Goal: Task Accomplishment & Management: Use online tool/utility

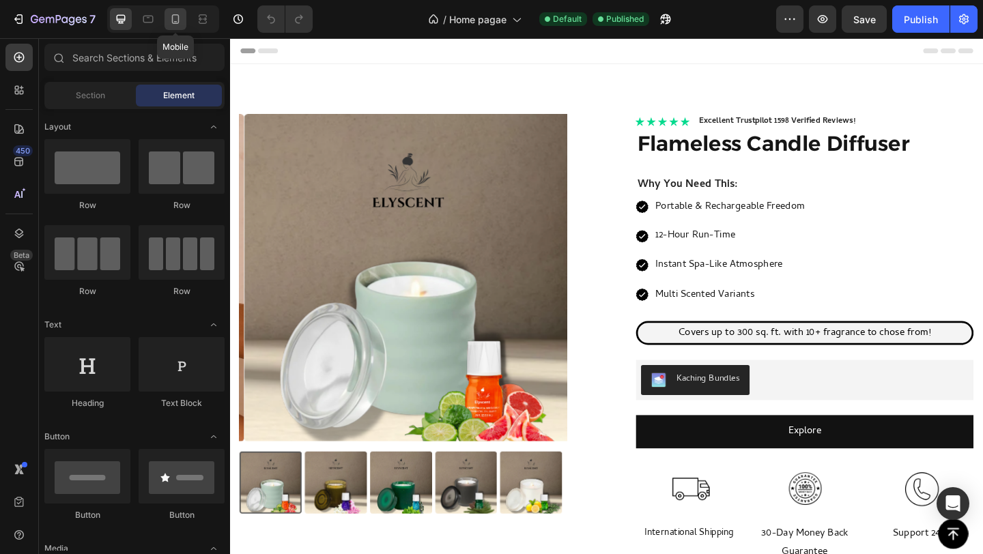
click at [180, 16] on icon at bounding box center [176, 19] width 14 height 14
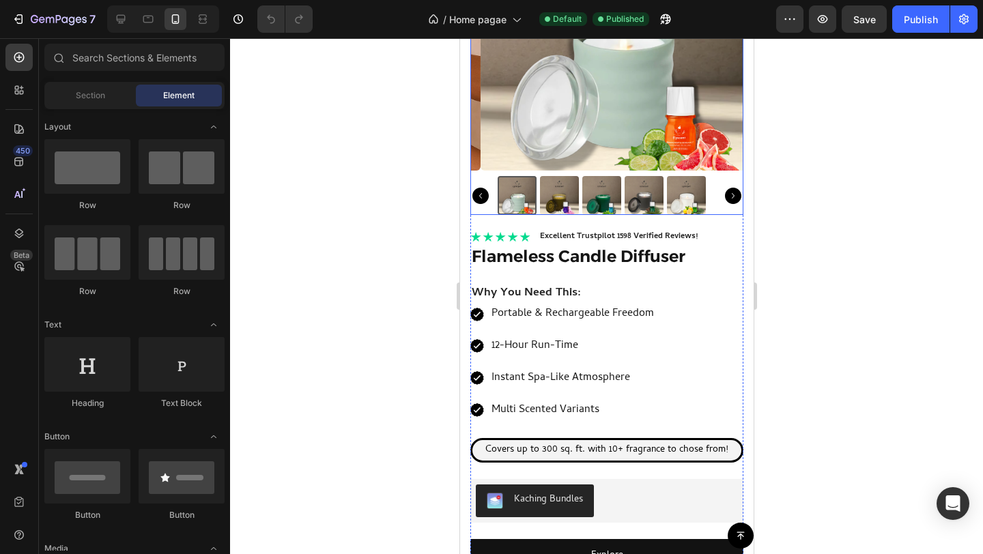
scroll to position [184, 0]
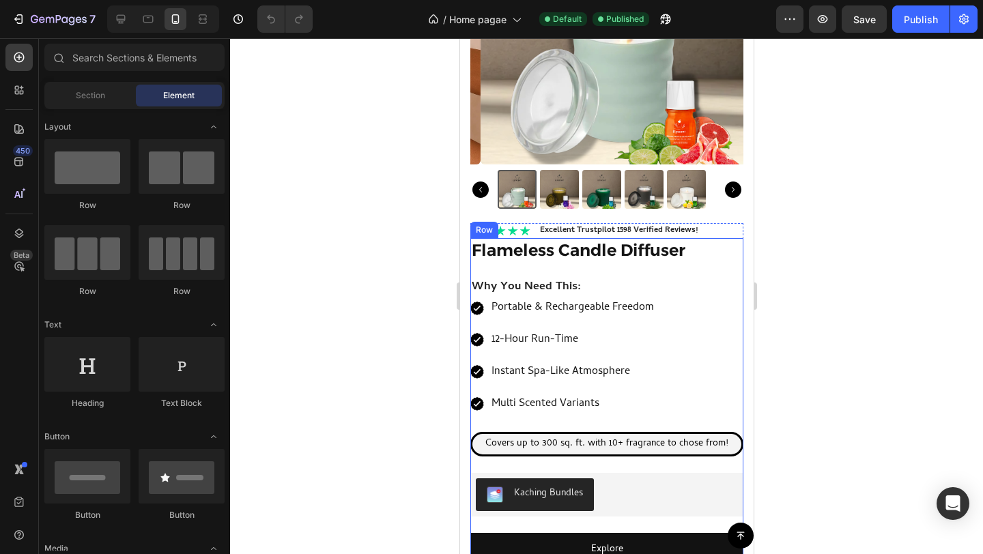
click at [586, 257] on div "Flameless Candle Diffuser Product Title Why You Need This: Text Block Portable …" at bounding box center [606, 517] width 273 height 559
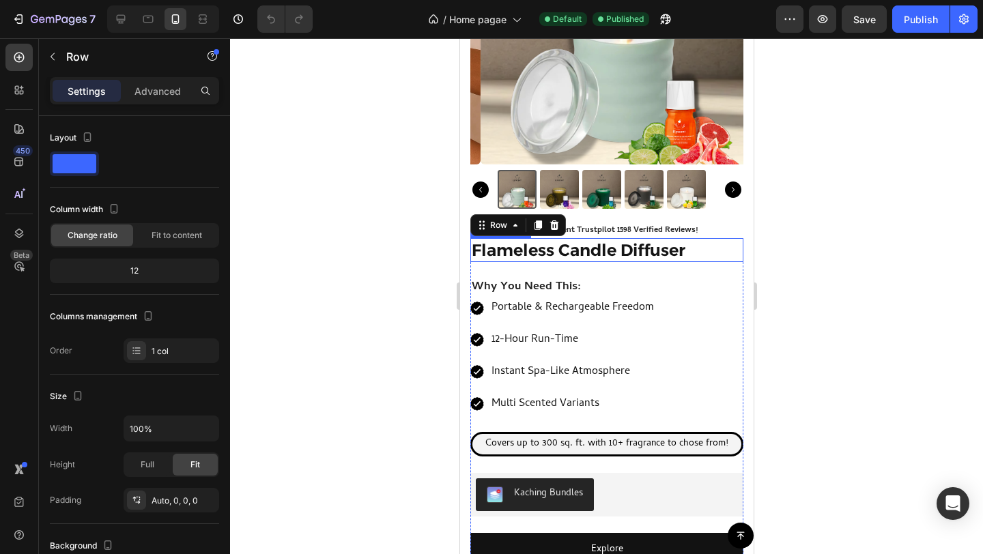
click at [580, 238] on h1 "Flameless Candle Diffuser" at bounding box center [606, 250] width 273 height 24
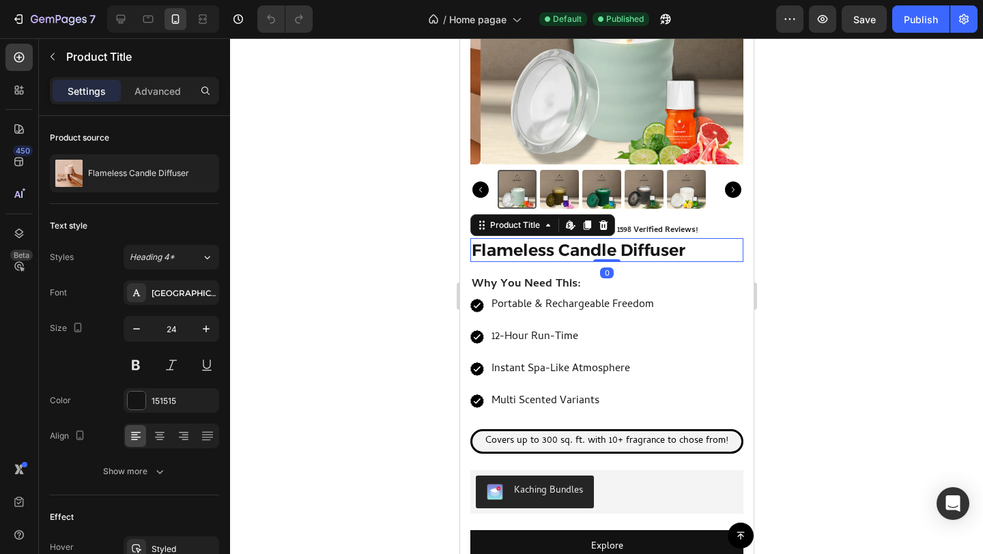
drag, startPoint x: 597, startPoint y: 252, endPoint x: 599, endPoint y: 236, distance: 15.8
click at [599, 238] on div "Flameless Candle Diffuser Product Title Edit content in Shopify 0" at bounding box center [606, 250] width 273 height 24
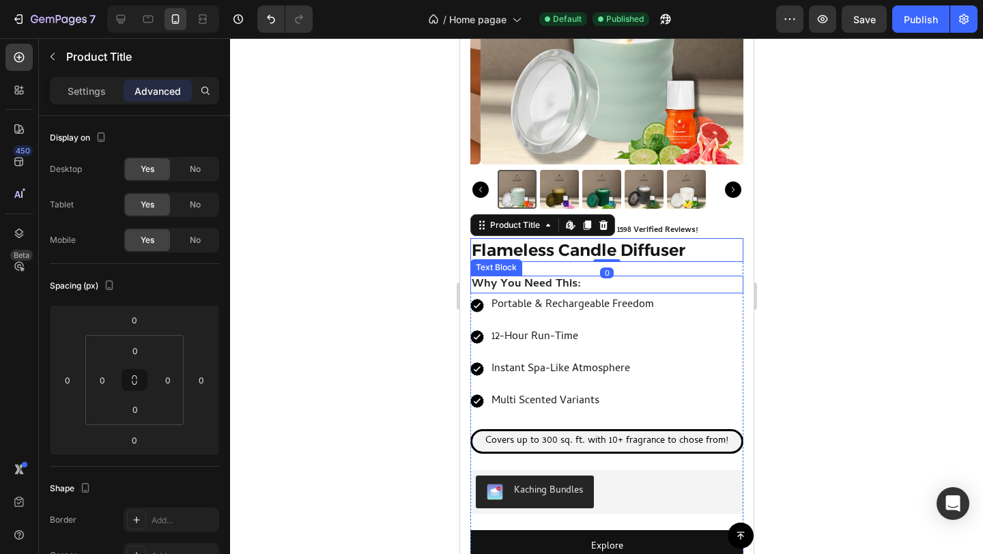
click at [576, 275] on strong "Why You Need This:" at bounding box center [525, 284] width 109 height 19
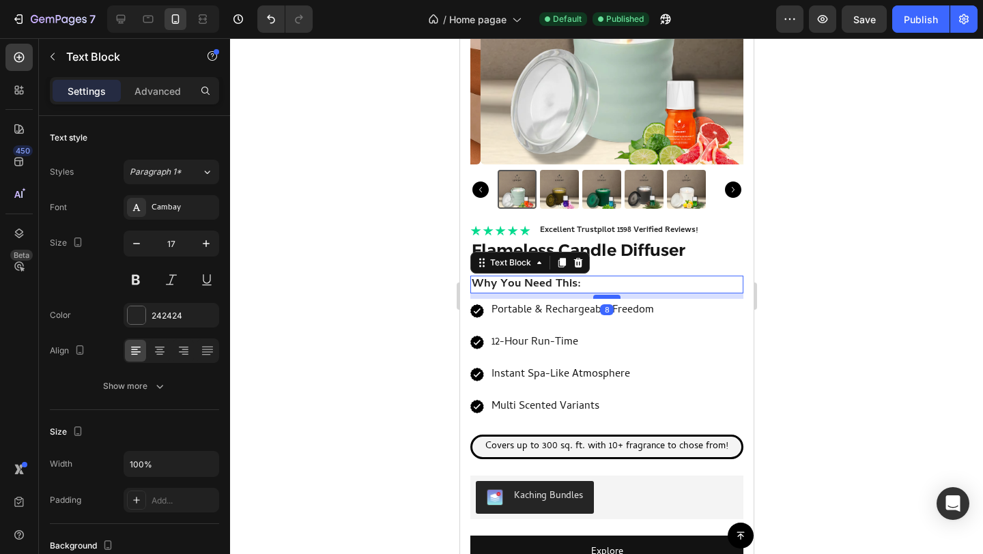
click at [598, 295] on div at bounding box center [606, 297] width 27 height 4
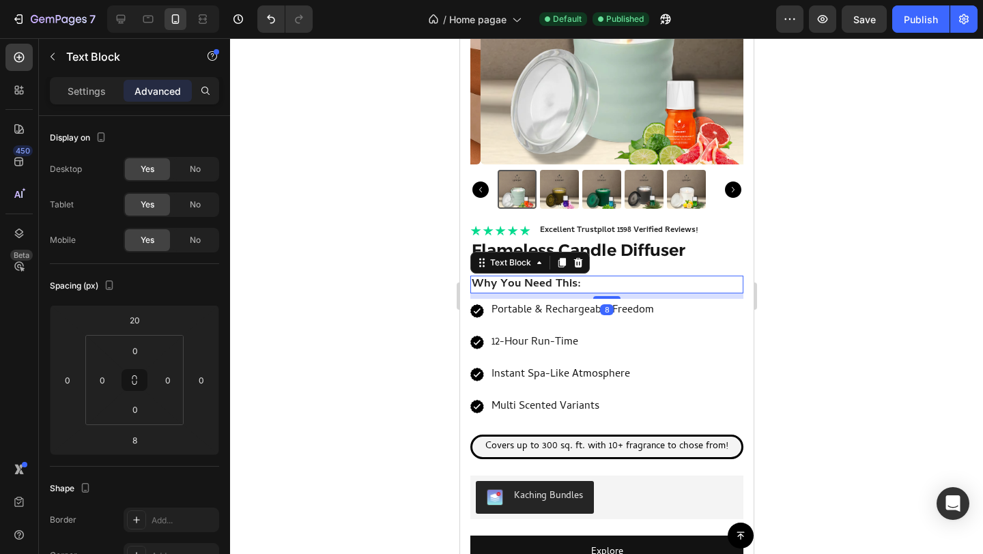
click at [922, 269] on div at bounding box center [606, 296] width 753 height 516
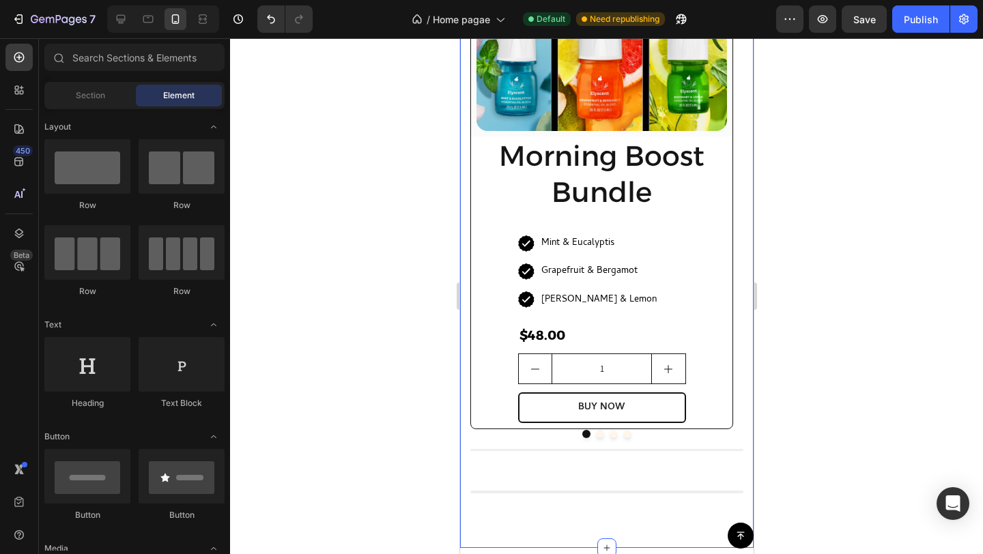
scroll to position [1146, 0]
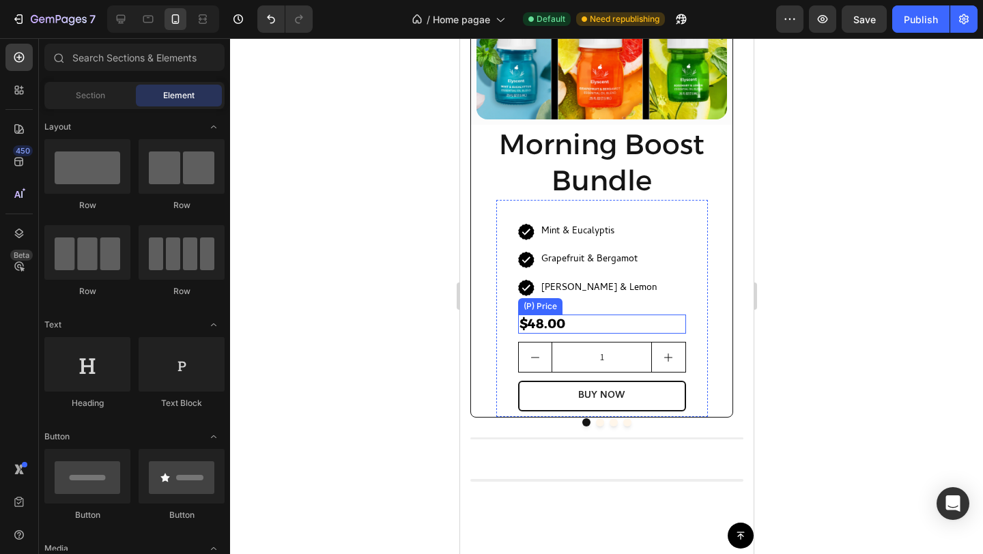
click at [569, 323] on div "$48.00" at bounding box center [601, 325] width 168 height 20
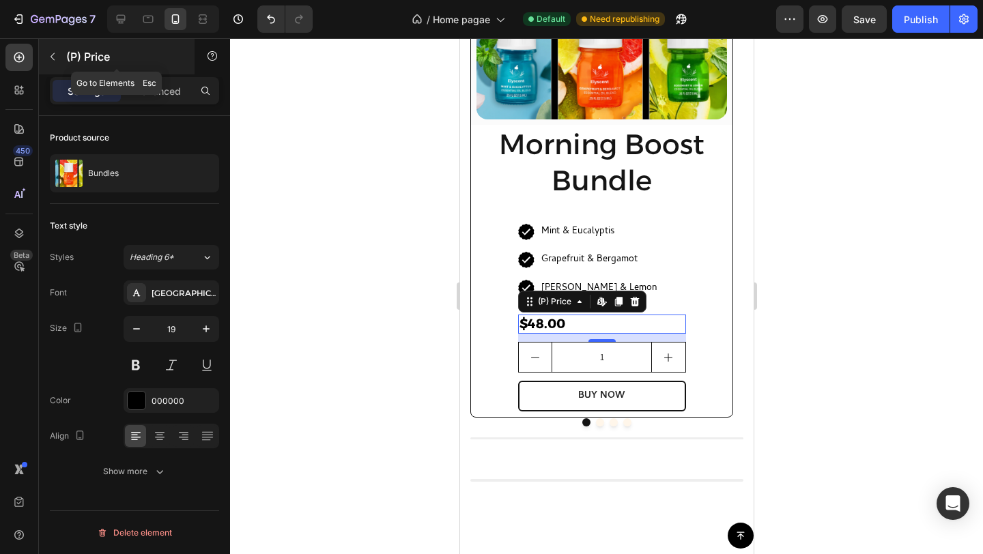
click at [53, 51] on icon "button" at bounding box center [52, 56] width 11 height 11
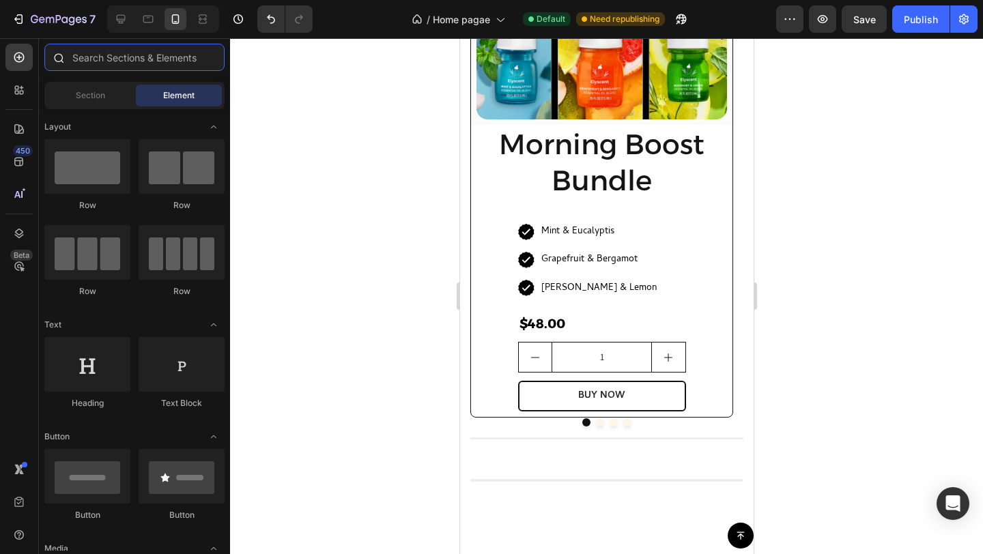
click at [112, 58] on input "text" at bounding box center [134, 57] width 180 height 27
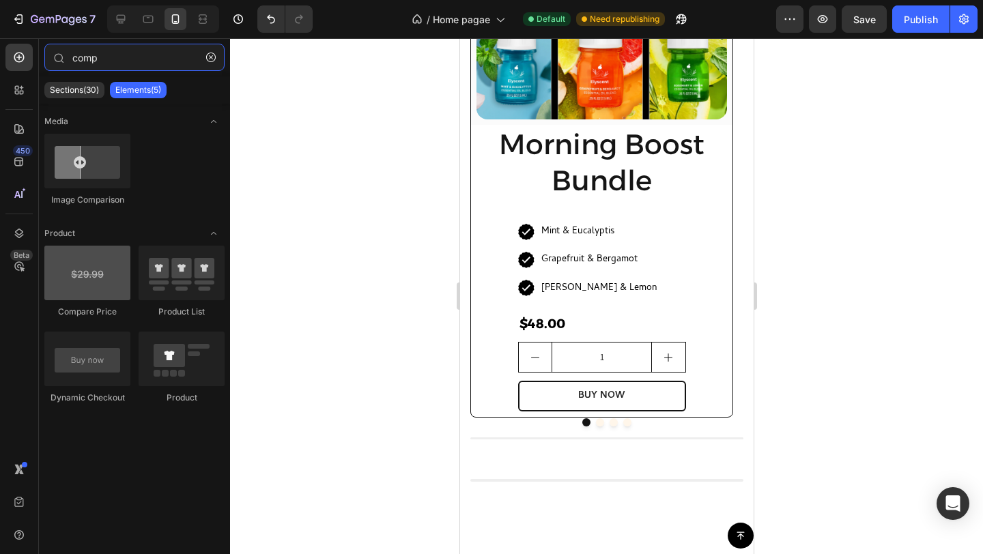
type input "comp"
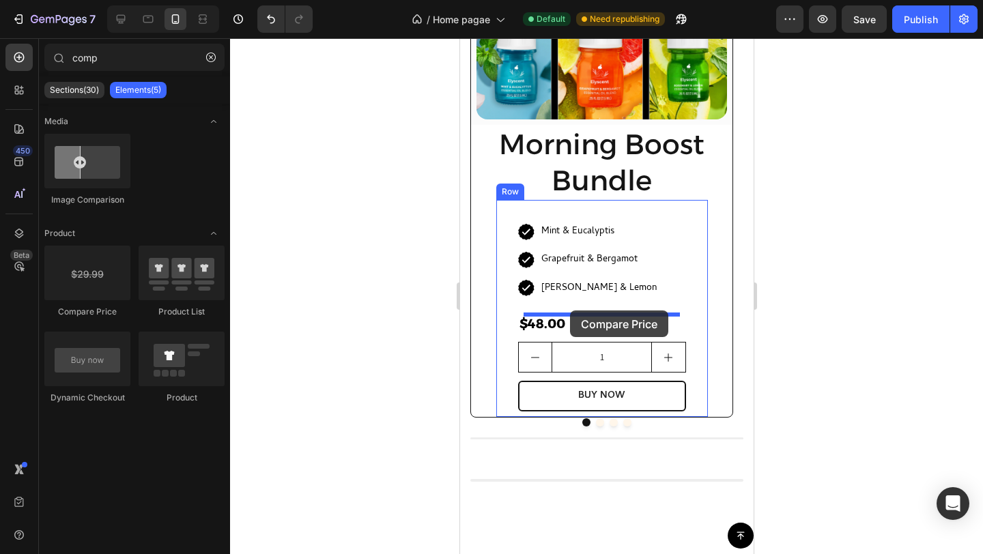
drag, startPoint x: 552, startPoint y: 336, endPoint x: 569, endPoint y: 311, distance: 30.9
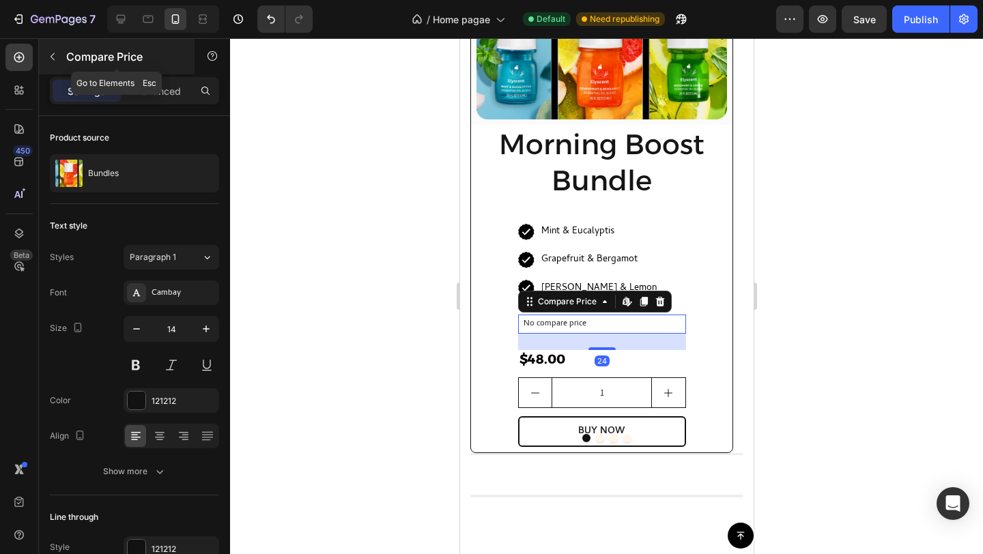
click at [95, 57] on p "Compare Price" at bounding box center [124, 56] width 116 height 16
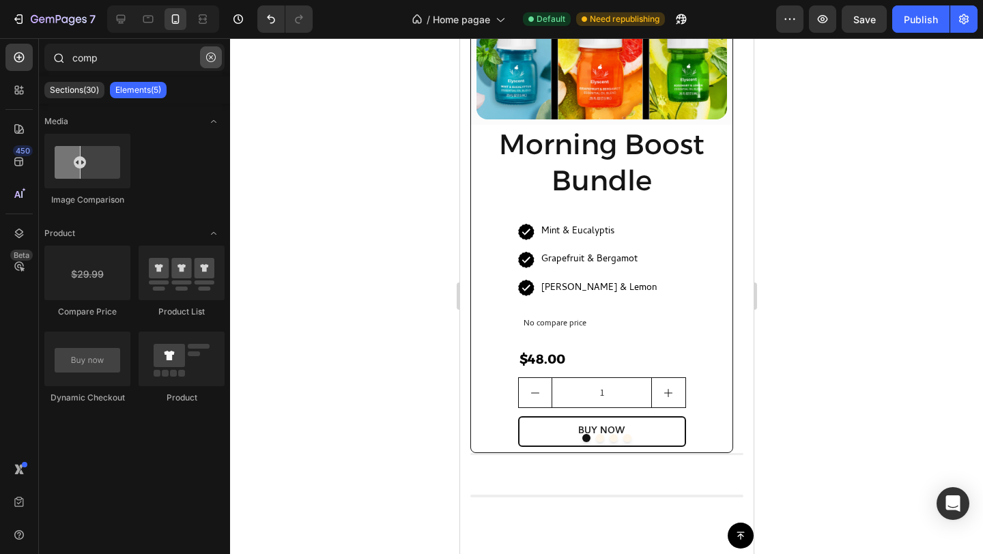
click at [212, 57] on icon "button" at bounding box center [211, 58] width 10 height 10
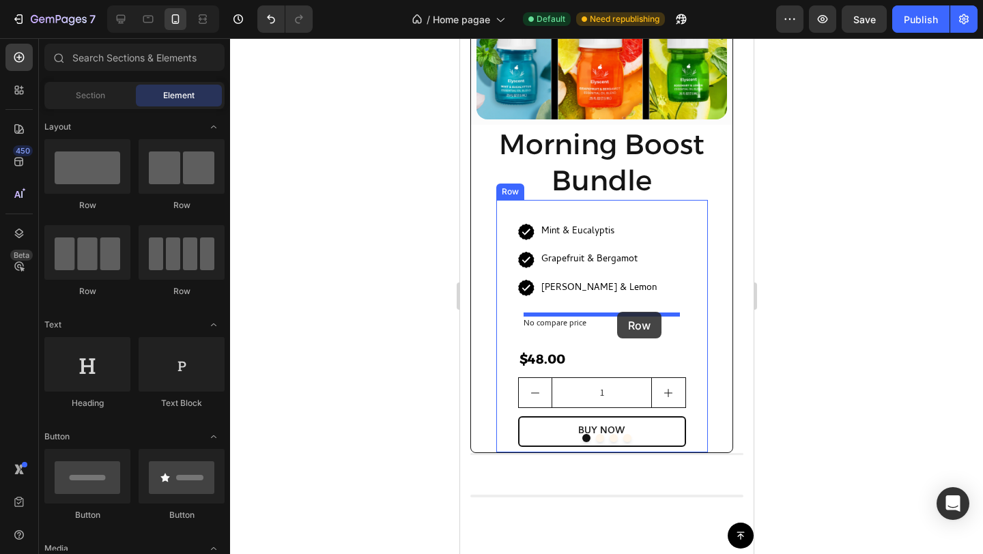
drag, startPoint x: 651, startPoint y: 203, endPoint x: 616, endPoint y: 312, distance: 114.6
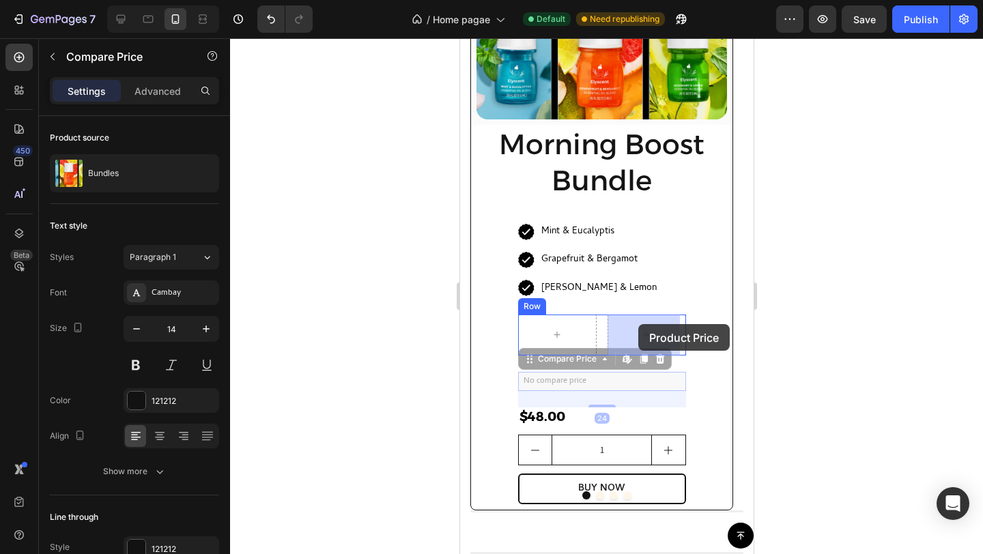
drag, startPoint x: 567, startPoint y: 383, endPoint x: 638, endPoint y: 324, distance: 92.1
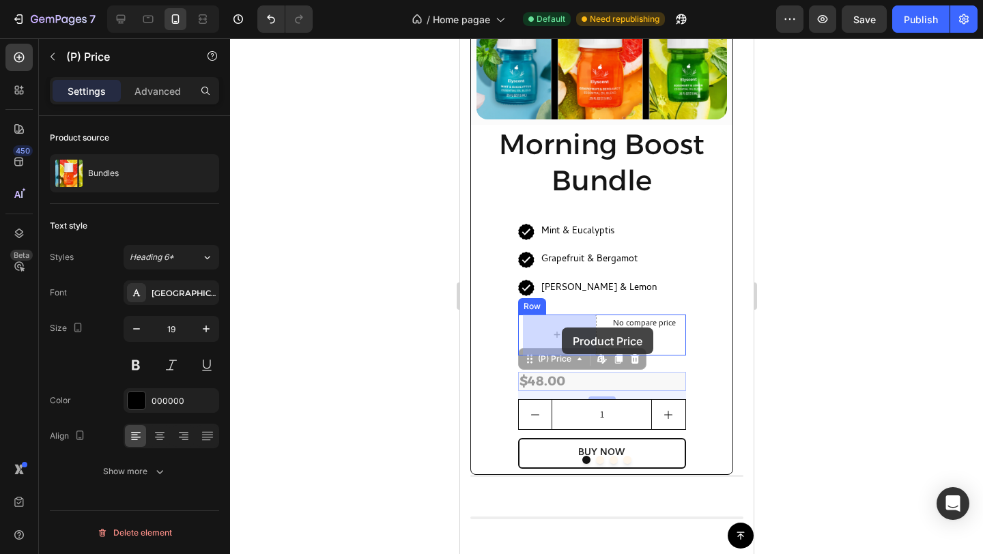
drag, startPoint x: 557, startPoint y: 384, endPoint x: 561, endPoint y: 328, distance: 56.1
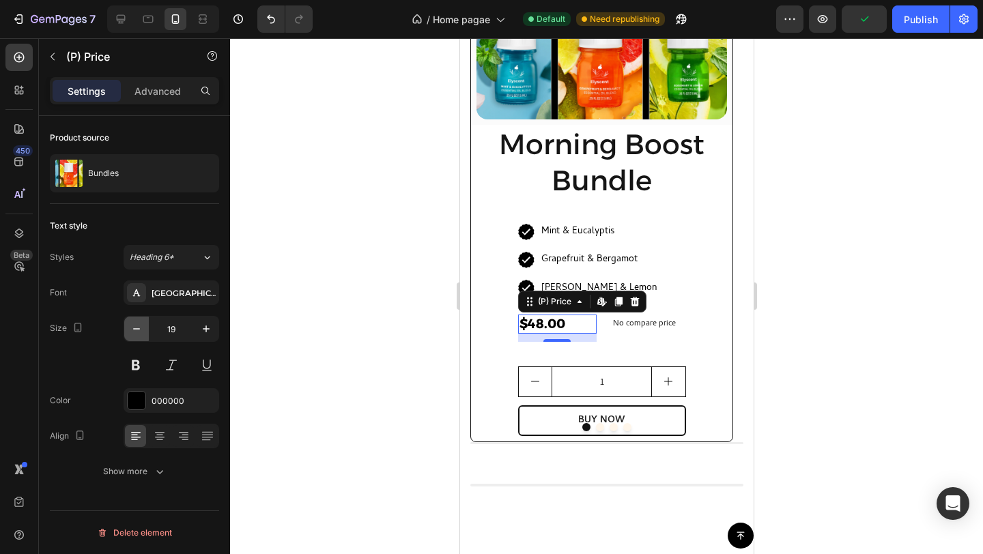
click at [141, 325] on icon "button" at bounding box center [137, 329] width 14 height 14
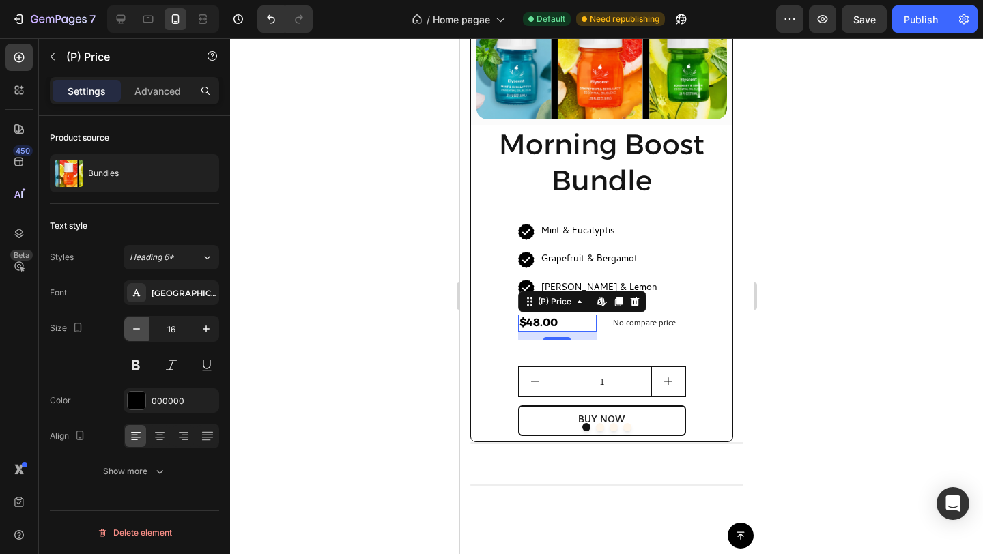
type input "15"
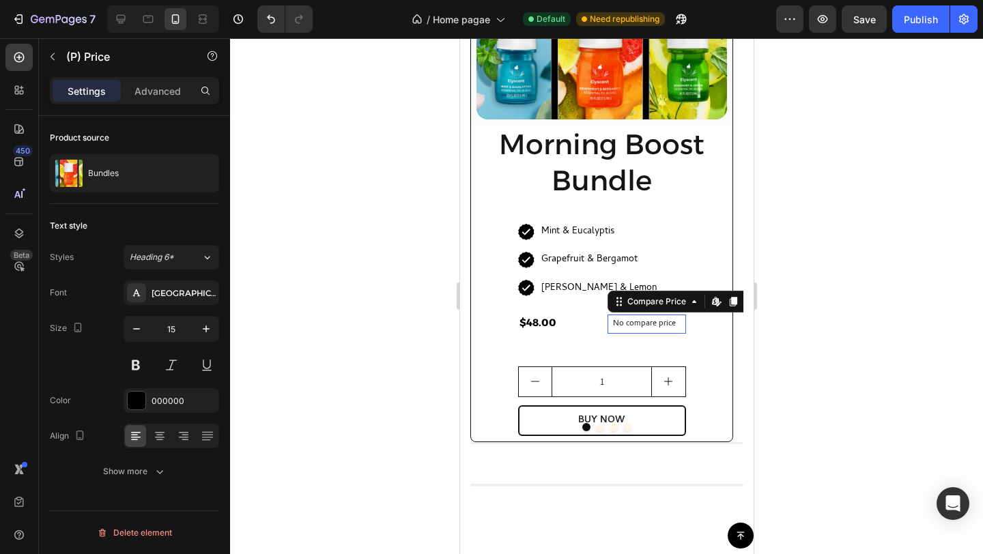
click at [623, 323] on p "No compare price" at bounding box center [646, 324] width 68 height 8
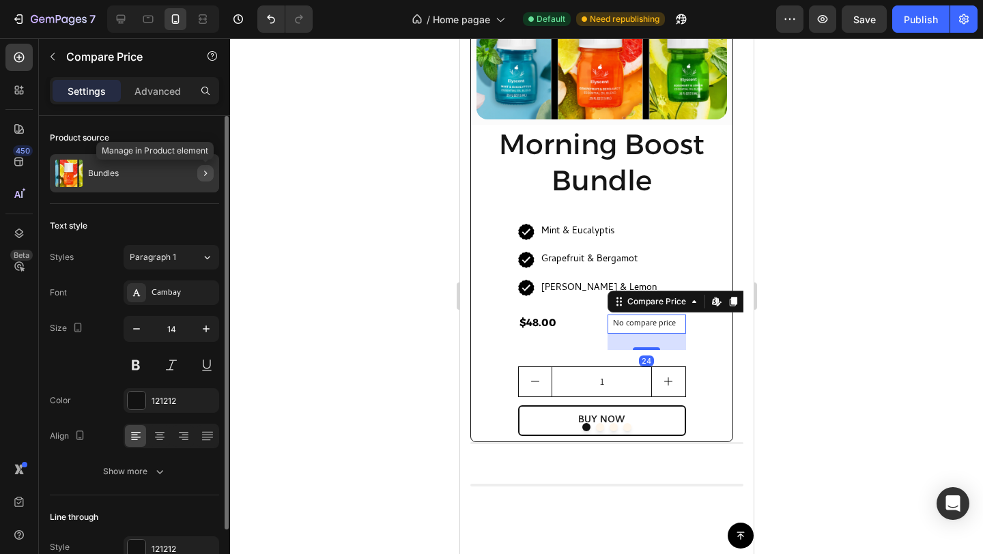
click at [207, 168] on icon "button" at bounding box center [205, 173] width 11 height 11
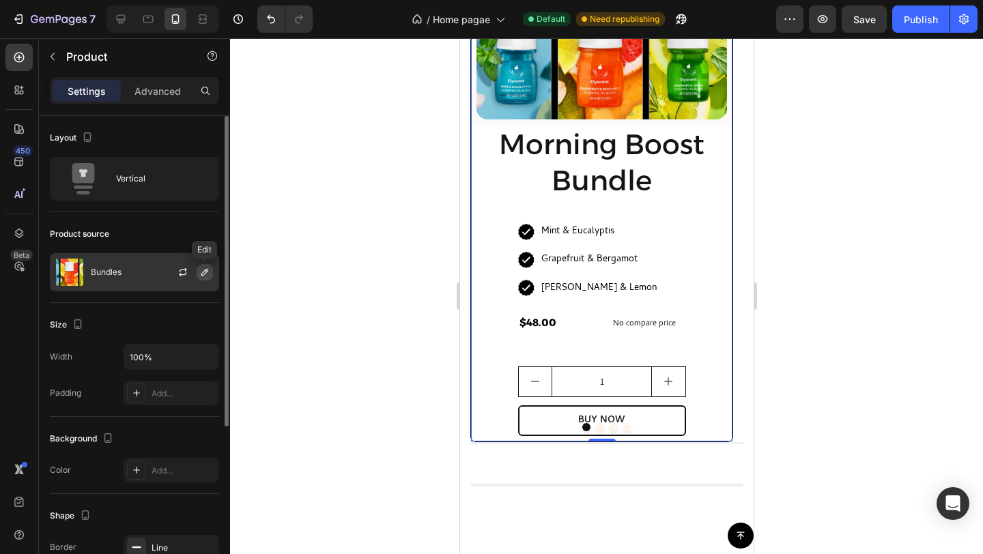
click at [205, 271] on icon "button" at bounding box center [204, 272] width 11 height 11
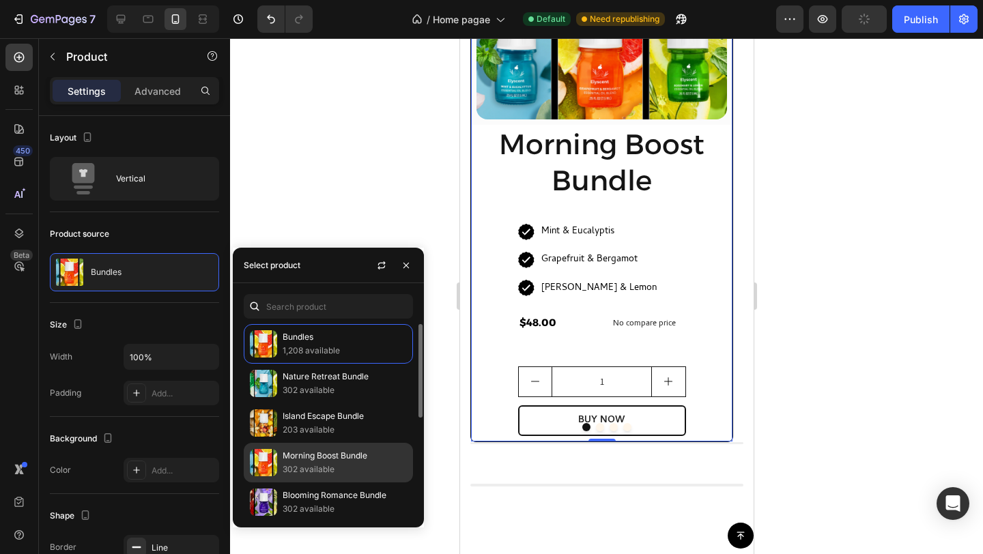
click at [328, 457] on p "Morning Boost Bundle" at bounding box center [345, 456] width 124 height 14
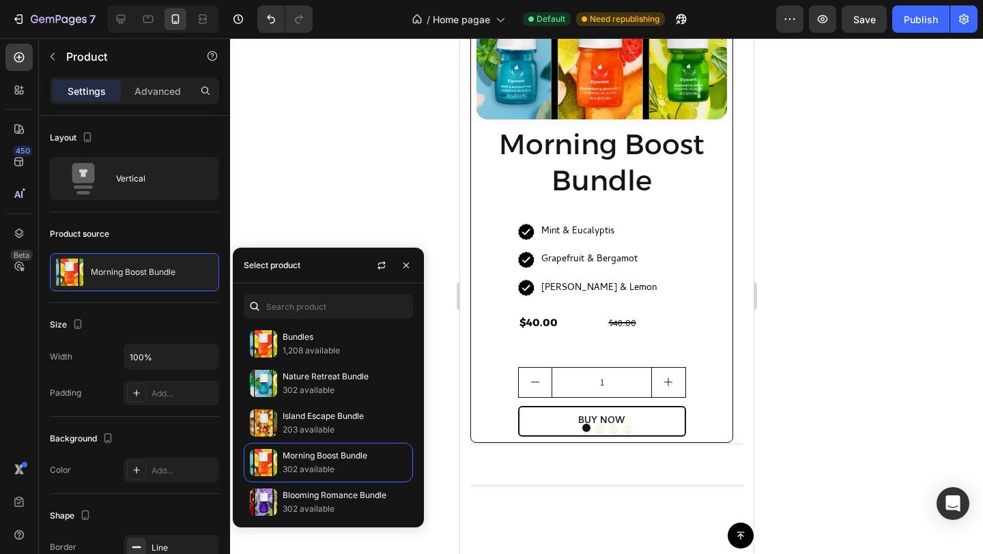
click at [292, 182] on div at bounding box center [606, 296] width 753 height 516
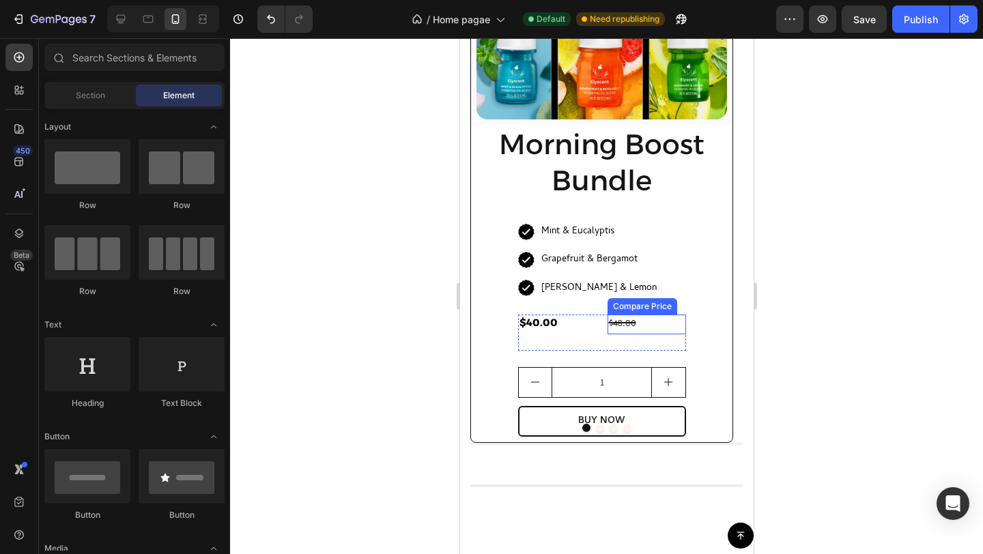
click at [625, 324] on div "$48.00" at bounding box center [646, 325] width 79 height 20
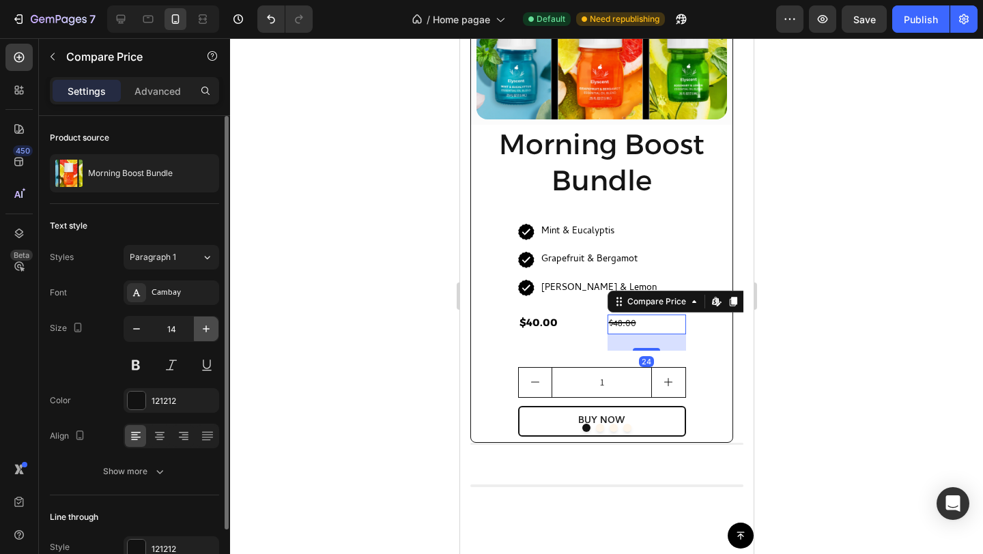
click at [203, 326] on icon "button" at bounding box center [206, 329] width 14 height 14
type input "15"
click at [135, 360] on button at bounding box center [136, 365] width 25 height 25
click at [138, 399] on div at bounding box center [137, 401] width 18 height 18
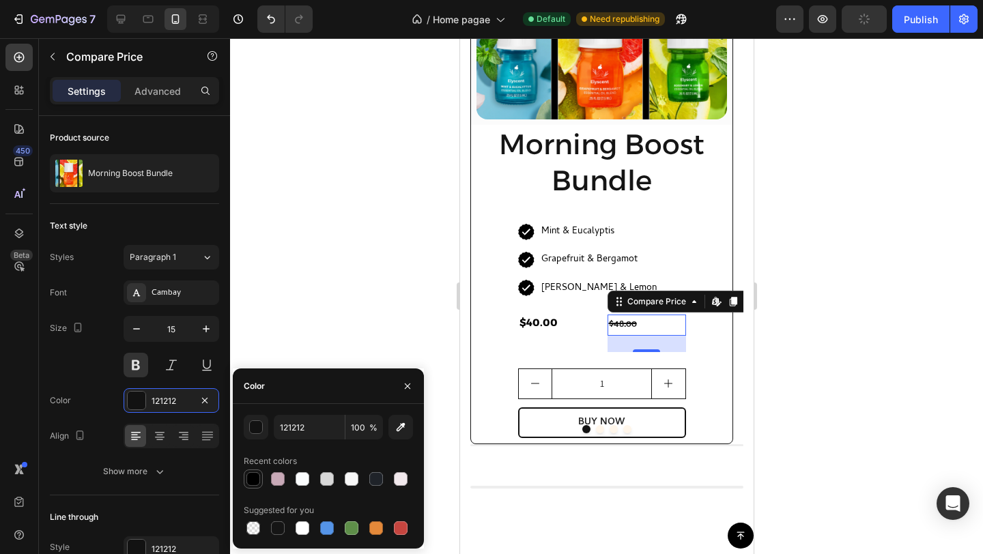
click at [257, 474] on div at bounding box center [253, 479] width 14 height 14
type input "000000"
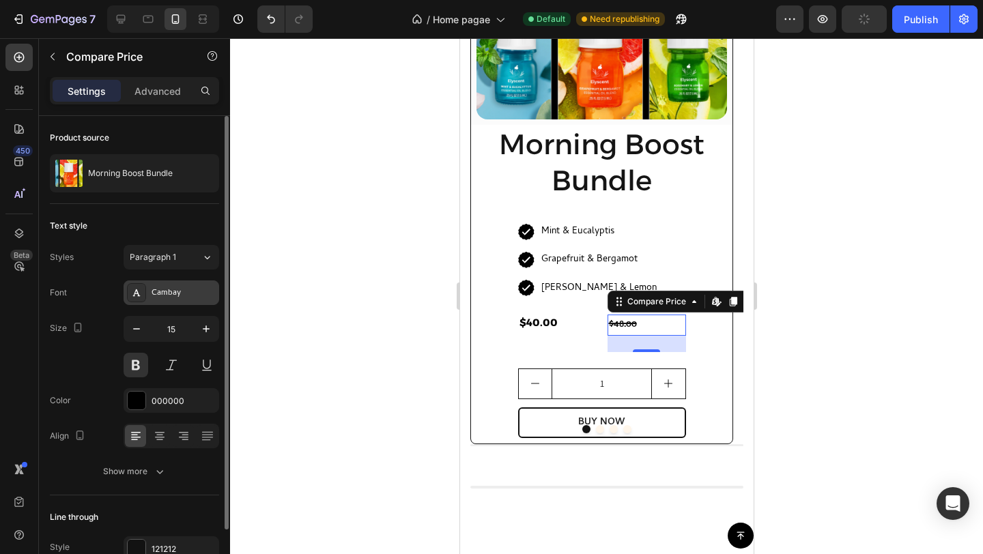
click at [169, 301] on div "Cambay" at bounding box center [172, 293] width 96 height 25
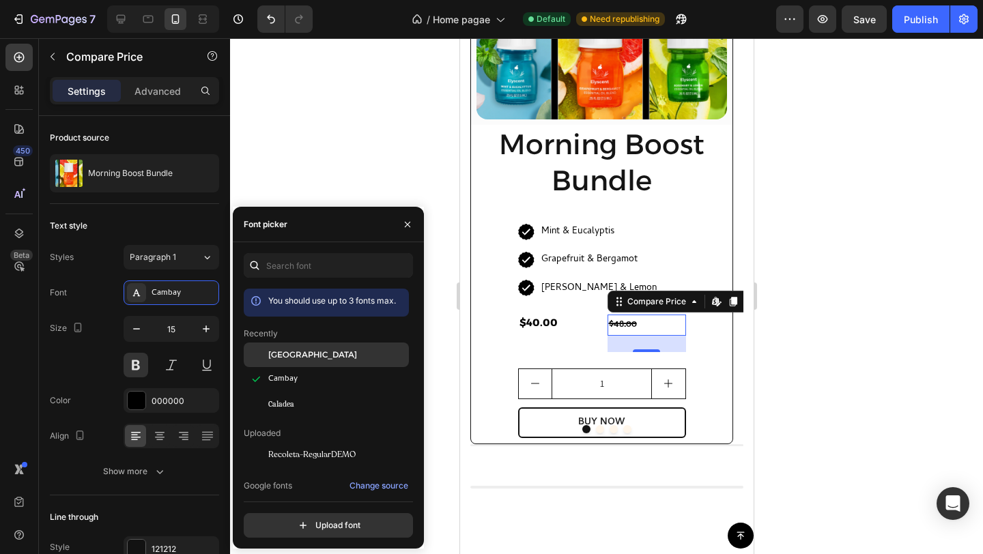
click at [294, 356] on span "[GEOGRAPHIC_DATA]" at bounding box center [312, 355] width 89 height 12
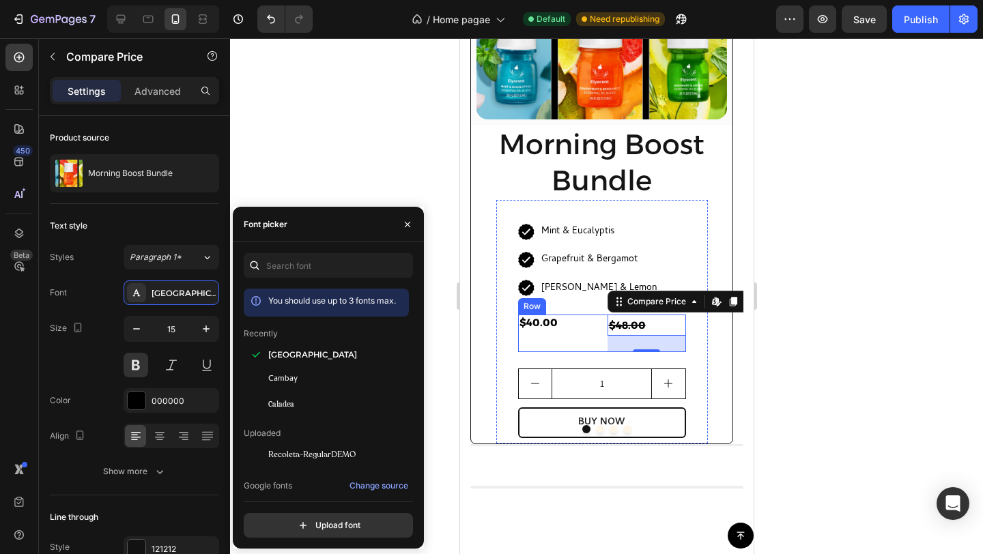
click at [596, 326] on div "$40.00 (P) Price (P) Price $48.00 Compare Price Edit content in Shopify 24 Comp…" at bounding box center [601, 334] width 168 height 38
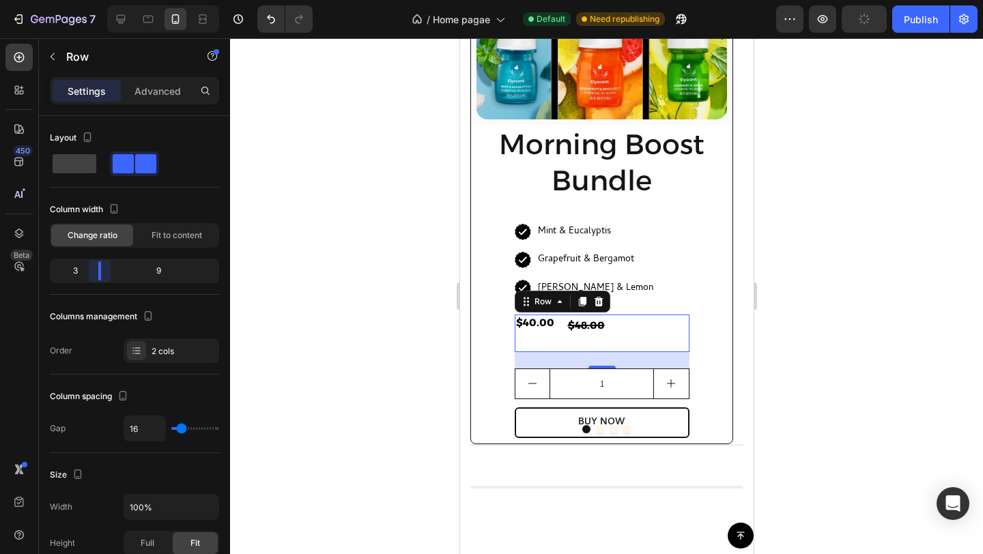
drag, startPoint x: 133, startPoint y: 275, endPoint x: 98, endPoint y: 268, distance: 36.3
click at [98, 0] on body "7 Version history / Home pagae Default Need republishing Preview Publish 450 Be…" at bounding box center [491, 0] width 983 height 0
type input "4"
type input "2"
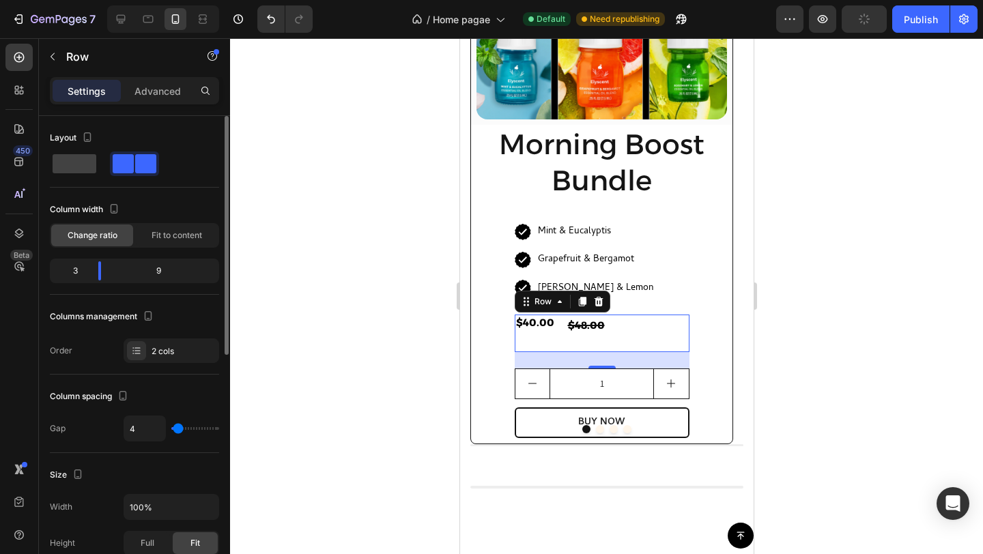
type input "2"
type input "1"
type input "0"
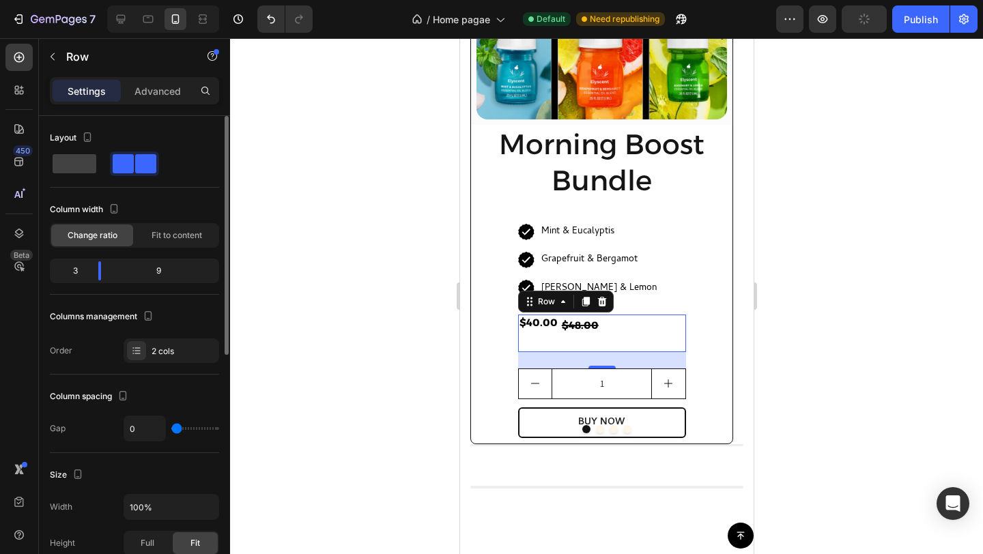
click at [175, 427] on input "range" at bounding box center [195, 428] width 48 height 3
drag, startPoint x: 98, startPoint y: 272, endPoint x: 106, endPoint y: 272, distance: 8.9
click at [106, 0] on body "7 Version history / Home pagae Default Need republishing Preview Save Publish 4…" at bounding box center [491, 0] width 983 height 0
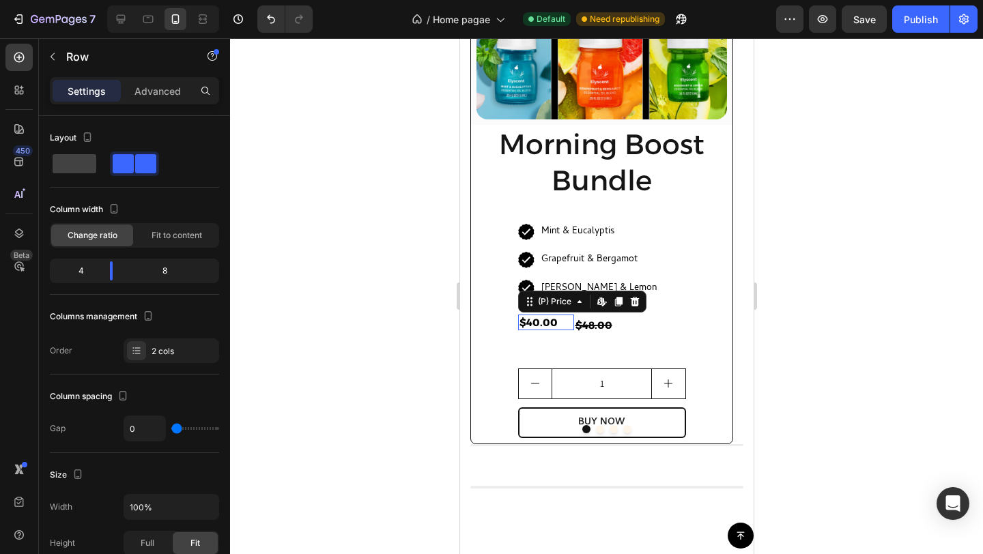
click at [542, 326] on div "$40.00" at bounding box center [545, 323] width 56 height 16
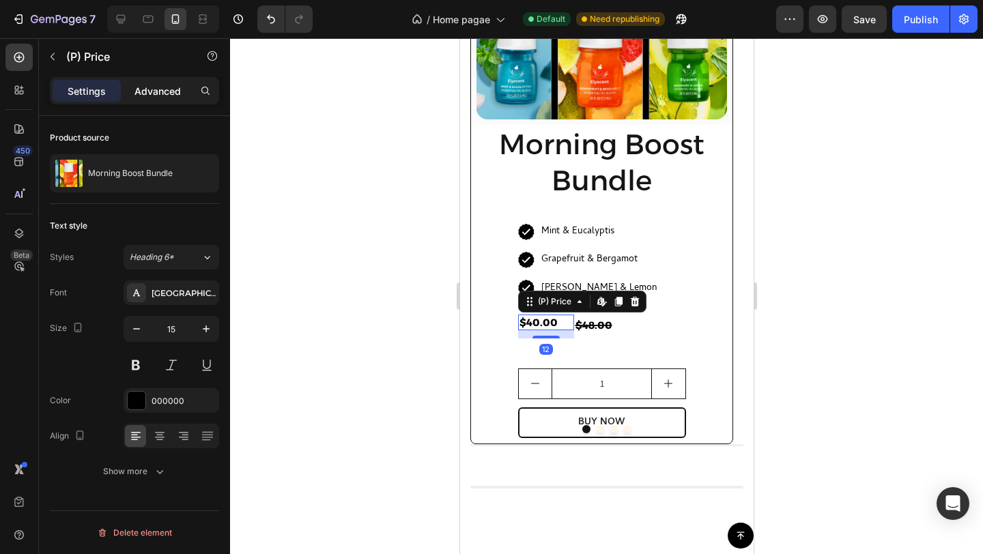
click at [139, 91] on p "Advanced" at bounding box center [157, 91] width 46 height 14
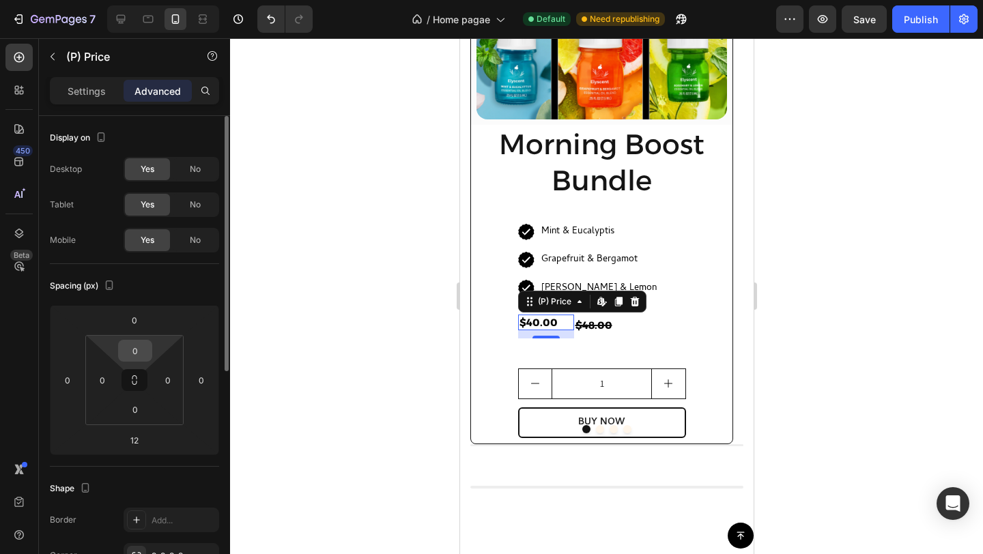
click at [132, 354] on input "0" at bounding box center [135, 351] width 27 height 20
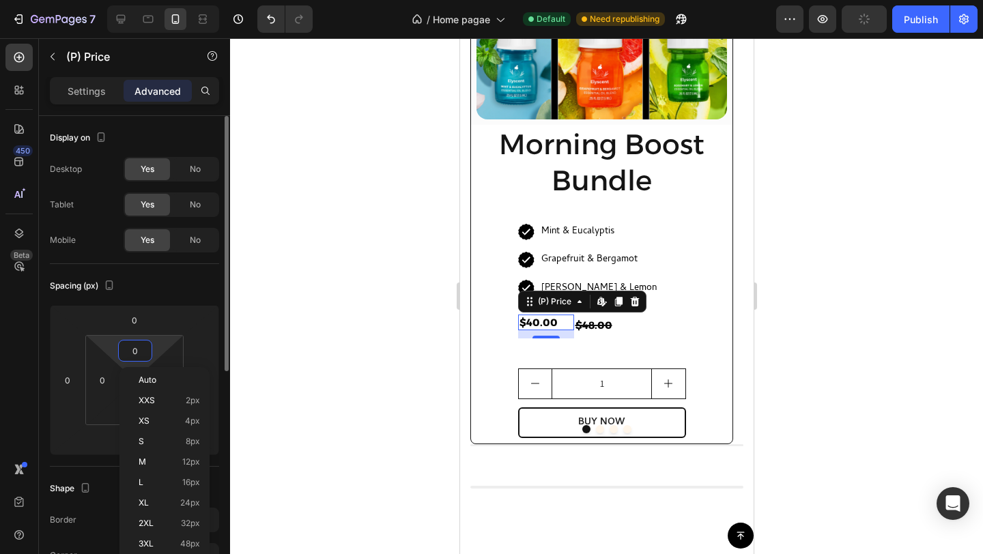
type input "3"
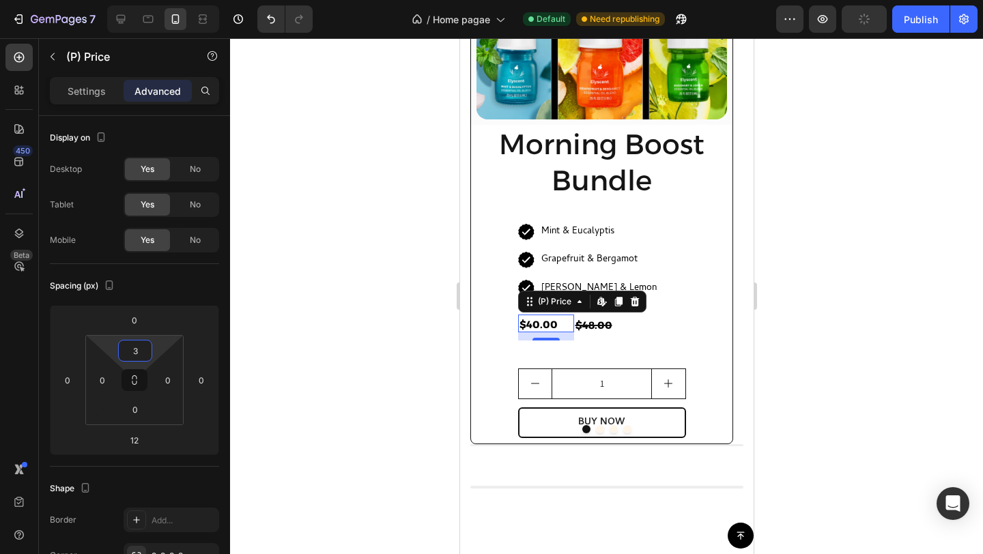
click at [369, 317] on div at bounding box center [606, 296] width 753 height 516
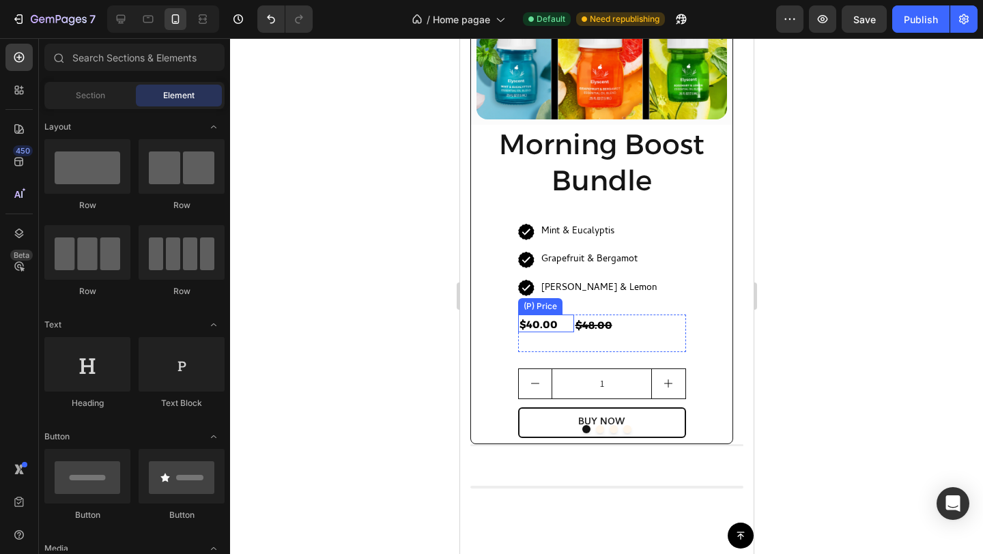
click at [547, 325] on div "$40.00" at bounding box center [545, 325] width 56 height 16
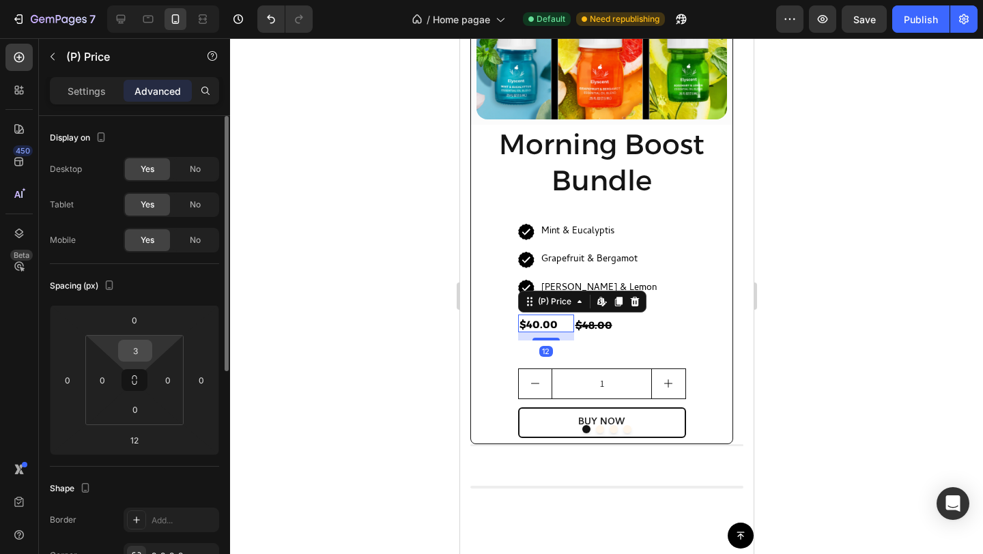
click at [136, 347] on input "3" at bounding box center [135, 351] width 27 height 20
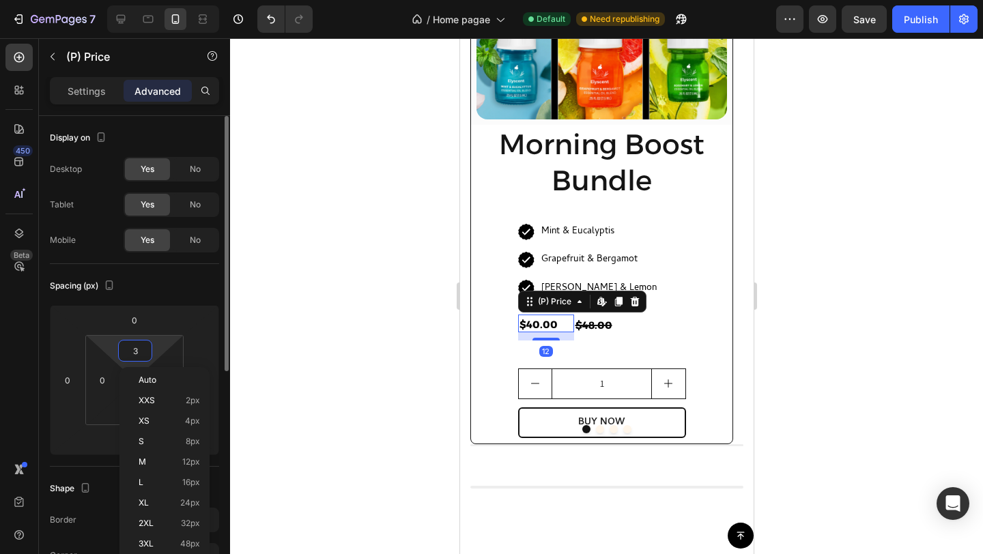
type input "4"
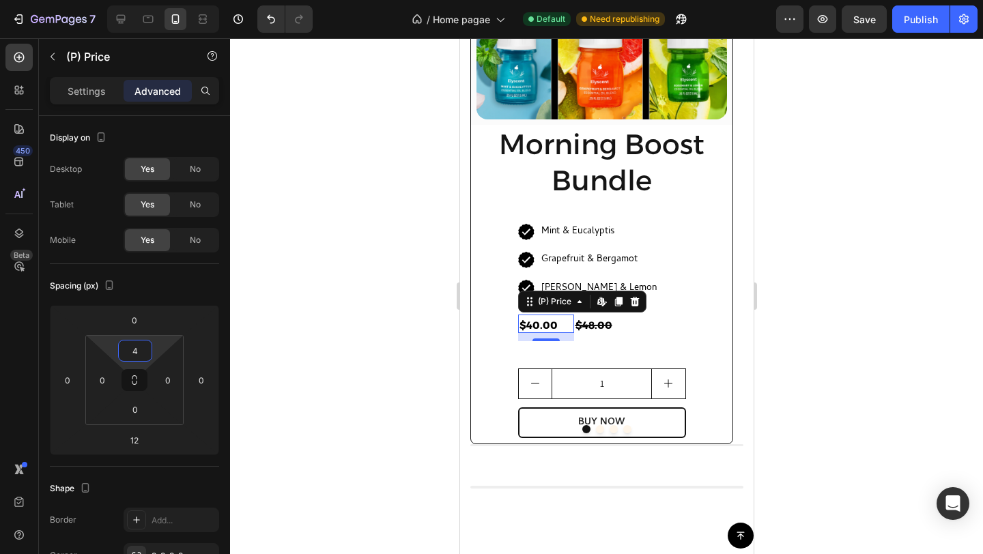
click at [299, 362] on div at bounding box center [606, 296] width 753 height 516
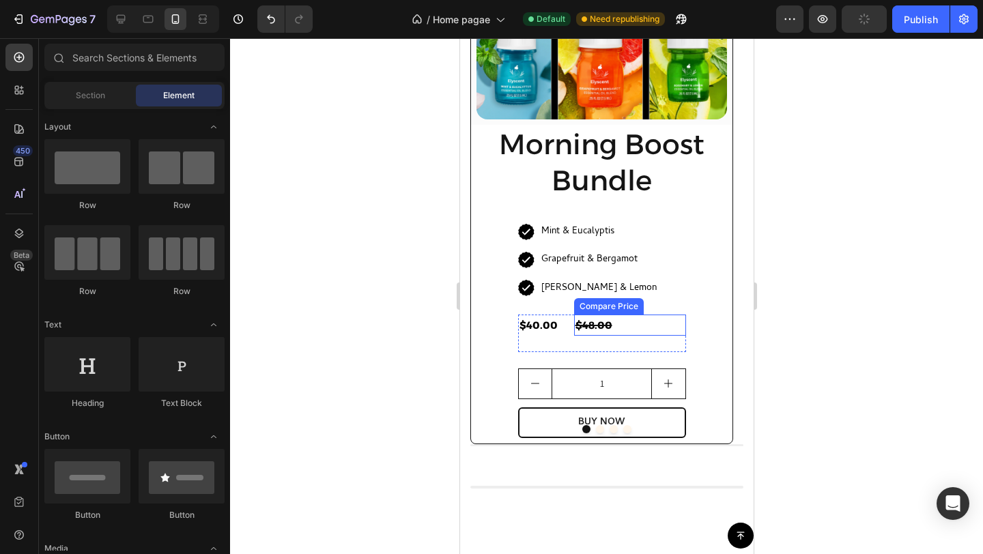
click at [612, 323] on div "$48.00" at bounding box center [629, 325] width 112 height 21
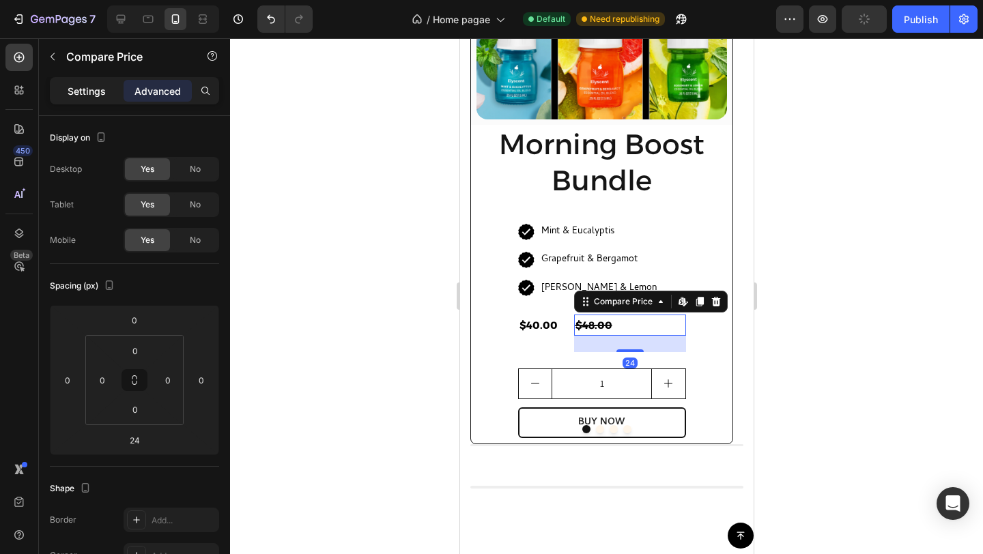
click at [71, 89] on p "Settings" at bounding box center [87, 91] width 38 height 14
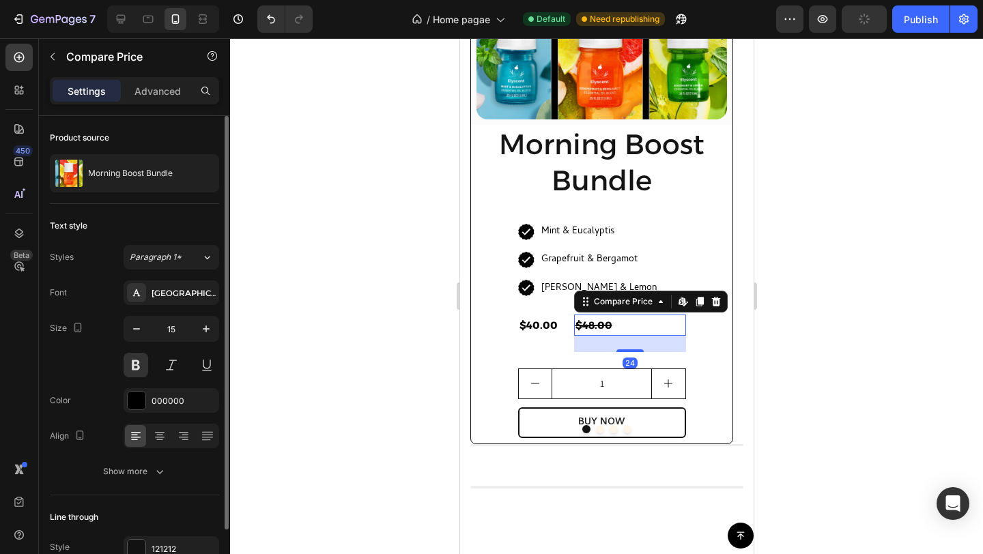
scroll to position [72, 0]
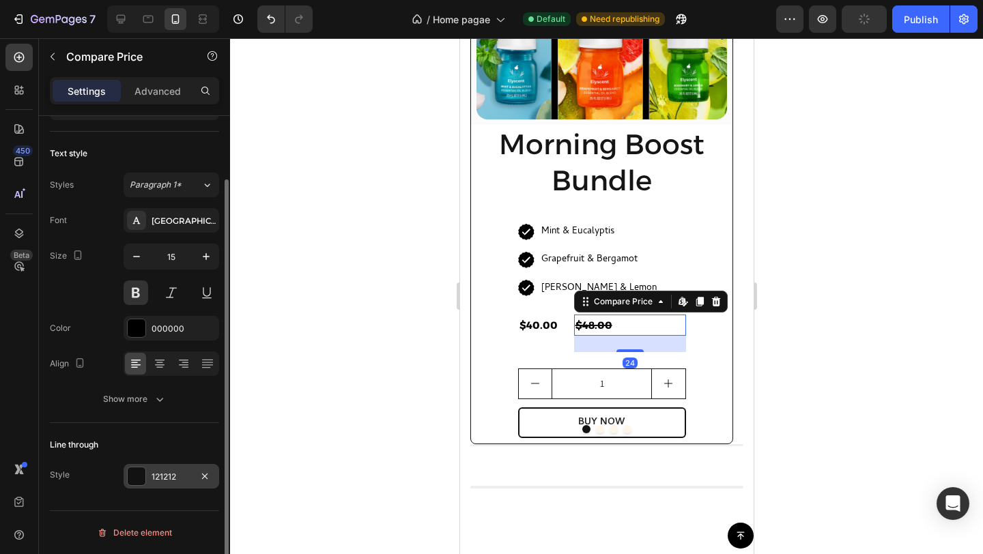
click at [163, 477] on div "121212" at bounding box center [172, 477] width 40 height 12
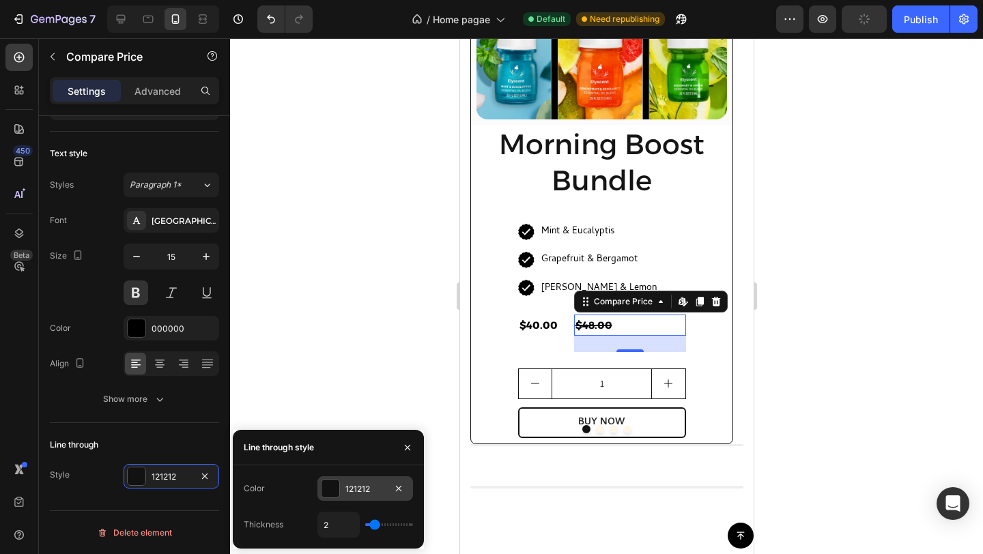
click at [337, 487] on div at bounding box center [331, 489] width 18 height 18
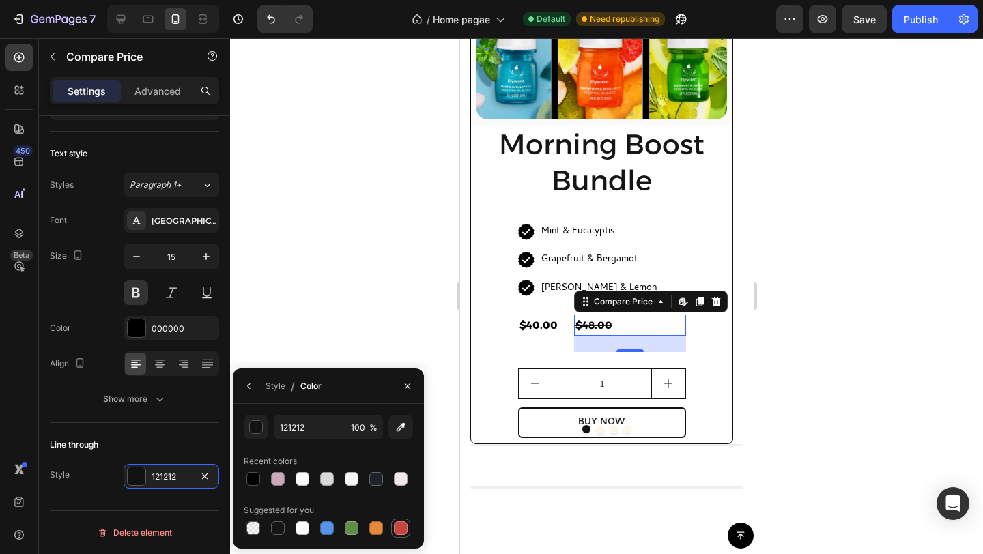
click at [399, 525] on div at bounding box center [401, 529] width 14 height 14
type input "C5453F"
click at [405, 315] on div at bounding box center [606, 296] width 753 height 516
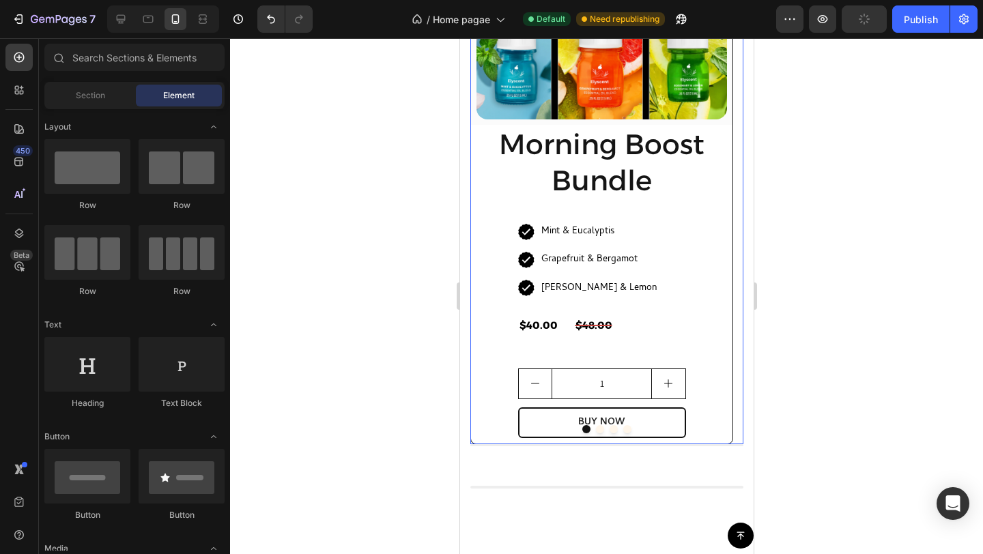
click at [595, 427] on button "Dot" at bounding box center [599, 429] width 8 height 8
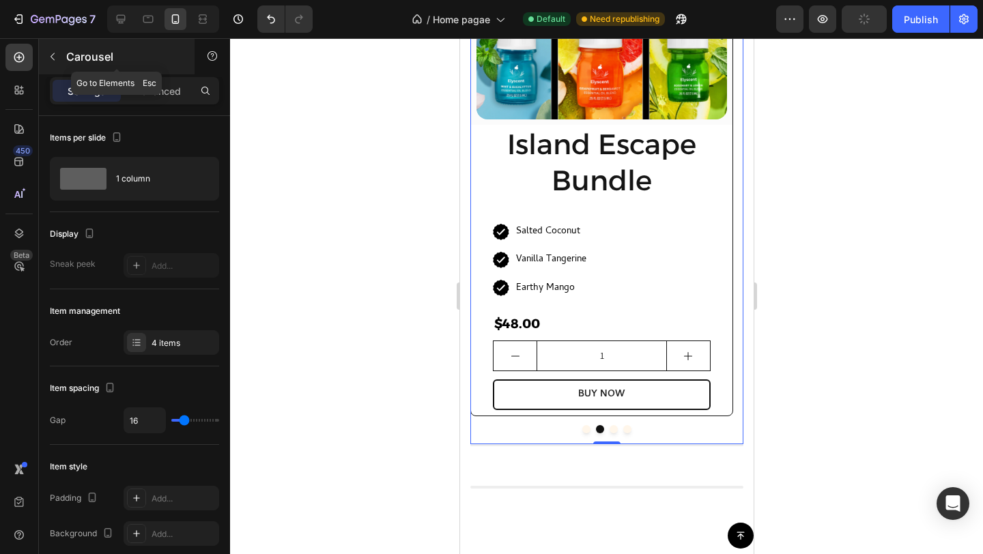
click at [71, 48] on p "Carousel" at bounding box center [124, 56] width 116 height 16
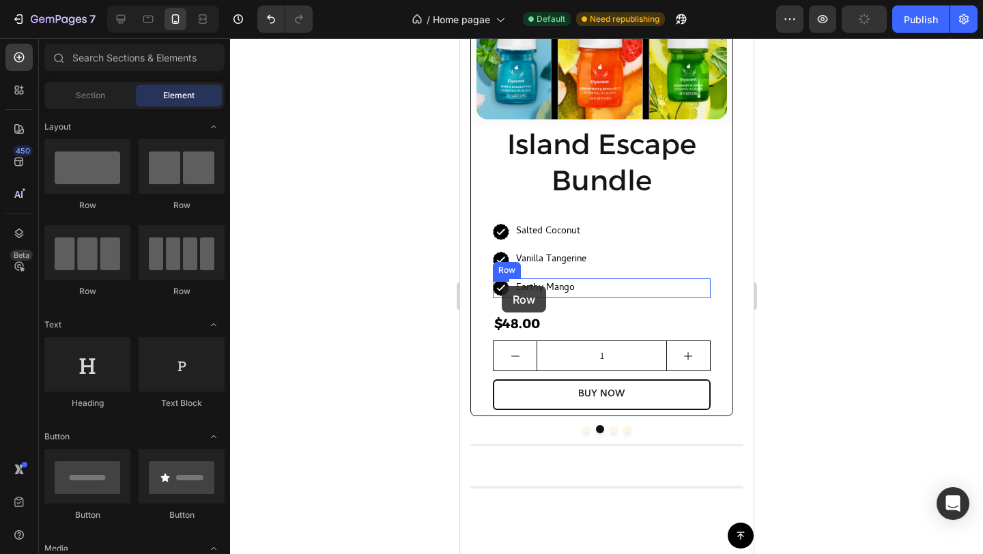
drag, startPoint x: 626, startPoint y: 216, endPoint x: 500, endPoint y: 283, distance: 142.9
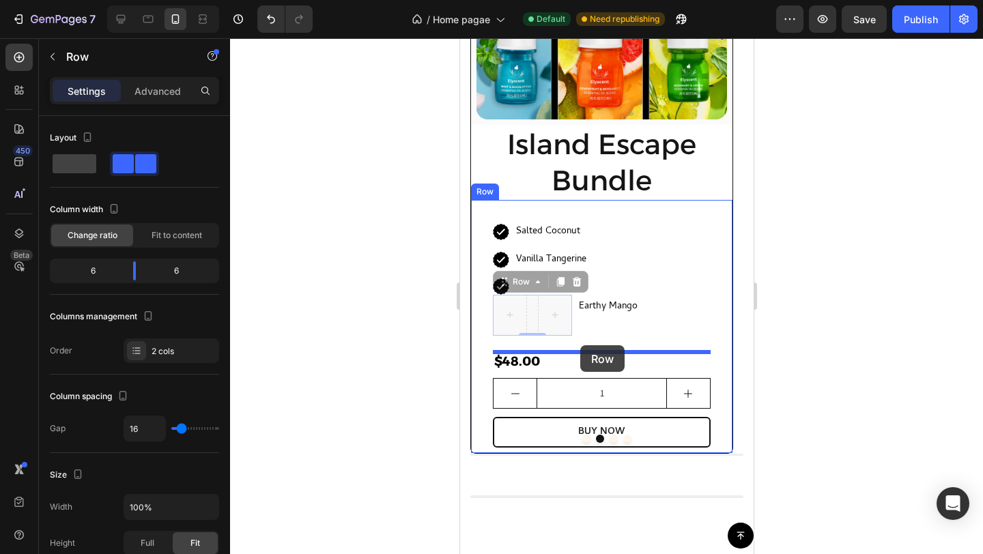
drag, startPoint x: 532, startPoint y: 310, endPoint x: 580, endPoint y: 345, distance: 59.5
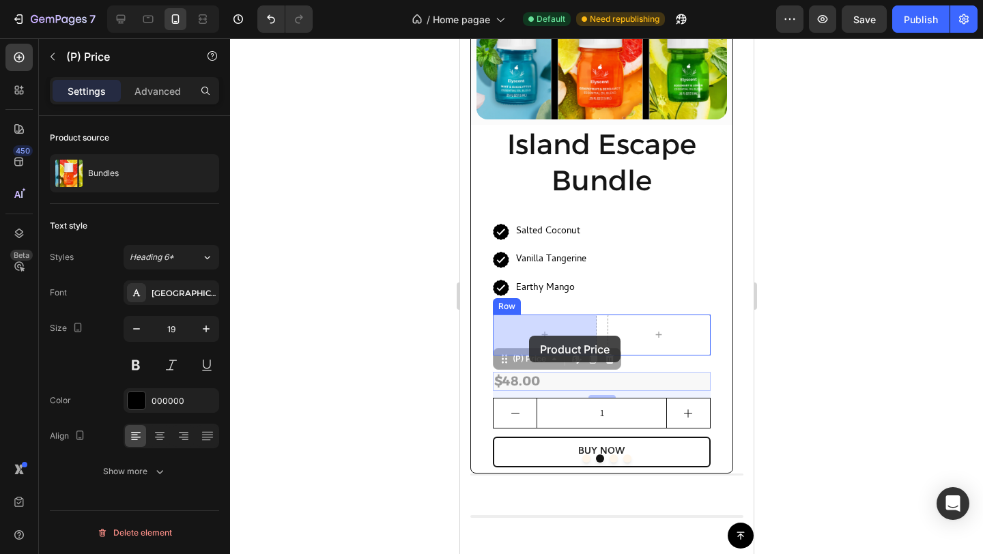
drag, startPoint x: 532, startPoint y: 382, endPoint x: 528, endPoint y: 335, distance: 47.2
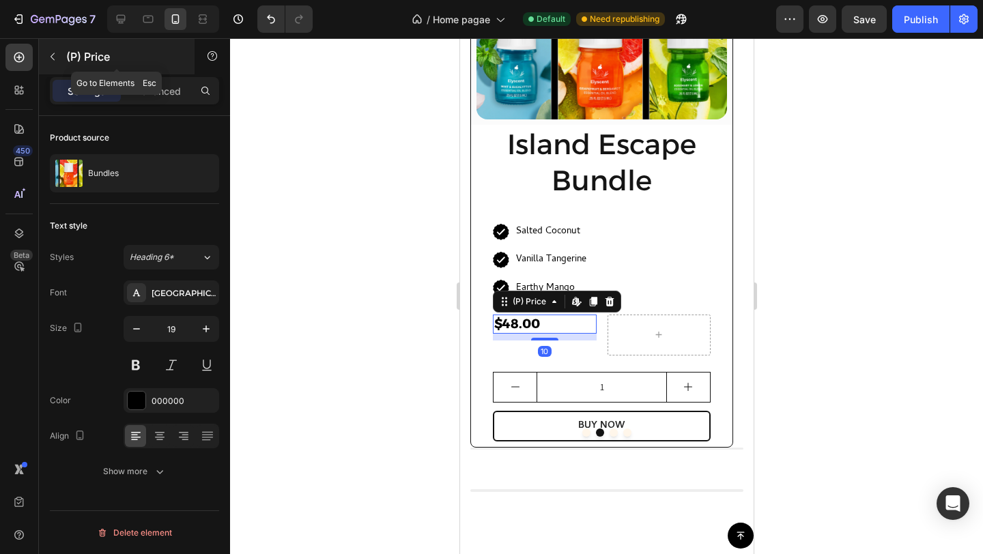
click at [74, 65] on div "(P) Price" at bounding box center [117, 56] width 156 height 35
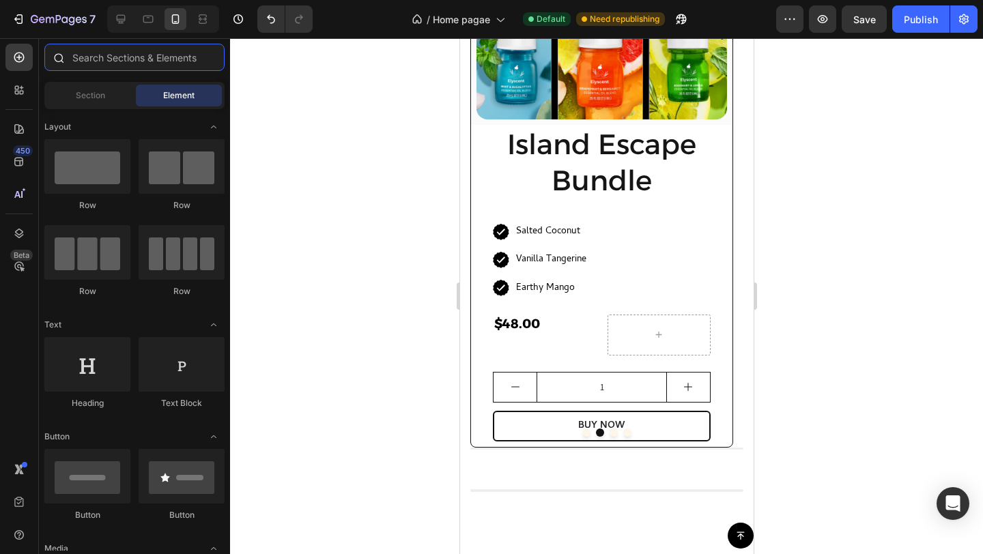
click at [138, 59] on input "text" at bounding box center [134, 57] width 180 height 27
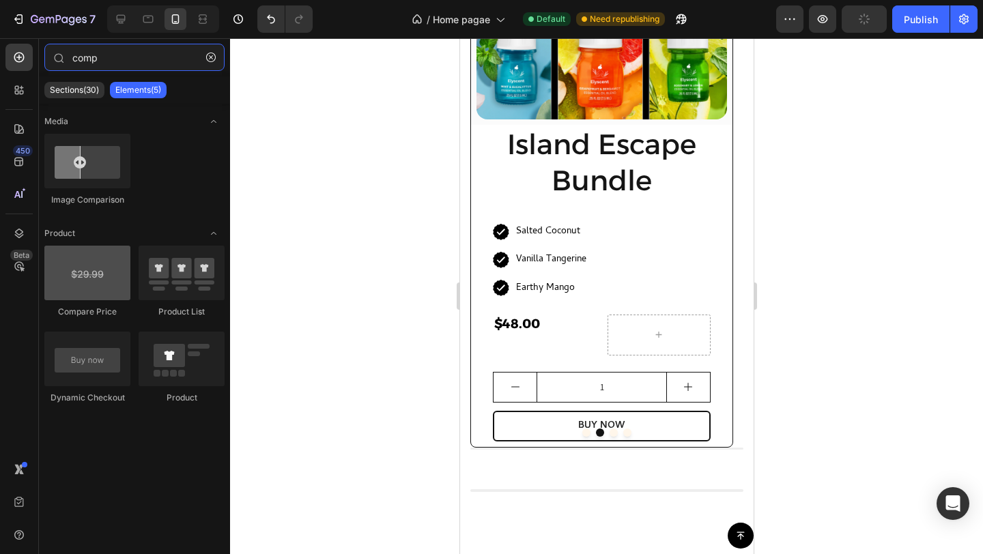
type input "comp"
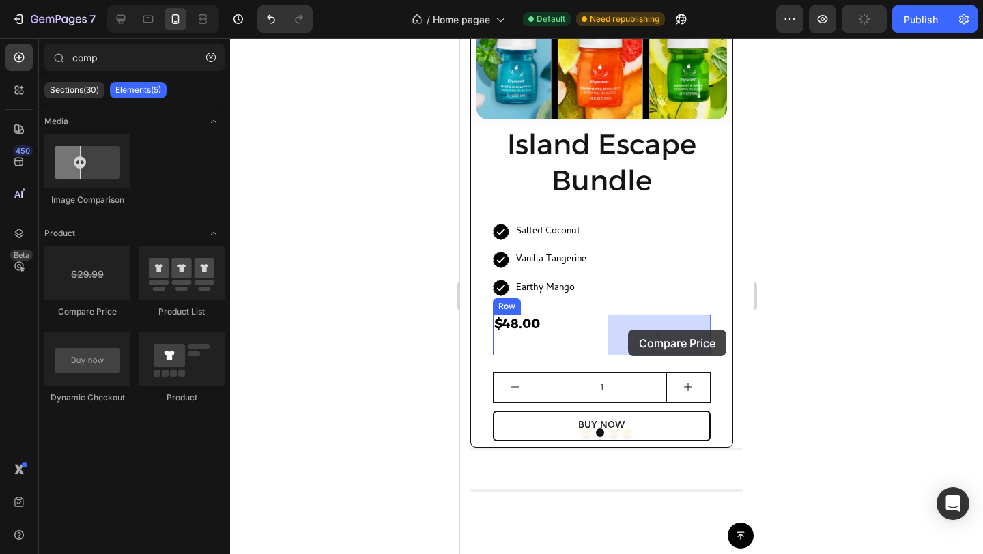
drag, startPoint x: 569, startPoint y: 319, endPoint x: 627, endPoint y: 330, distance: 59.0
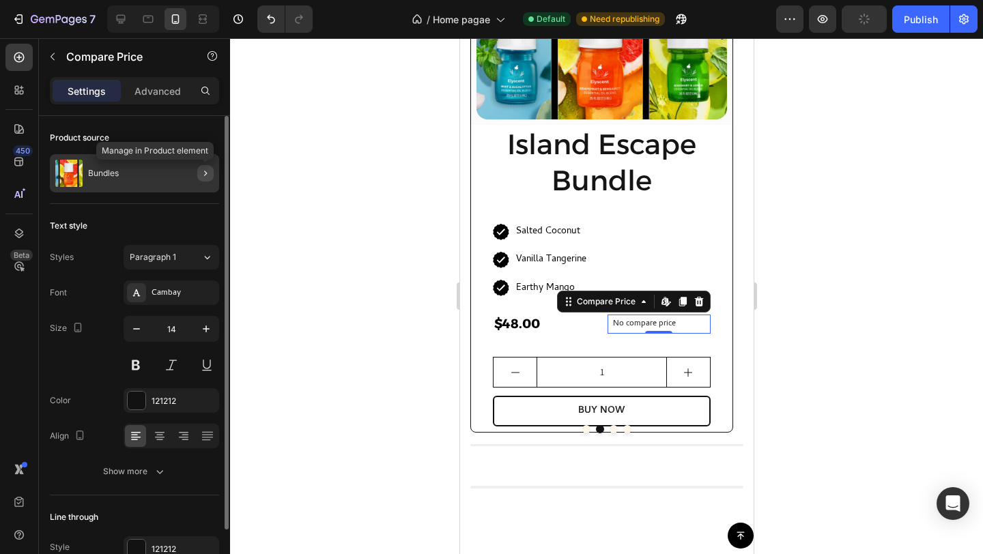
click at [205, 173] on icon "button" at bounding box center [205, 173] width 3 height 5
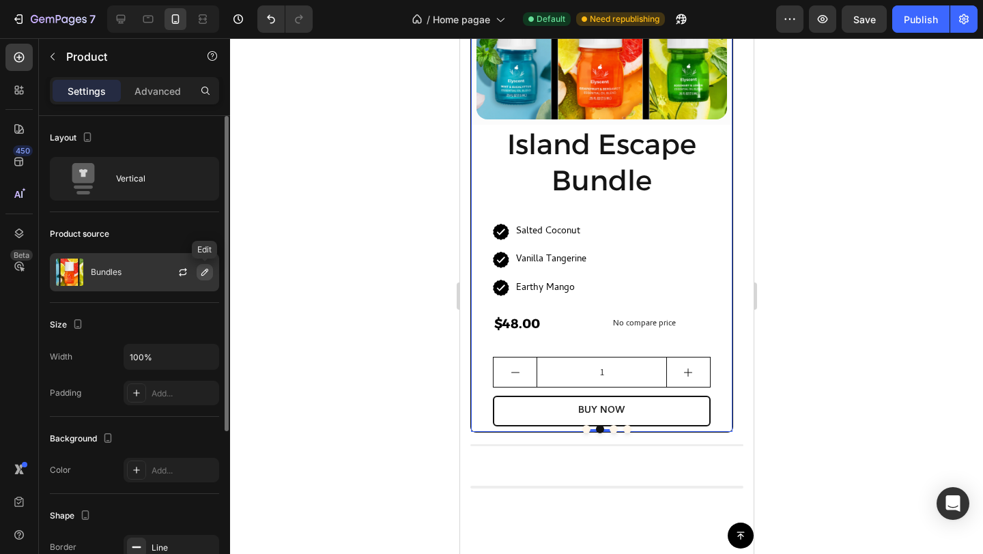
click at [204, 272] on icon "button" at bounding box center [204, 272] width 11 height 11
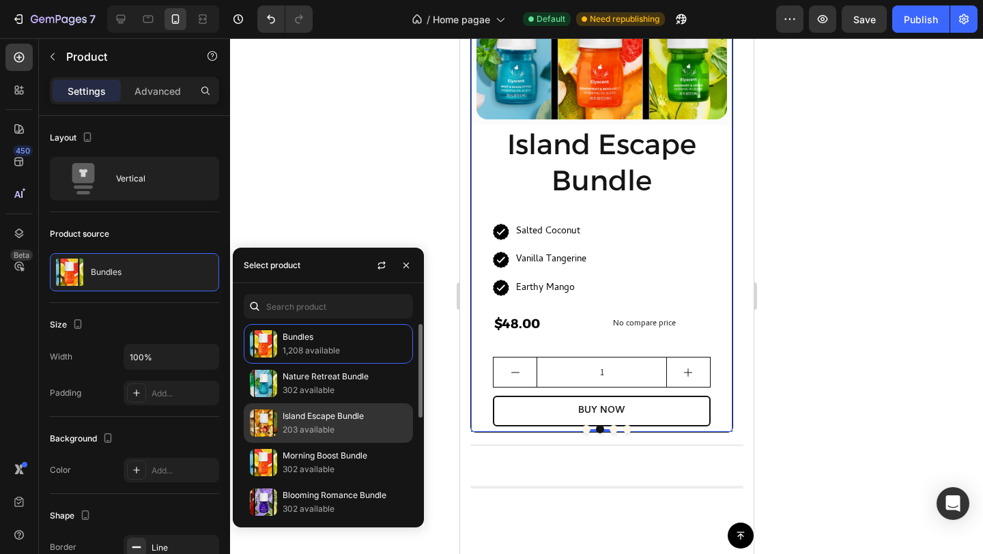
click at [321, 425] on p "203 available" at bounding box center [345, 430] width 124 height 14
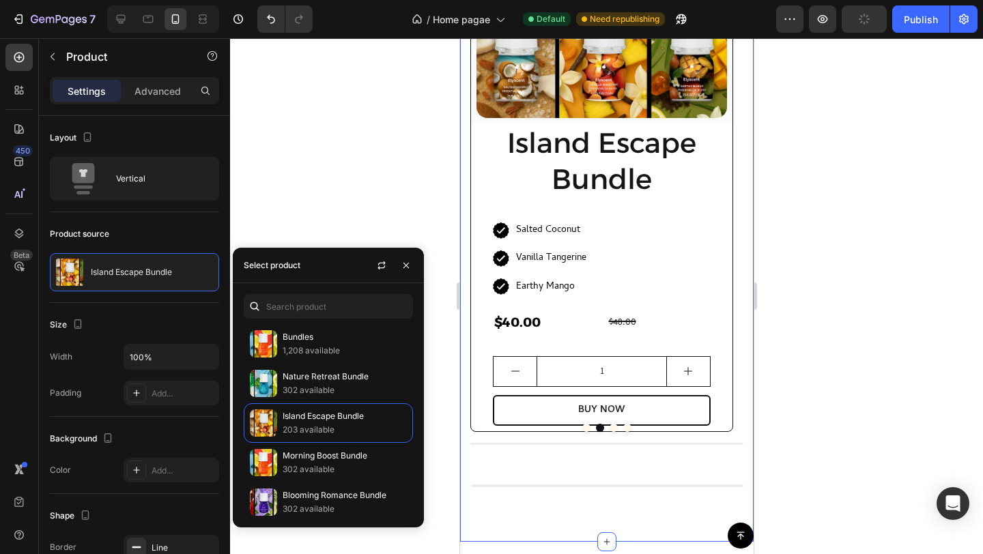
scroll to position [1146, 0]
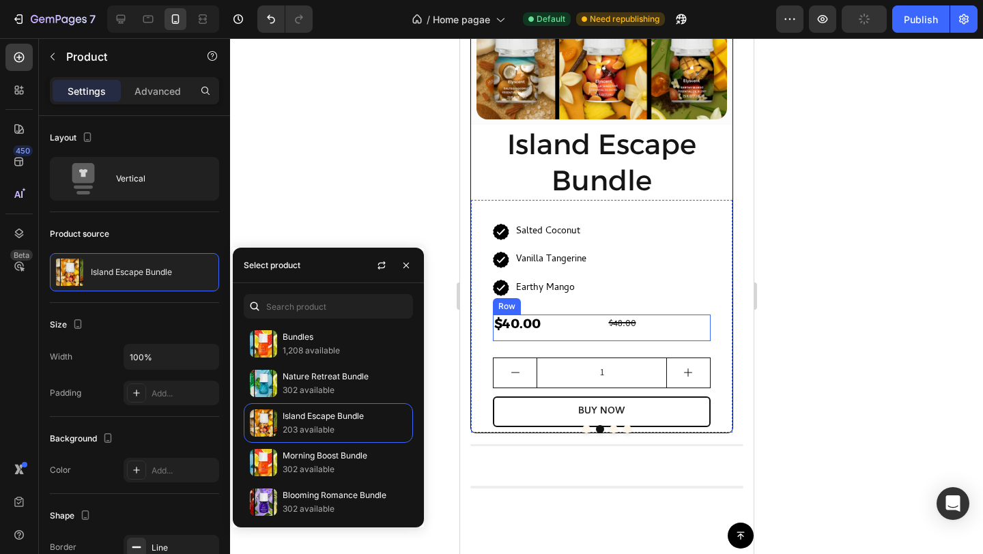
click at [612, 324] on div "$48.00" at bounding box center [659, 325] width 104 height 20
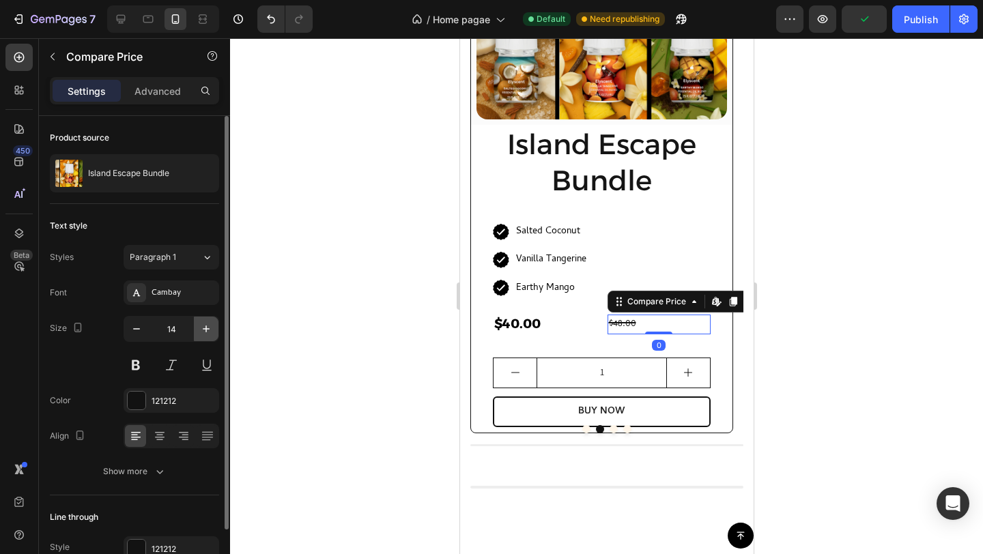
click at [205, 324] on icon "button" at bounding box center [206, 329] width 14 height 14
type input "15"
click at [167, 289] on div "Cambay" at bounding box center [184, 293] width 64 height 12
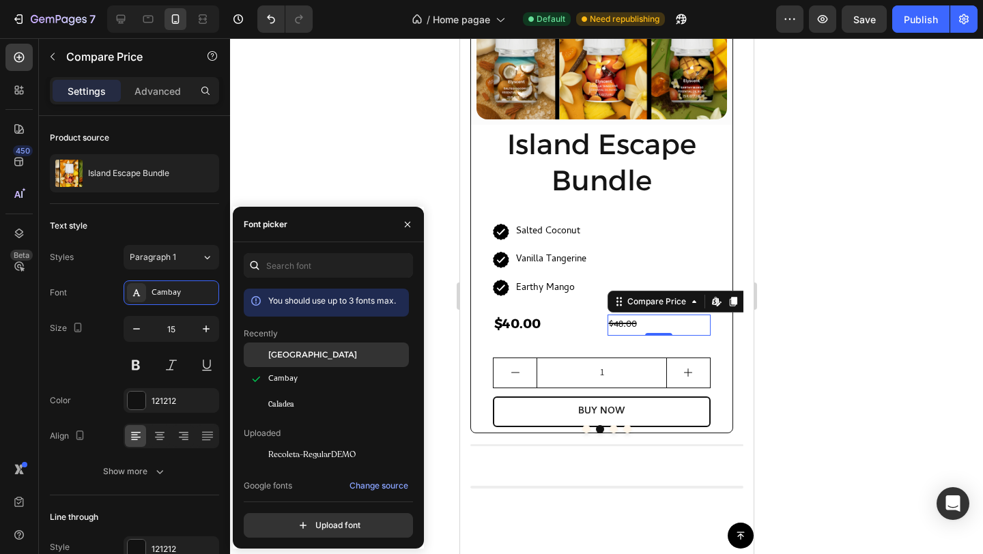
click at [278, 354] on span "[GEOGRAPHIC_DATA]" at bounding box center [312, 355] width 89 height 12
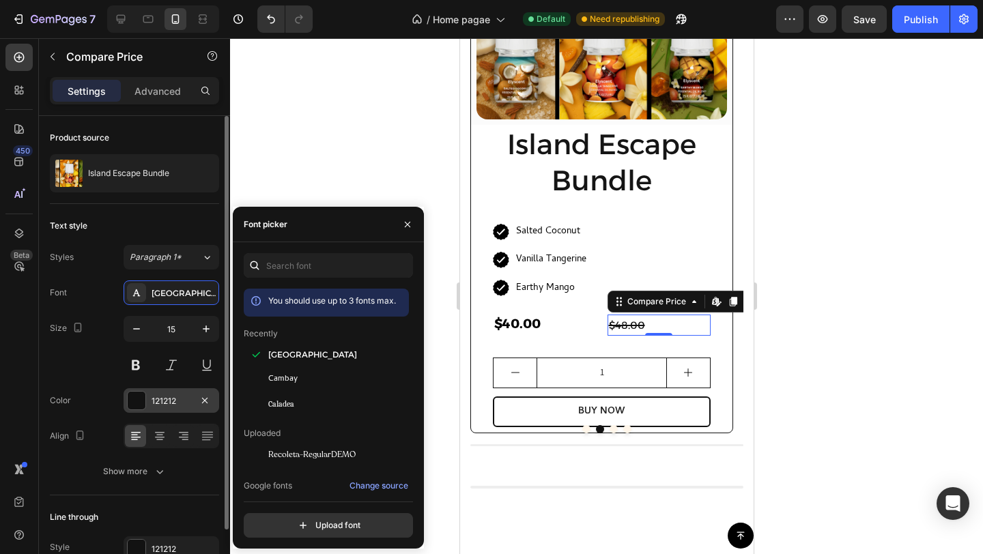
click at [137, 399] on div at bounding box center [137, 401] width 18 height 18
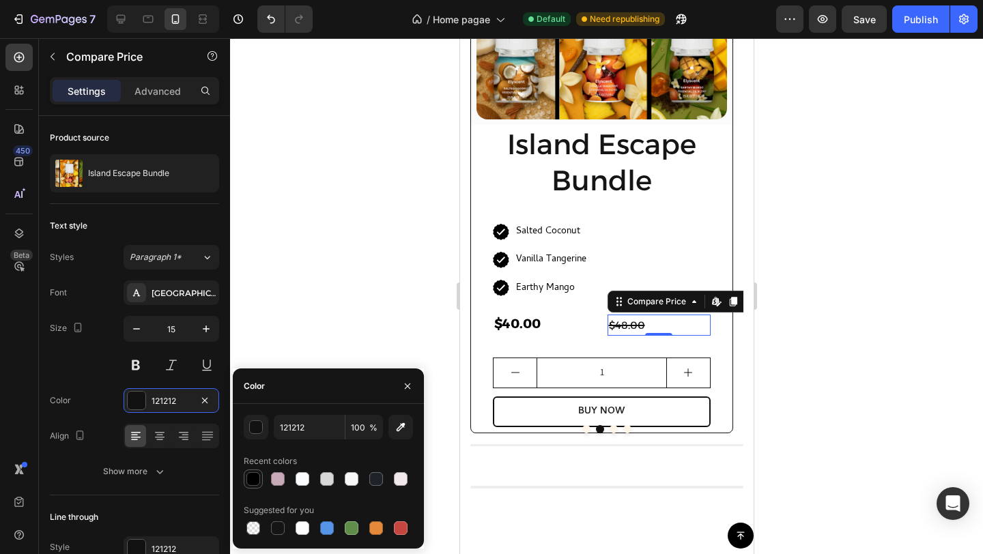
click at [255, 480] on div at bounding box center [253, 479] width 14 height 14
type input "000000"
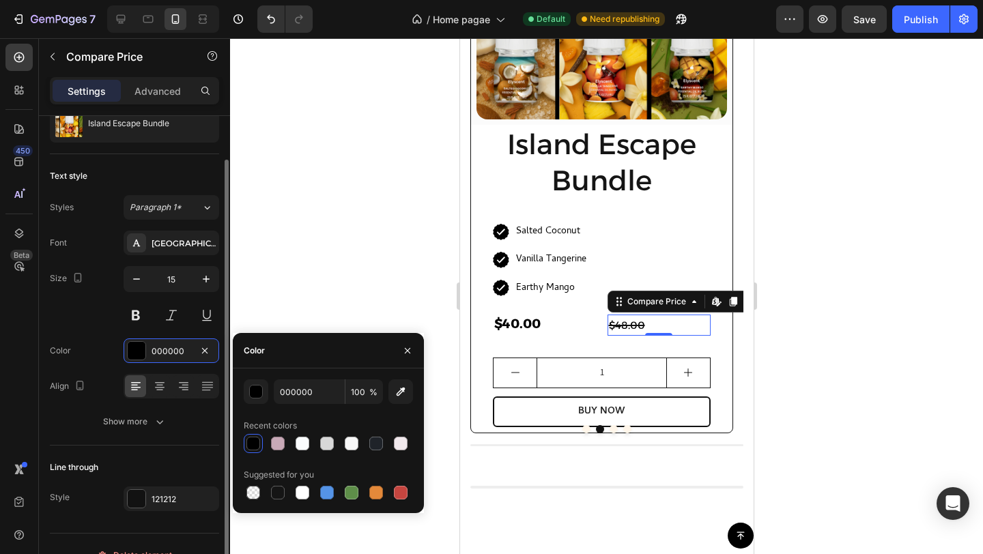
scroll to position [72, 0]
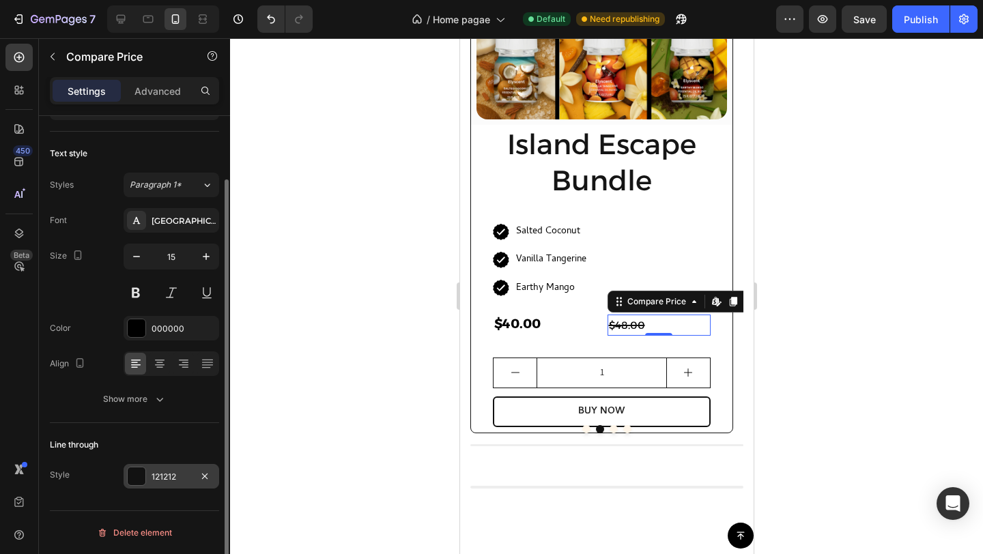
click at [139, 474] on div at bounding box center [137, 477] width 18 height 18
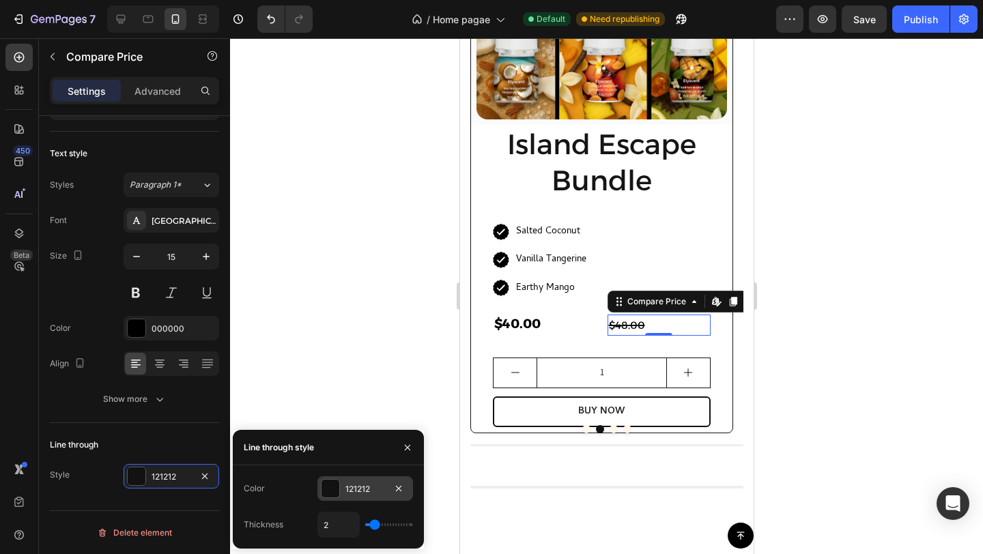
click at [336, 489] on div at bounding box center [331, 489] width 18 height 18
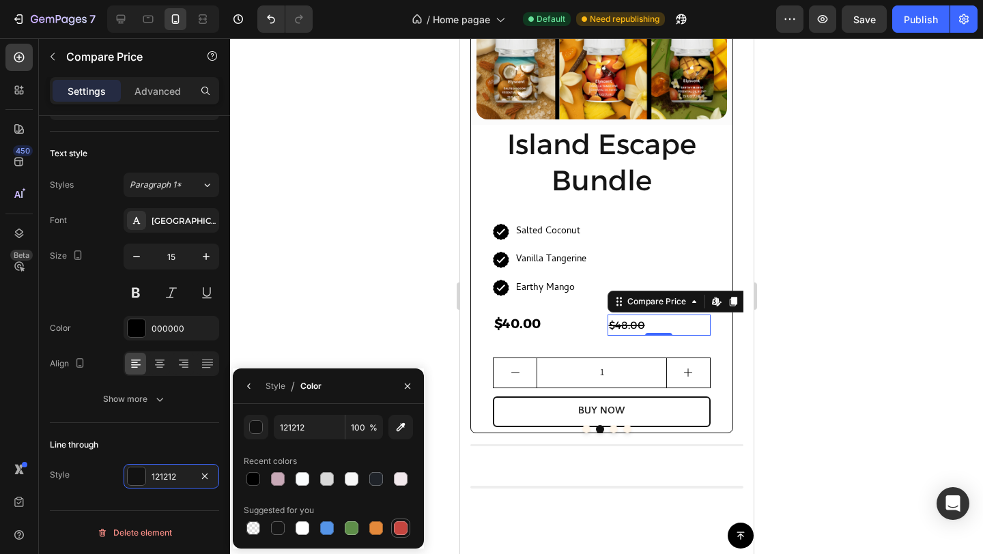
click at [400, 531] on div at bounding box center [401, 529] width 14 height 14
type input "C5453F"
click at [408, 240] on div at bounding box center [606, 296] width 753 height 516
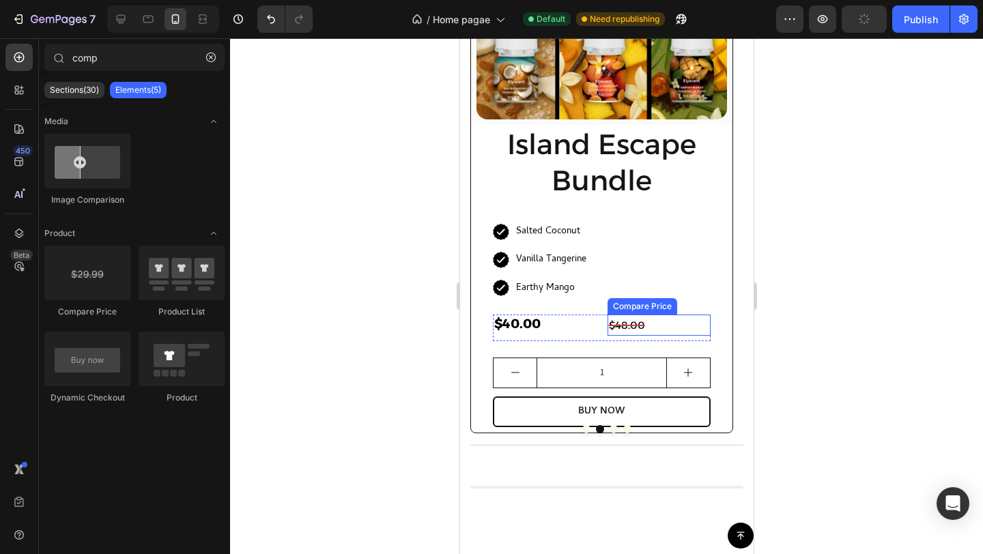
click at [640, 321] on div "$48.00" at bounding box center [659, 325] width 104 height 21
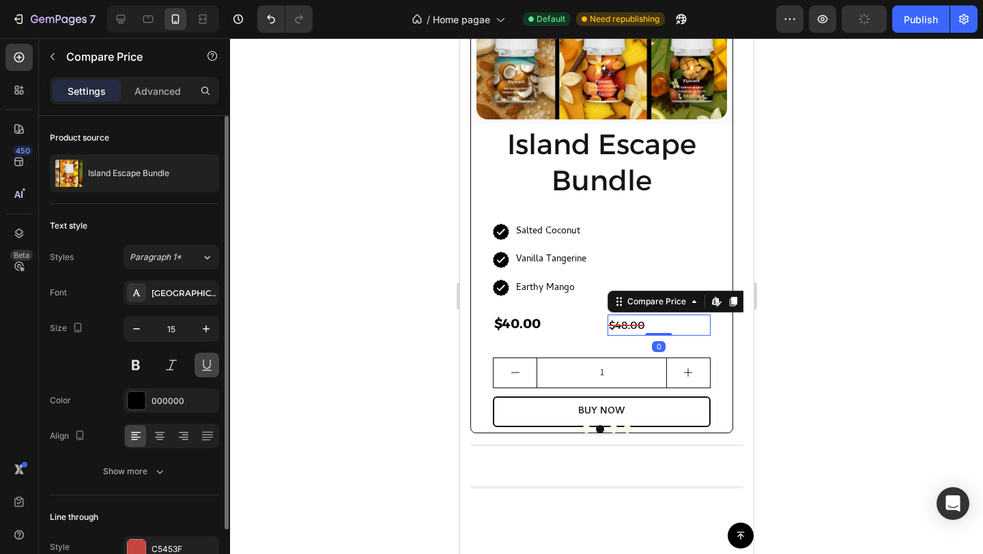
click at [128, 364] on button at bounding box center [136, 365] width 25 height 25
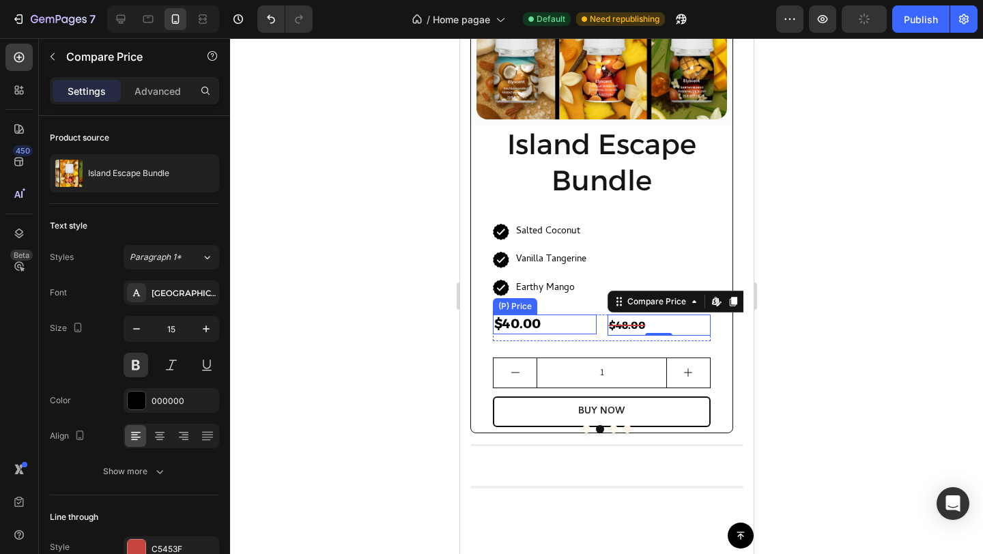
click at [514, 325] on div "$40.00" at bounding box center [544, 325] width 104 height 20
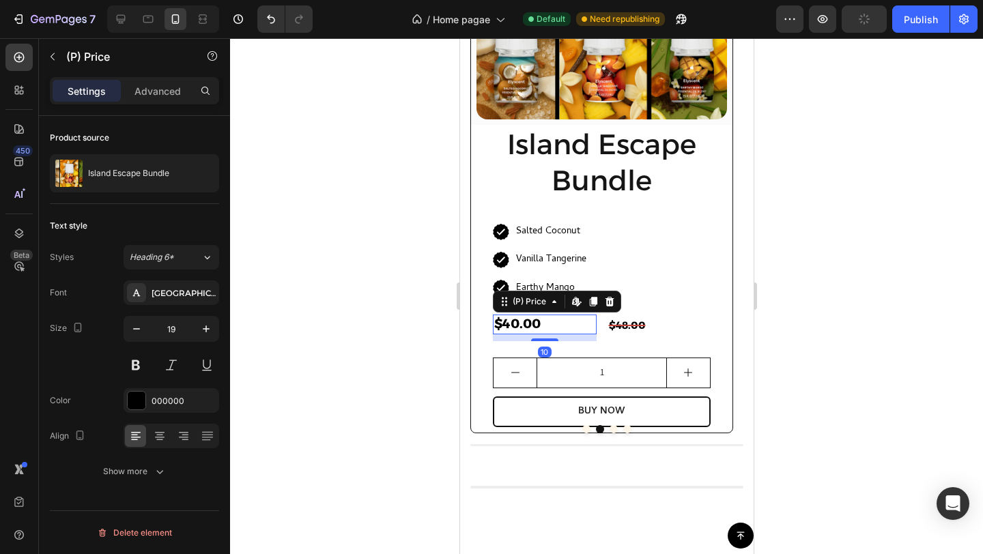
scroll to position [0, 0]
click at [134, 323] on icon "button" at bounding box center [137, 329] width 14 height 14
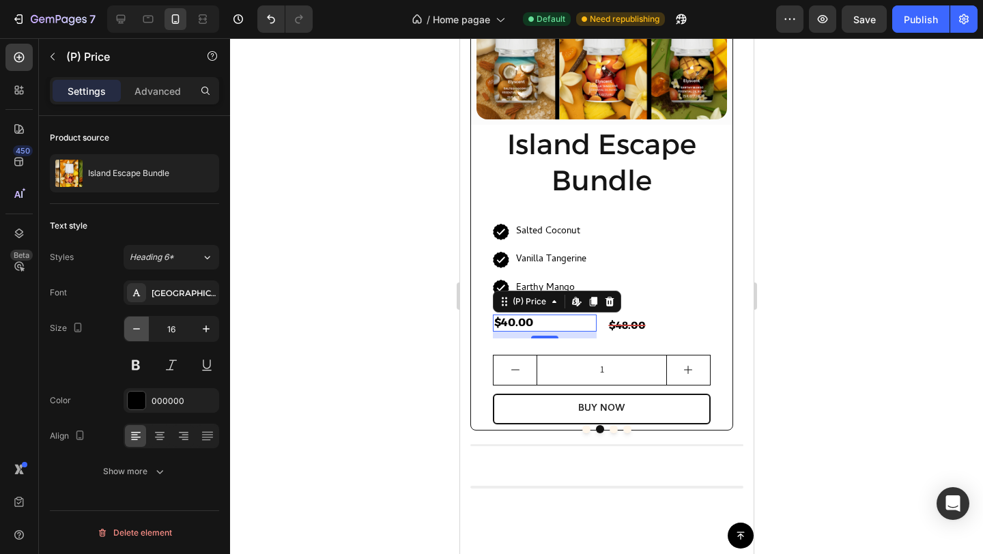
click at [134, 323] on icon "button" at bounding box center [137, 329] width 14 height 14
type input "15"
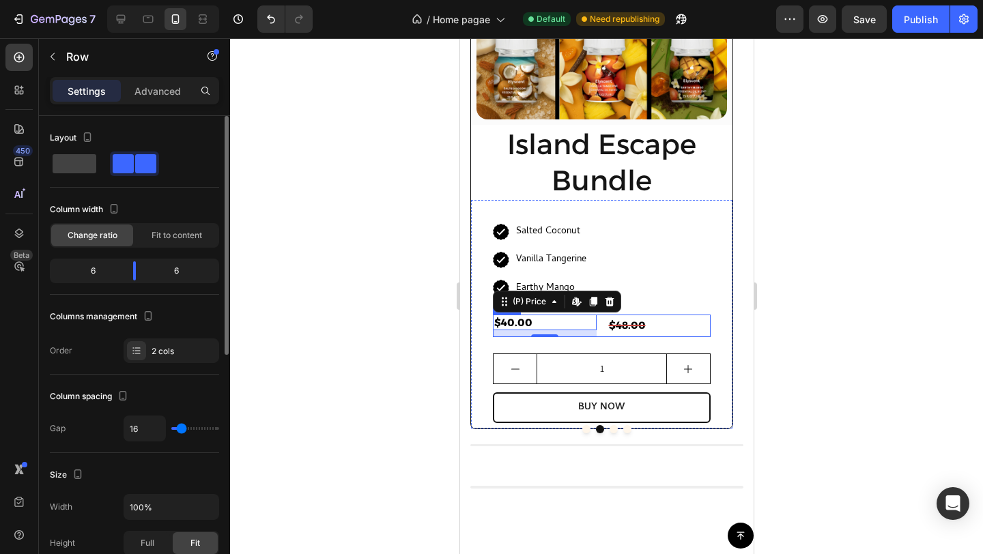
click at [597, 331] on div "$40.00 (P) Price Edit content in Shopify 10 (P) Price Edit content in Shopify 1…" at bounding box center [601, 326] width 218 height 23
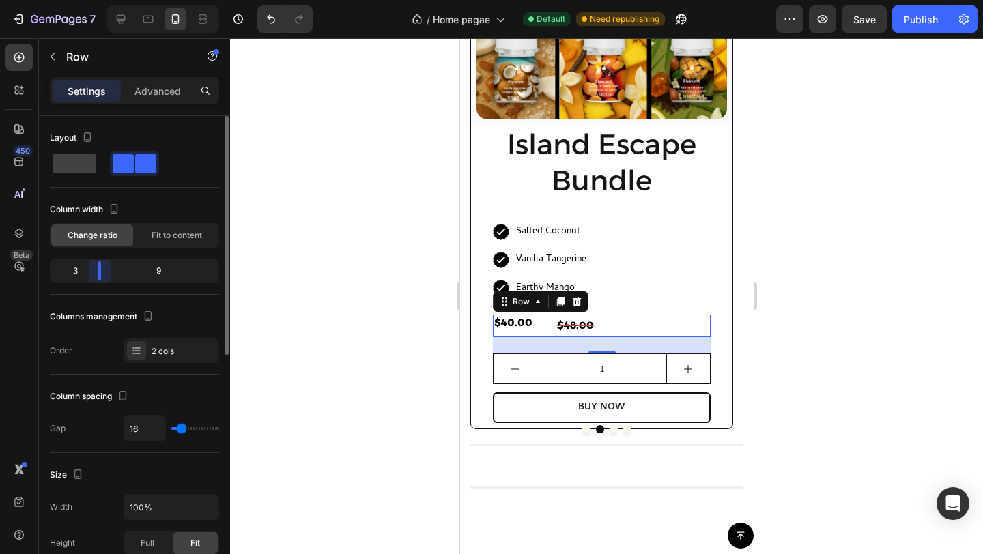
drag, startPoint x: 132, startPoint y: 272, endPoint x: 99, endPoint y: 272, distance: 32.8
click at [99, 0] on body "7 Version history / Home pagae Default Need republishing Preview Save Publish 4…" at bounding box center [491, 0] width 983 height 0
type input "0"
drag, startPoint x: 182, startPoint y: 423, endPoint x: 167, endPoint y: 423, distance: 14.3
type input "0"
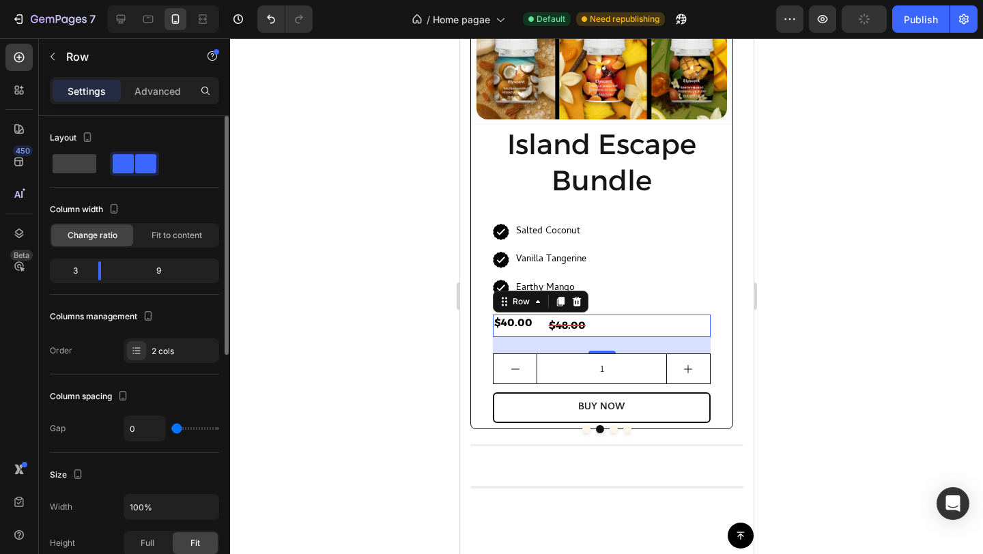
click at [171, 427] on input "range" at bounding box center [195, 428] width 48 height 3
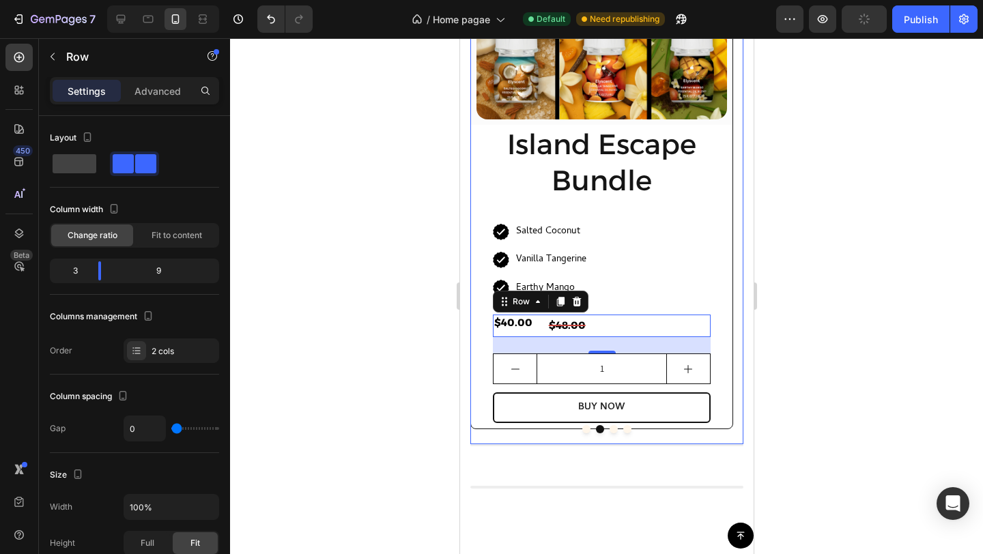
click at [582, 430] on button "Dot" at bounding box center [586, 429] width 8 height 8
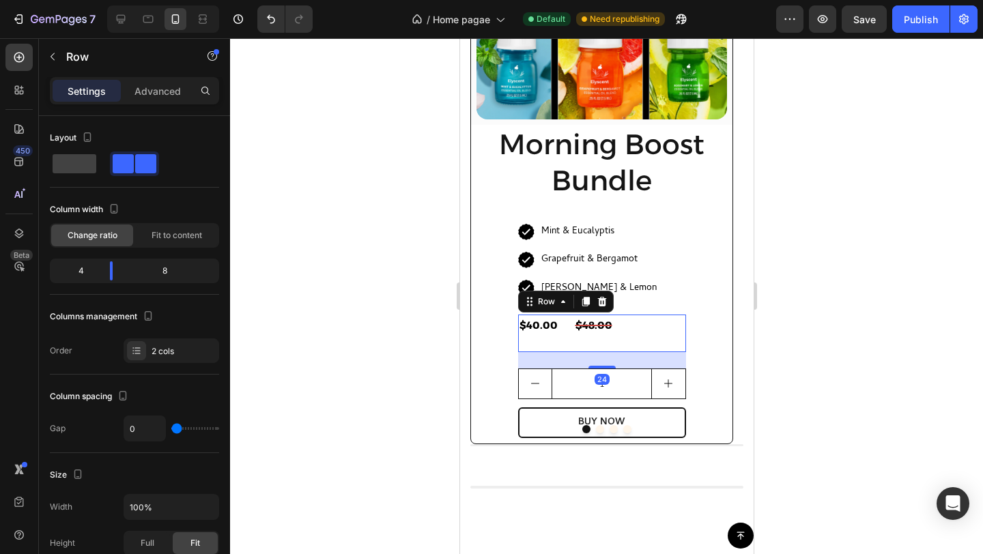
click at [621, 339] on div "$48.00 Compare Price Compare Price" at bounding box center [629, 334] width 112 height 38
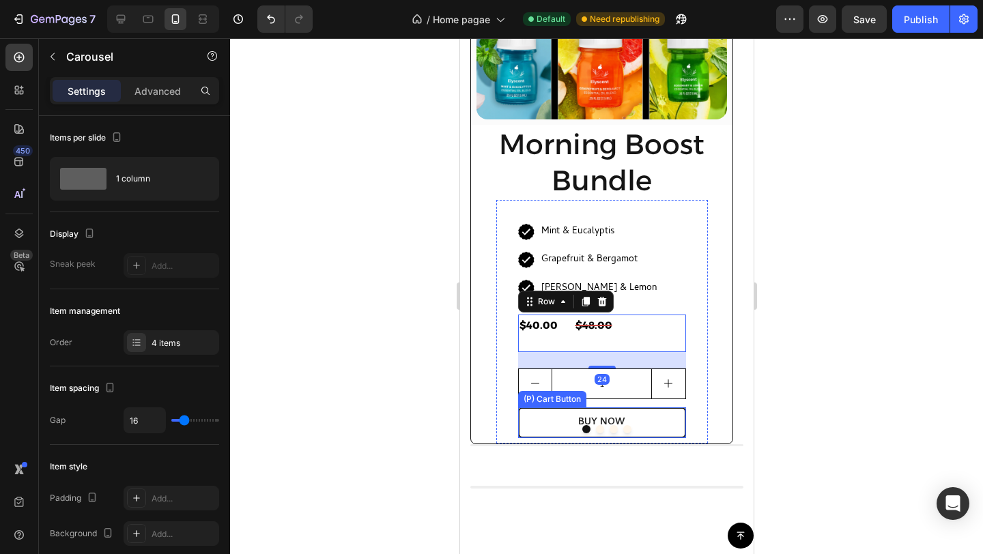
click at [596, 426] on button "Dot" at bounding box center [599, 429] width 8 height 8
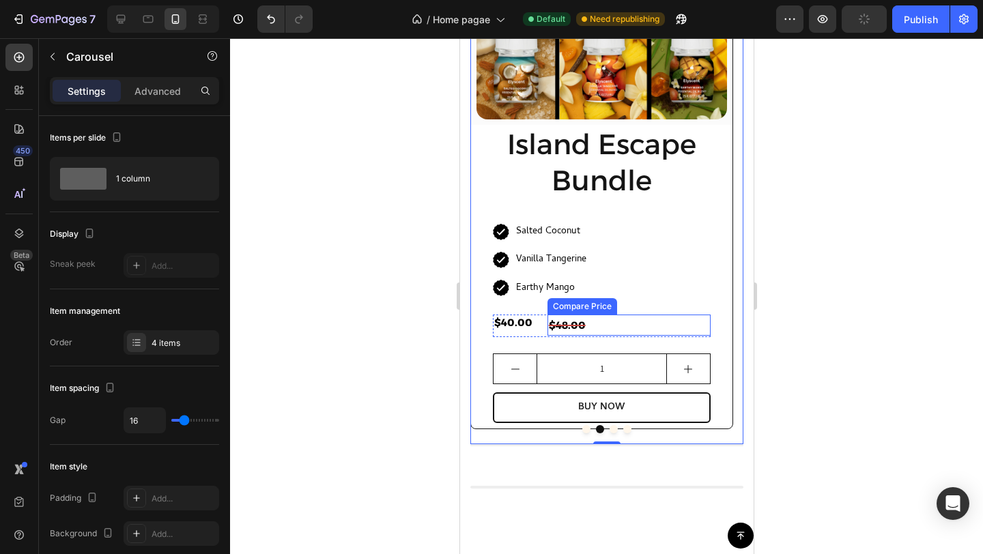
click at [548, 335] on div "$48.00" at bounding box center [628, 325] width 163 height 21
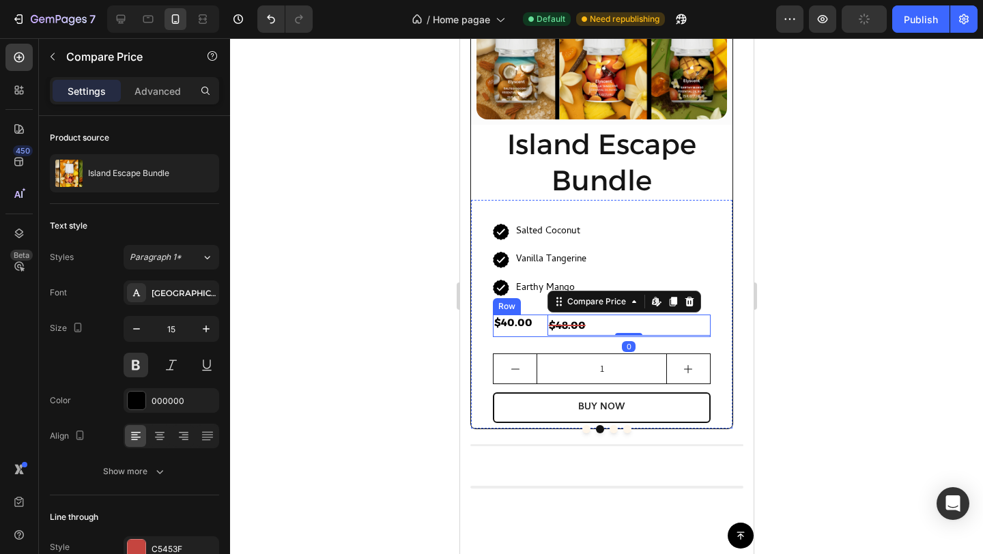
click at [544, 332] on div "$40.00 (P) Price (P) Price" at bounding box center [519, 326] width 55 height 23
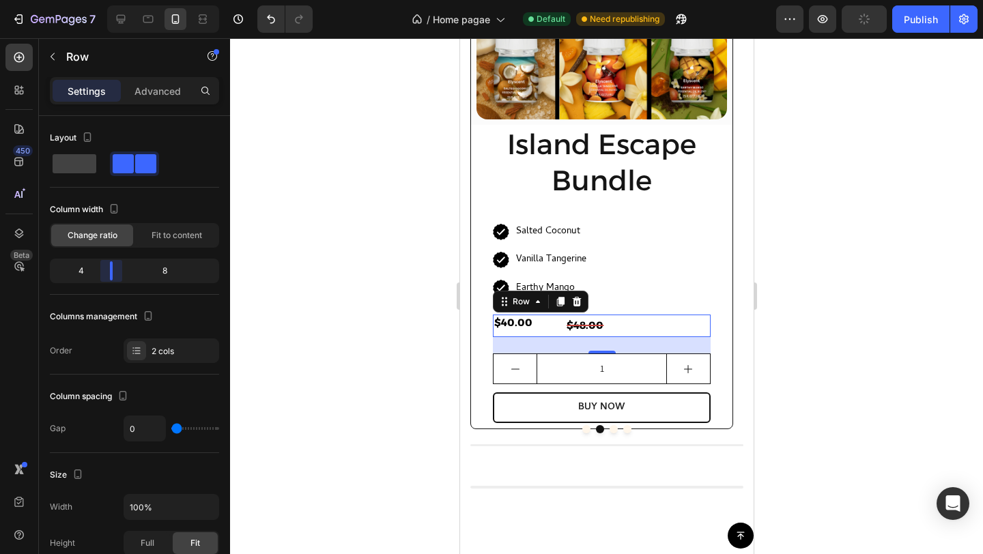
click at [109, 0] on body "7 Version history / Home pagae Default Need republishing Preview Publish 450 Be…" at bounding box center [491, 0] width 983 height 0
click at [501, 322] on div "$40.00" at bounding box center [528, 323] width 72 height 16
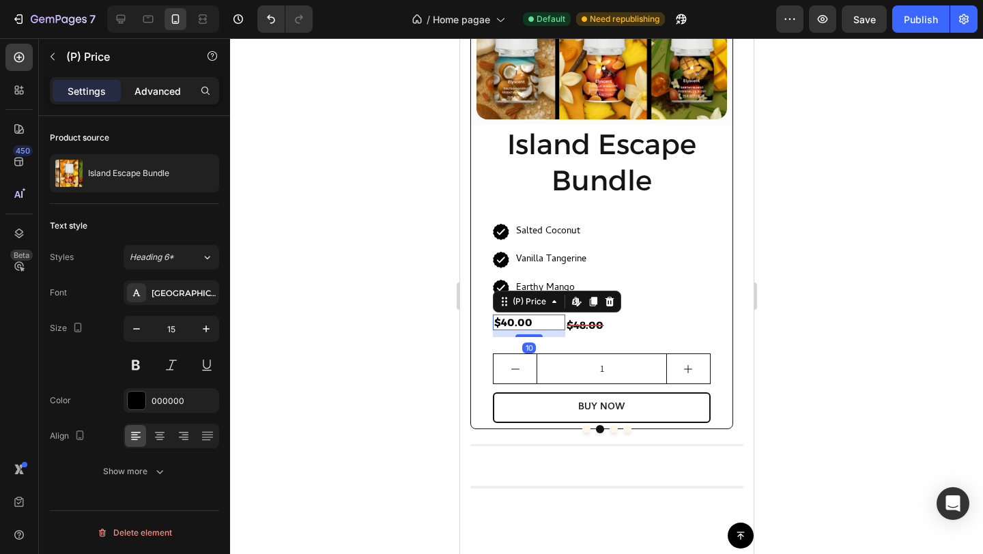
click at [141, 86] on p "Advanced" at bounding box center [157, 91] width 46 height 14
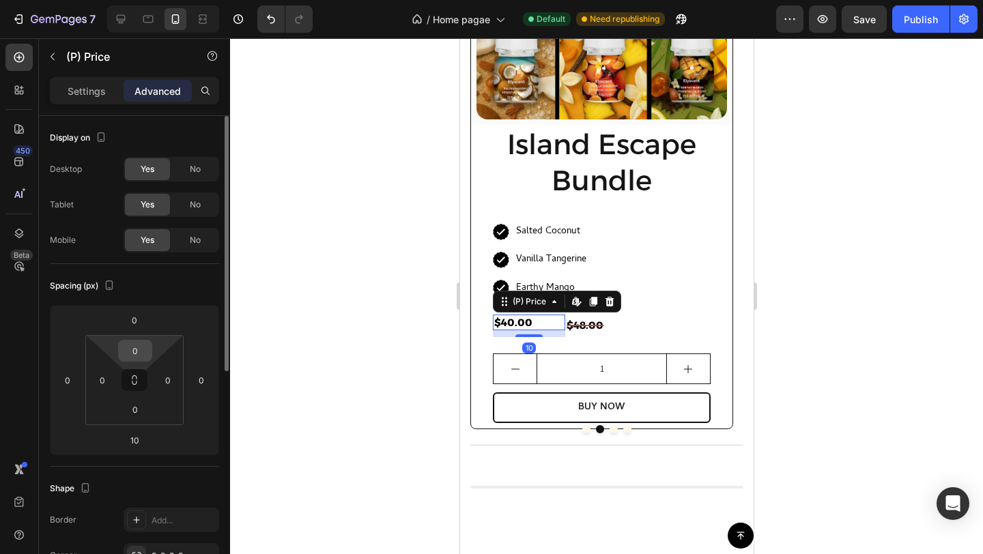
click at [130, 352] on input "0" at bounding box center [135, 351] width 27 height 20
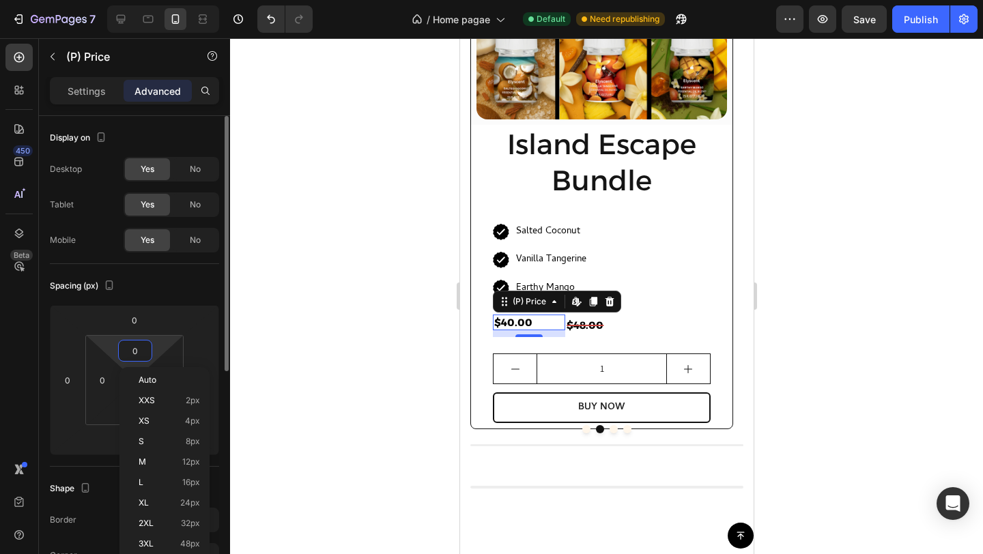
type input "4"
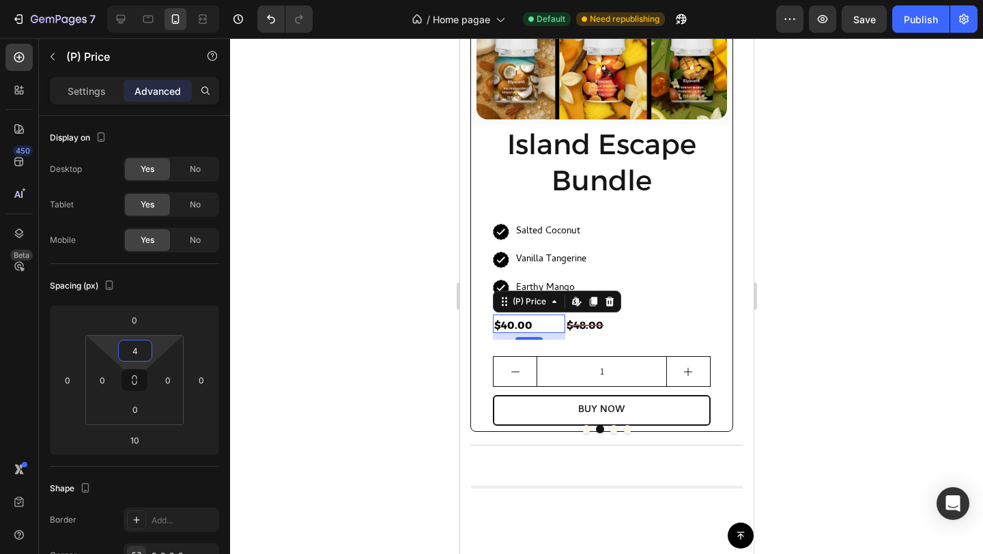
click at [337, 354] on div at bounding box center [606, 296] width 753 height 516
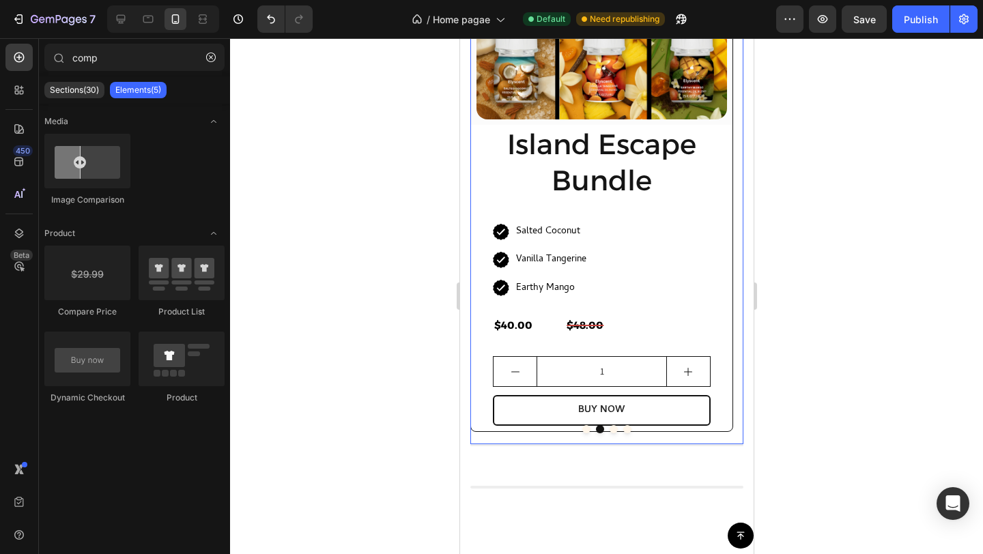
click at [609, 427] on button "Dot" at bounding box center [613, 429] width 8 height 8
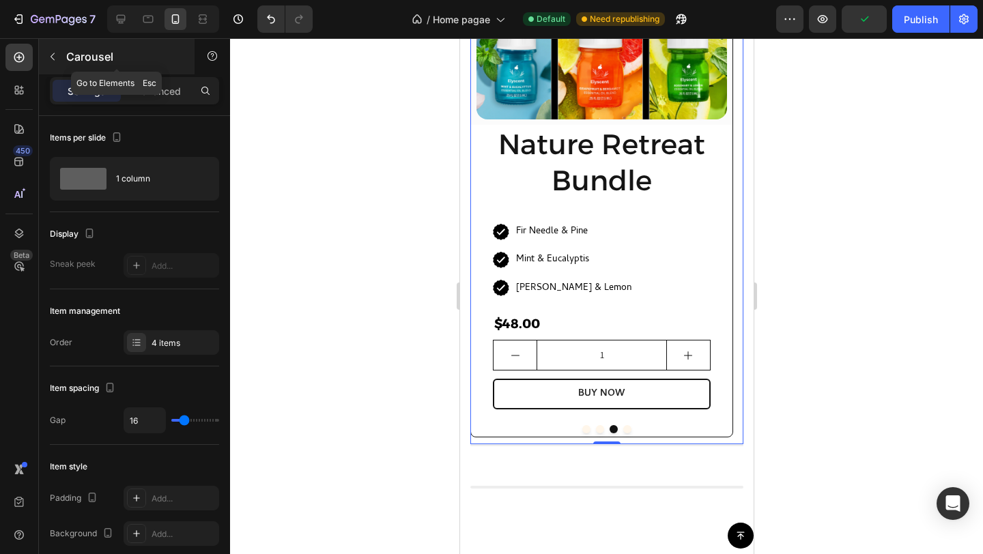
click at [70, 61] on p "Carousel" at bounding box center [124, 56] width 116 height 16
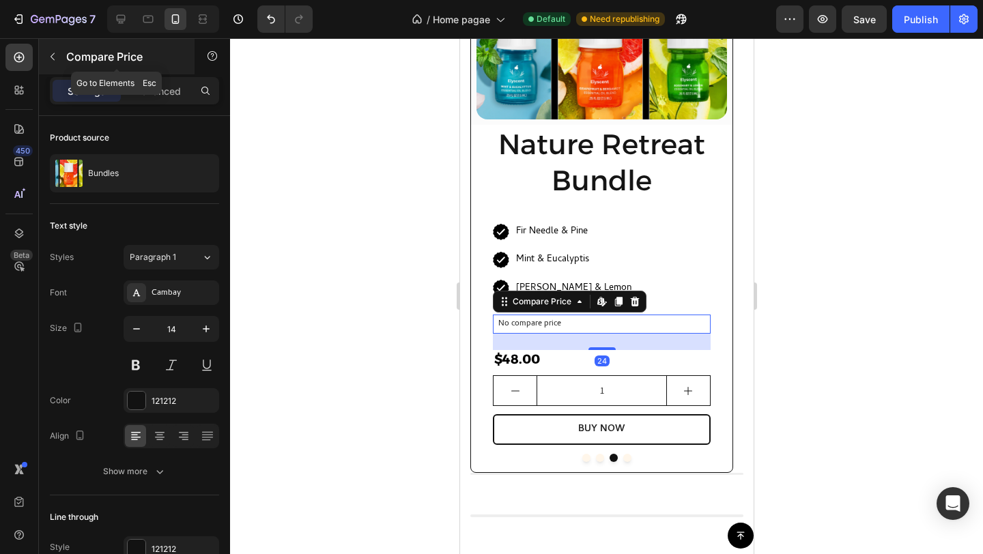
click at [65, 55] on div "Compare Price" at bounding box center [117, 56] width 156 height 35
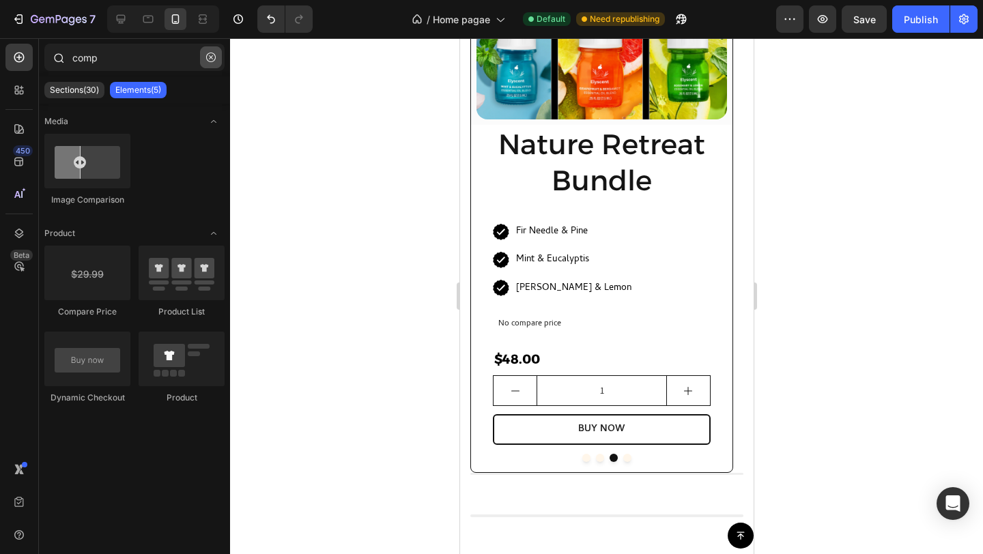
click at [203, 61] on button "button" at bounding box center [211, 57] width 22 height 22
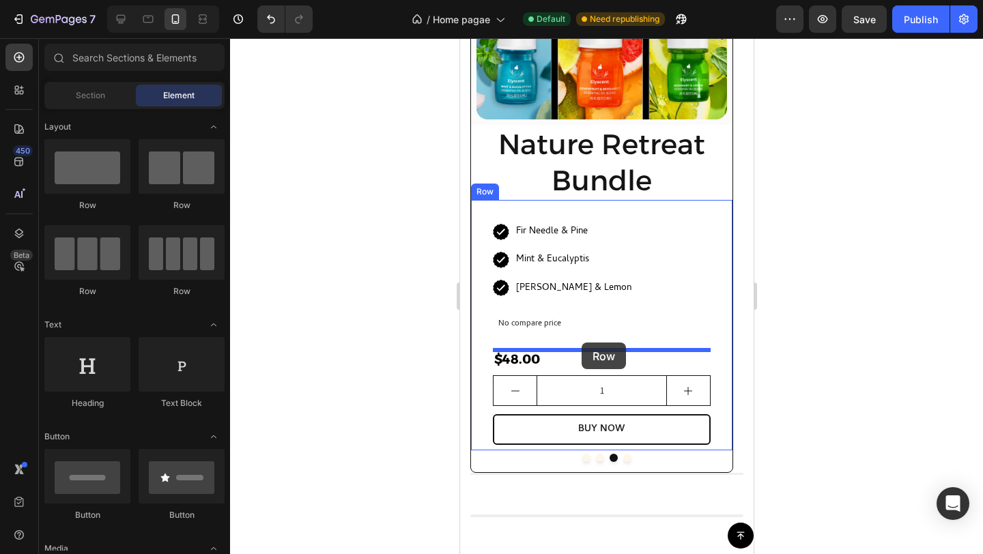
drag, startPoint x: 640, startPoint y: 223, endPoint x: 581, endPoint y: 343, distance: 133.4
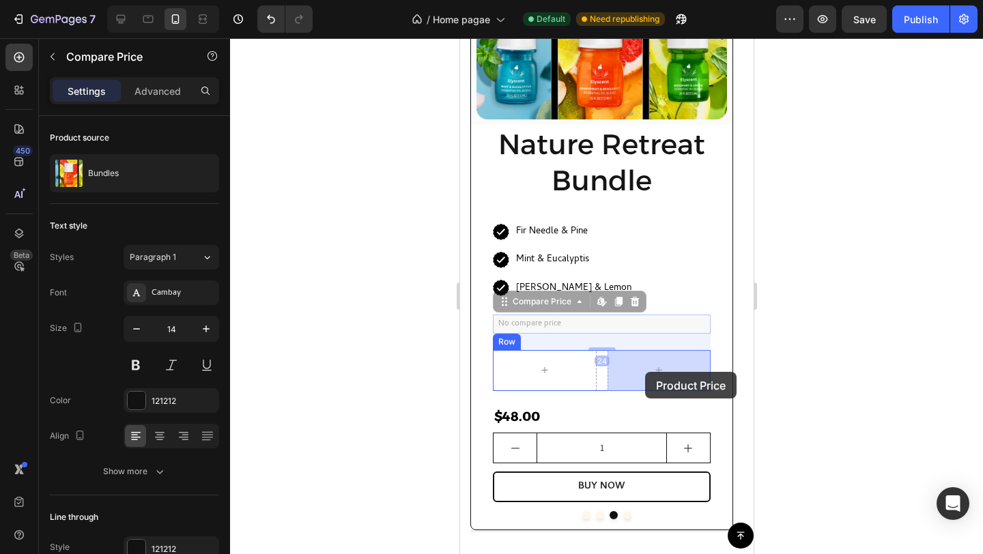
drag, startPoint x: 554, startPoint y: 319, endPoint x: 646, endPoint y: 375, distance: 107.8
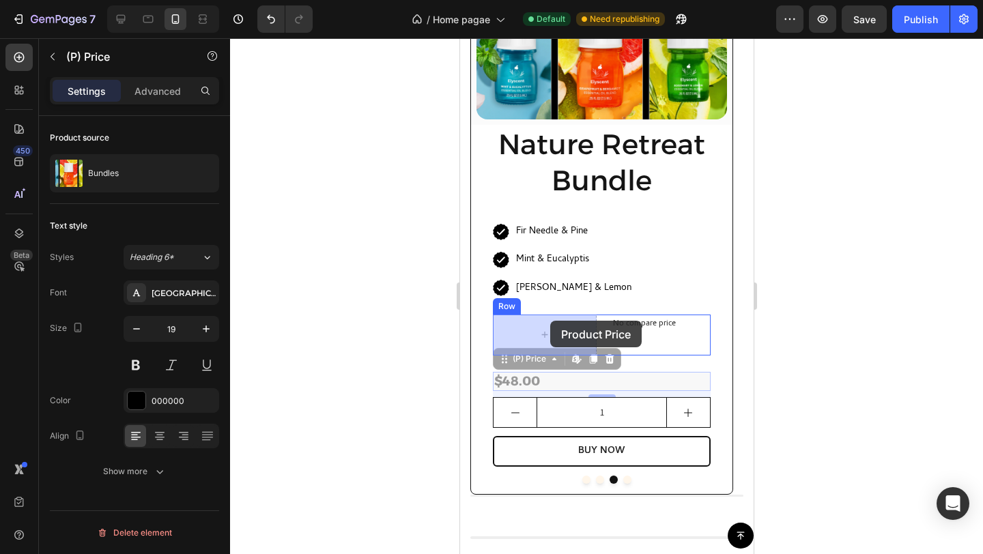
drag, startPoint x: 538, startPoint y: 381, endPoint x: 550, endPoint y: 323, distance: 59.2
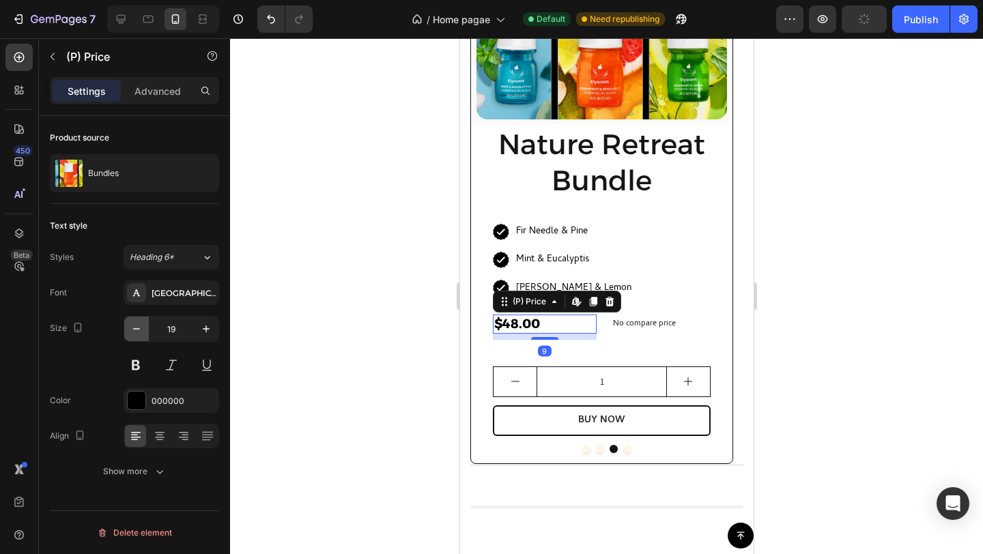
click at [141, 330] on icon "button" at bounding box center [137, 329] width 14 height 14
type input "15"
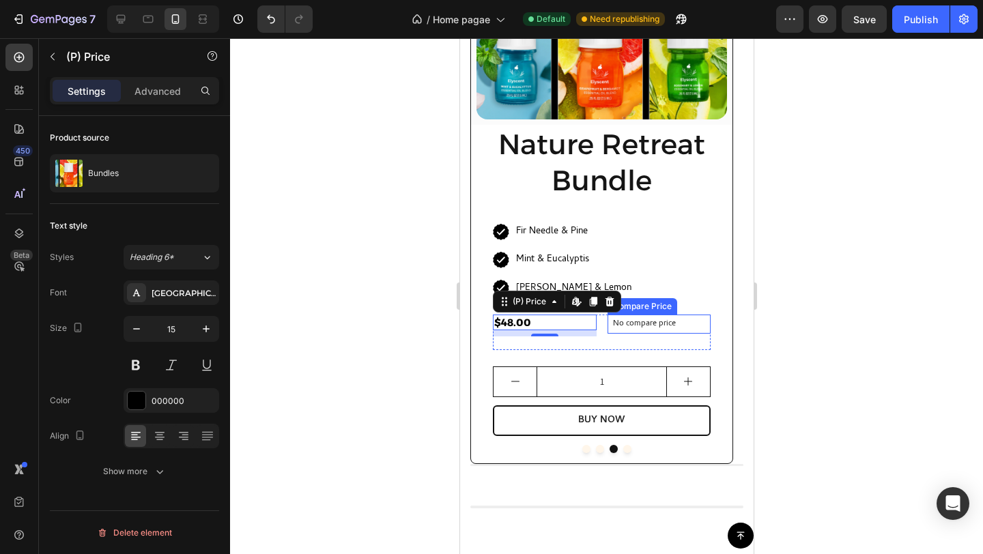
click at [651, 324] on p "No compare price" at bounding box center [658, 324] width 93 height 8
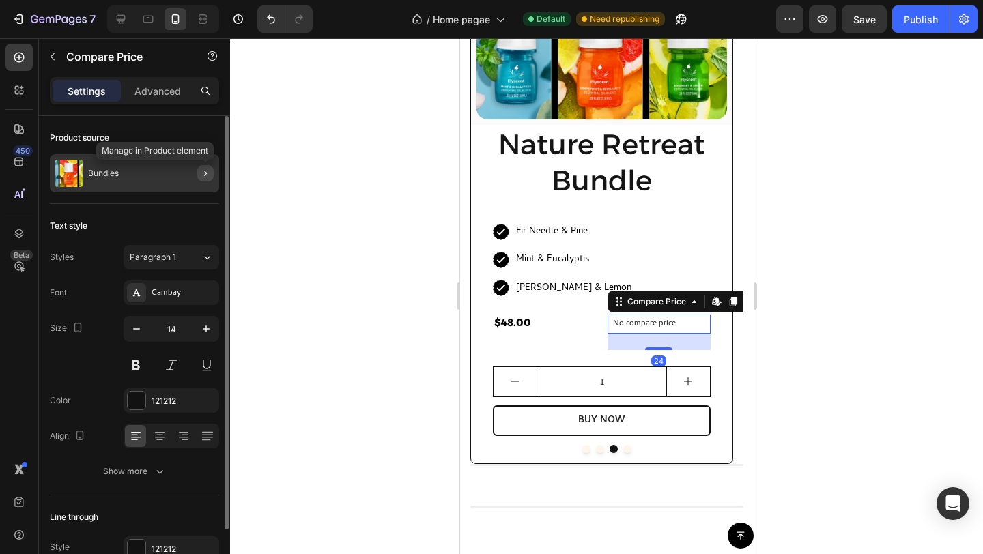
click at [202, 174] on icon "button" at bounding box center [205, 173] width 11 height 11
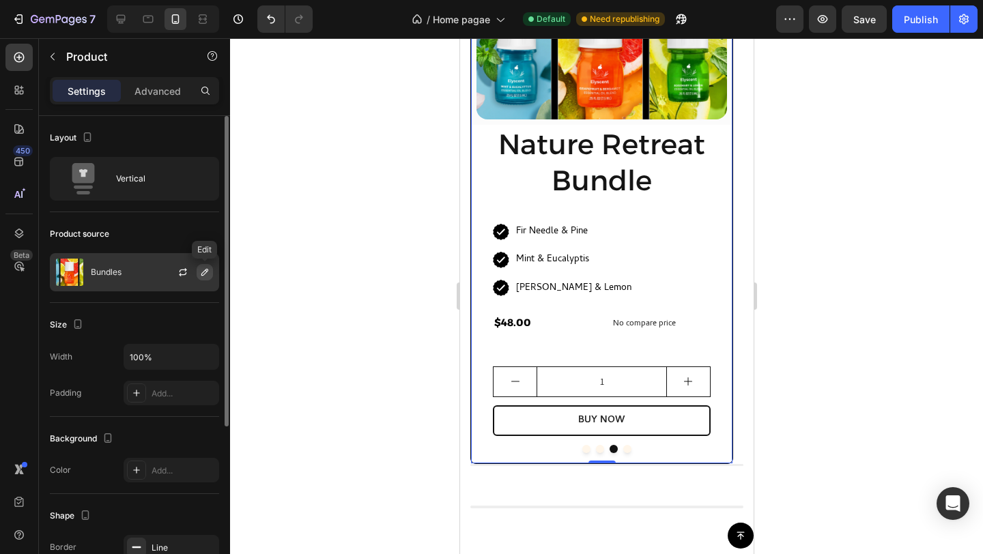
click at [205, 268] on icon "button" at bounding box center [204, 272] width 11 height 11
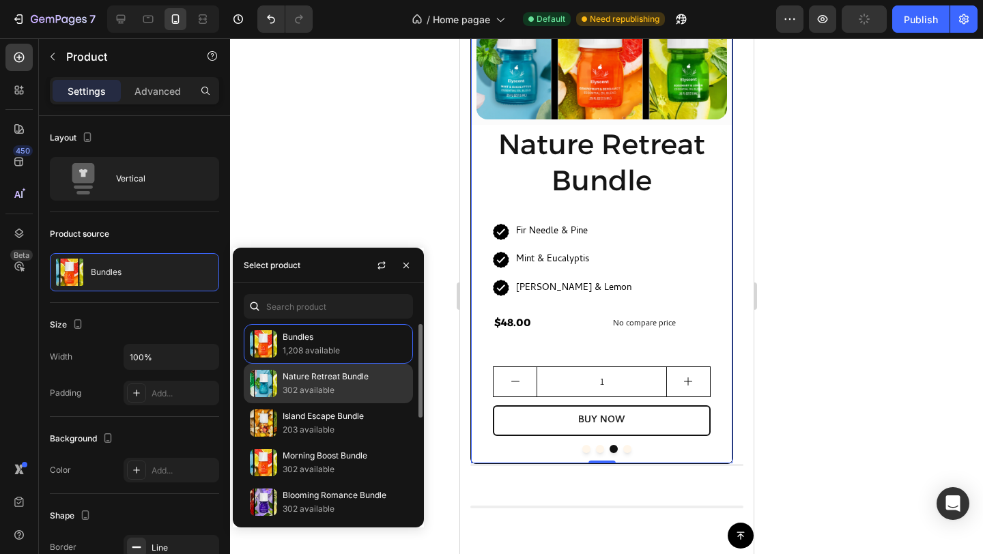
click at [356, 373] on p "Nature Retreat Bundle" at bounding box center [345, 377] width 124 height 14
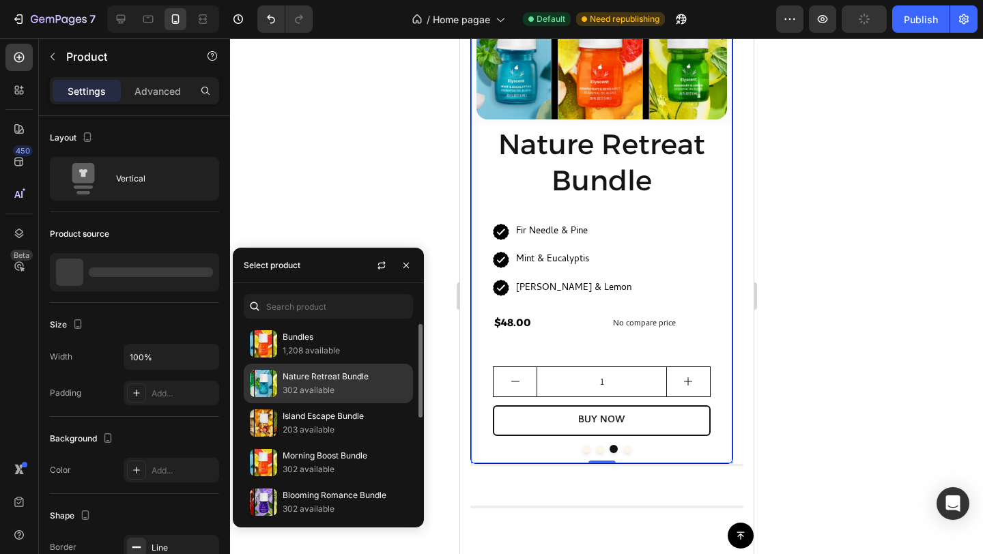
click at [344, 385] on p "302 available" at bounding box center [345, 391] width 124 height 14
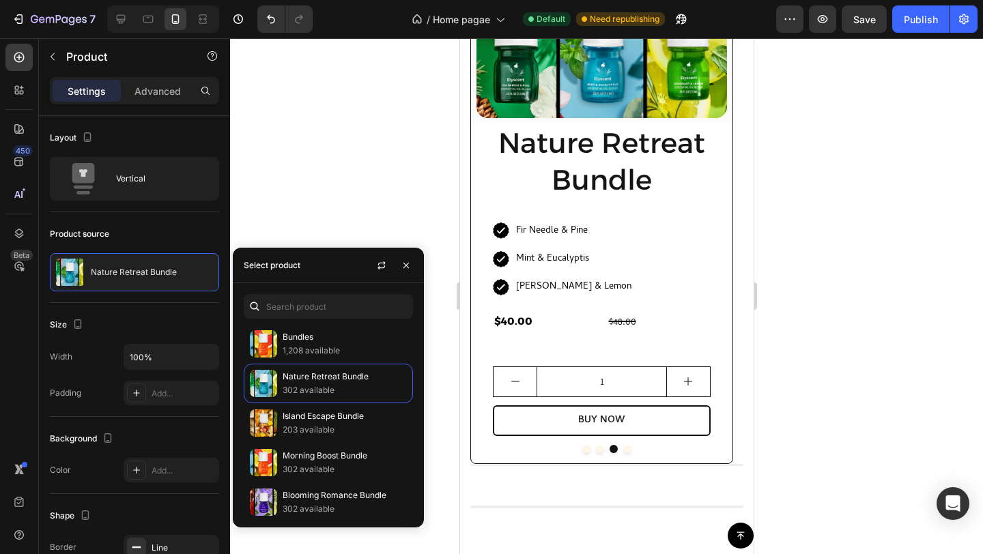
scroll to position [1146, 0]
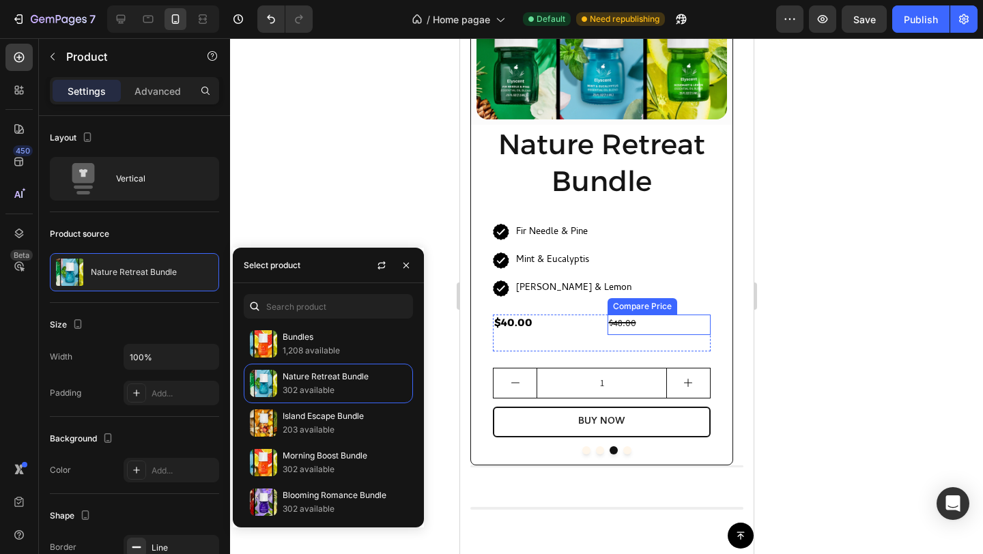
click at [662, 326] on div "$48.00" at bounding box center [659, 325] width 104 height 20
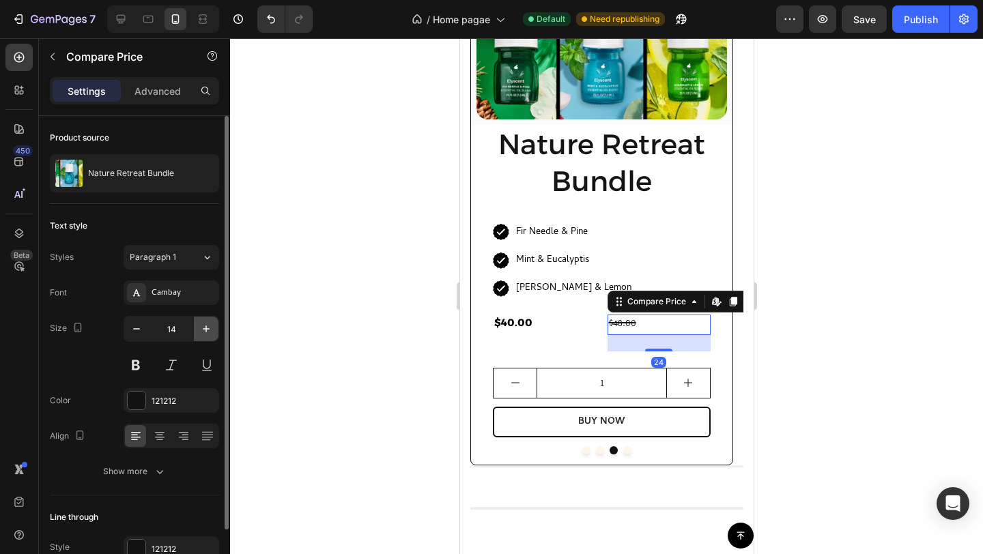
click at [205, 324] on icon "button" at bounding box center [206, 329] width 14 height 14
type input "15"
click at [165, 296] on div "Cambay" at bounding box center [184, 293] width 64 height 12
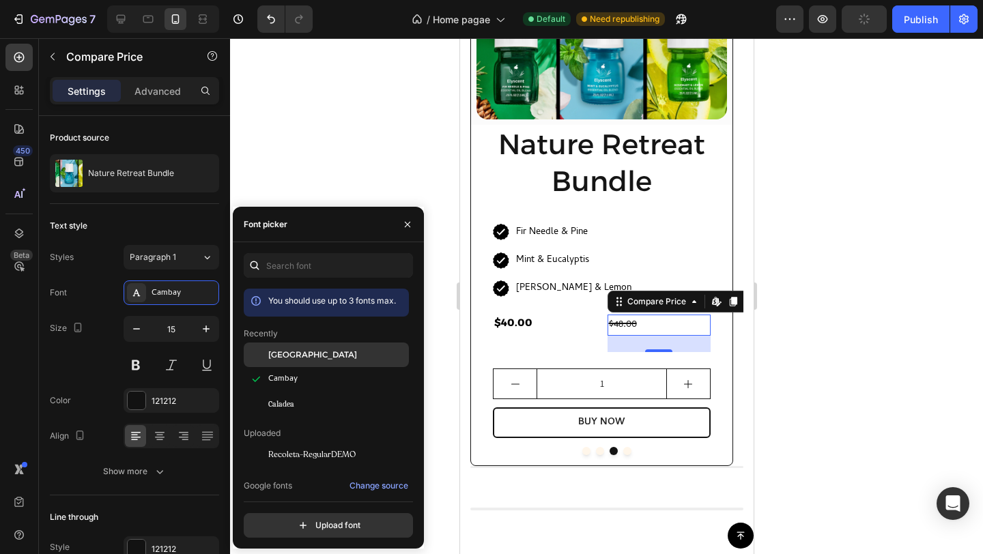
click at [291, 349] on span "[GEOGRAPHIC_DATA]" at bounding box center [312, 355] width 89 height 12
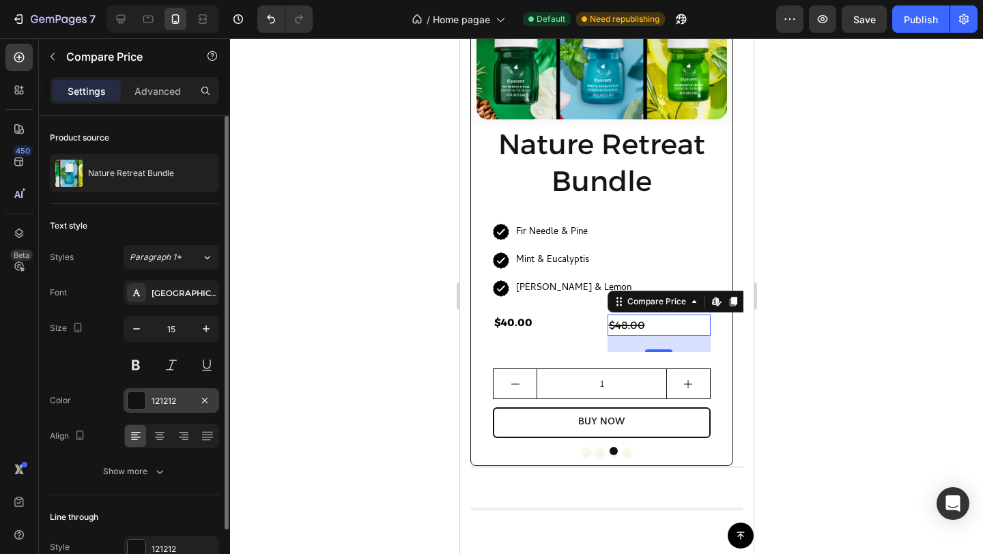
click at [141, 399] on div at bounding box center [137, 401] width 18 height 18
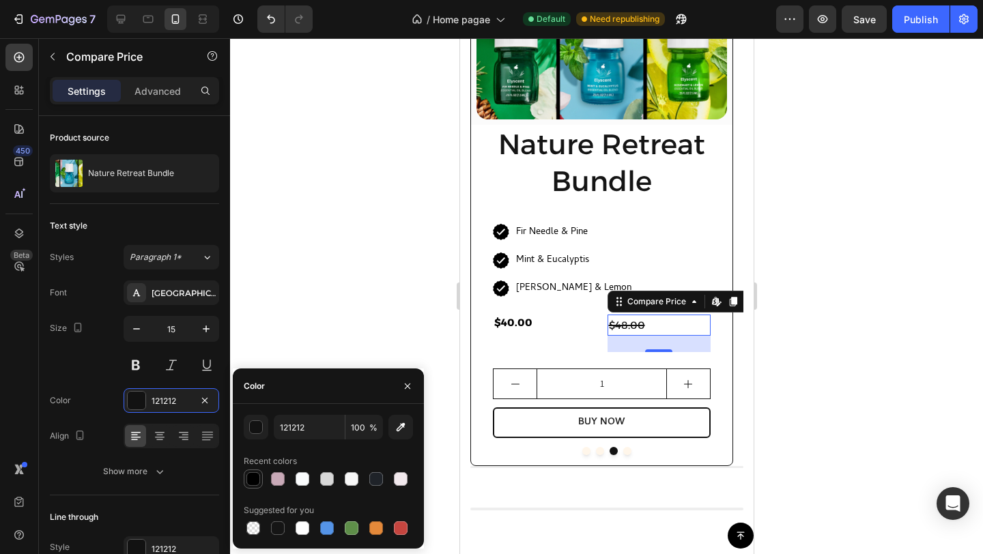
click at [254, 482] on div at bounding box center [253, 479] width 14 height 14
type input "000000"
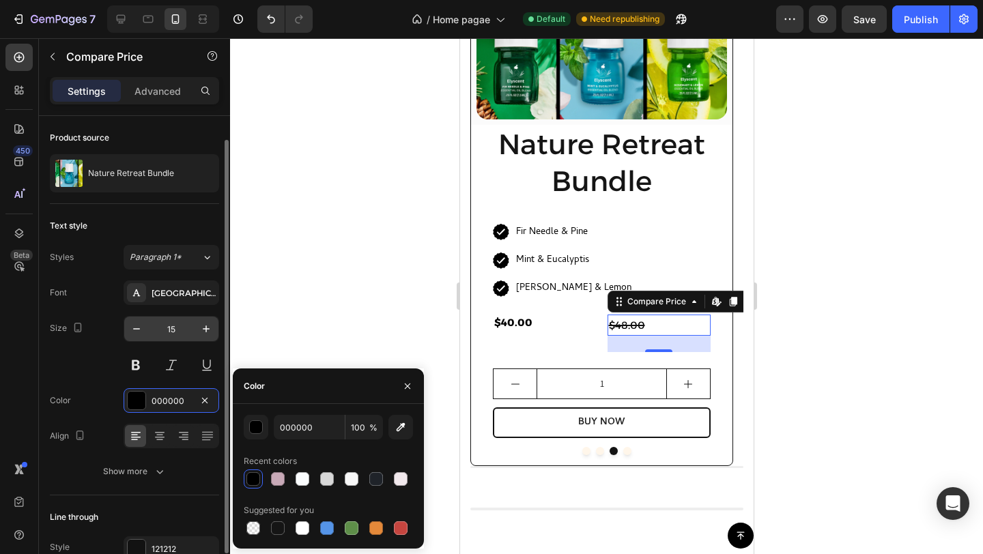
scroll to position [72, 0]
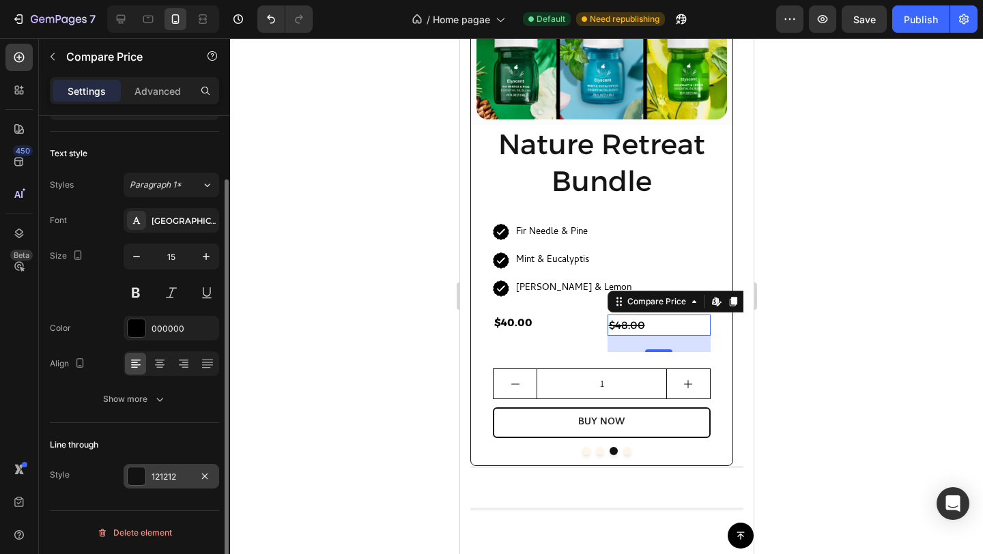
click at [134, 479] on div at bounding box center [137, 477] width 18 height 18
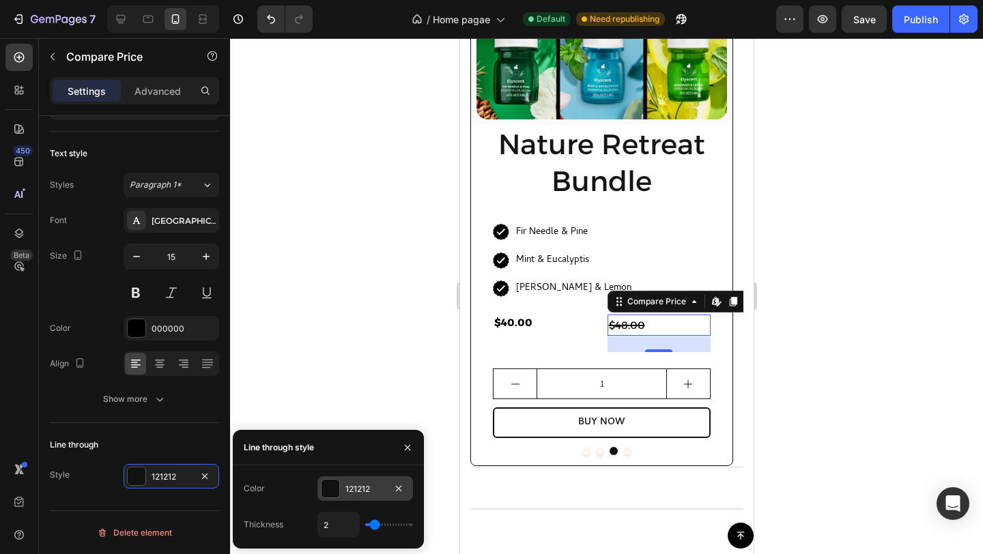
click at [330, 487] on div at bounding box center [331, 489] width 18 height 18
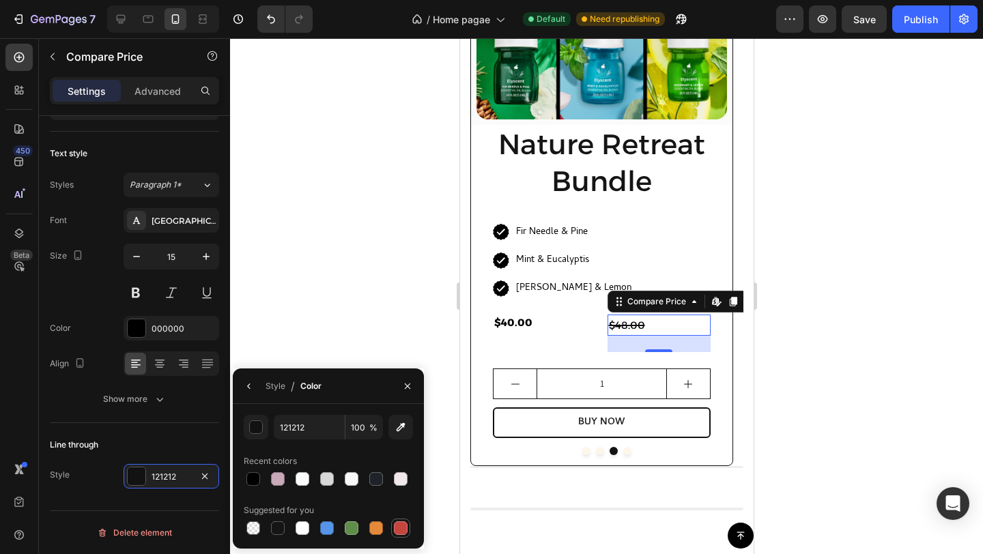
click at [402, 522] on div at bounding box center [401, 529] width 14 height 14
type input "C5453F"
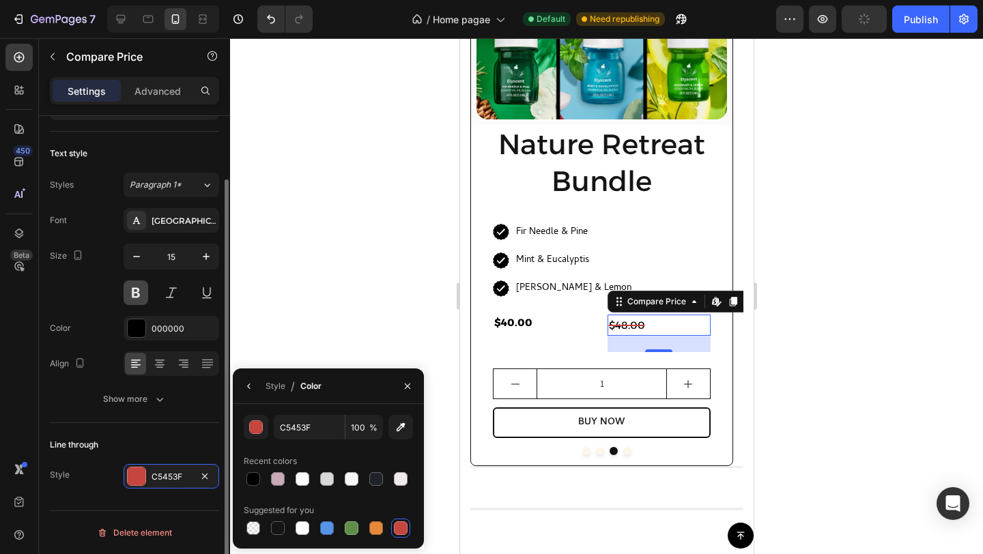
click at [137, 294] on button at bounding box center [136, 293] width 25 height 25
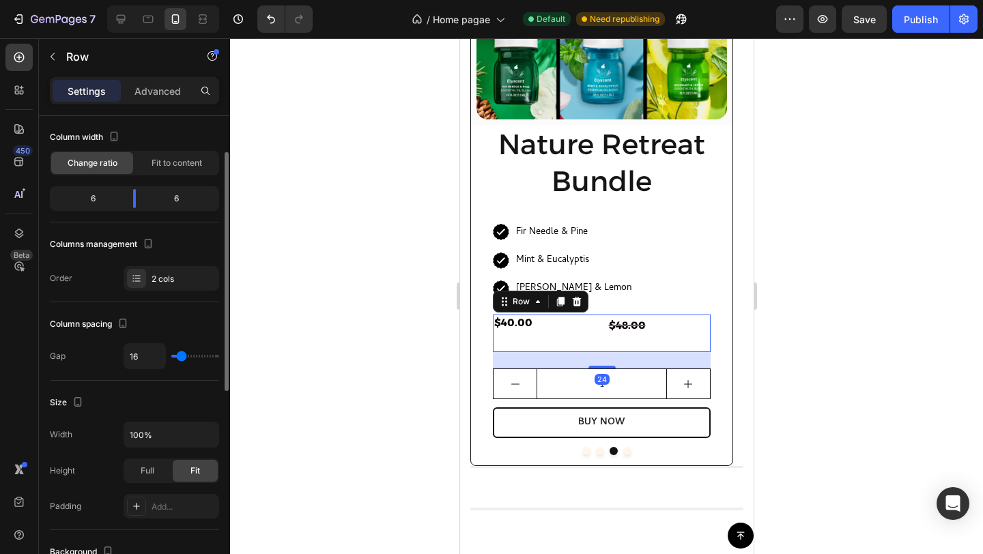
click at [597, 344] on div "$40.00 (P) Price (P) Price $48.00 Compare Price Compare Price Row 24" at bounding box center [601, 334] width 218 height 38
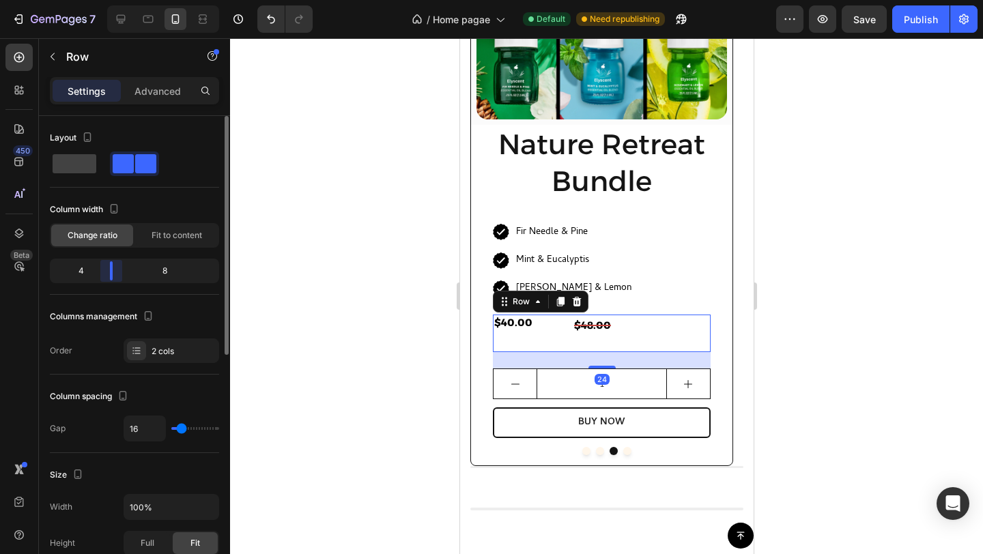
drag, startPoint x: 128, startPoint y: 274, endPoint x: 109, endPoint y: 274, distance: 18.4
click at [109, 0] on body "7 Version history / Home pagae Default Need republishing Preview Save Publish 4…" at bounding box center [491, 0] width 983 height 0
type input "11"
type input "2"
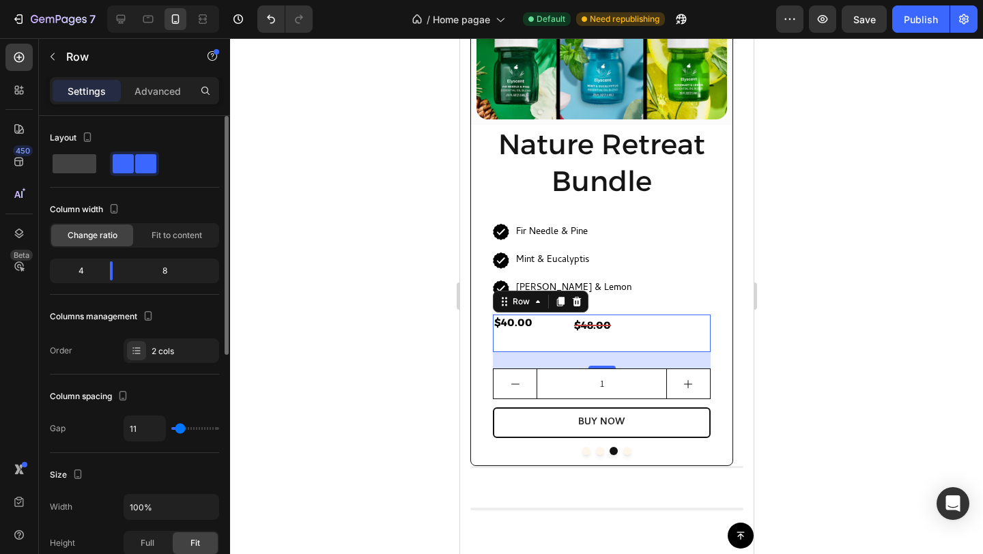
type input "2"
type input "0"
drag, startPoint x: 180, startPoint y: 426, endPoint x: 154, endPoint y: 426, distance: 26.6
type input "0"
click at [171, 427] on input "range" at bounding box center [195, 428] width 48 height 3
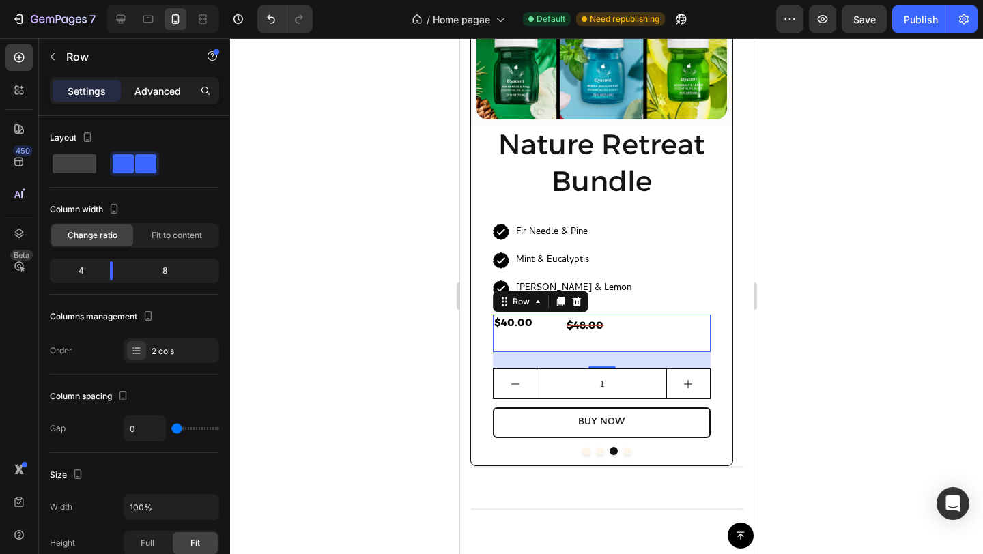
click at [156, 81] on div "Advanced" at bounding box center [158, 91] width 68 height 22
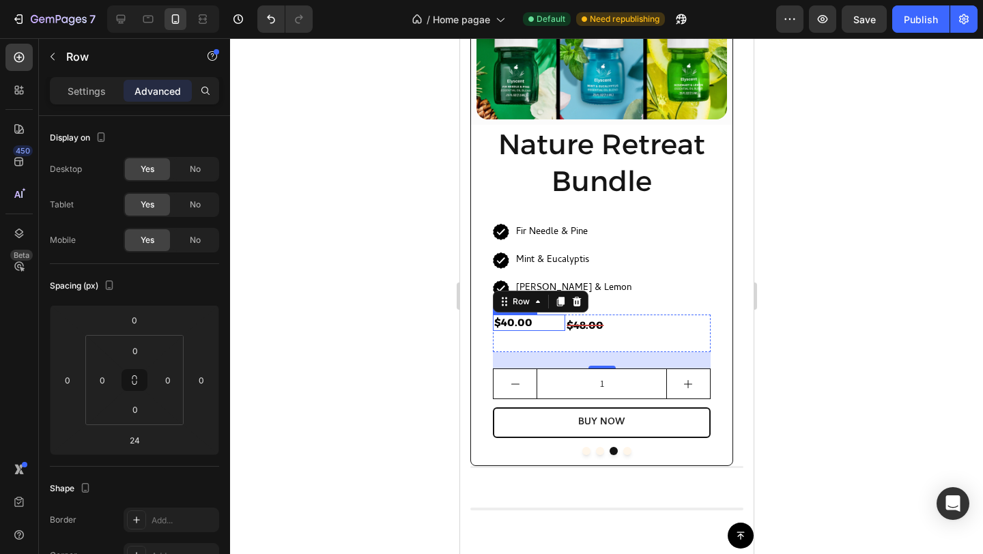
click at [516, 324] on div "$40.00" at bounding box center [528, 323] width 72 height 16
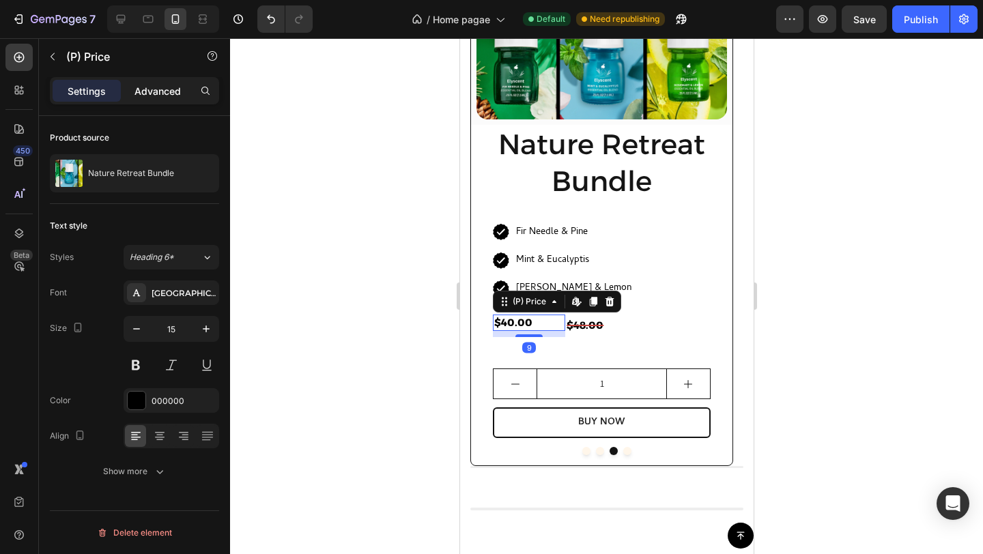
click at [160, 85] on p "Advanced" at bounding box center [157, 91] width 46 height 14
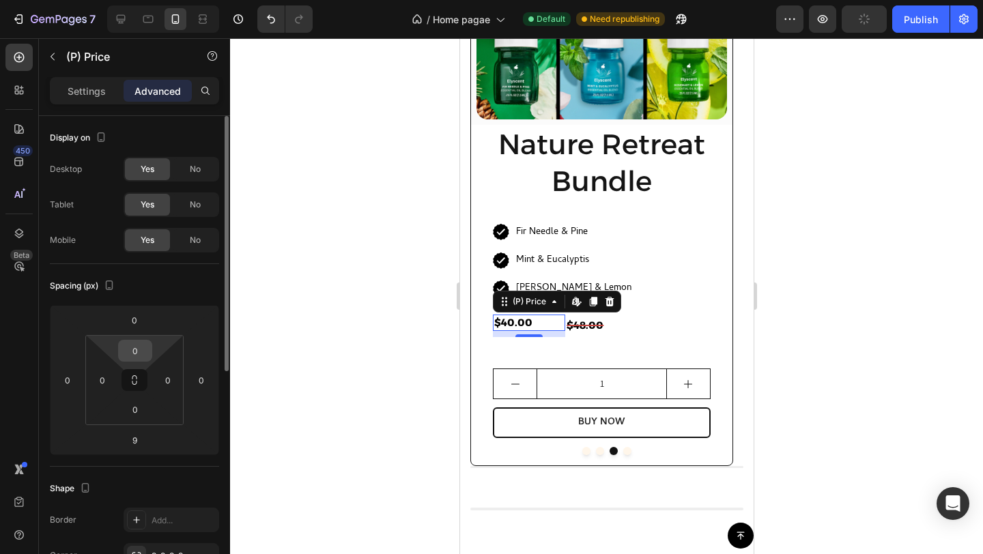
click at [138, 348] on input "0" at bounding box center [135, 351] width 27 height 20
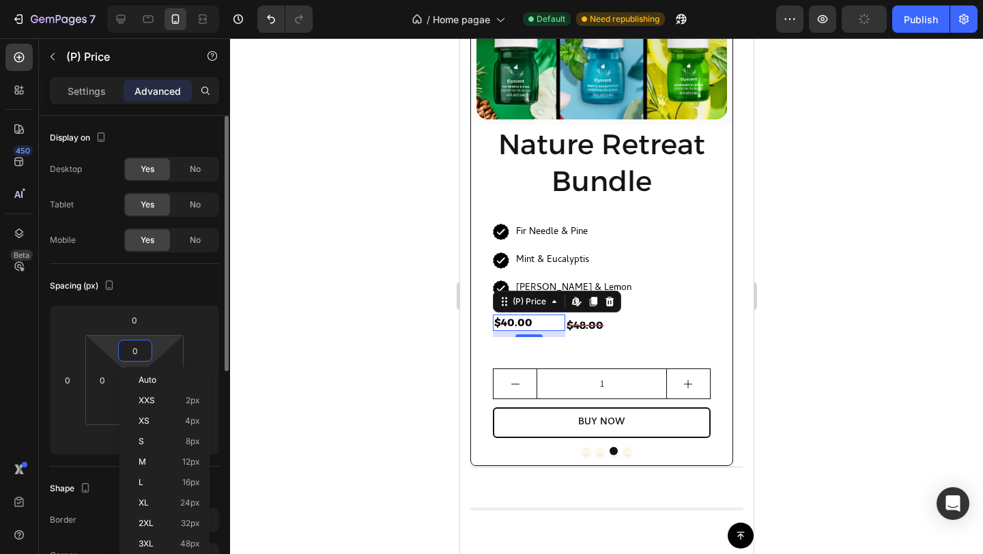
type input "4"
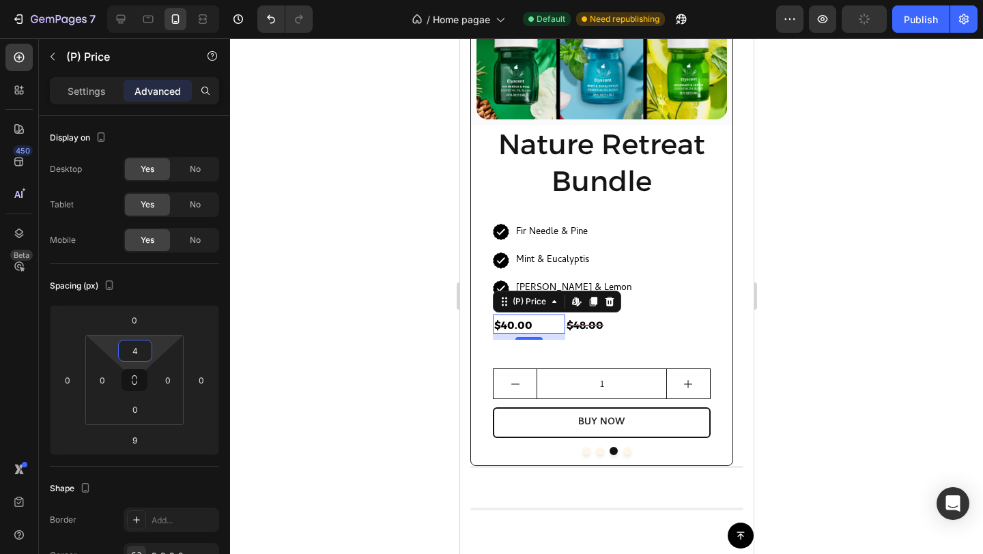
click at [382, 335] on div at bounding box center [606, 296] width 753 height 516
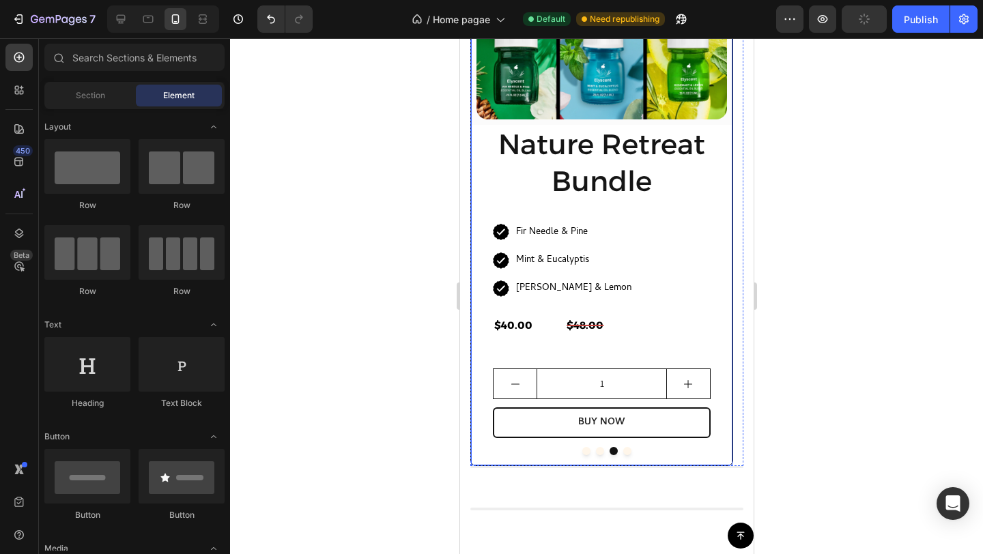
click at [619, 461] on div "(P) Images & Gallery Row Nature Retreat Bundle Heading Icon Fir Needle & Pine T…" at bounding box center [600, 224] width 261 height 483
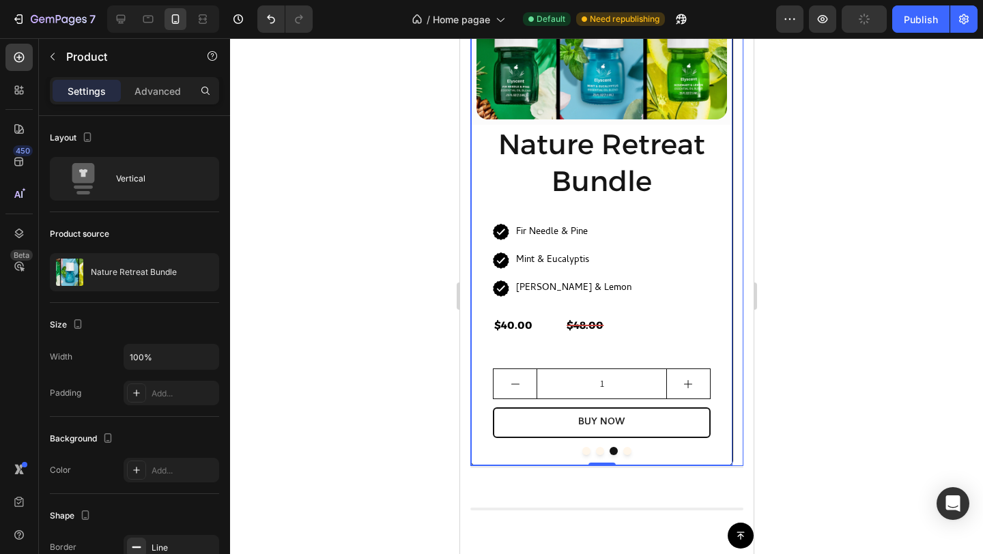
click at [623, 454] on button "Dot" at bounding box center [627, 451] width 8 height 8
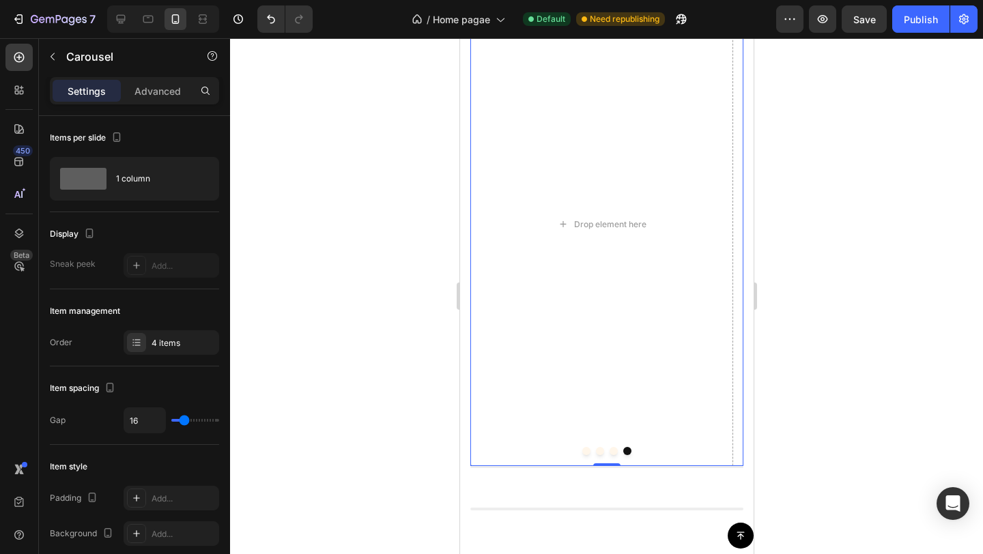
click at [609, 451] on button "Dot" at bounding box center [613, 451] width 8 height 8
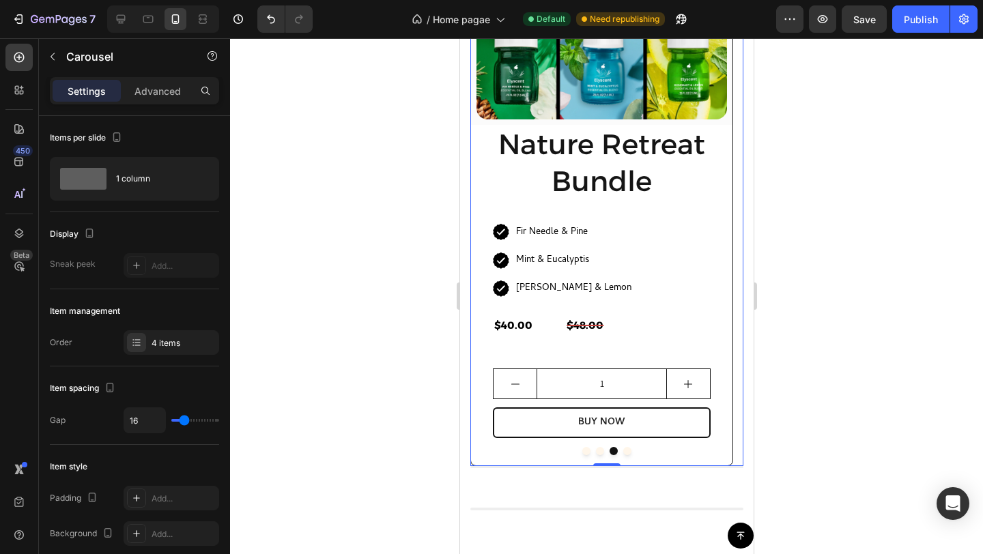
click at [677, 451] on div at bounding box center [606, 451] width 273 height 8
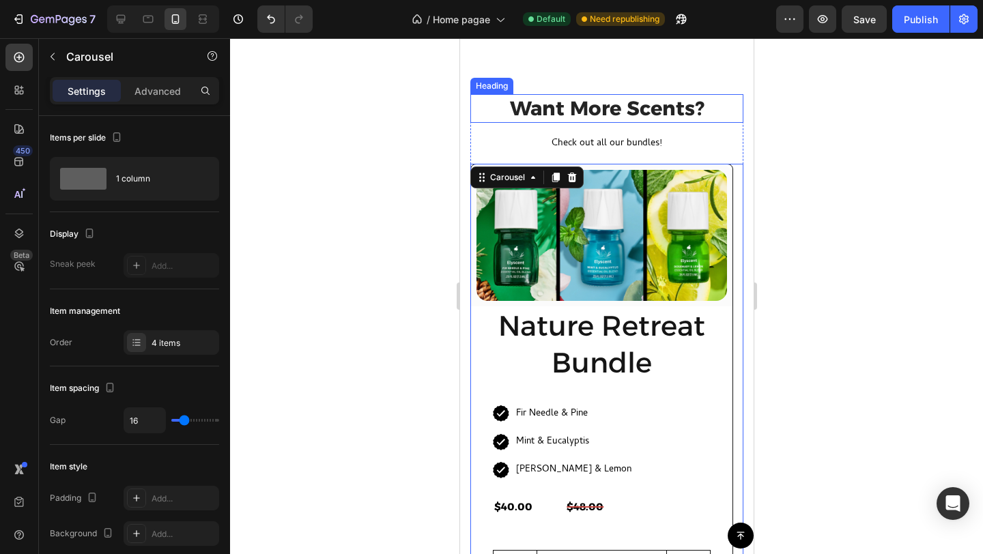
scroll to position [865, 0]
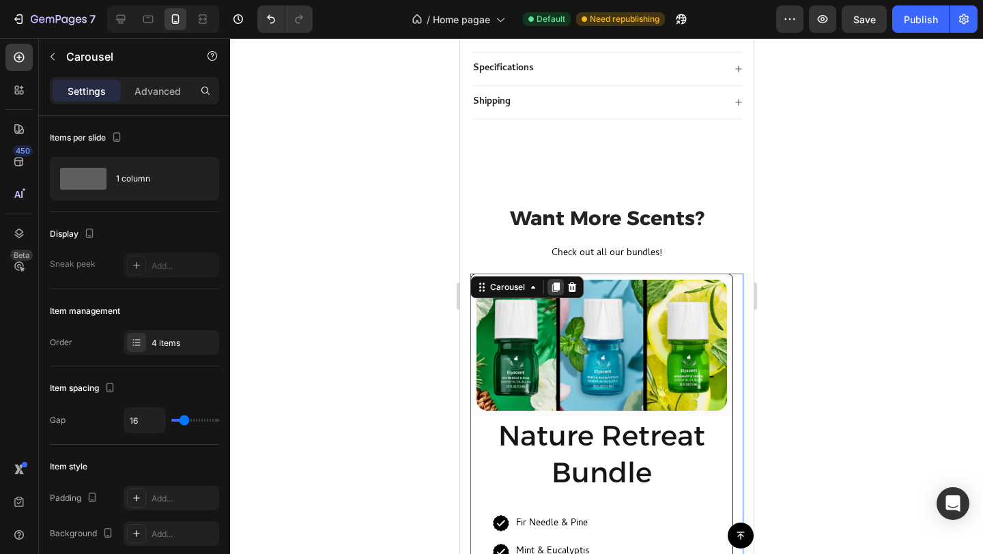
click at [556, 283] on icon at bounding box center [556, 288] width 8 height 10
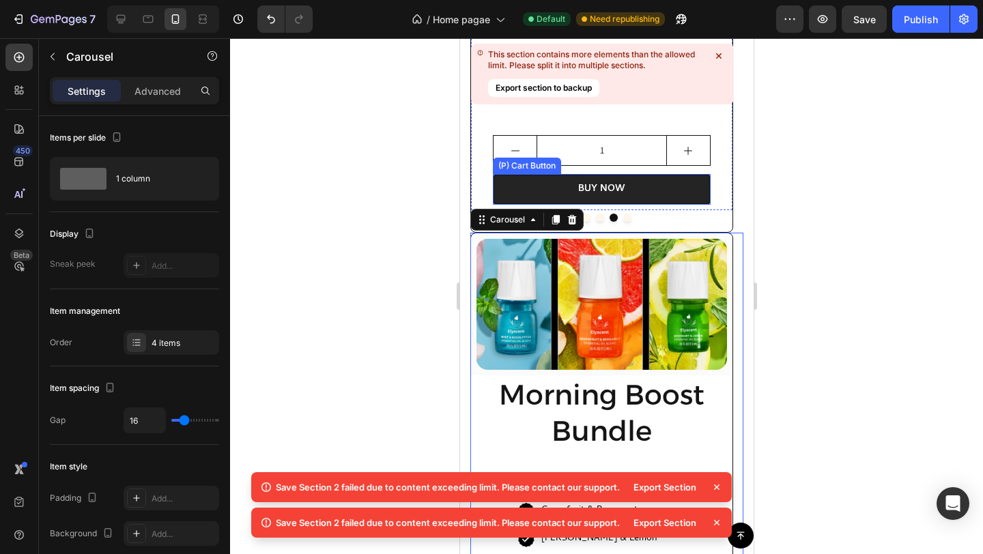
scroll to position [1353, 0]
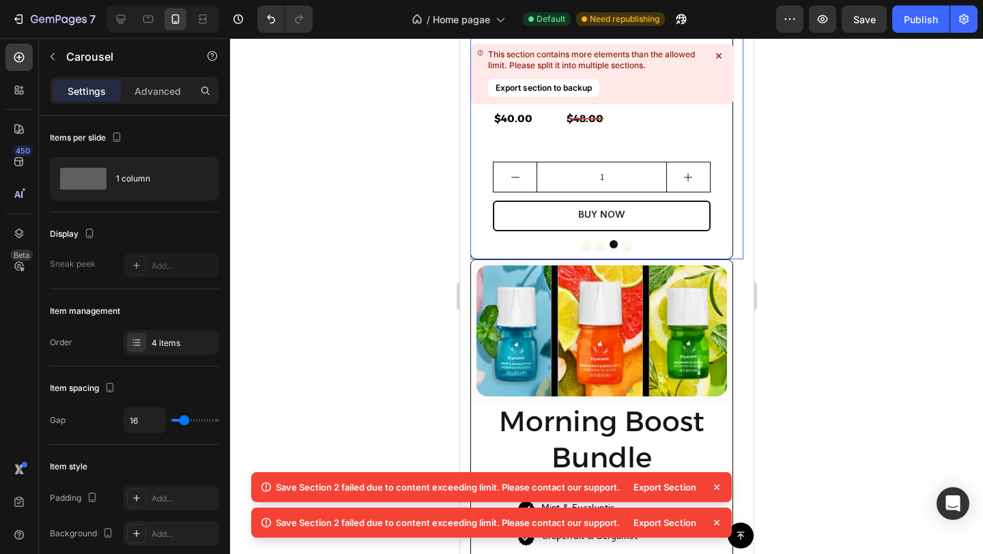
click at [623, 243] on button "Dot" at bounding box center [627, 244] width 8 height 8
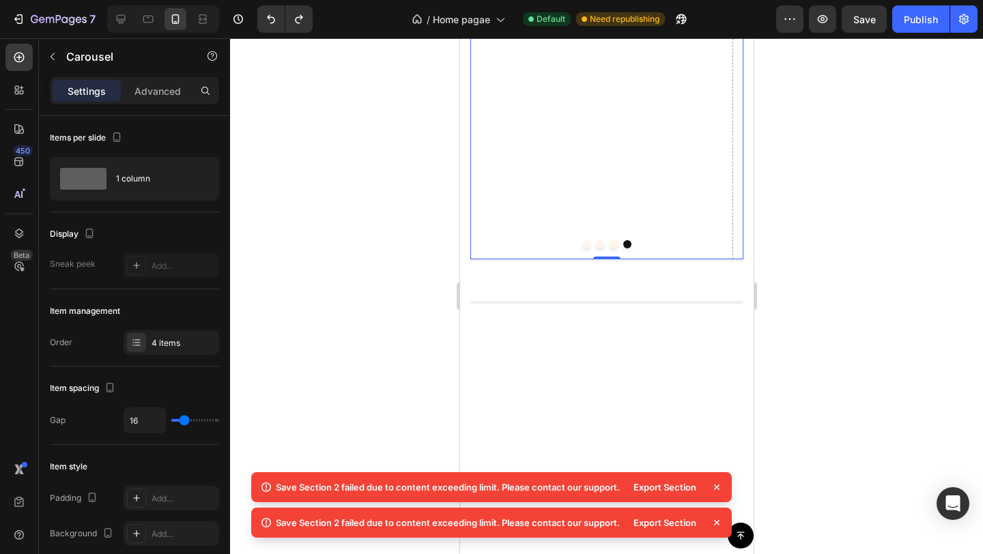
click at [609, 245] on button "Dot" at bounding box center [613, 244] width 8 height 8
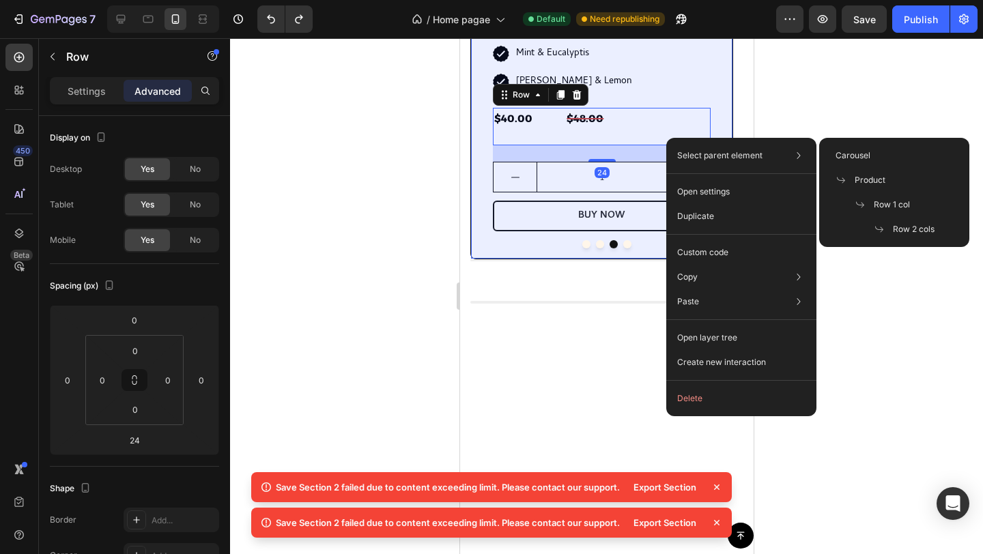
click at [867, 173] on div "Product" at bounding box center [894, 180] width 139 height 25
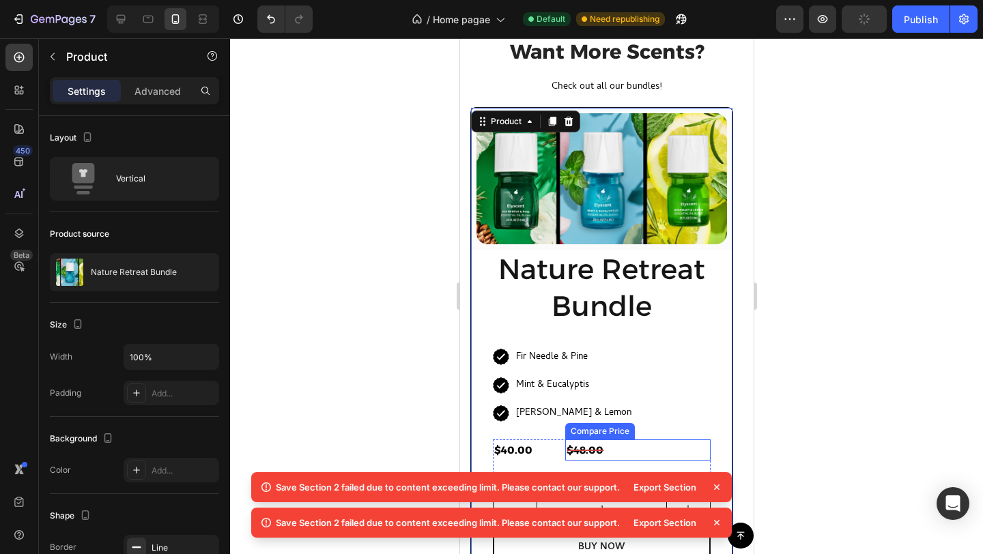
scroll to position [984, 0]
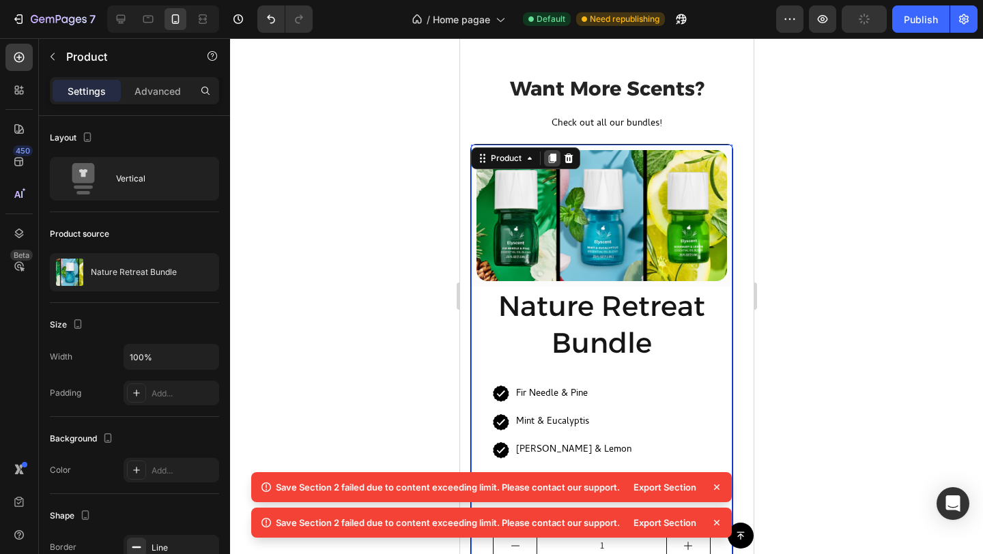
click at [548, 157] on icon at bounding box center [552, 159] width 8 height 10
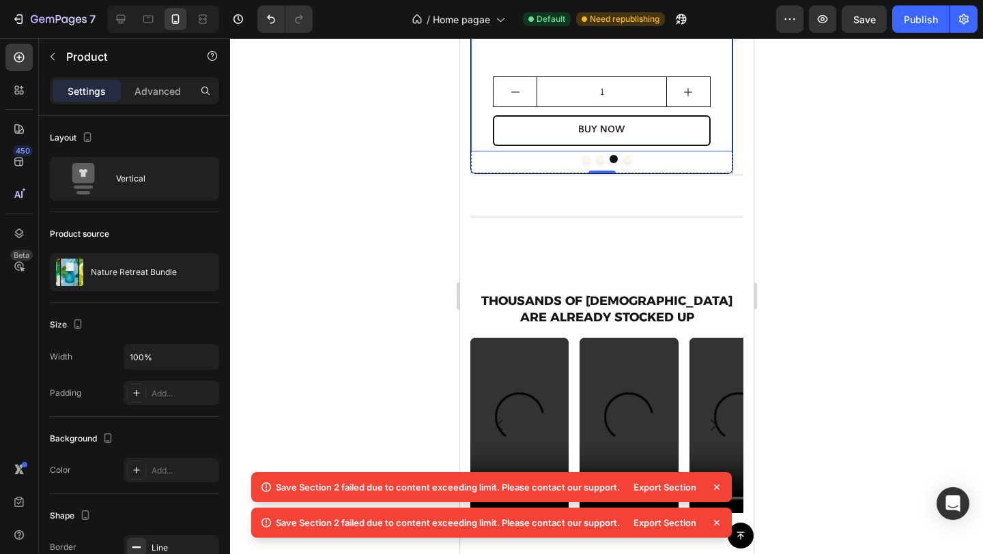
scroll to position [1932, 0]
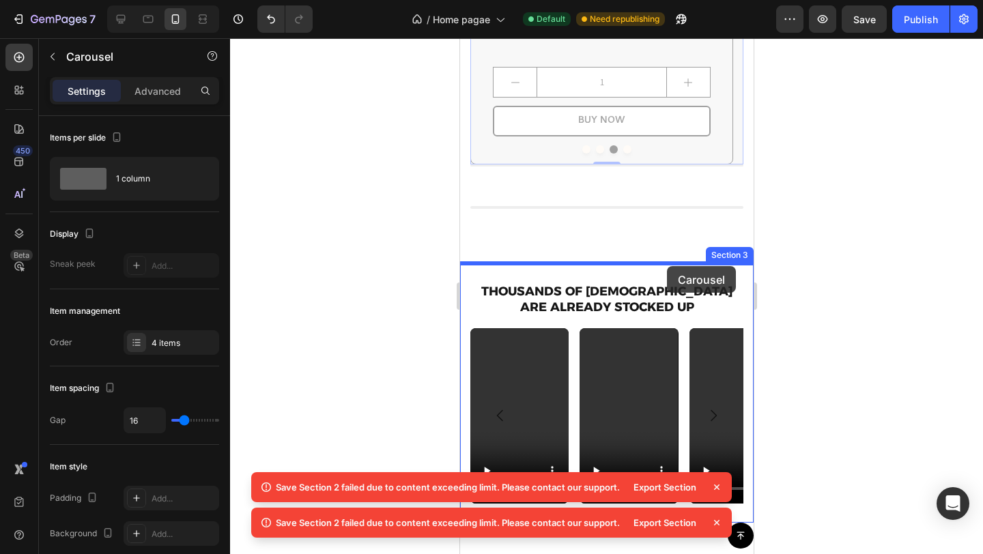
drag, startPoint x: 693, startPoint y: 145, endPoint x: 666, endPoint y: 266, distance: 123.7
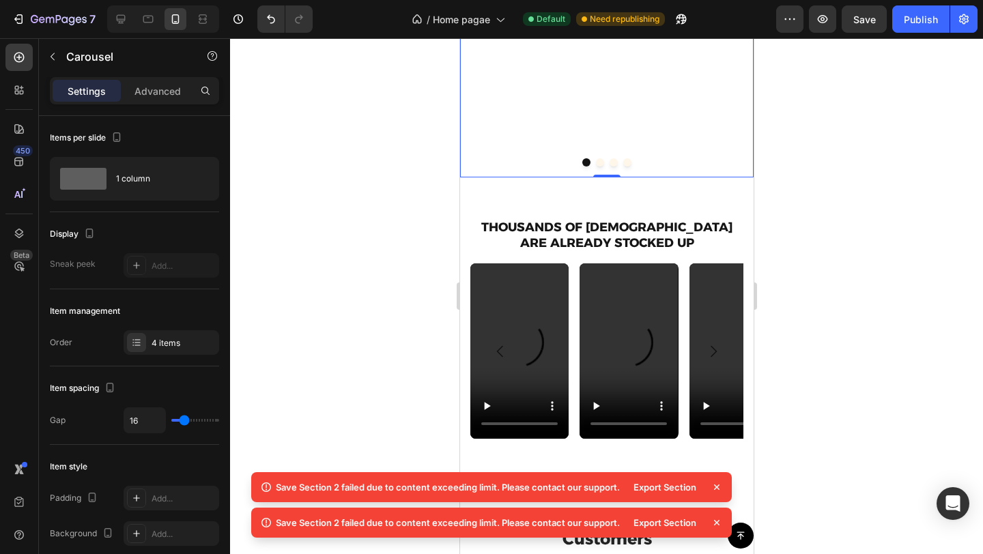
scroll to position [2068, 0]
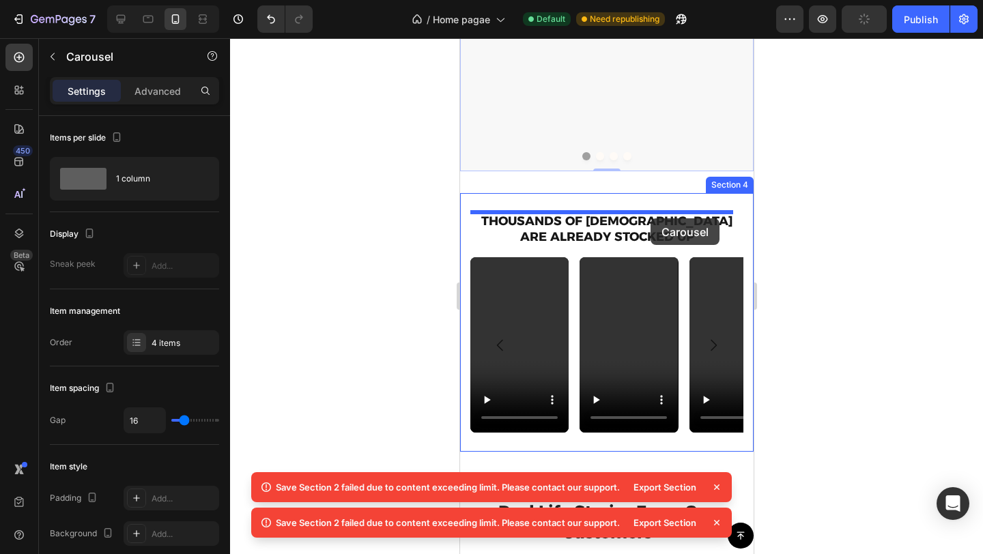
drag, startPoint x: 654, startPoint y: 127, endPoint x: 650, endPoint y: 218, distance: 91.6
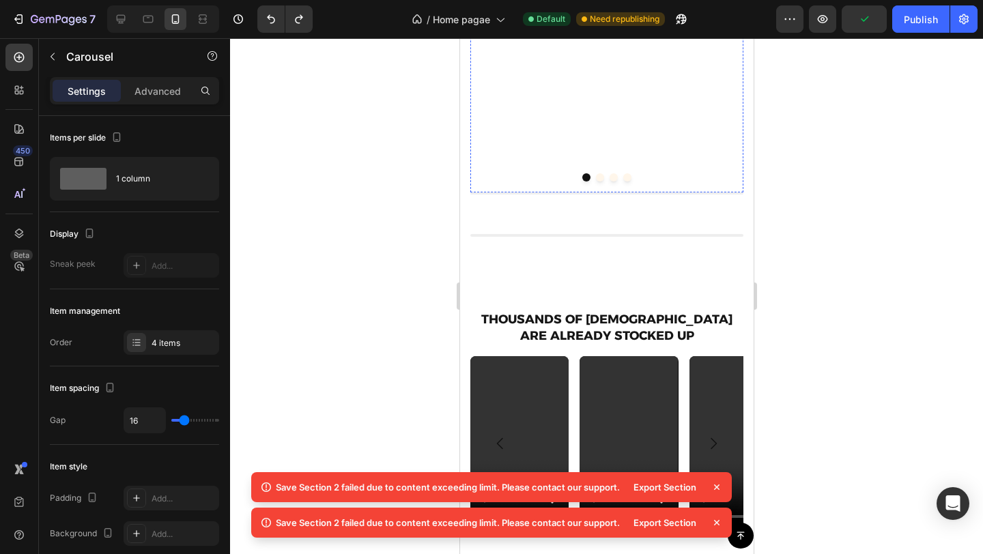
scroll to position [1917, 0]
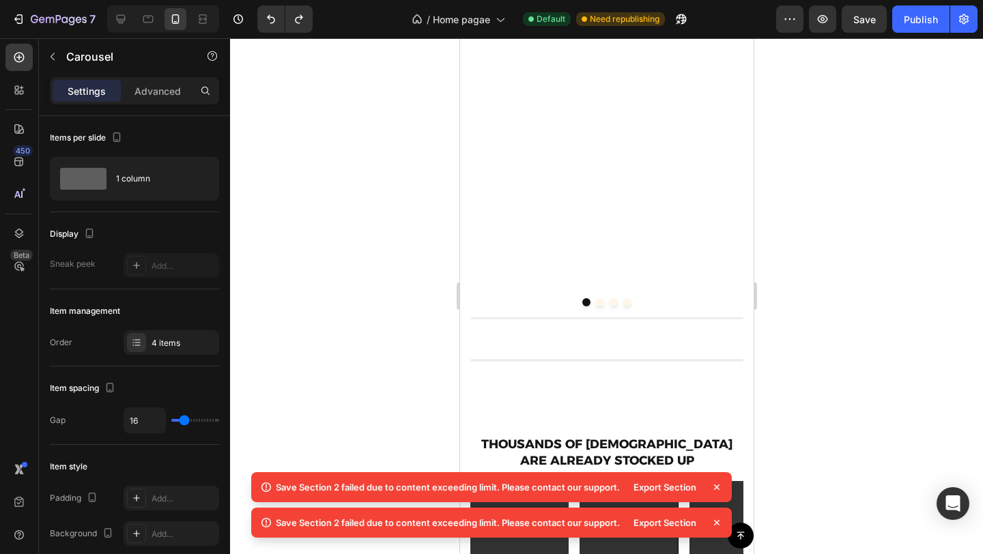
scroll to position [1775, 0]
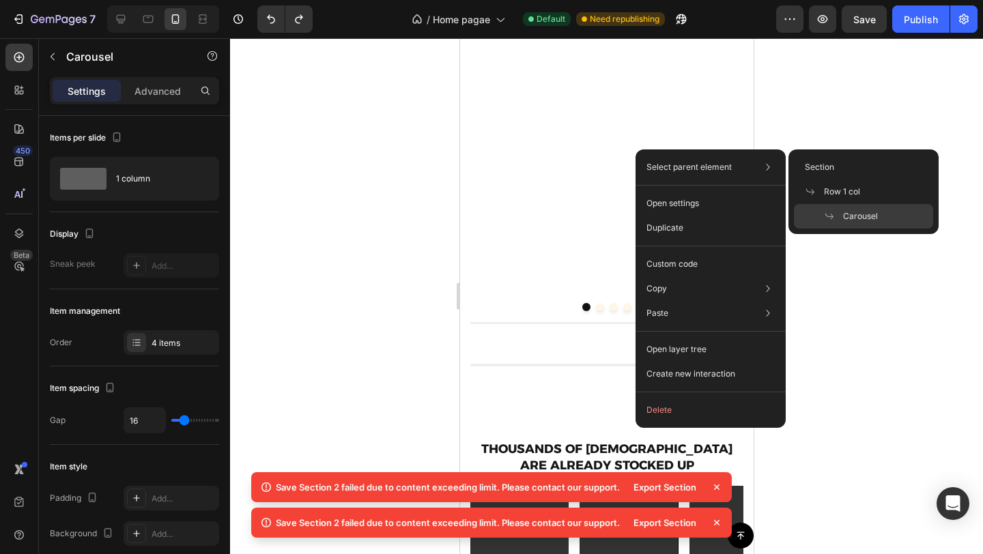
click at [855, 122] on div at bounding box center [606, 296] width 753 height 516
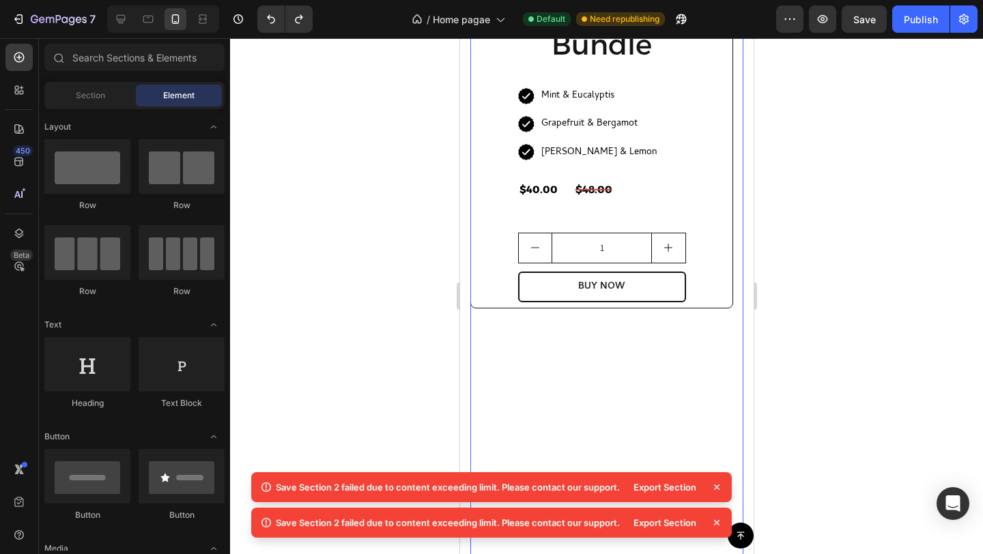
scroll to position [1281, 0]
click at [595, 327] on div "(P) Images & Gallery Row Morning Boost Bundle Heading Icon Mint & Eucalyptis Te…" at bounding box center [601, 331] width 263 height 969
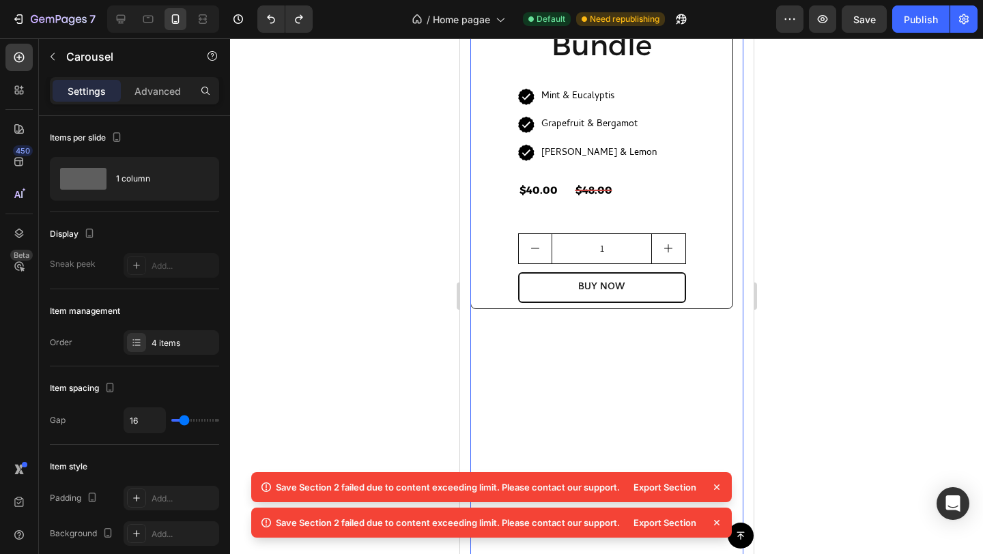
click at [709, 492] on div "Export Section" at bounding box center [674, 487] width 98 height 19
click at [710, 490] on icon at bounding box center [717, 488] width 14 height 14
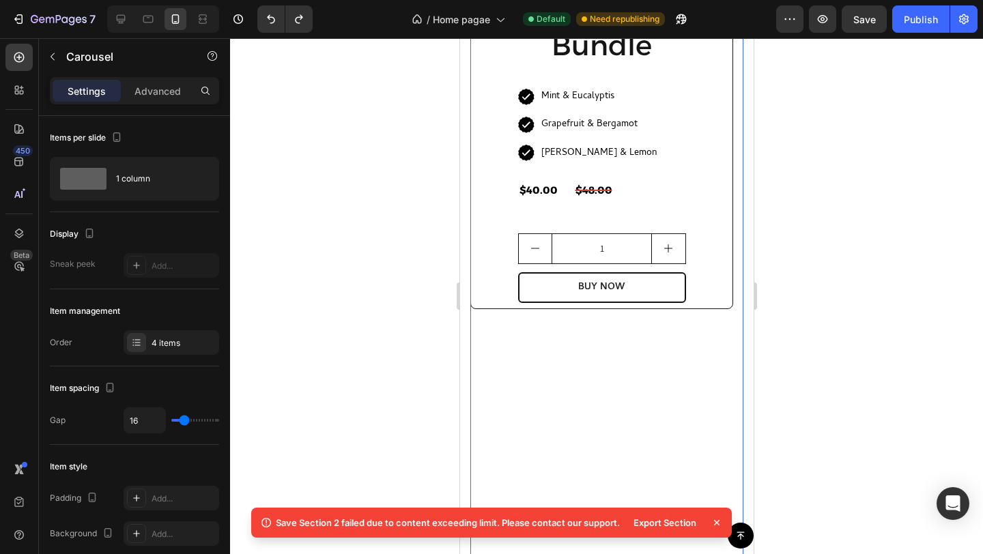
click at [715, 522] on icon at bounding box center [717, 523] width 14 height 14
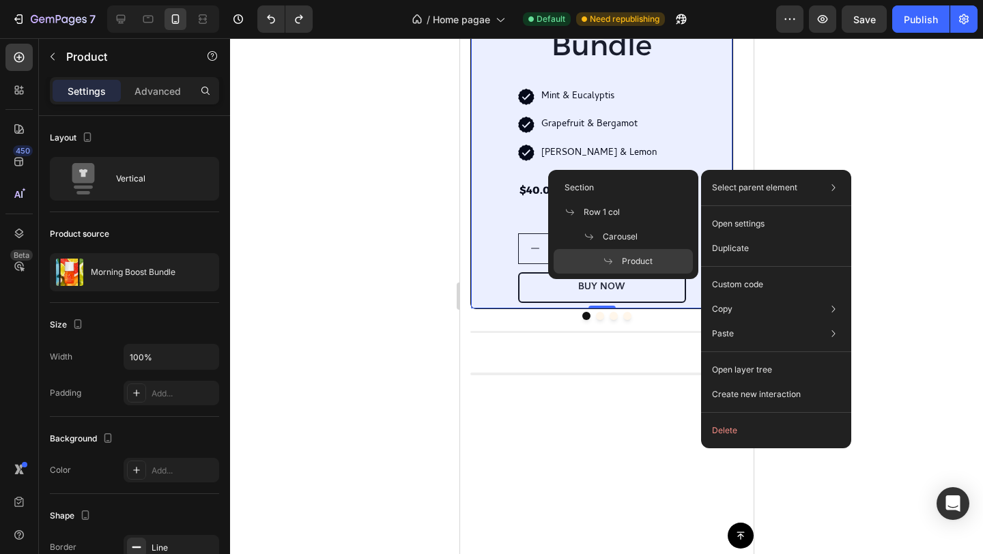
click at [639, 255] on span "Product" at bounding box center [637, 261] width 31 height 12
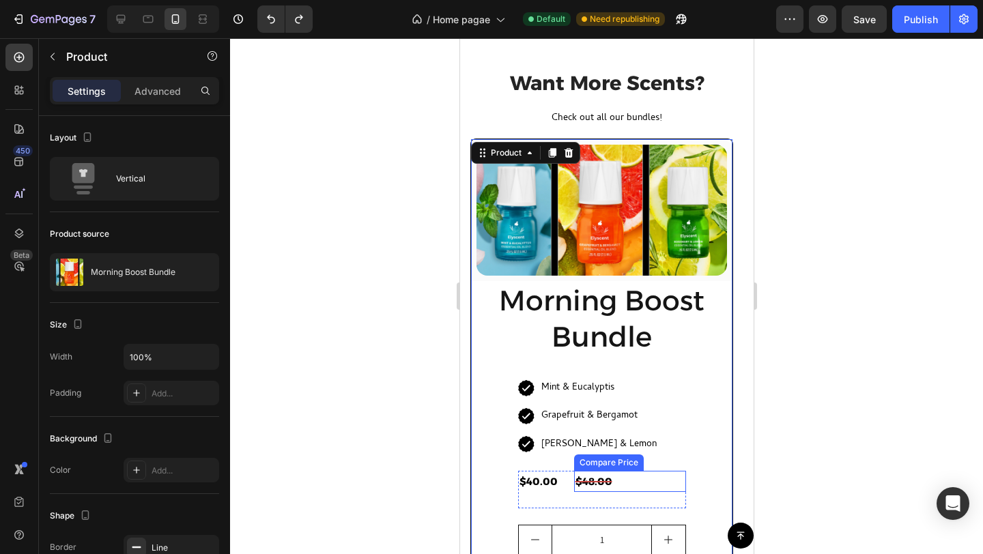
scroll to position [973, 0]
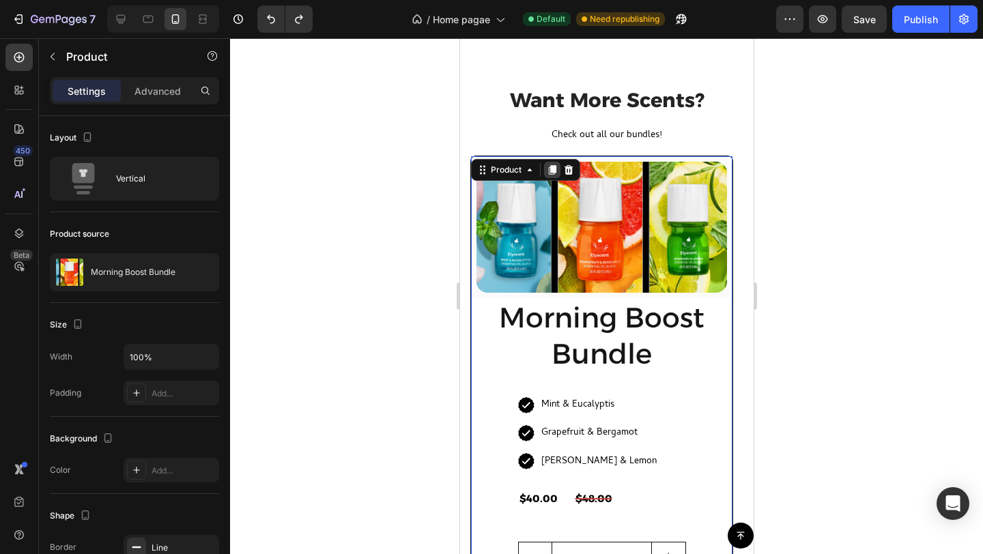
click at [552, 165] on icon at bounding box center [552, 170] width 8 height 10
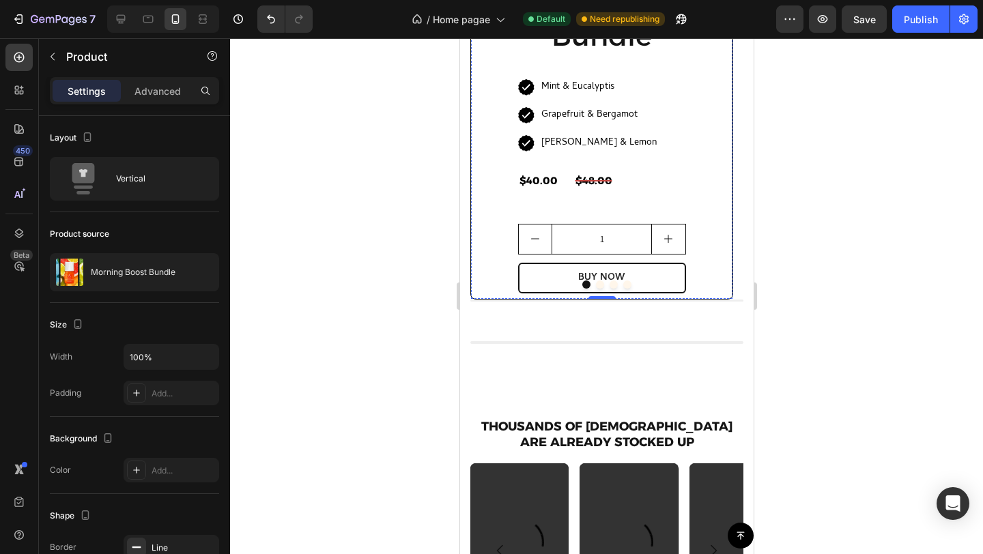
scroll to position [1754, 0]
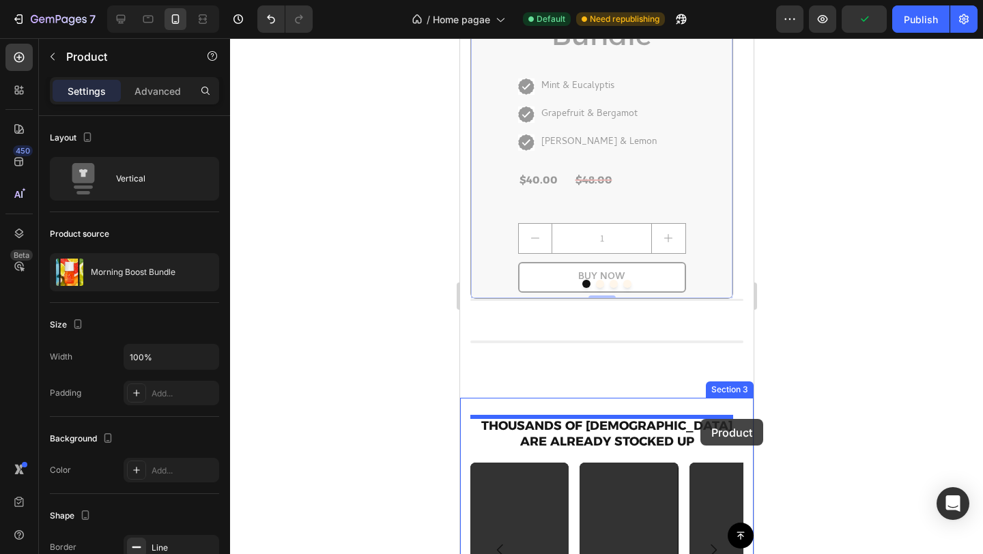
drag, startPoint x: 707, startPoint y: 253, endPoint x: 700, endPoint y: 419, distance: 166.7
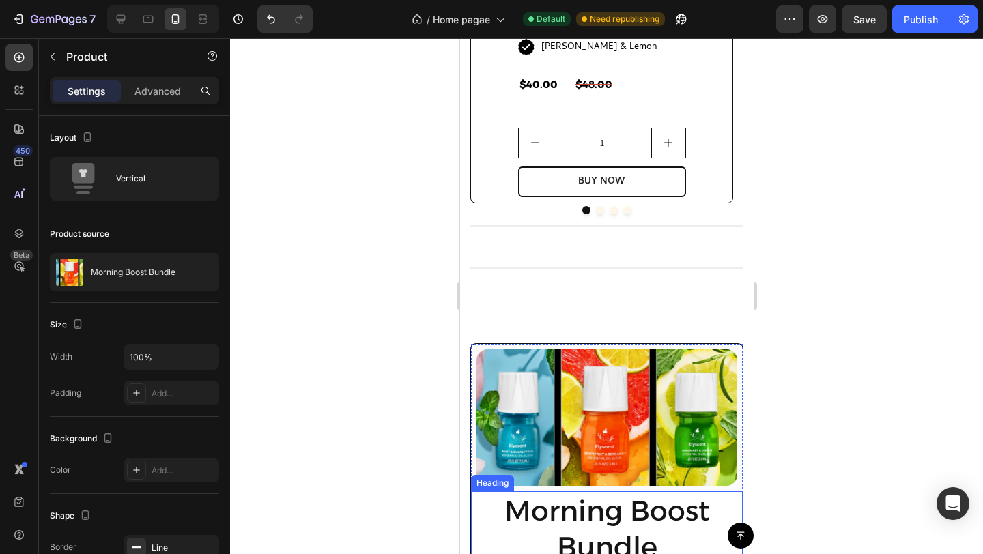
scroll to position [1371, 0]
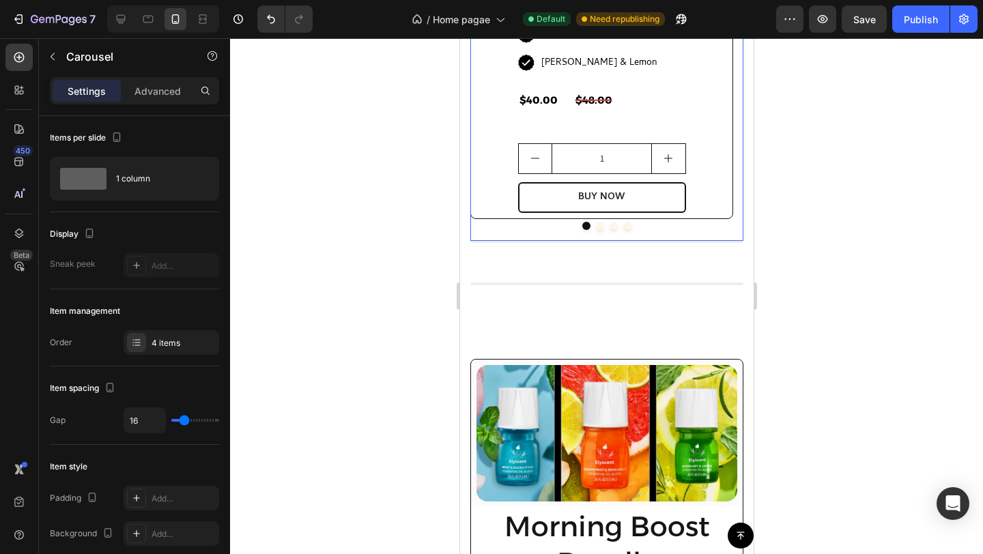
click at [623, 227] on button "Dot" at bounding box center [627, 226] width 8 height 8
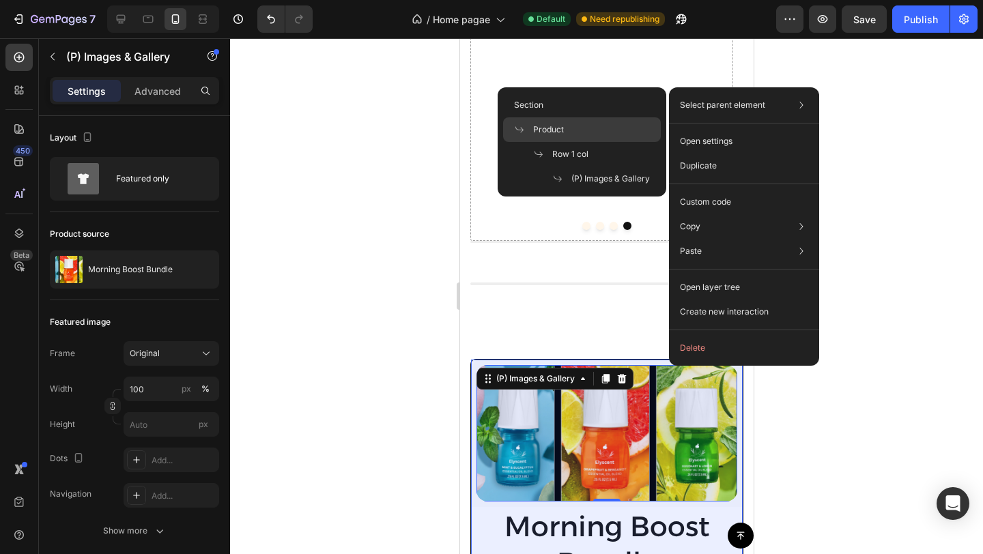
click at [588, 124] on div "Product" at bounding box center [582, 129] width 158 height 25
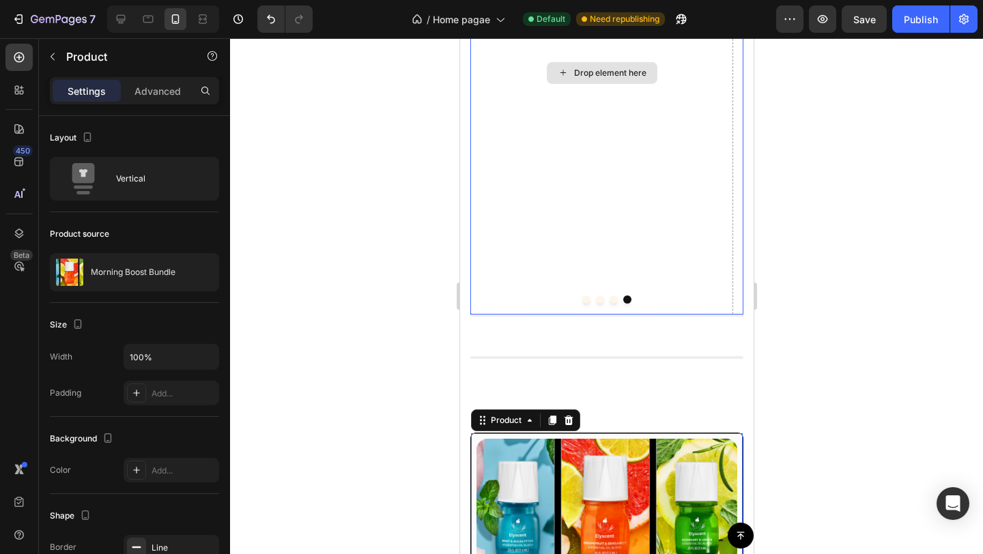
scroll to position [1272, 0]
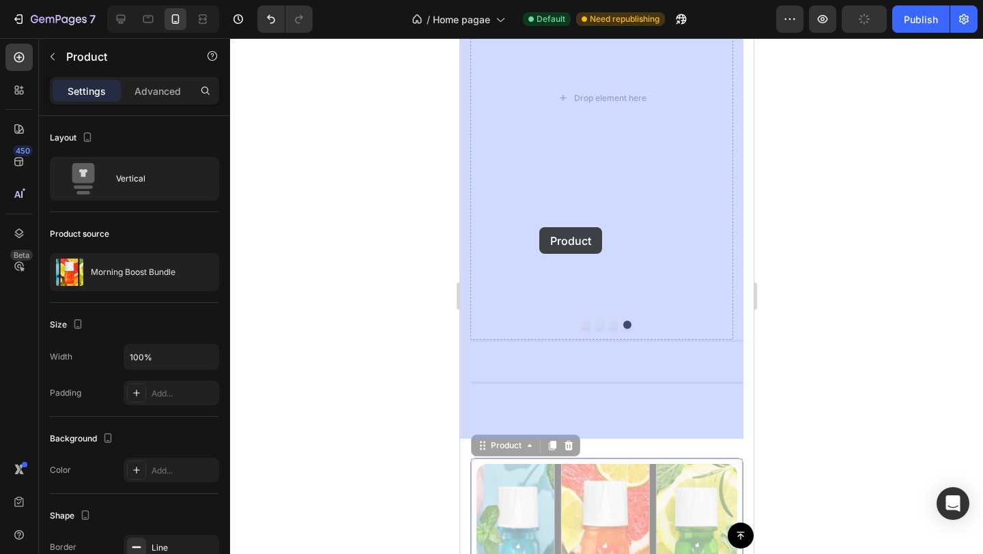
drag, startPoint x: 502, startPoint y: 443, endPoint x: 539, endPoint y: 225, distance: 220.9
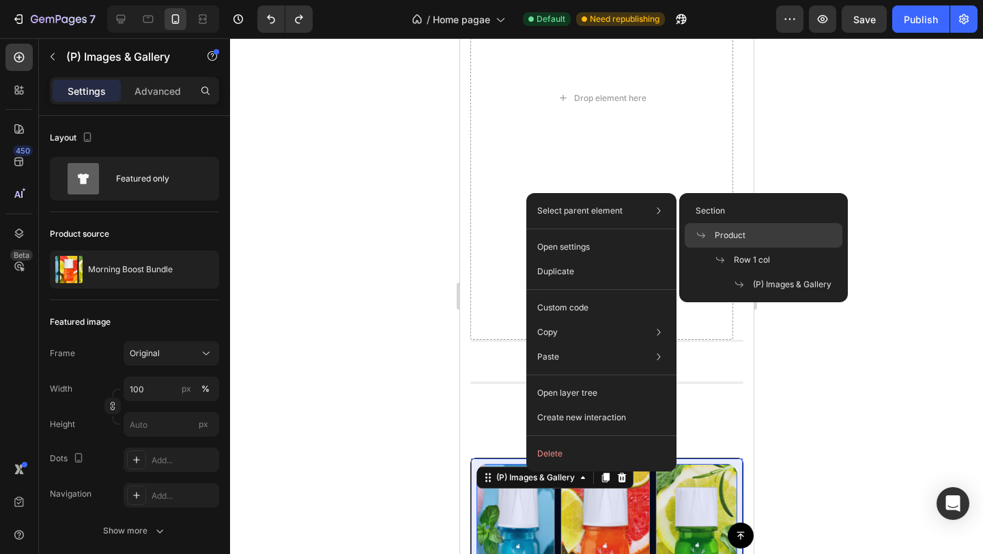
click at [715, 231] on span "Product" at bounding box center [730, 235] width 31 height 12
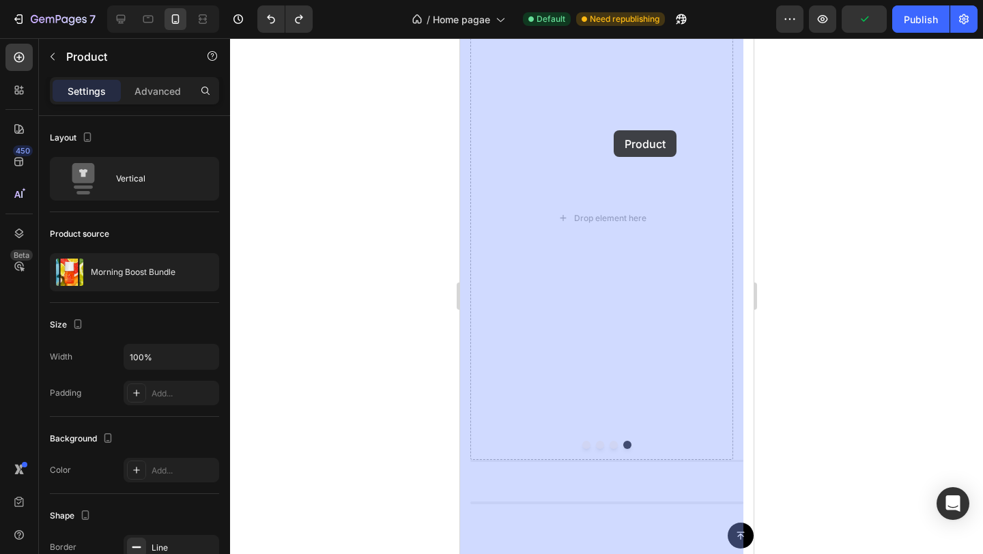
scroll to position [1136, 0]
drag, startPoint x: 498, startPoint y: 448, endPoint x: 588, endPoint y: 215, distance: 249.6
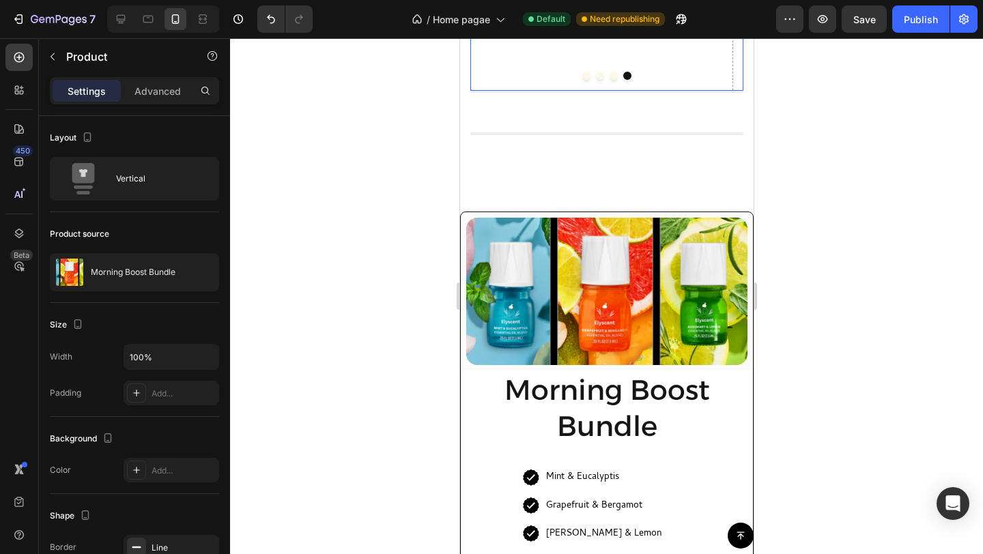
scroll to position [1521, 0]
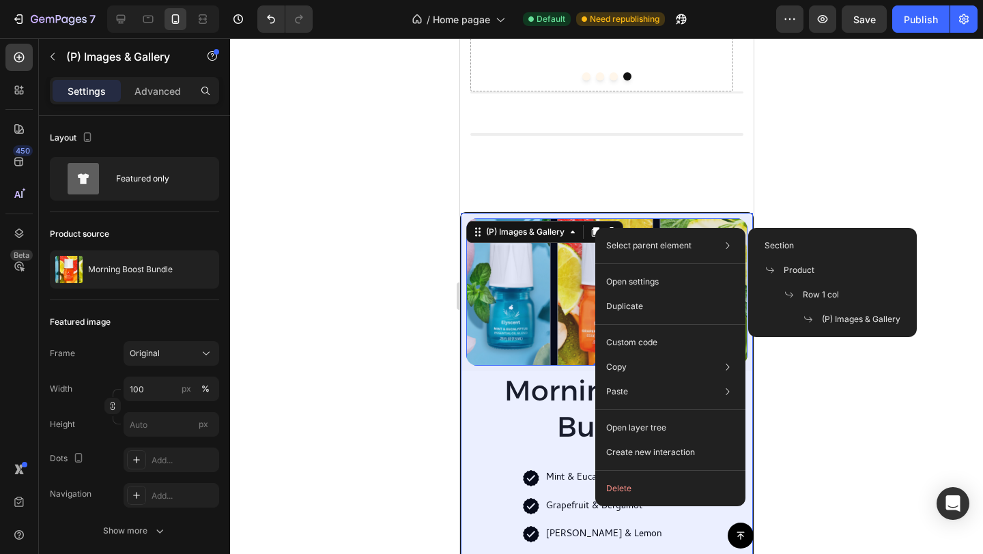
click at [820, 268] on div "Product" at bounding box center [833, 270] width 158 height 25
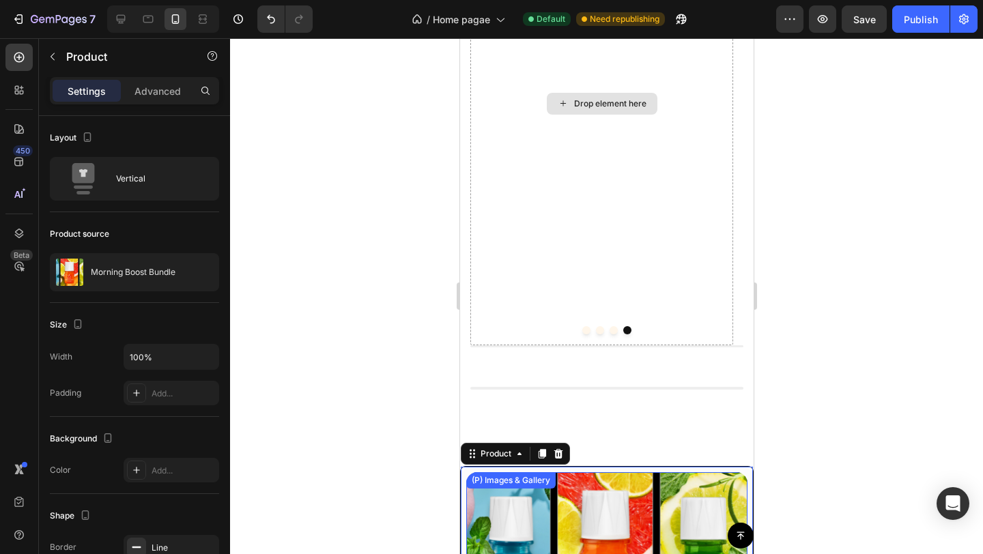
scroll to position [1199, 0]
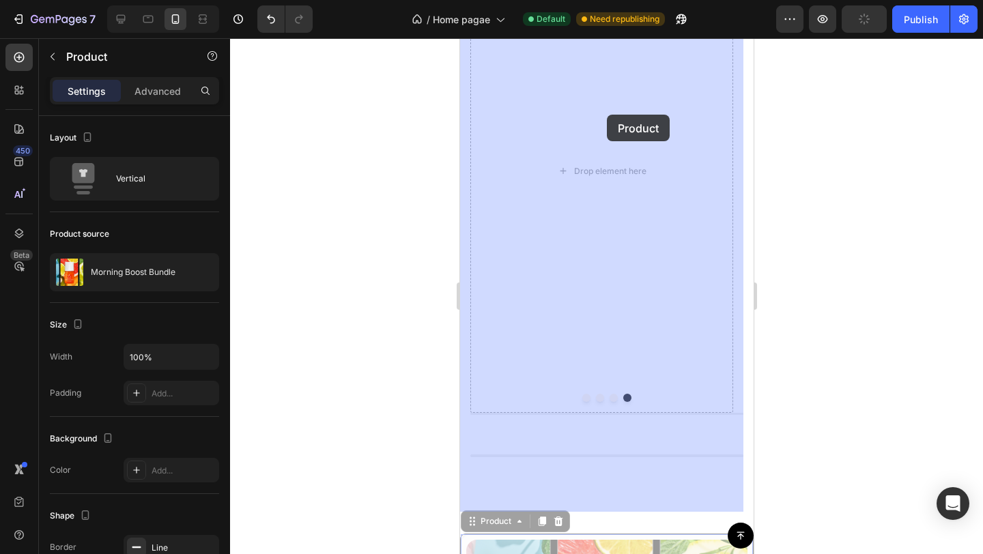
drag, startPoint x: 494, startPoint y: 522, endPoint x: 608, endPoint y: 115, distance: 422.3
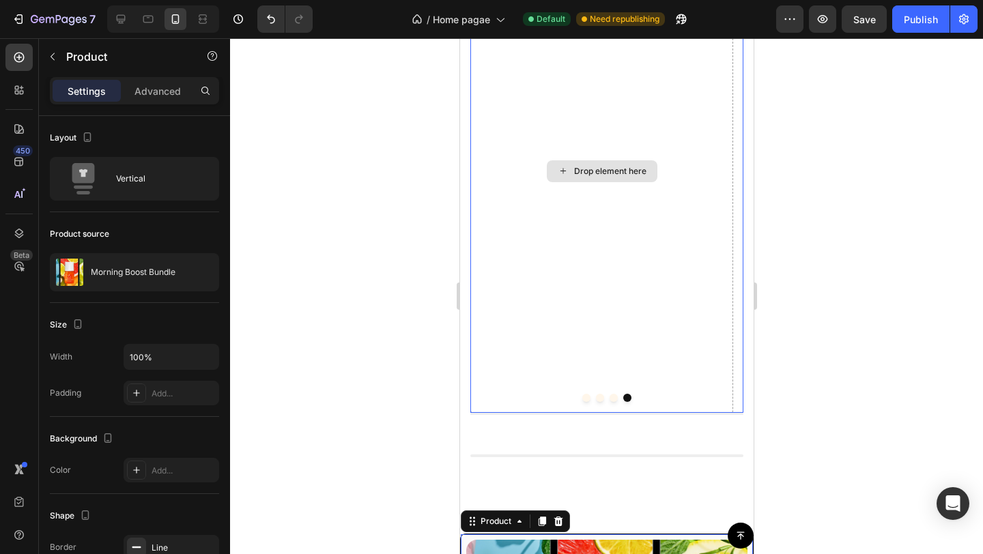
click at [608, 287] on div "Drop element here" at bounding box center [601, 171] width 263 height 485
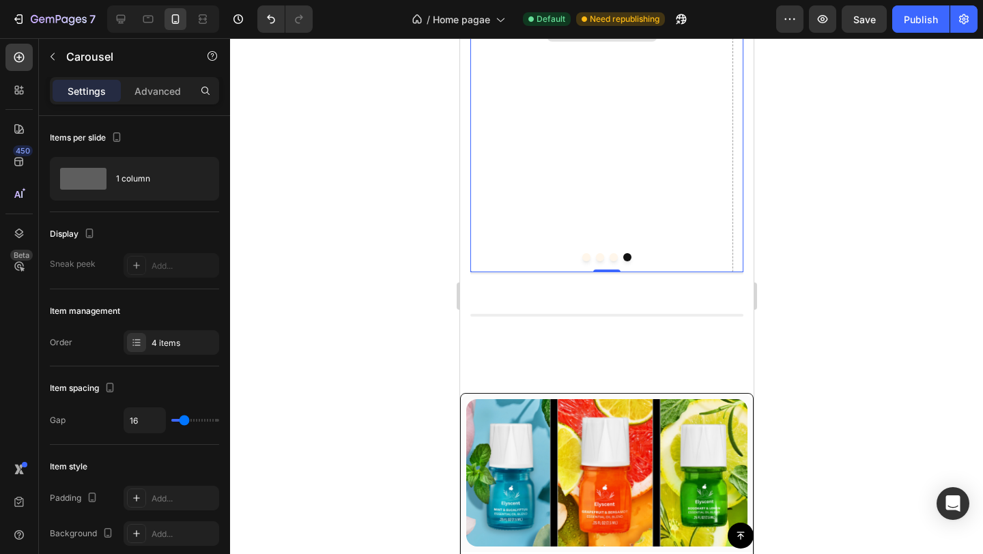
scroll to position [1349, 0]
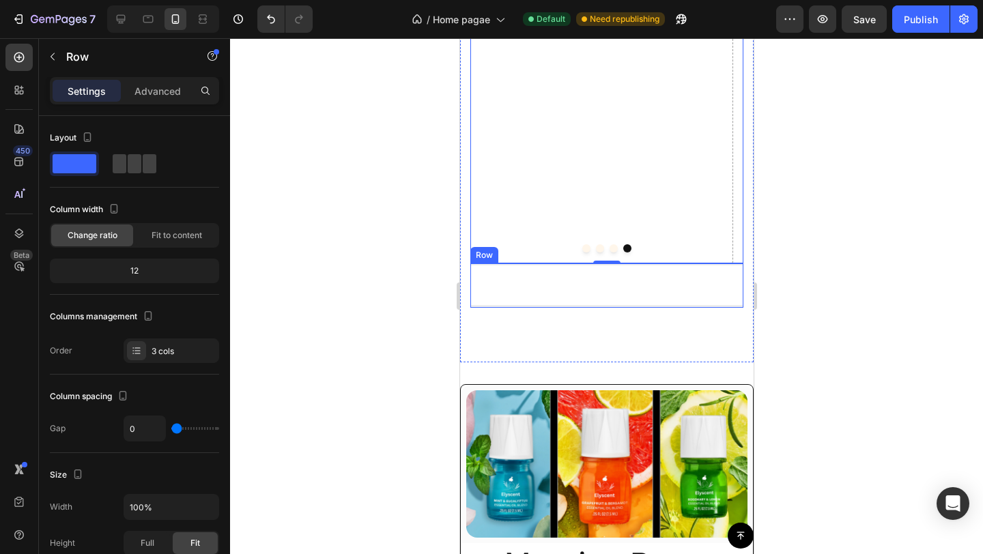
click at [601, 295] on div "(P) Images & Gallery Row Morning Boost Bundle Heading $48.00 (P) Price (P) Pric…" at bounding box center [606, 284] width 273 height 42
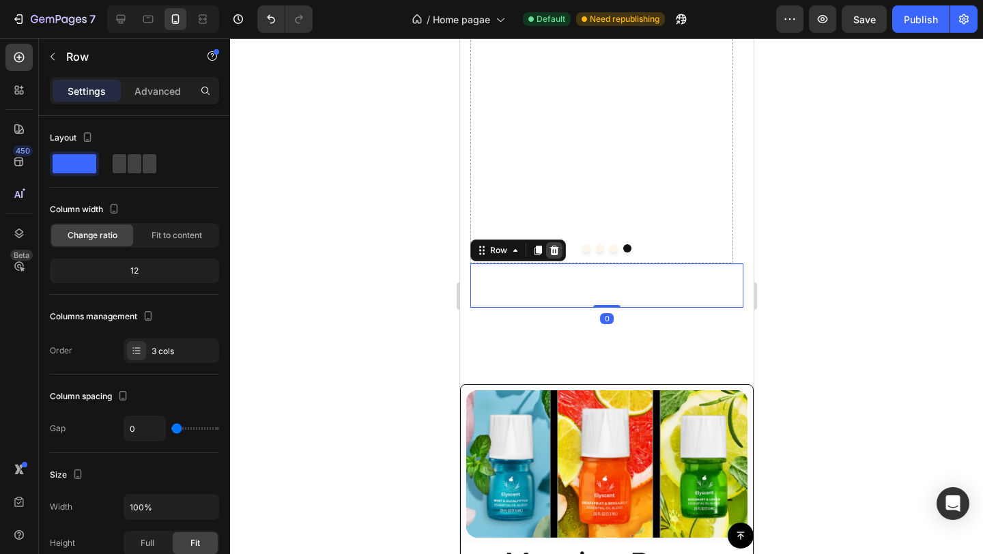
click at [553, 252] on icon at bounding box center [554, 251] width 9 height 10
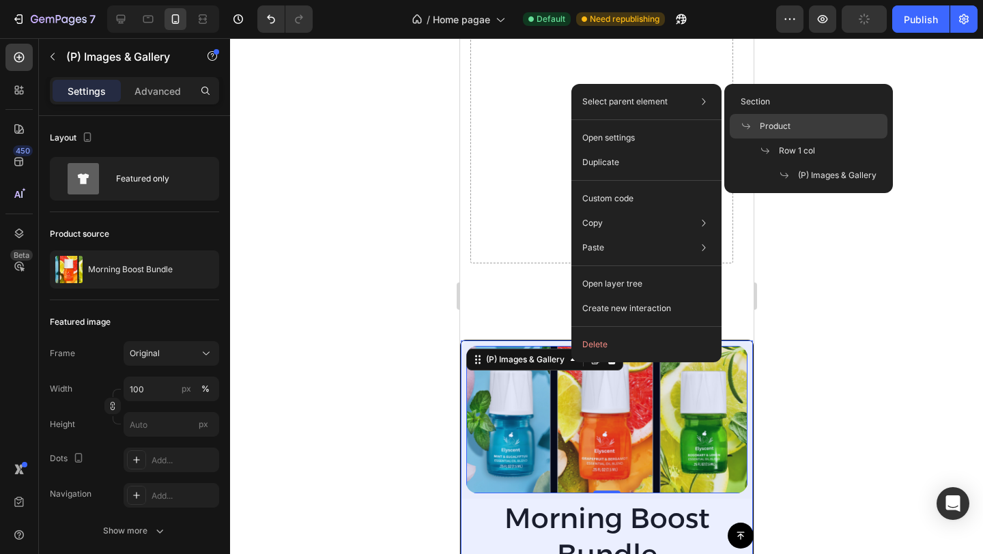
click at [775, 127] on span "Product" at bounding box center [775, 126] width 31 height 12
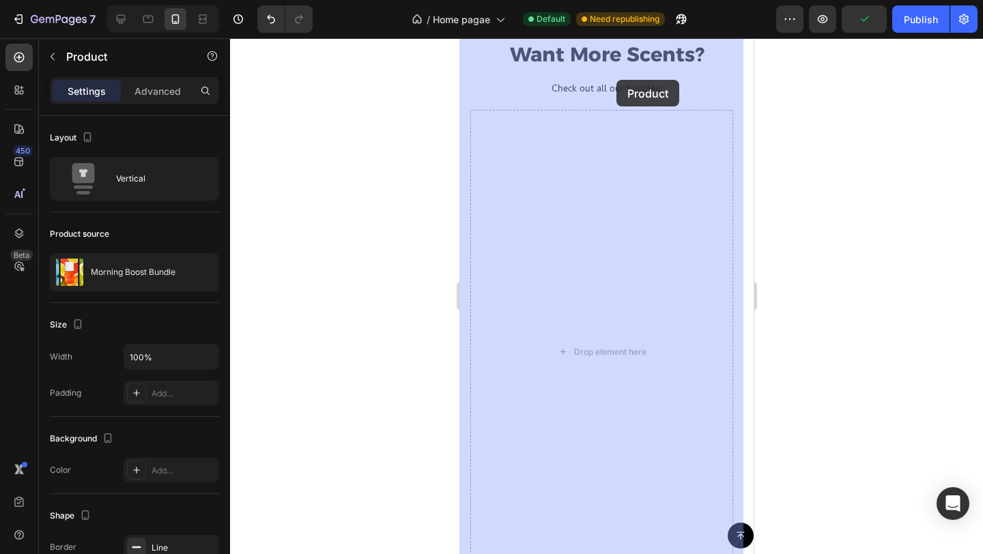
scroll to position [1004, 0]
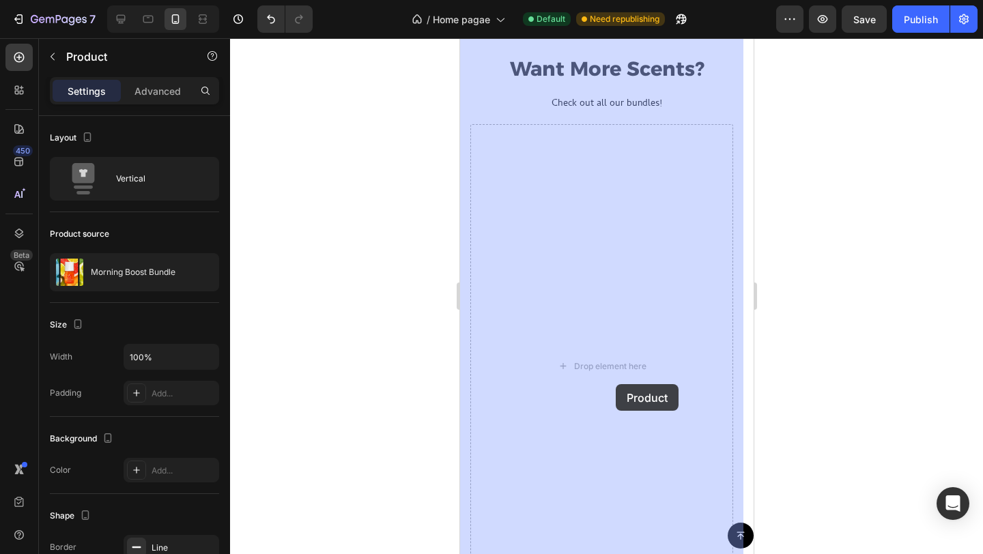
drag, startPoint x: 503, startPoint y: 332, endPoint x: 614, endPoint y: 365, distance: 115.1
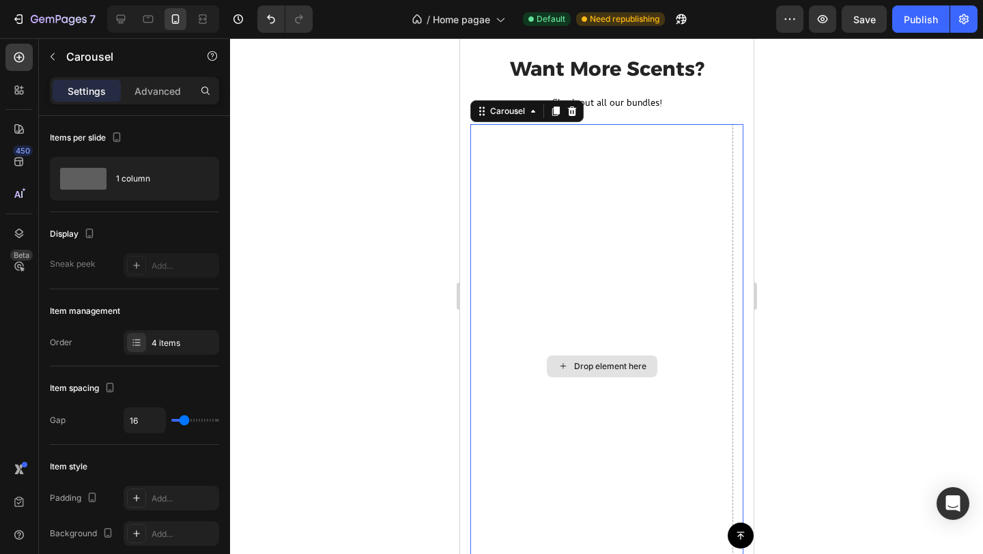
click at [589, 182] on div "Drop element here" at bounding box center [601, 366] width 263 height 485
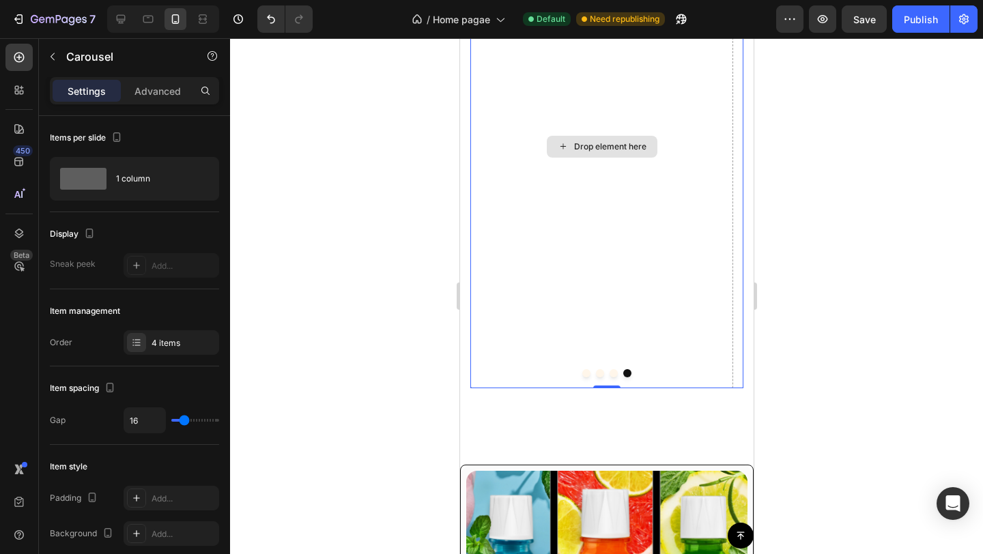
scroll to position [1228, 0]
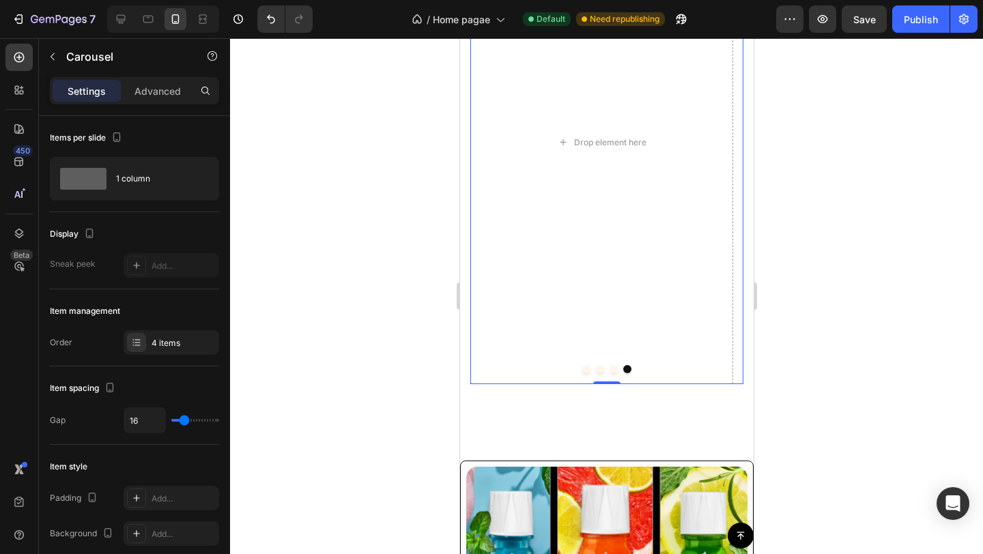
click at [609, 366] on button "Dot" at bounding box center [613, 369] width 8 height 8
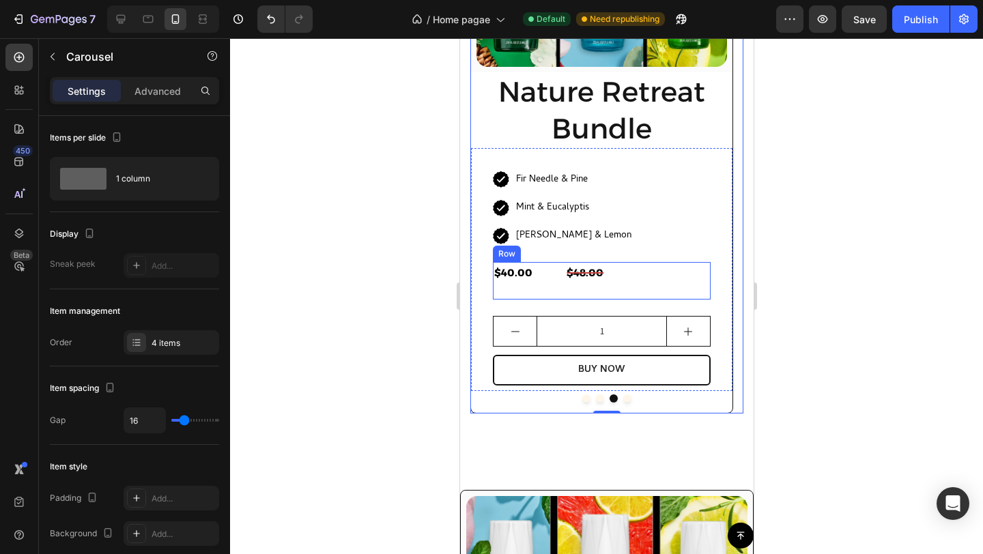
scroll to position [1202, 0]
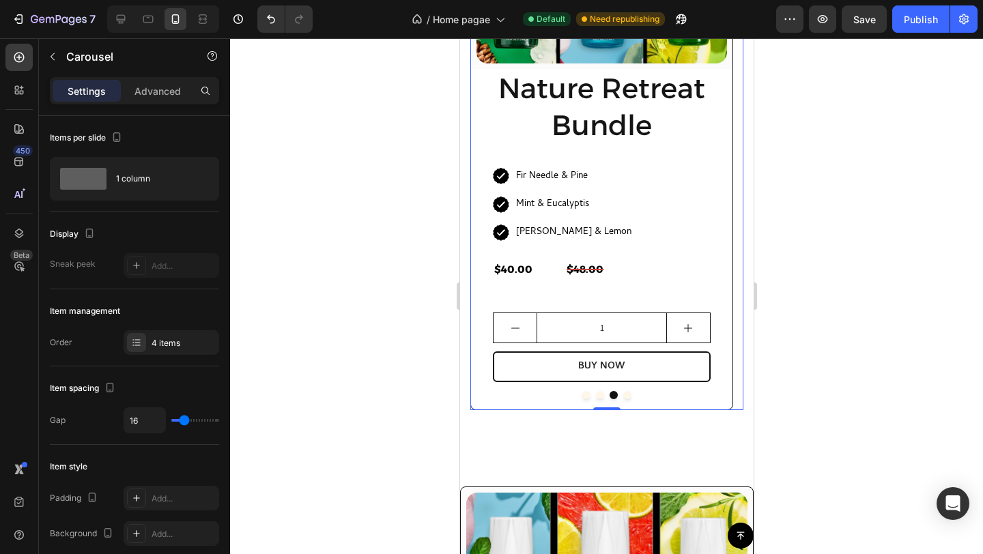
click at [851, 280] on div at bounding box center [606, 296] width 753 height 516
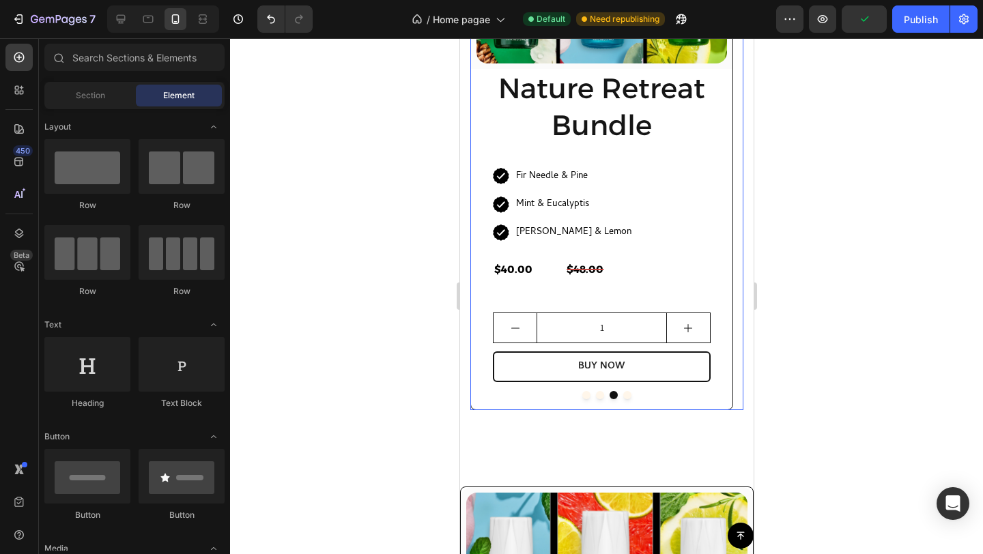
click at [623, 395] on button "Dot" at bounding box center [627, 395] width 8 height 8
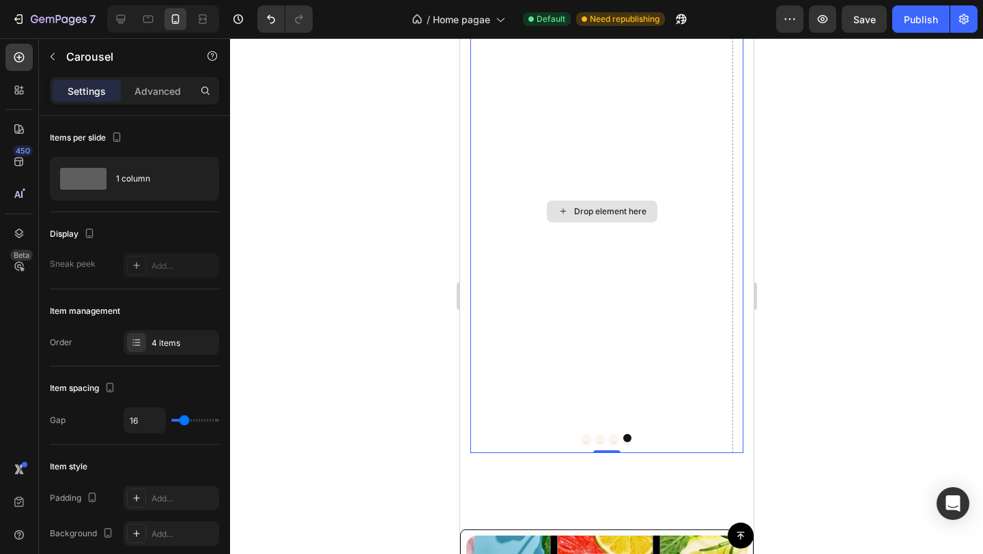
scroll to position [1158, 0]
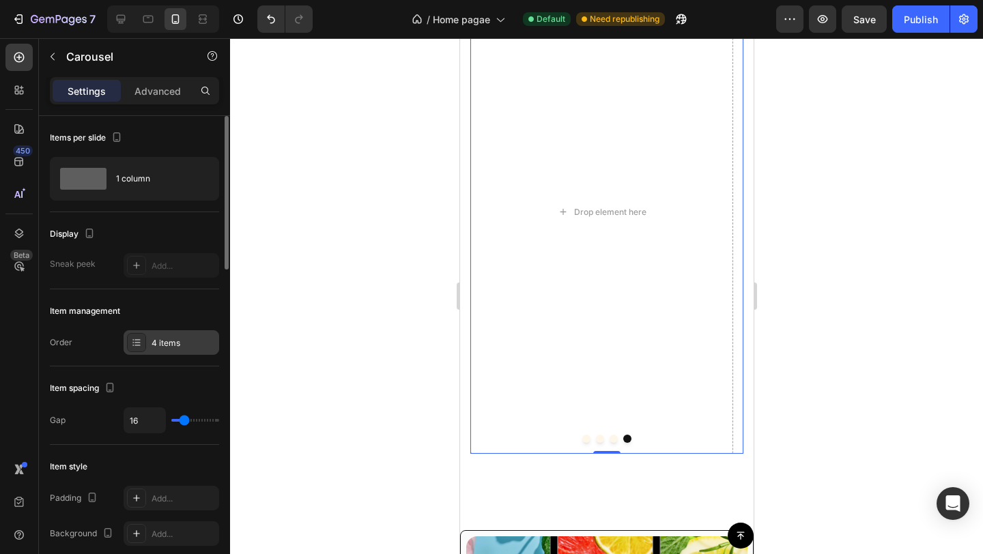
click at [166, 348] on div "4 items" at bounding box center [184, 343] width 64 height 12
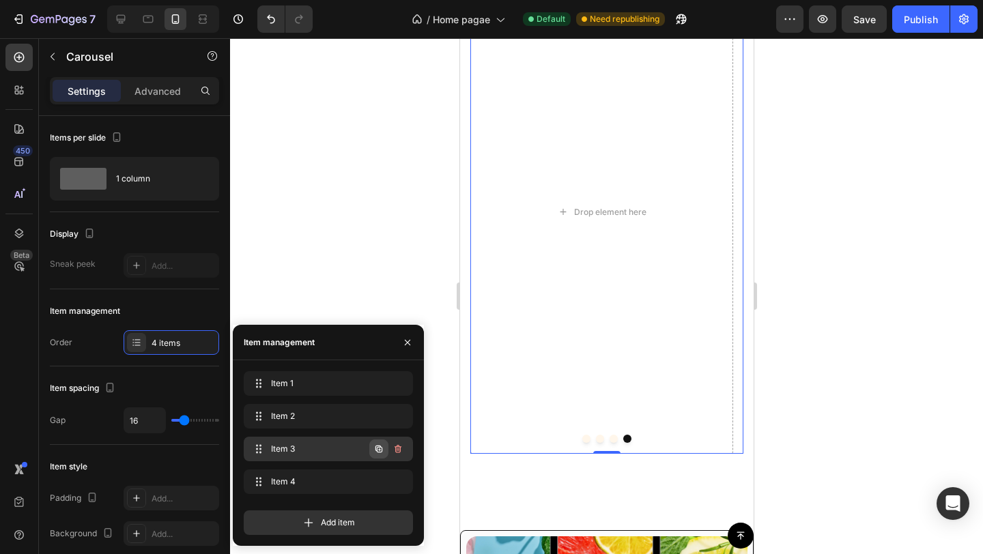
click at [379, 447] on icon "button" at bounding box center [378, 449] width 7 height 7
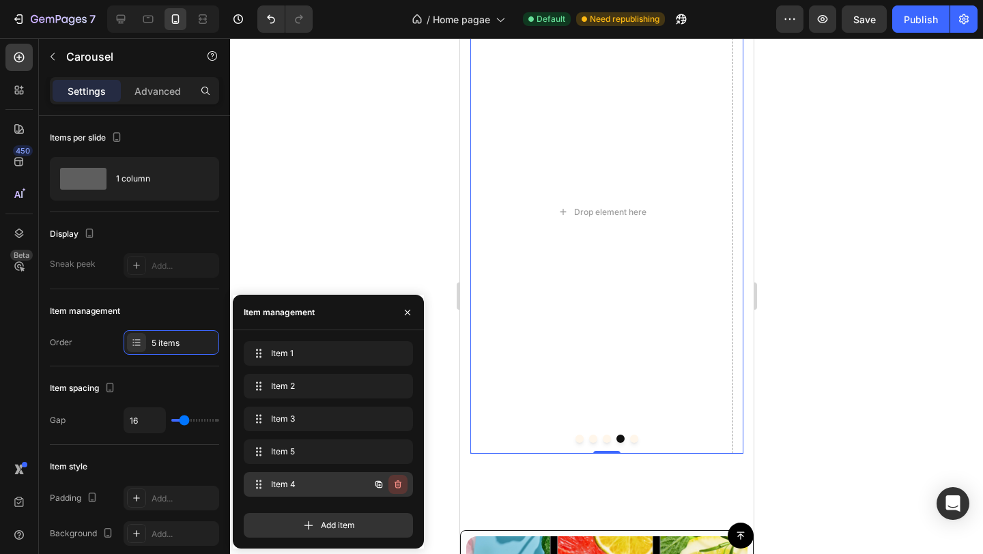
click at [401, 481] on icon "button" at bounding box center [398, 484] width 11 height 11
click at [393, 481] on div "Delete" at bounding box center [388, 485] width 25 height 12
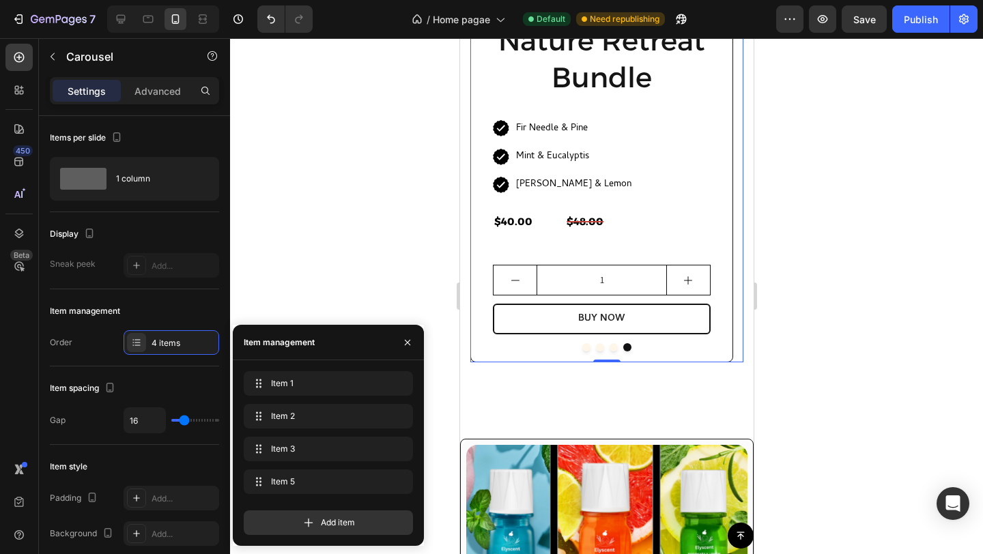
scroll to position [1251, 0]
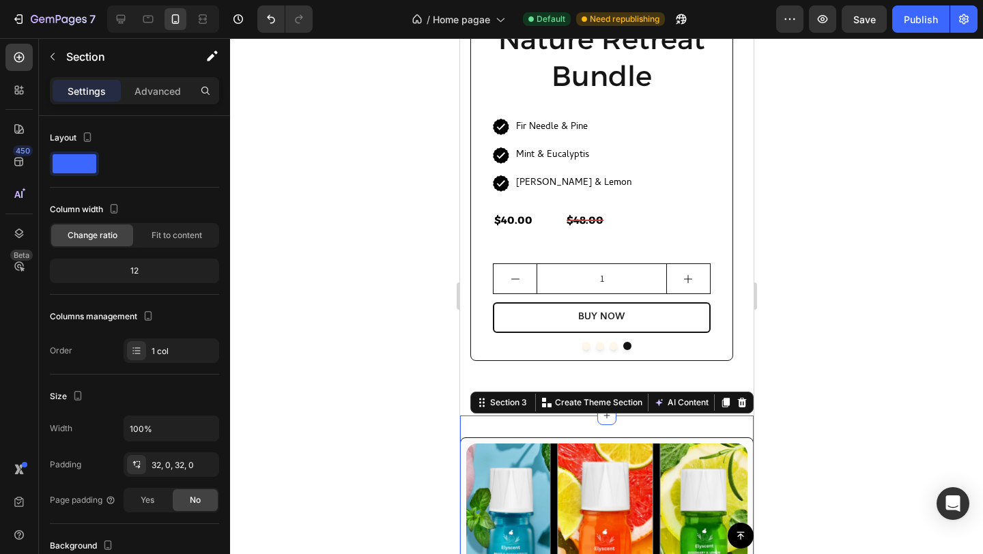
click at [736, 403] on icon at bounding box center [741, 402] width 11 height 11
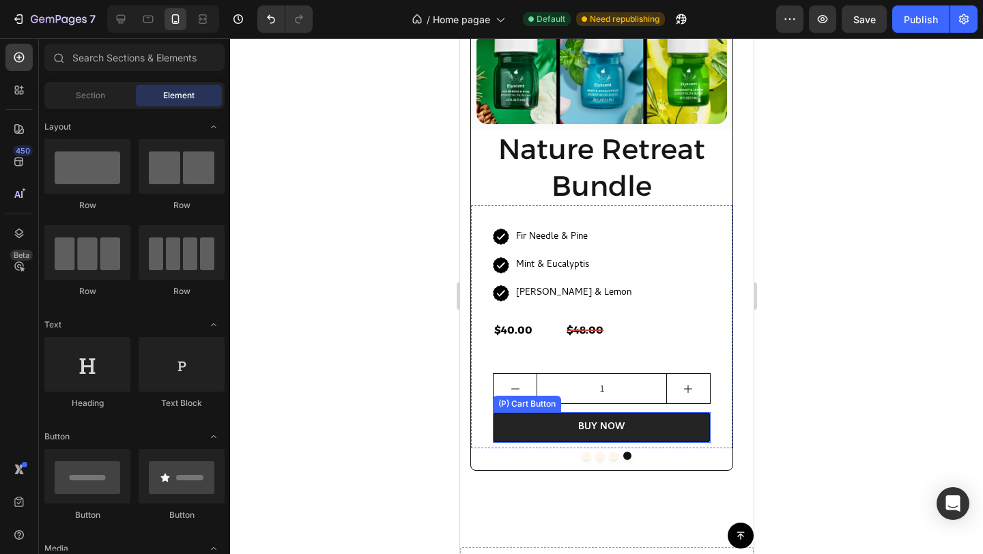
scroll to position [1111, 0]
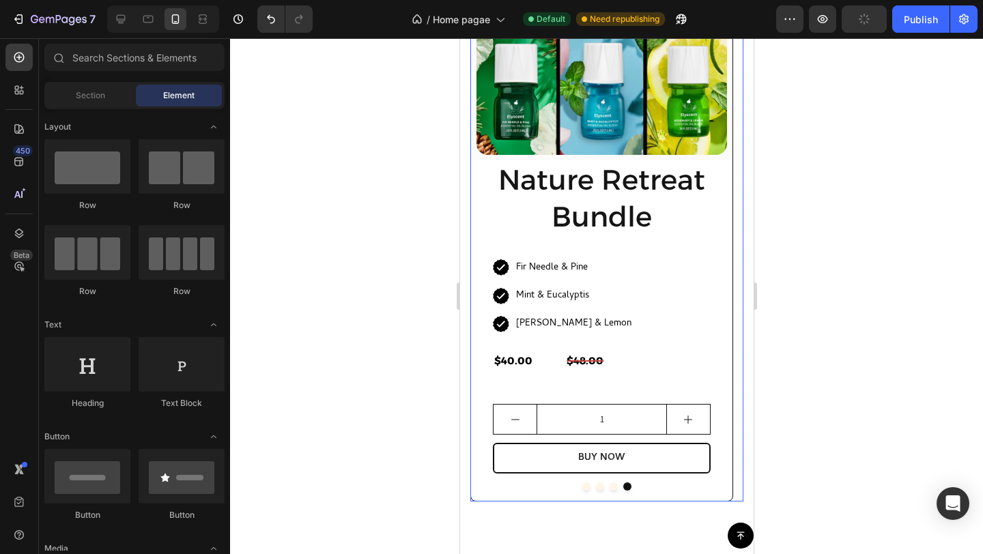
click at [609, 488] on button "Dot" at bounding box center [613, 487] width 8 height 8
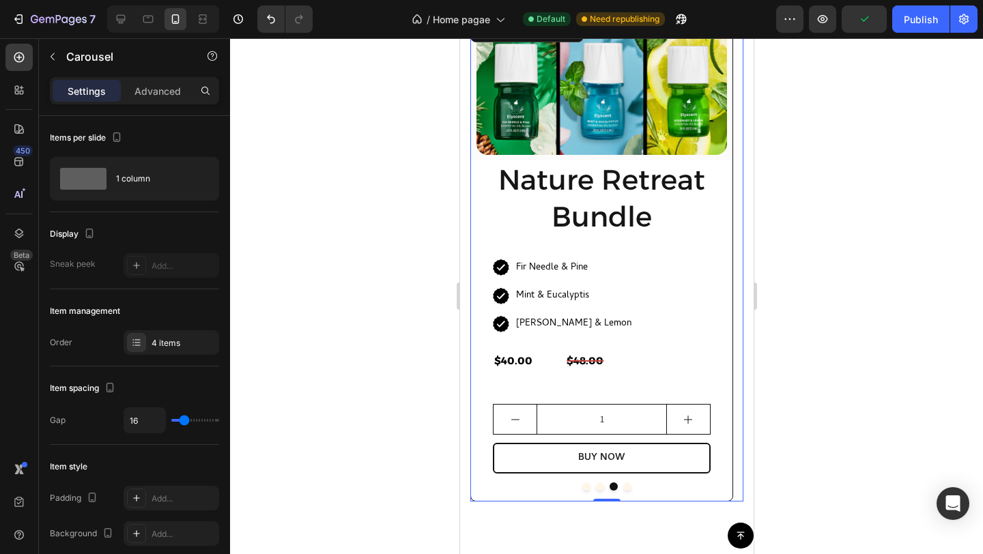
click at [623, 485] on button "Dot" at bounding box center [627, 487] width 8 height 8
click at [620, 130] on img at bounding box center [601, 89] width 251 height 131
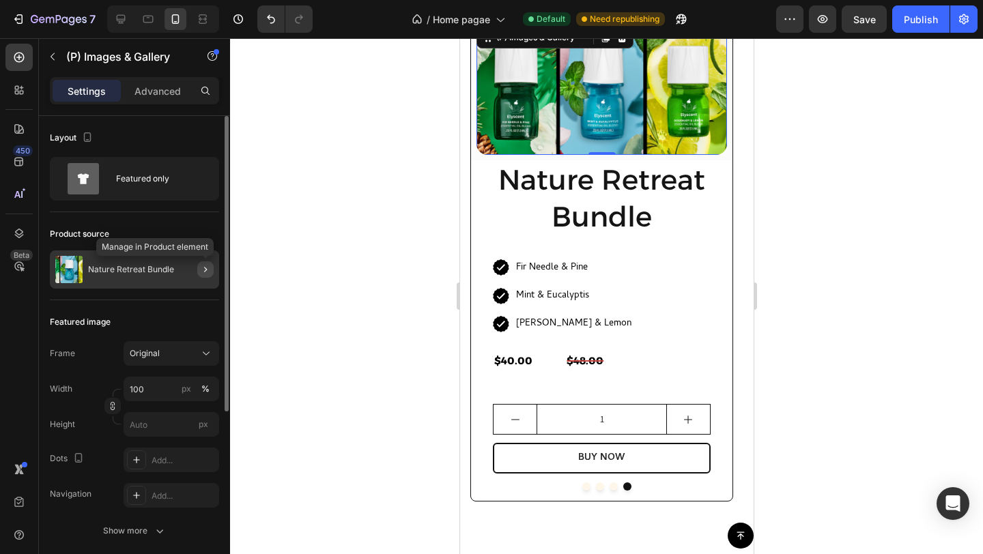
click at [204, 263] on button "button" at bounding box center [205, 269] width 16 height 16
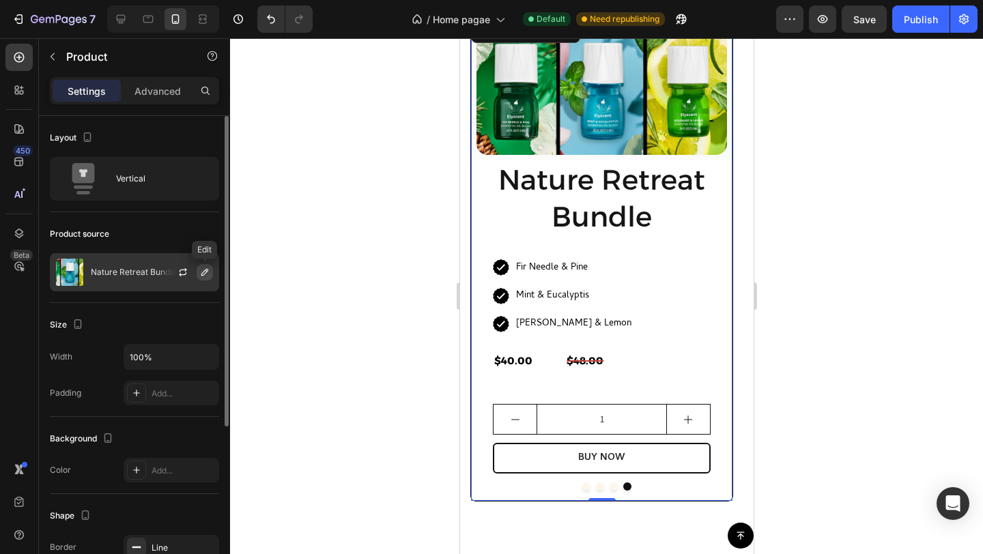
click at [205, 272] on icon "button" at bounding box center [204, 272] width 7 height 7
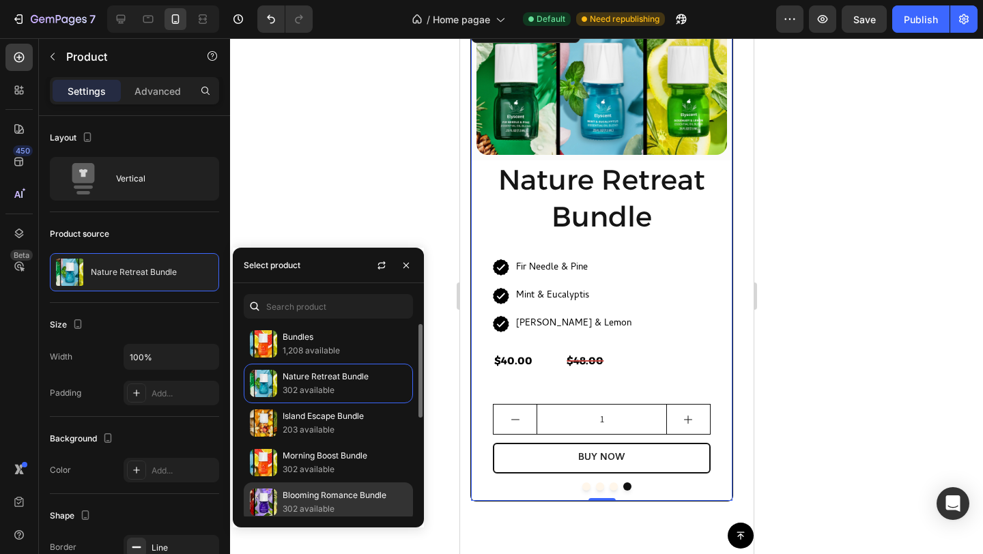
click at [310, 493] on p "Blooming Romance Bundle" at bounding box center [345, 496] width 124 height 14
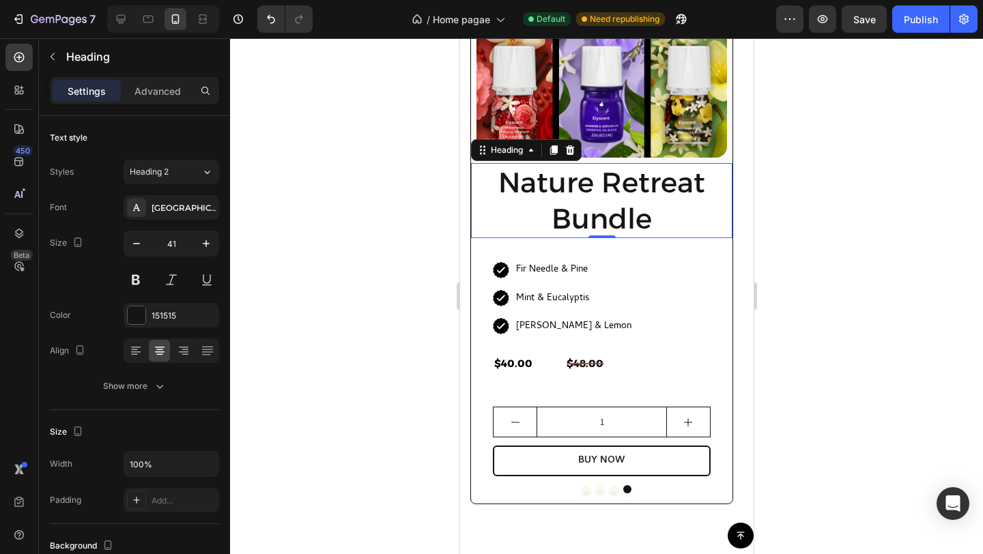
click at [577, 205] on h2 "Nature Retreat Bundle" at bounding box center [600, 201] width 261 height 76
click at [701, 184] on h2 "Nature Retreat Bundle" at bounding box center [600, 201] width 261 height 76
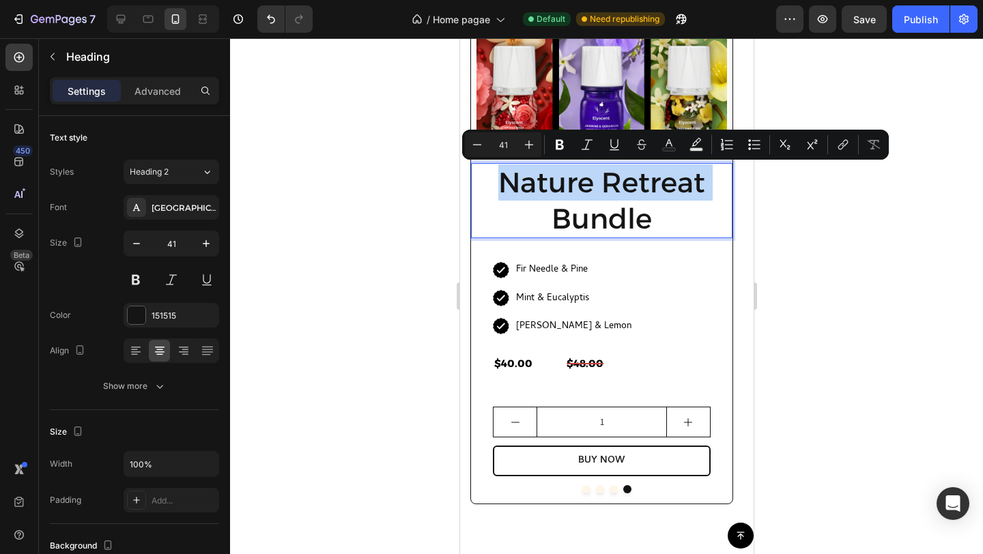
drag, startPoint x: 701, startPoint y: 184, endPoint x: 522, endPoint y: 192, distance: 179.7
click at [522, 192] on p "Nature Retreat Bundle" at bounding box center [601, 201] width 259 height 73
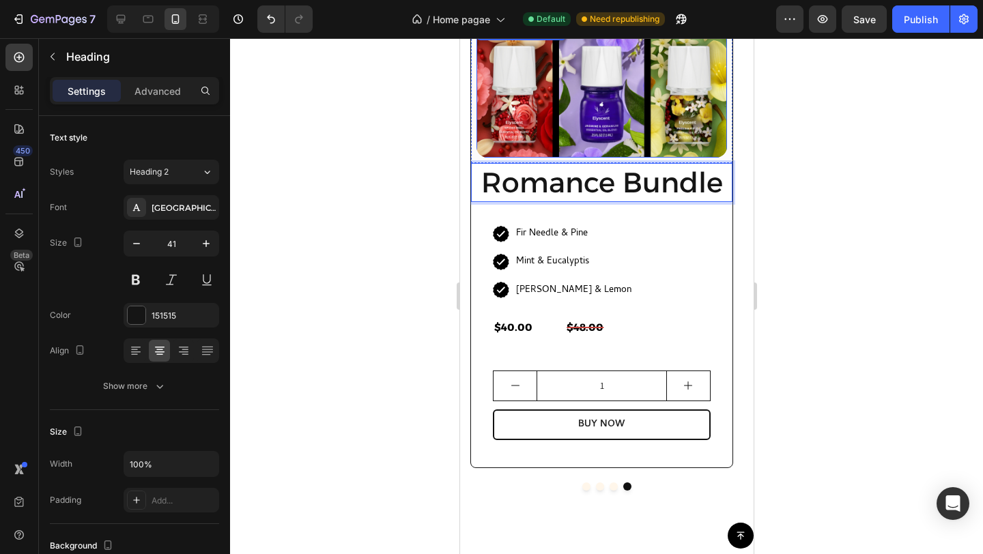
click at [612, 87] on img at bounding box center [601, 91] width 251 height 134
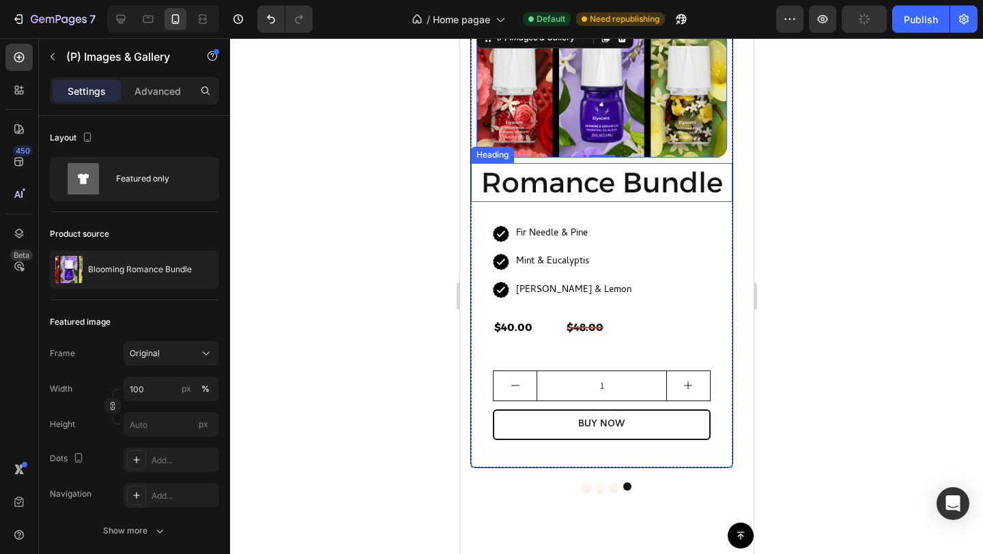
click at [525, 186] on p "Romance Bundle" at bounding box center [601, 183] width 259 height 36
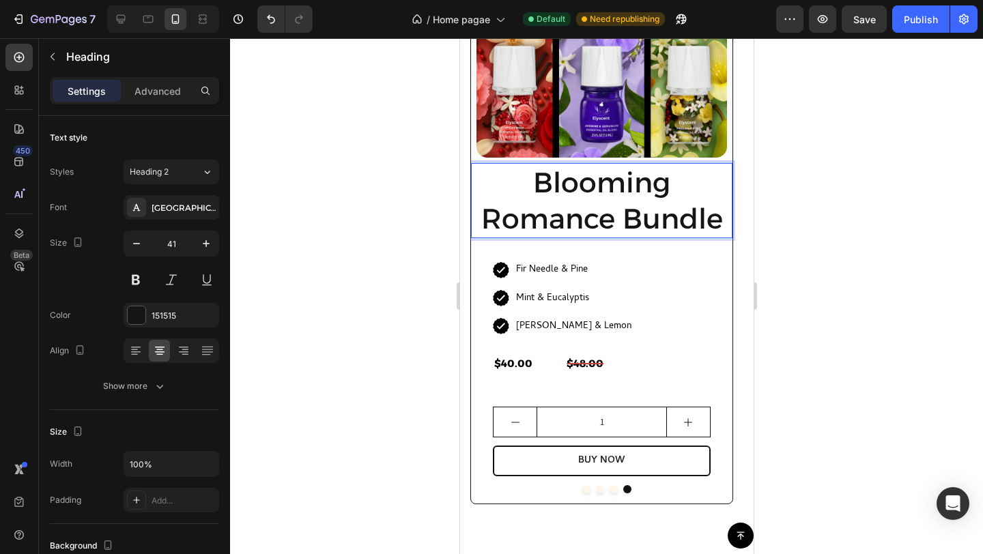
click at [799, 376] on div at bounding box center [606, 296] width 753 height 516
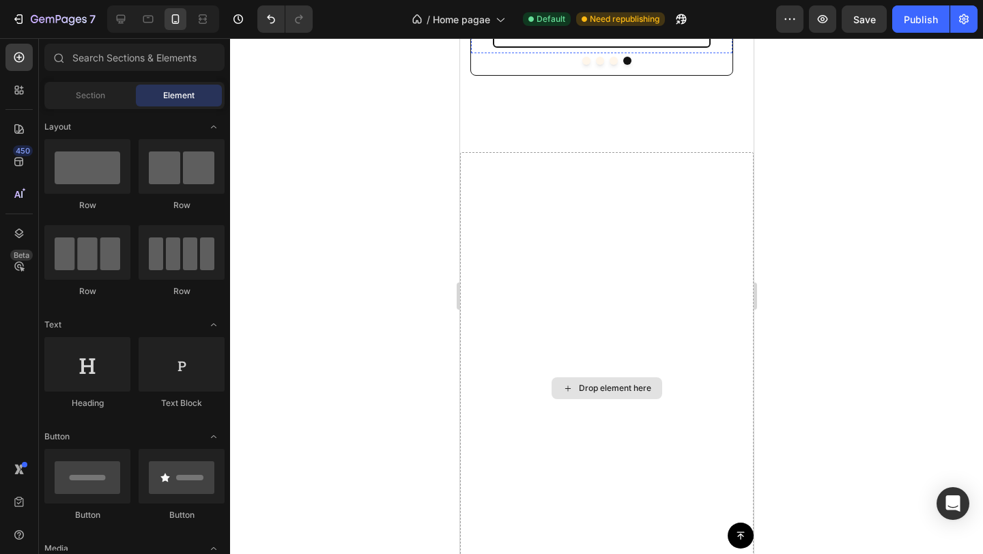
scroll to position [1548, 0]
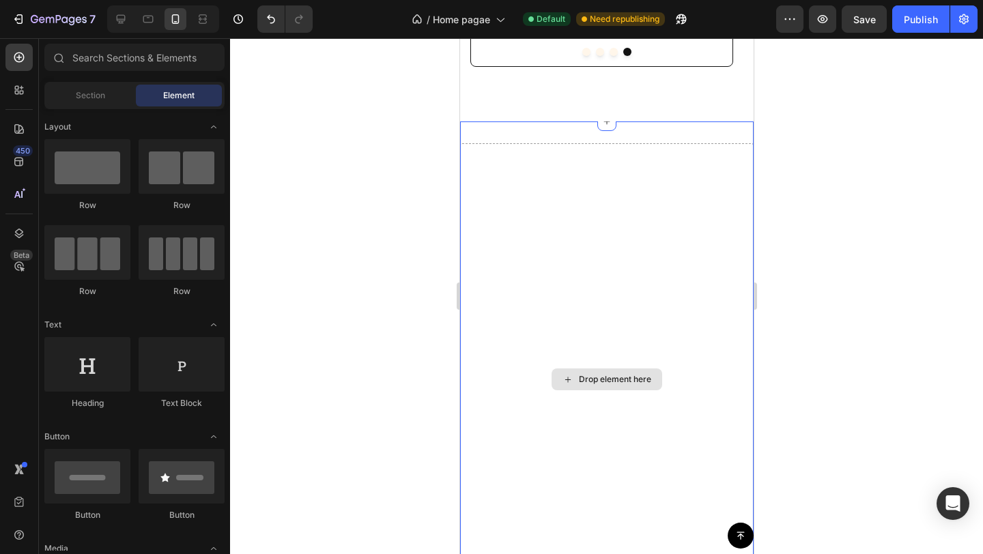
click at [645, 179] on div "Drop element here" at bounding box center [606, 379] width 294 height 473
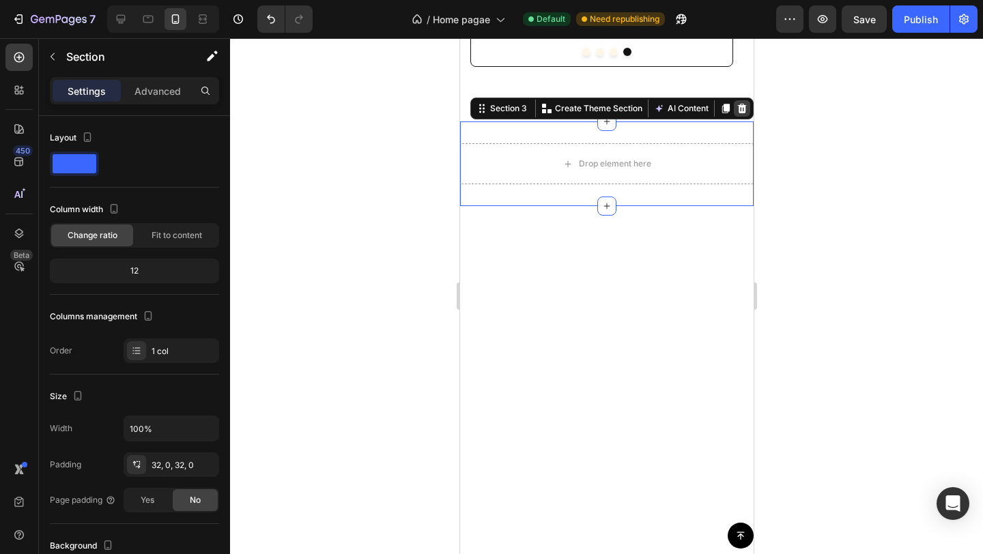
click at [737, 106] on icon at bounding box center [741, 109] width 9 height 10
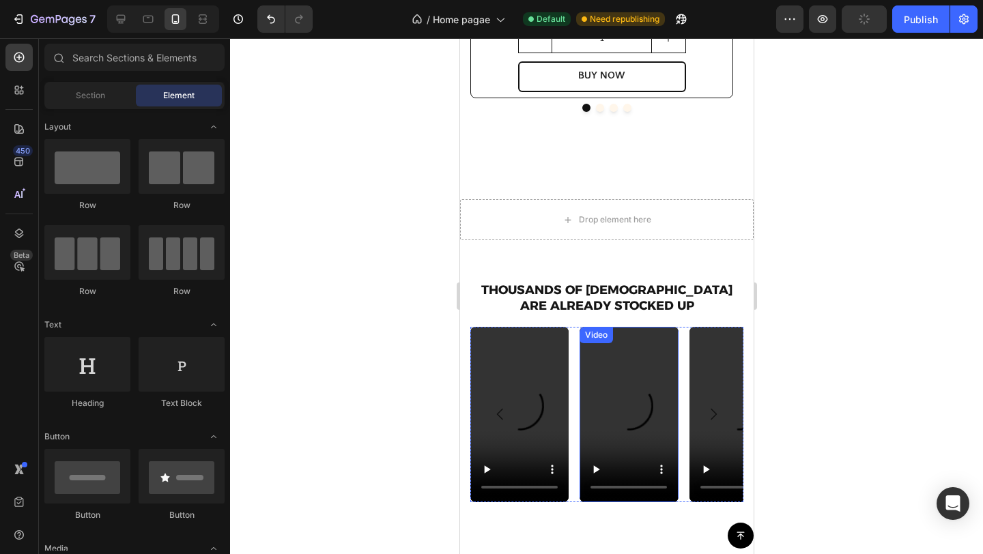
scroll to position [1475, 0]
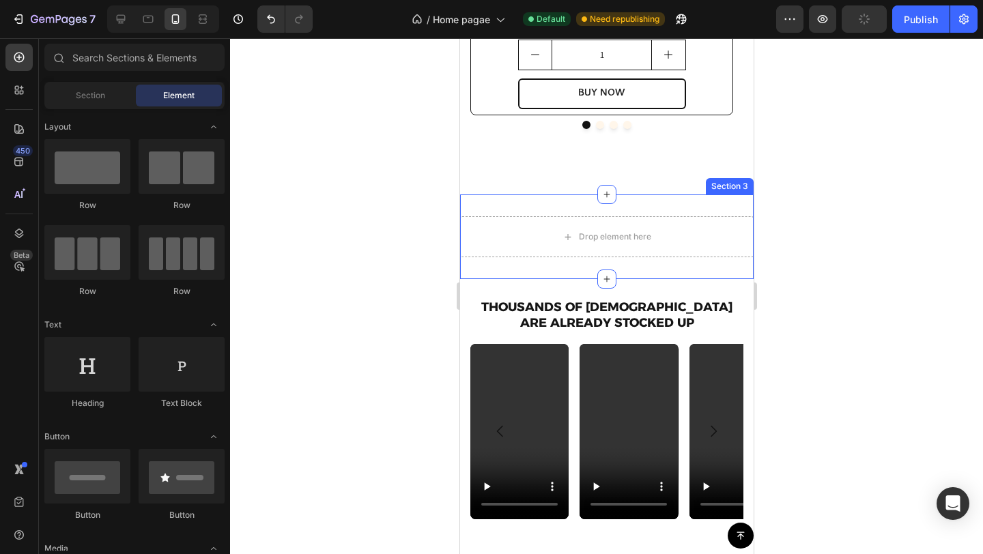
click at [700, 205] on div "Drop element here Section 3" at bounding box center [606, 237] width 294 height 85
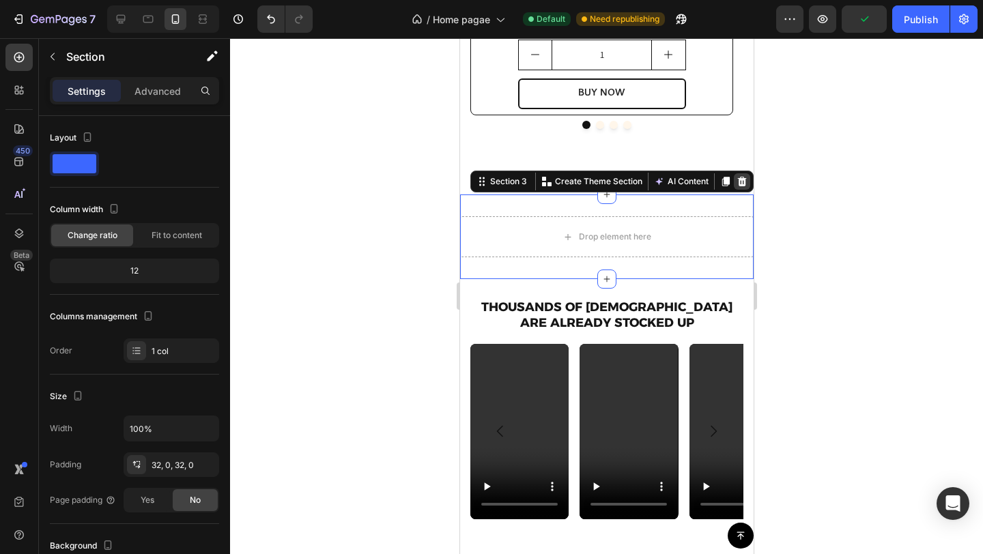
click at [737, 180] on icon at bounding box center [741, 182] width 9 height 10
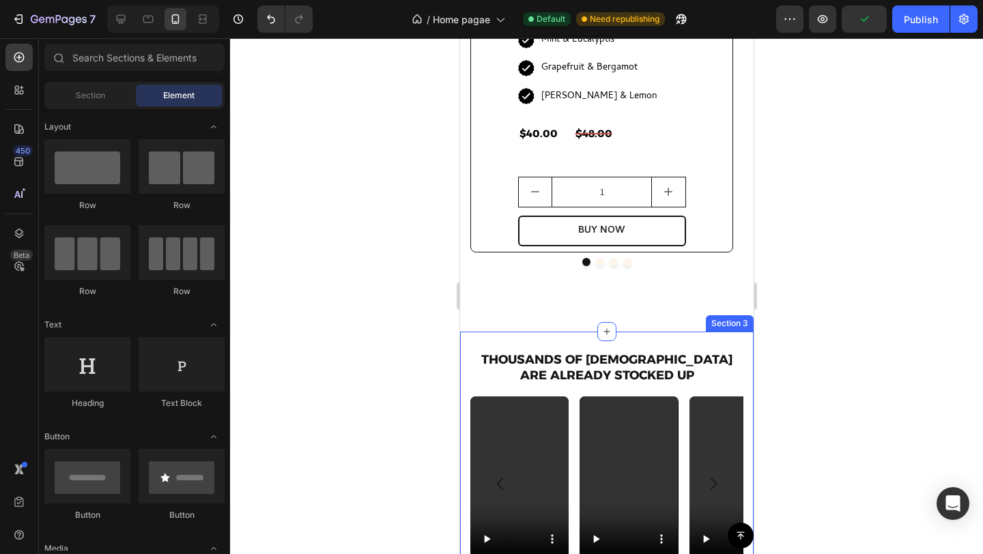
scroll to position [1320, 0]
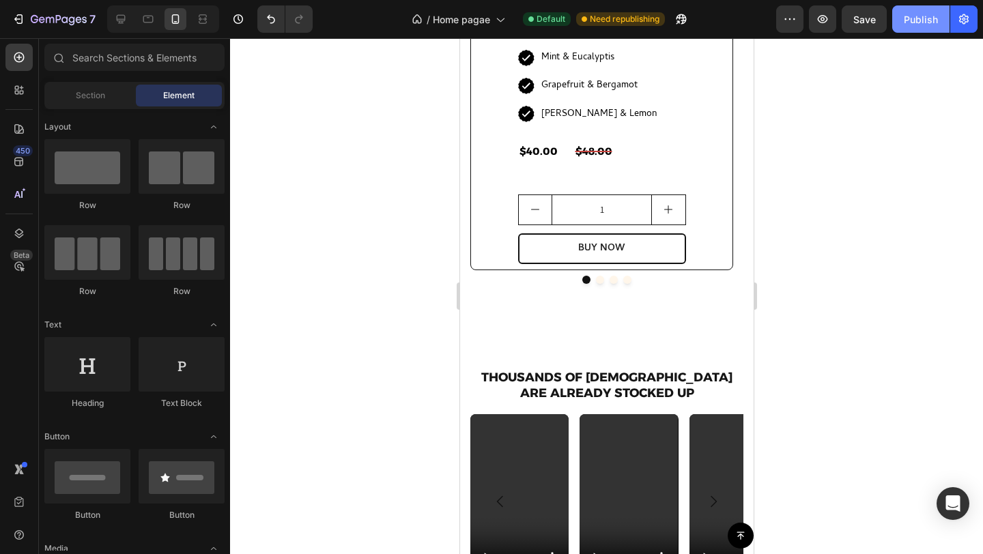
click at [922, 23] on div "Publish" at bounding box center [921, 19] width 34 height 14
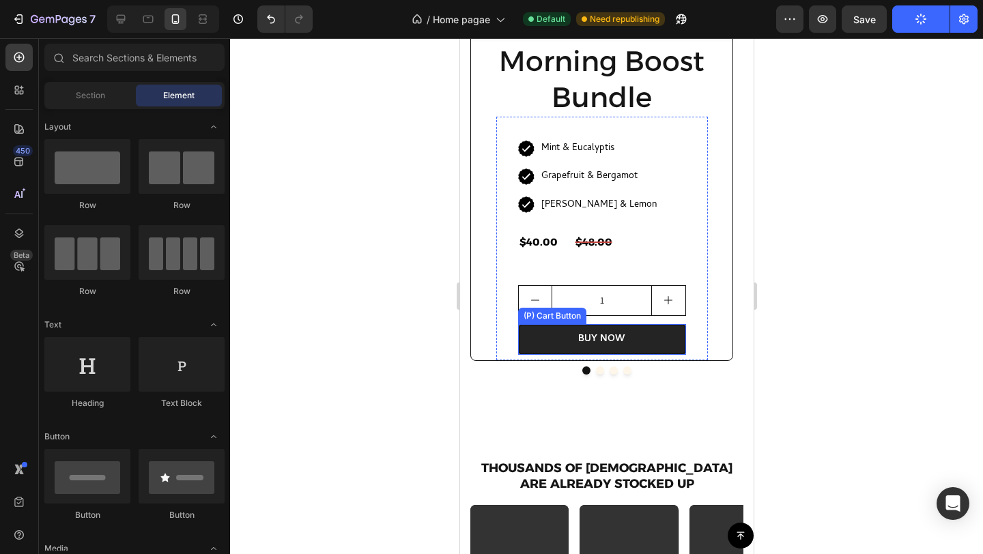
scroll to position [1256, 0]
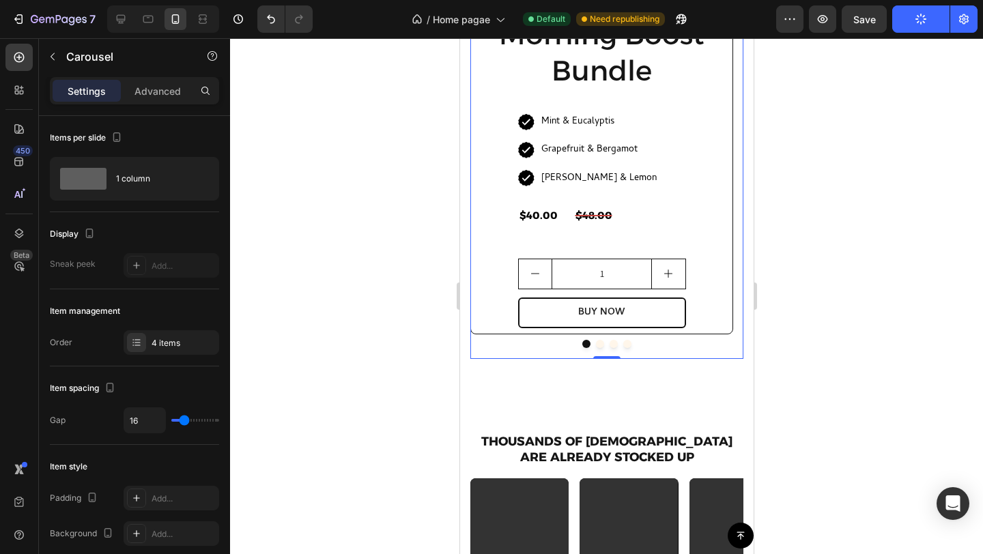
click at [595, 344] on button "Dot" at bounding box center [599, 344] width 8 height 8
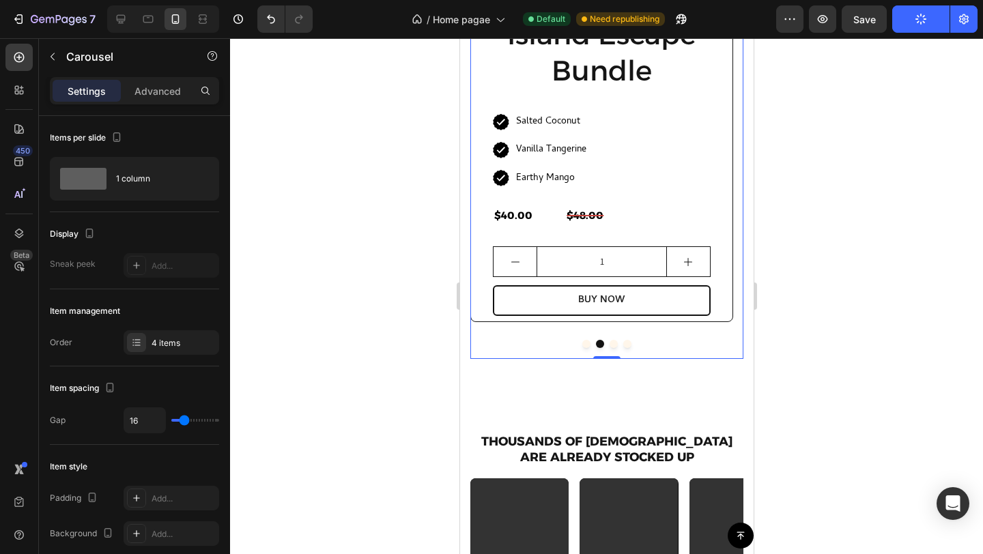
click at [609, 345] on button "Dot" at bounding box center [613, 344] width 8 height 8
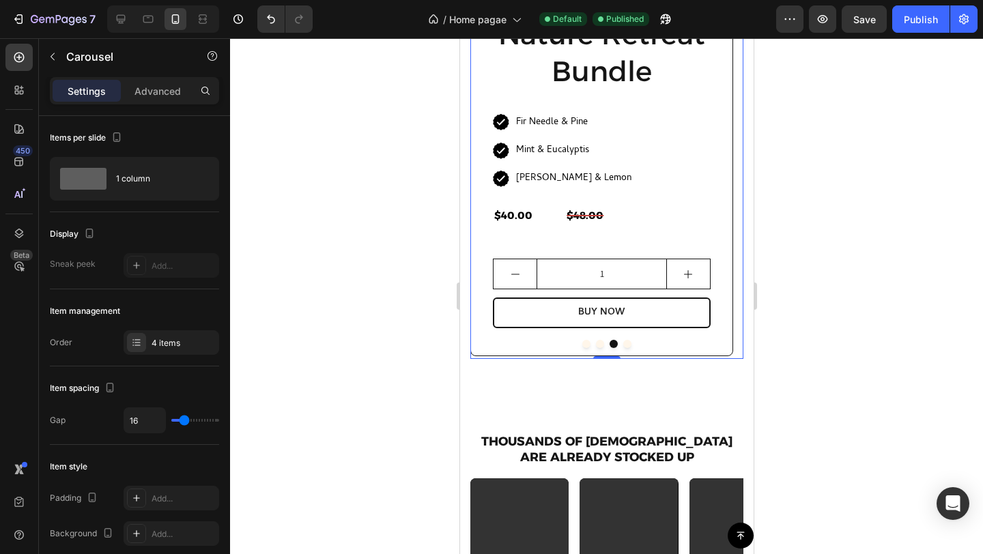
click at [623, 345] on button "Dot" at bounding box center [627, 344] width 8 height 8
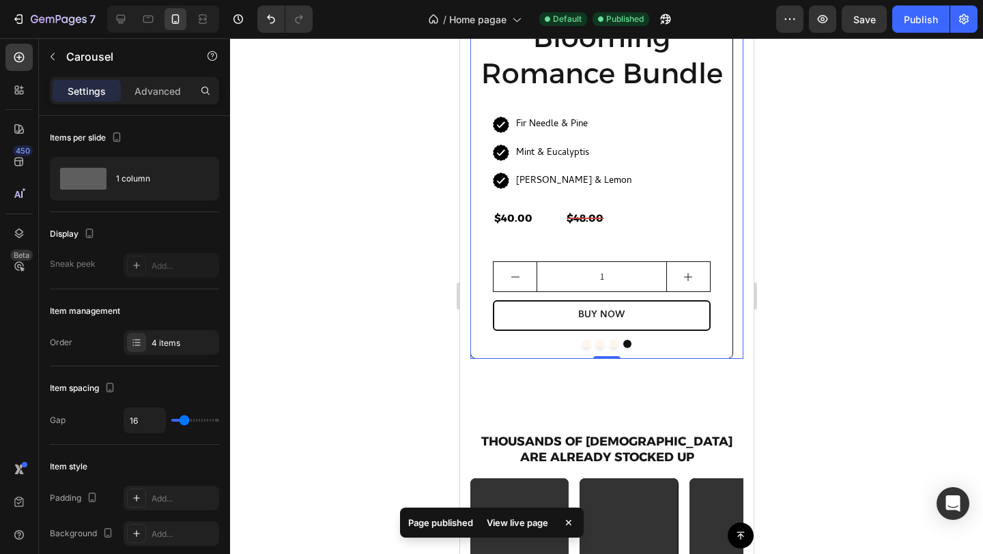
click at [582, 345] on button "Dot" at bounding box center [586, 344] width 8 height 8
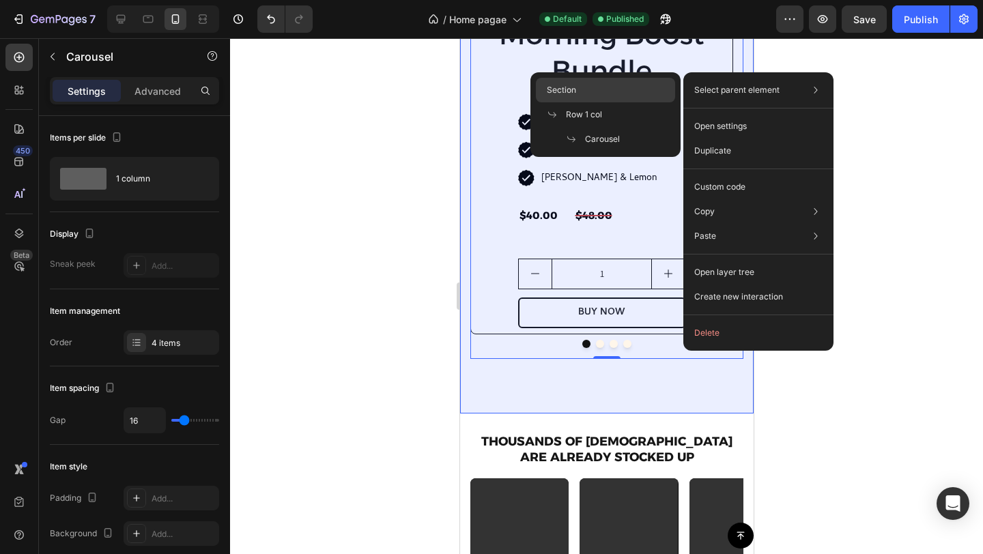
click at [585, 91] on div "Section" at bounding box center [605, 90] width 139 height 25
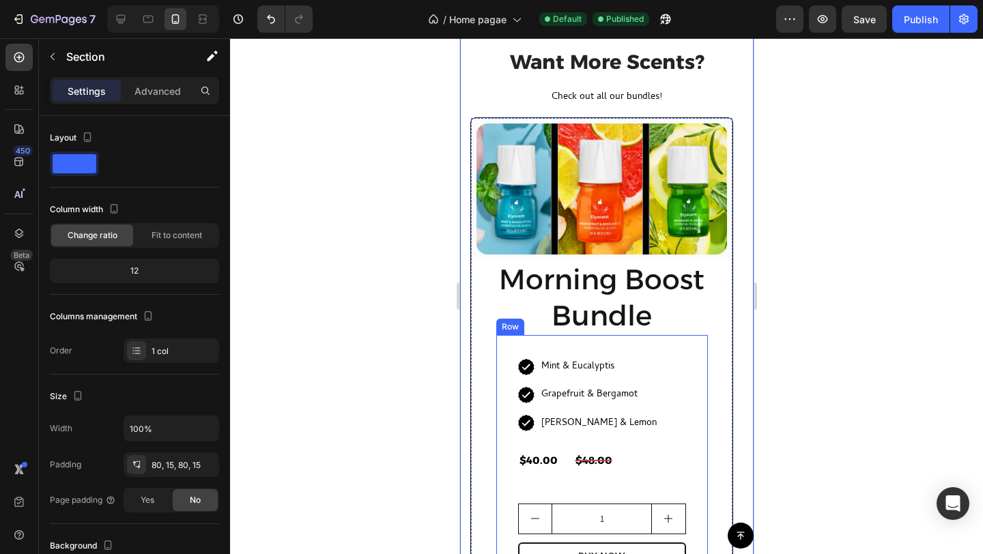
scroll to position [872, 0]
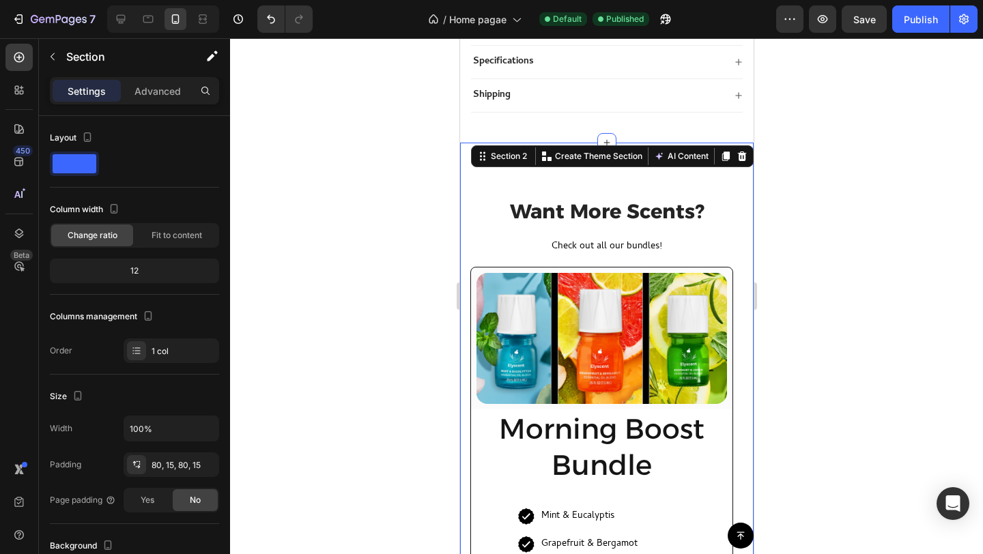
click at [801, 201] on div at bounding box center [606, 296] width 753 height 516
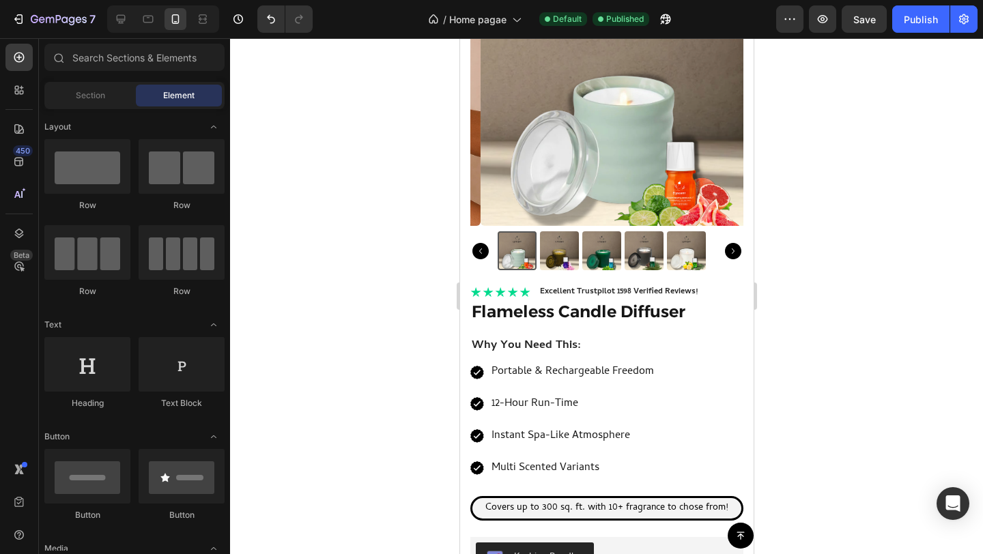
scroll to position [0, 0]
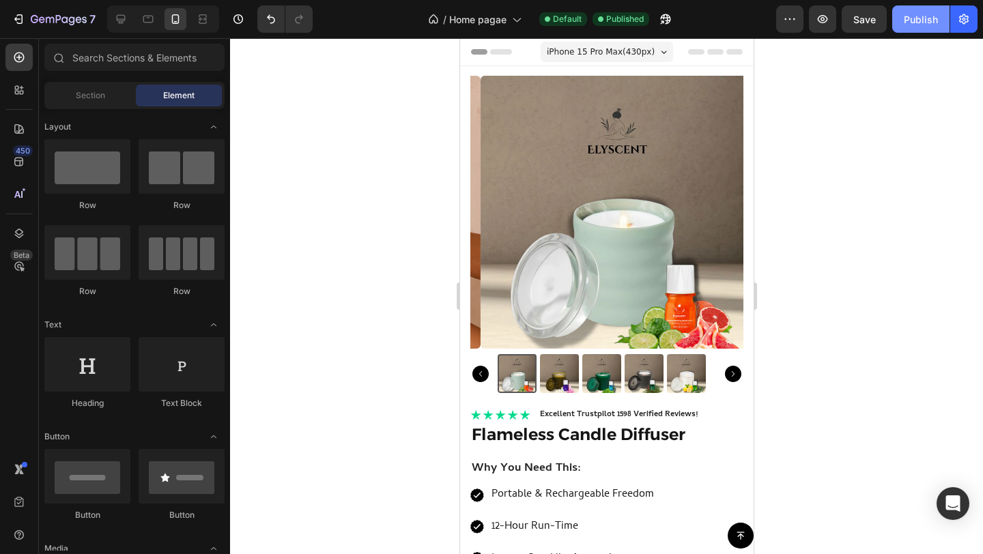
click at [922, 13] on div "Publish" at bounding box center [921, 19] width 34 height 14
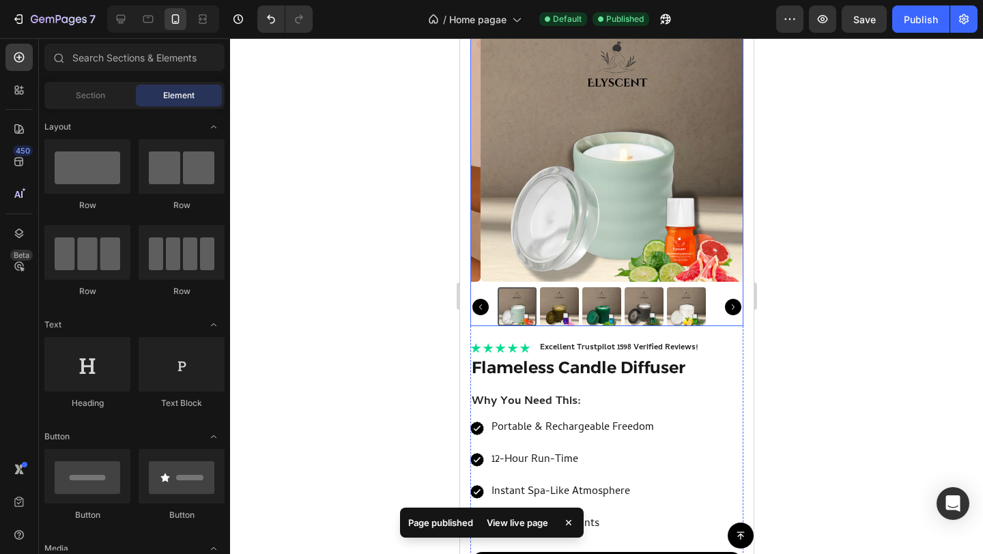
scroll to position [76, 0]
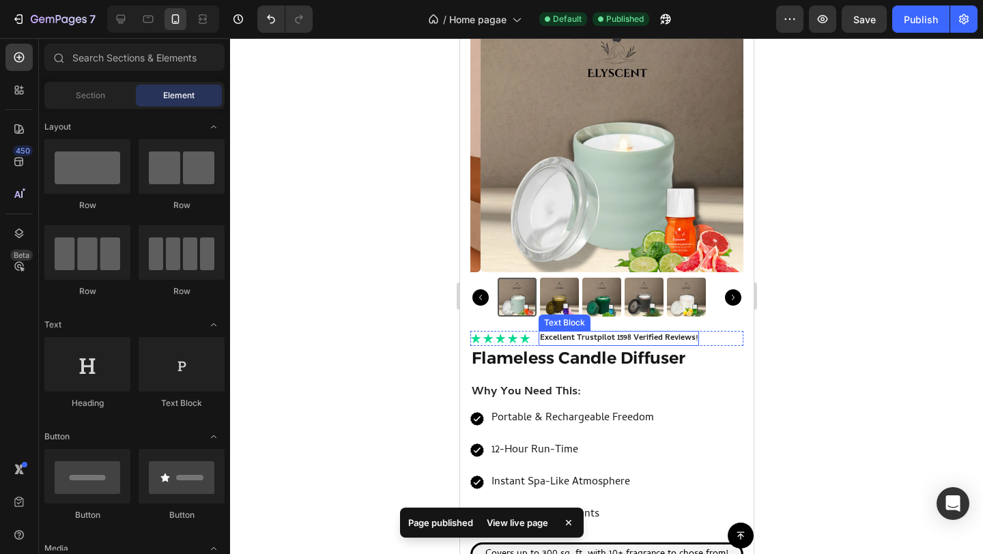
click at [599, 332] on p "Excellent Trustpilot 1598 Verified Reviews!" at bounding box center [618, 338] width 158 height 12
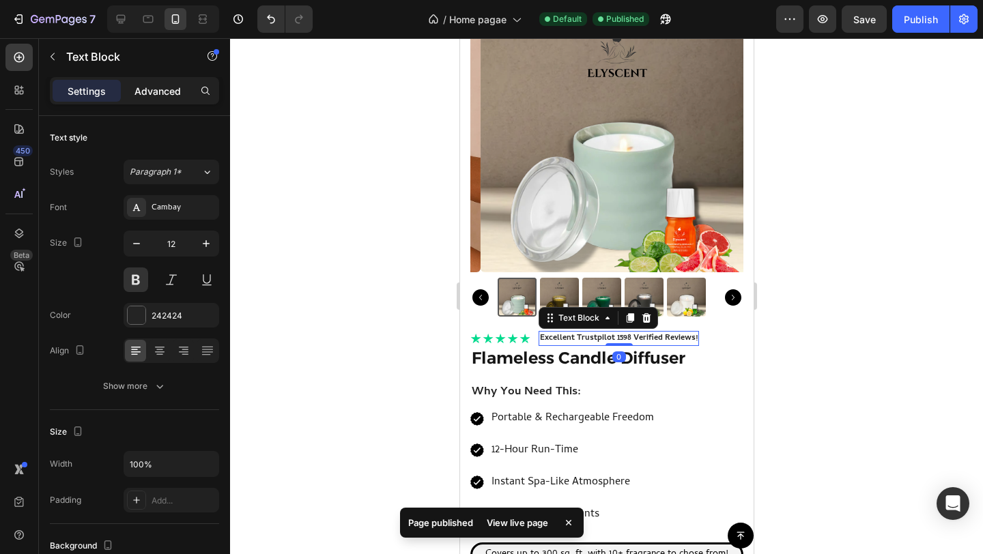
click at [160, 94] on p "Advanced" at bounding box center [157, 91] width 46 height 14
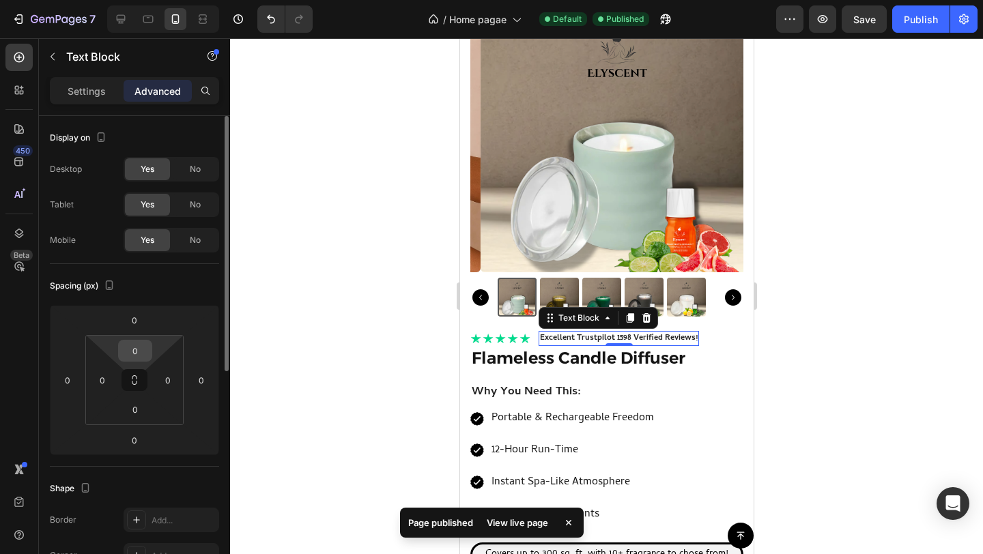
click at [136, 347] on input "0" at bounding box center [135, 351] width 27 height 20
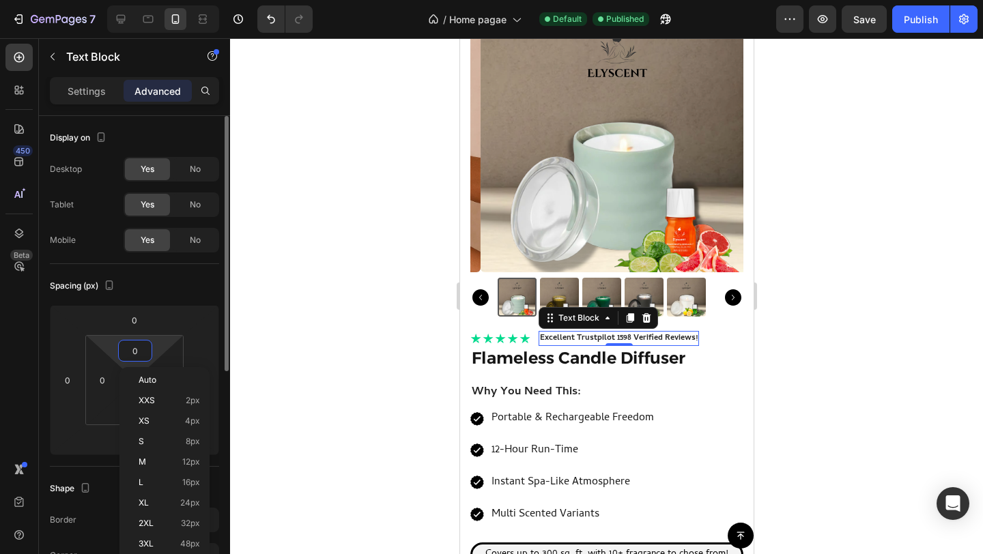
type input "3"
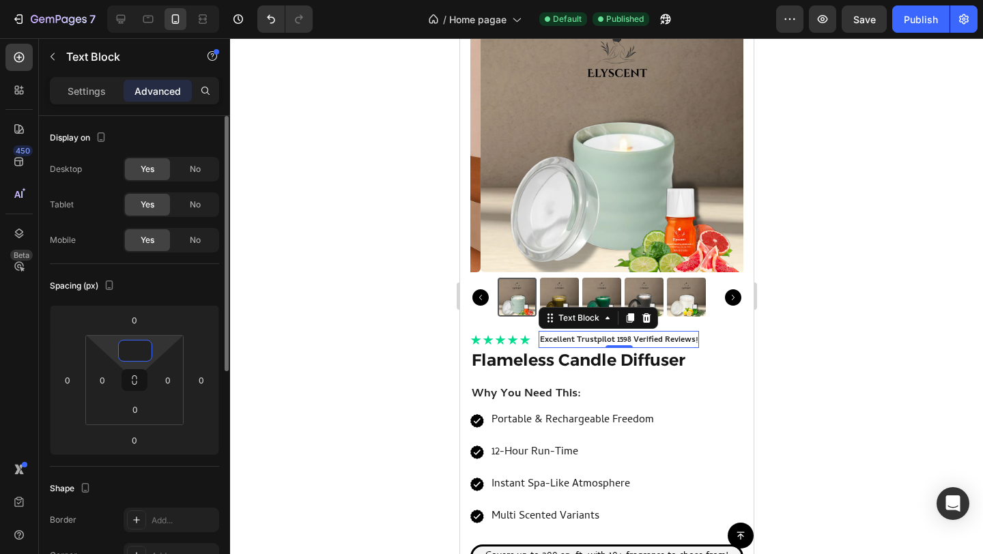
type input "4"
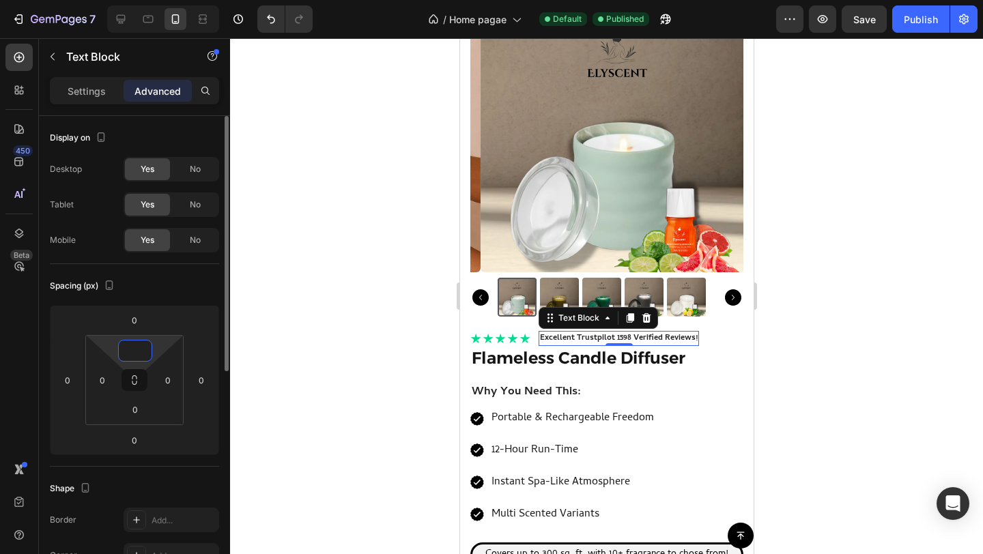
type input "5"
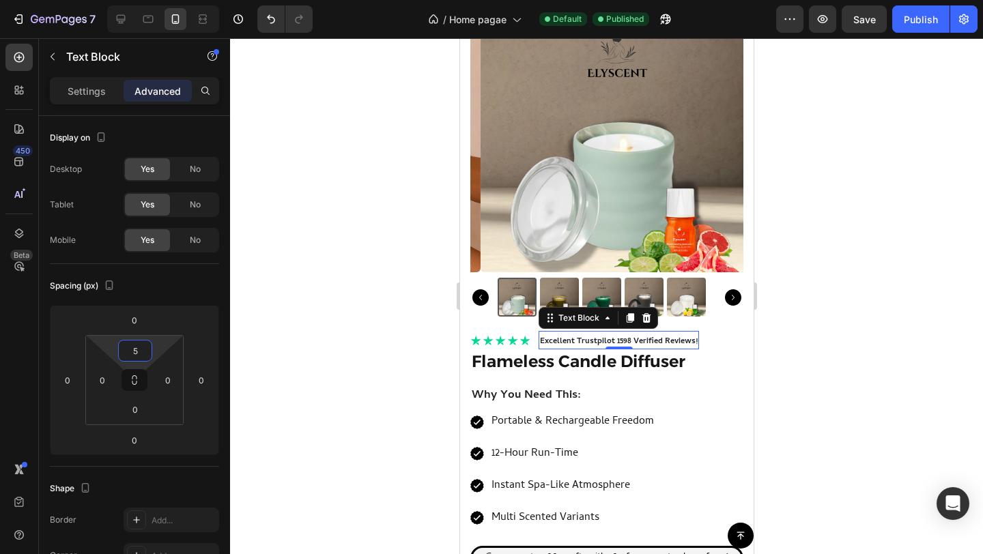
click at [802, 287] on div at bounding box center [606, 296] width 753 height 516
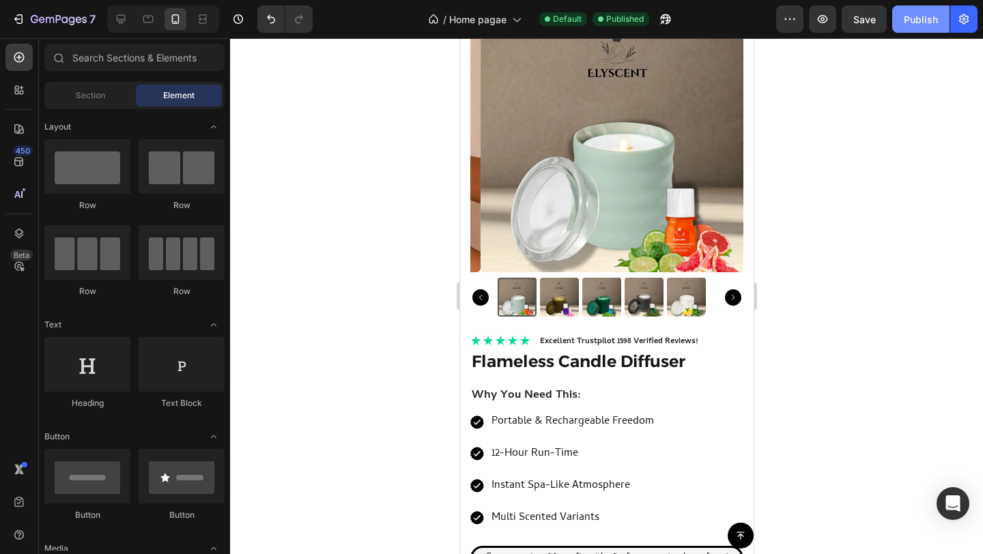
click at [930, 26] on button "Publish" at bounding box center [920, 18] width 57 height 27
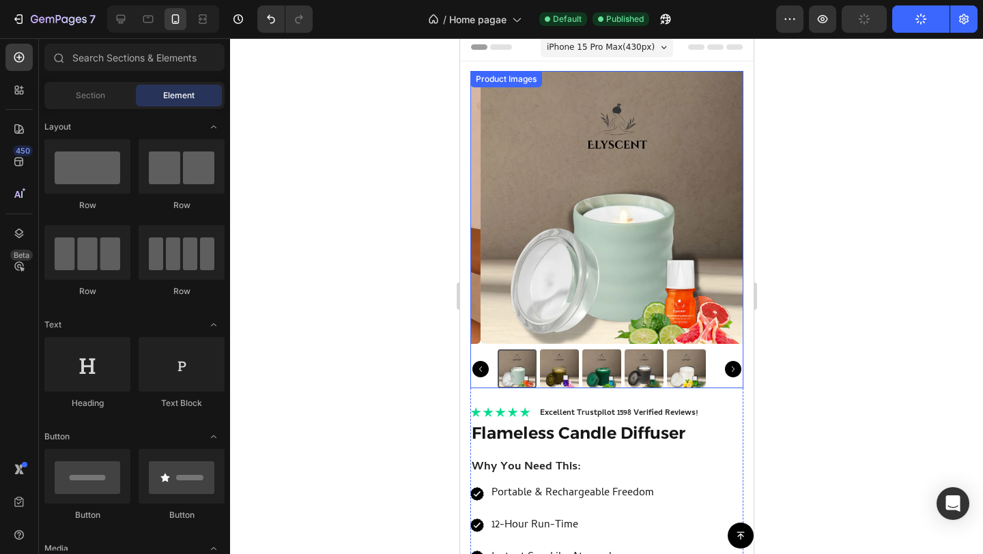
scroll to position [0, 0]
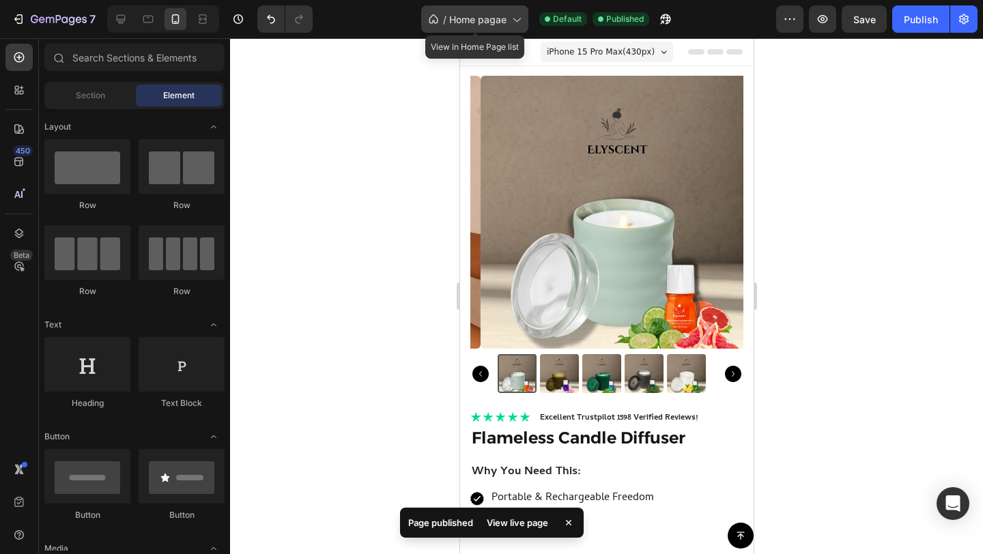
click at [453, 19] on span "Home pagae" at bounding box center [477, 19] width 57 height 14
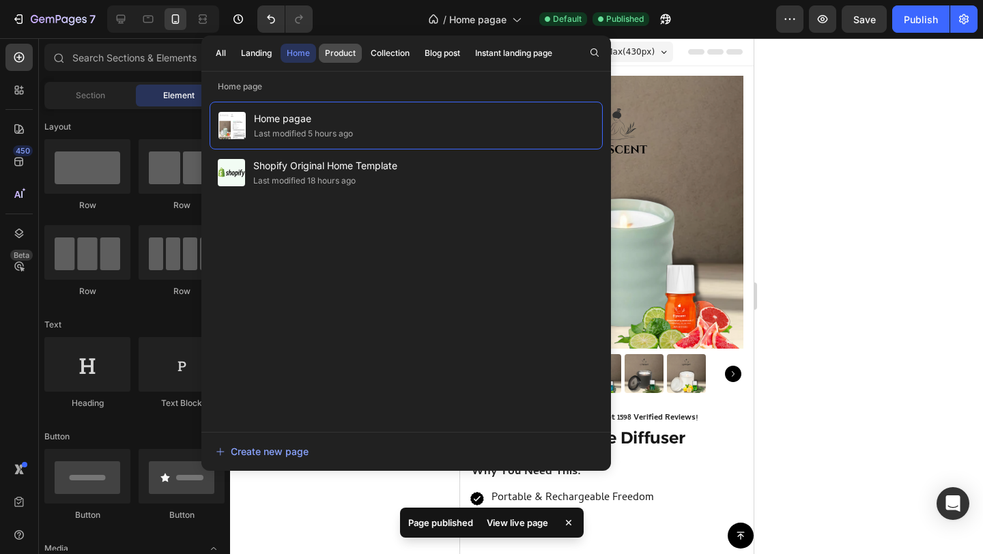
click at [345, 48] on div "Product" at bounding box center [340, 53] width 31 height 12
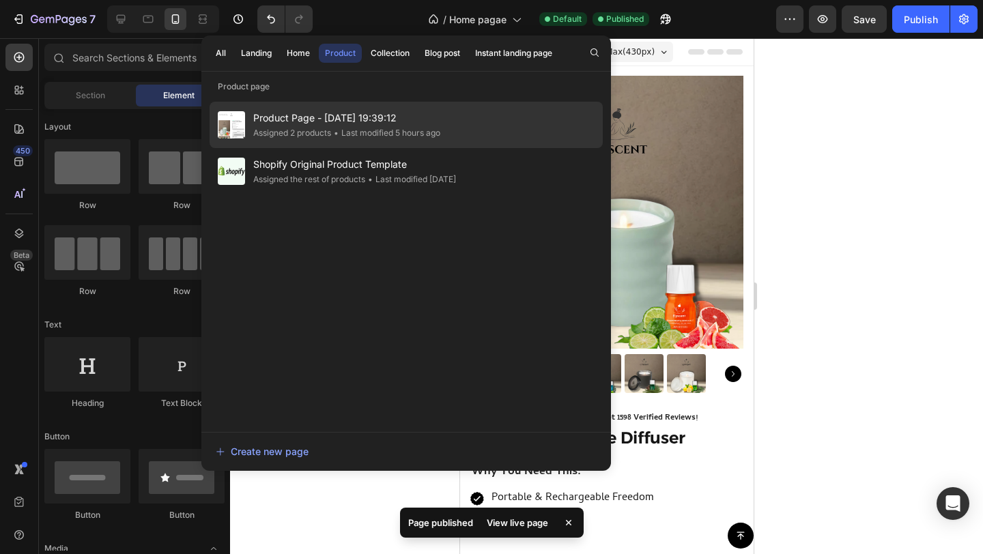
click at [322, 122] on span "Product Page - [DATE] 19:39:12" at bounding box center [346, 118] width 187 height 16
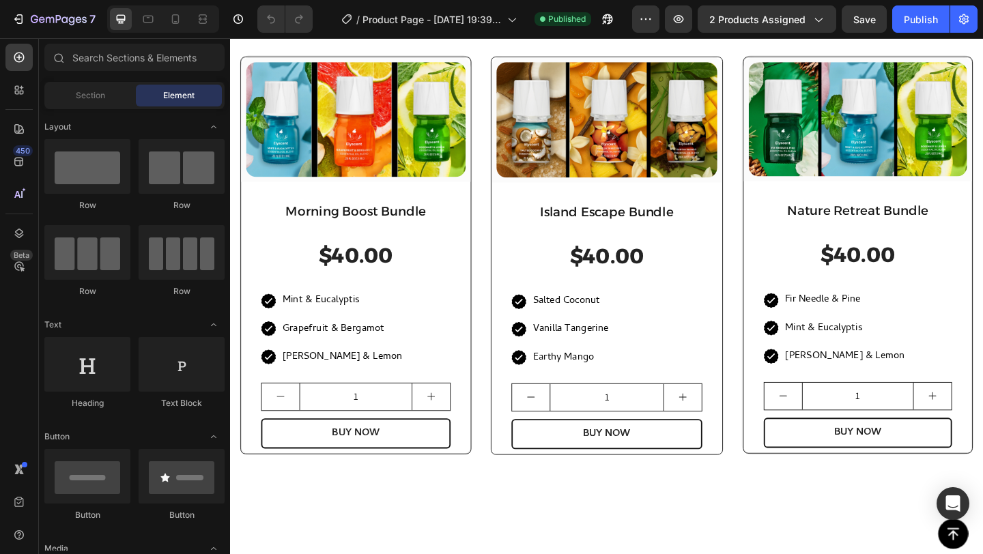
scroll to position [1011, 0]
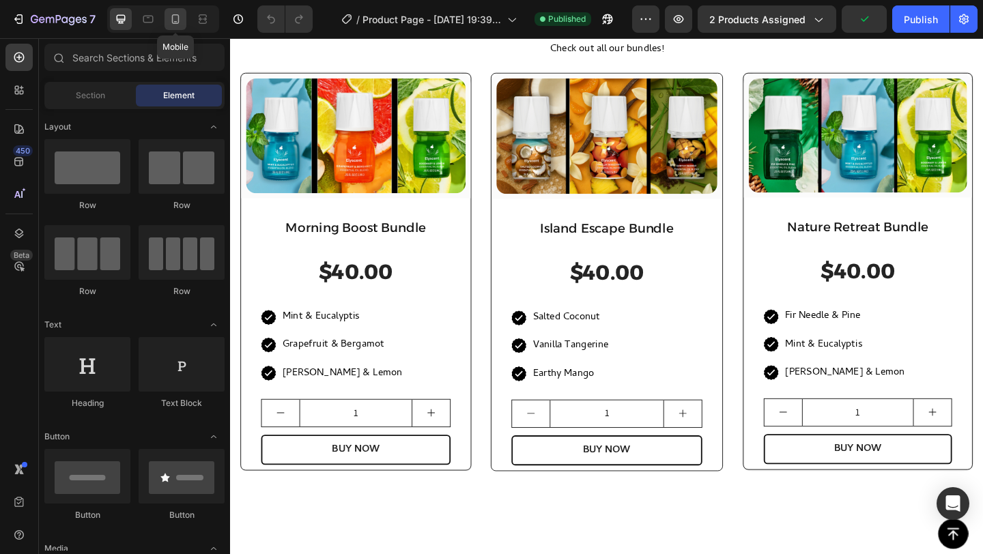
click at [171, 25] on icon at bounding box center [176, 19] width 14 height 14
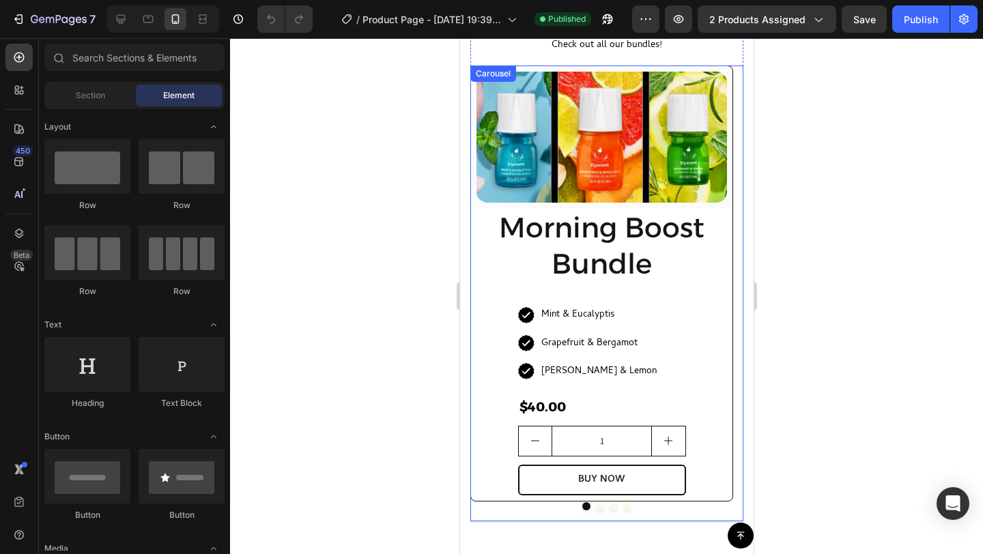
click at [595, 508] on button "Dot" at bounding box center [599, 506] width 8 height 8
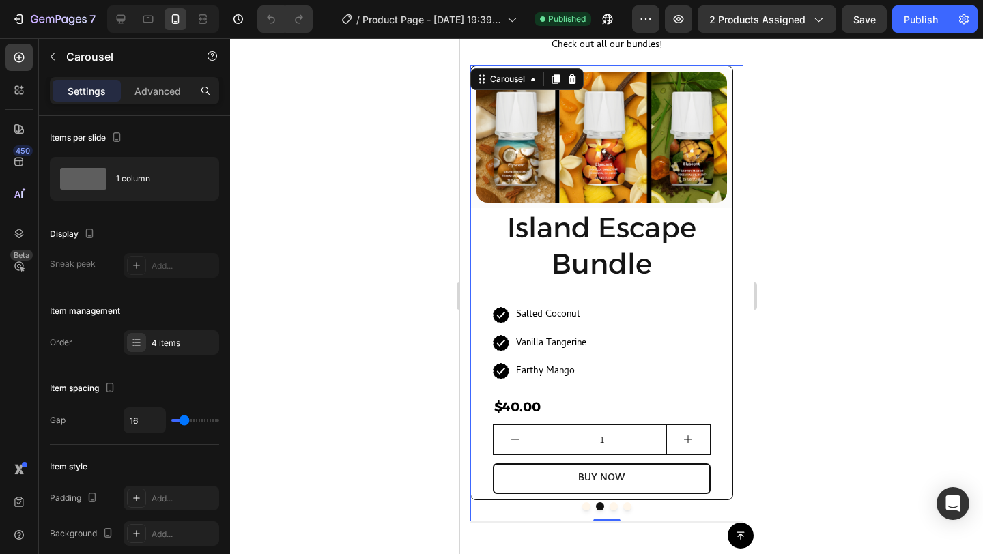
click at [610, 509] on button "Dot" at bounding box center [613, 506] width 8 height 8
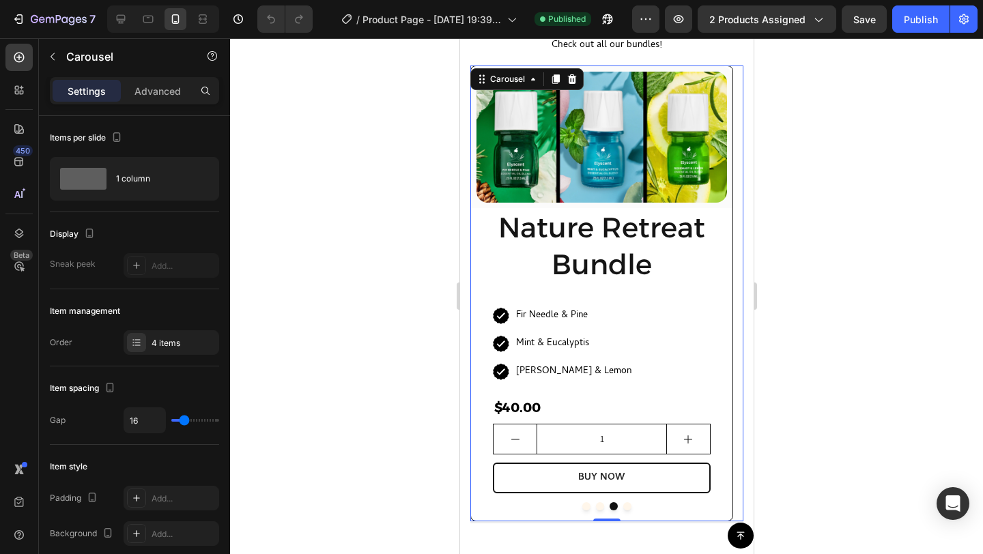
click at [623, 507] on button "Dot" at bounding box center [627, 506] width 8 height 8
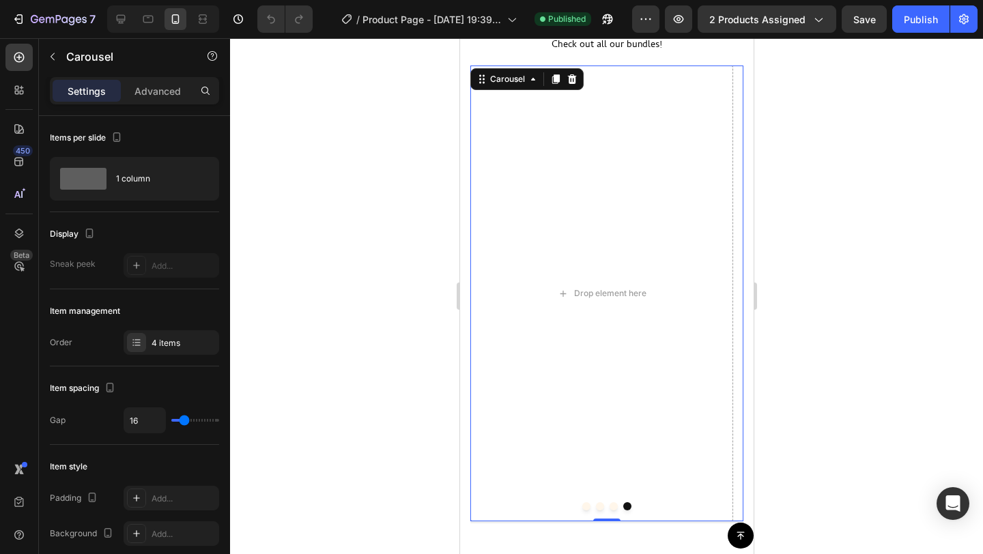
click at [582, 508] on button "Dot" at bounding box center [586, 506] width 8 height 8
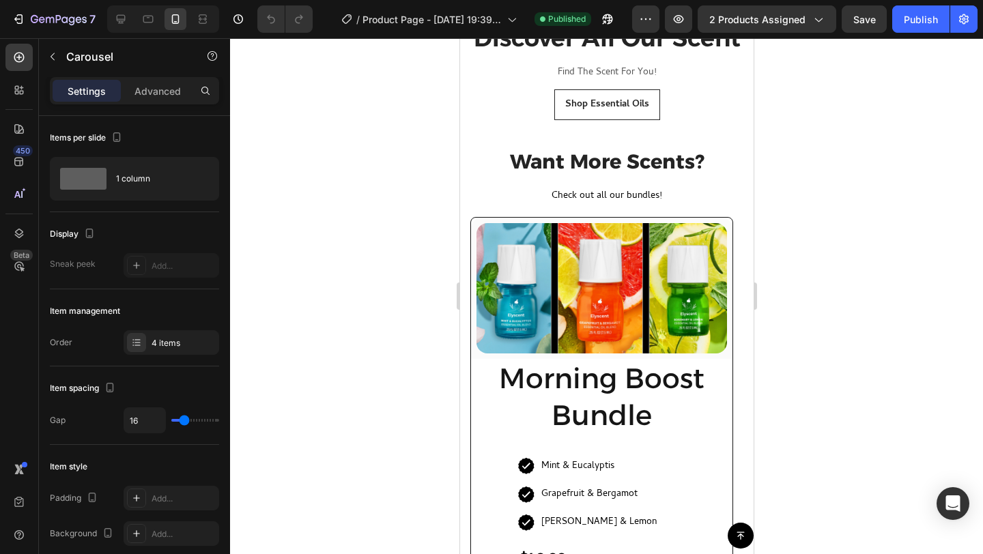
scroll to position [1008, 0]
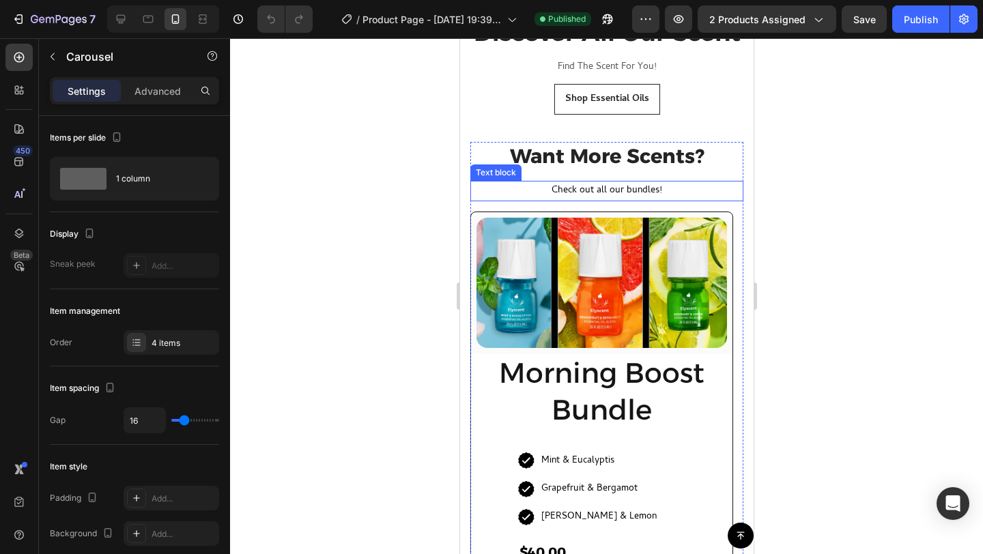
click at [652, 189] on p "Check out all our bundles!" at bounding box center [606, 190] width 270 height 17
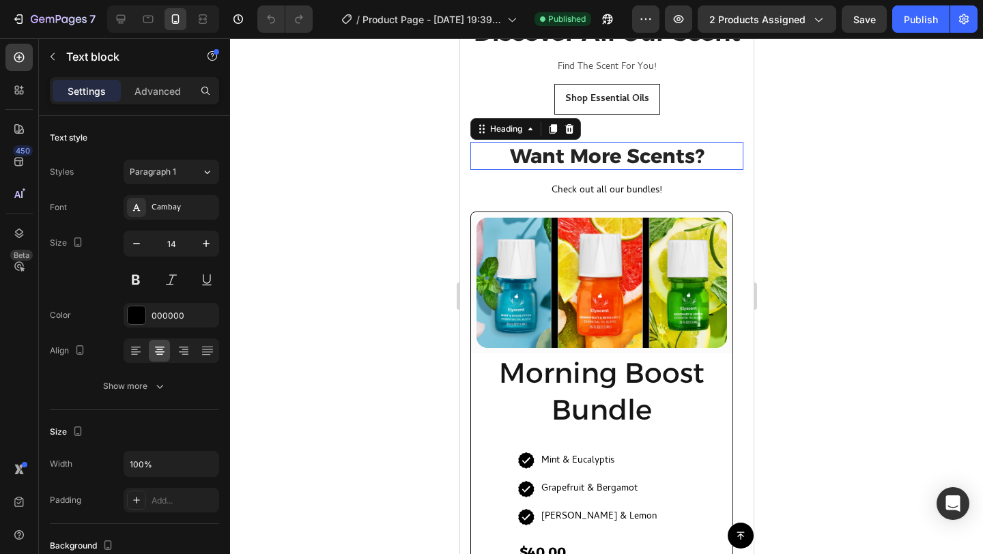
click at [627, 156] on h2 "Want More Scents?" at bounding box center [606, 156] width 273 height 29
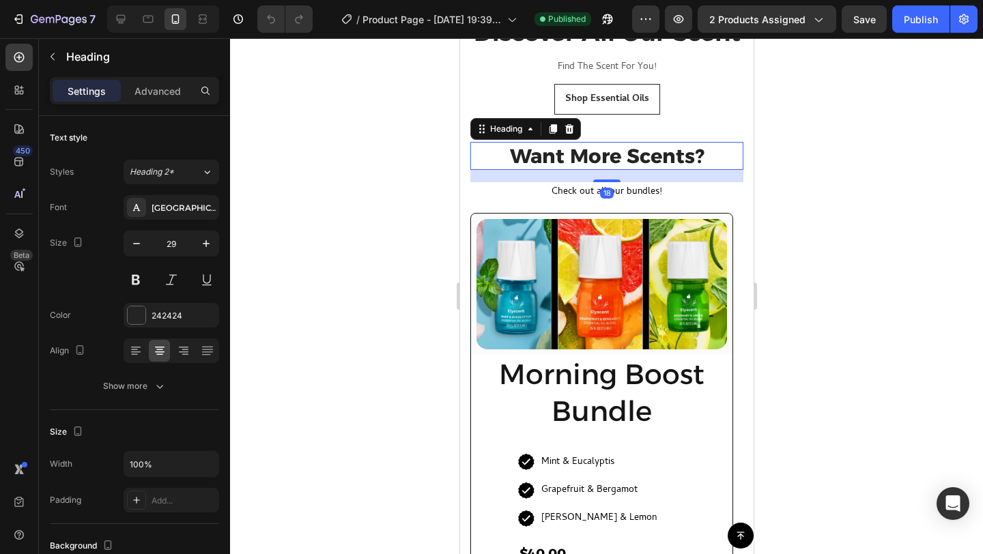
click at [614, 170] on div "18" at bounding box center [606, 170] width 273 height 0
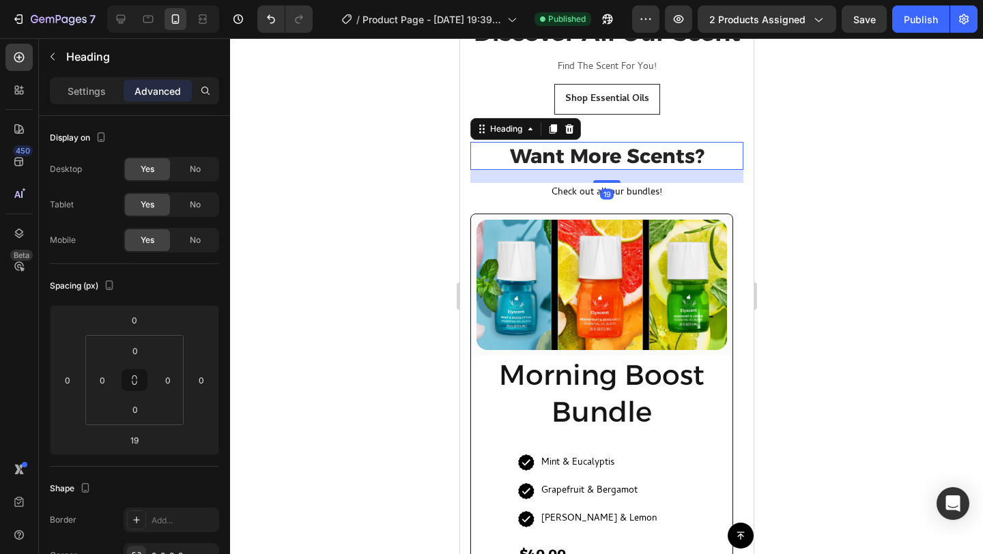
click at [806, 198] on div at bounding box center [606, 296] width 753 height 516
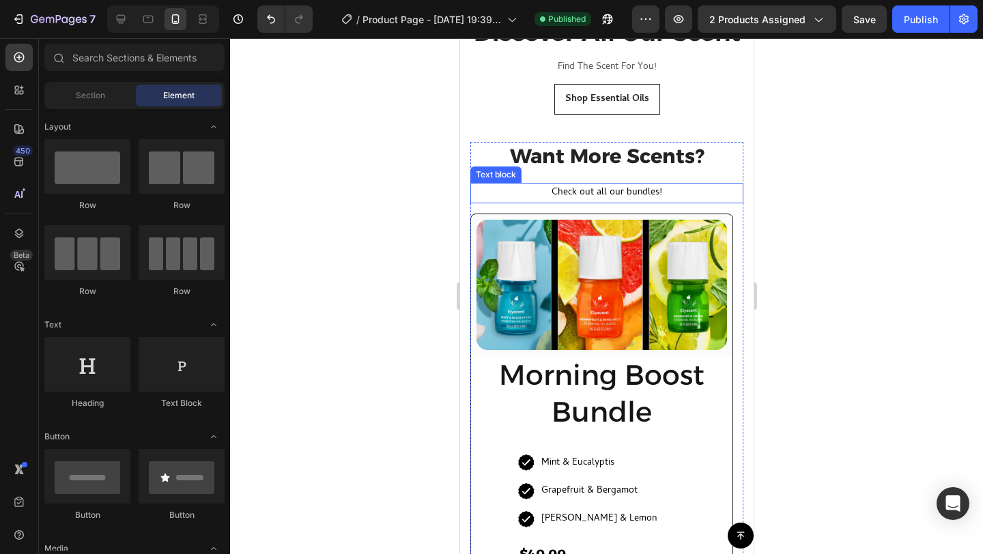
click at [636, 193] on p "Check out all our bundles!" at bounding box center [606, 192] width 270 height 17
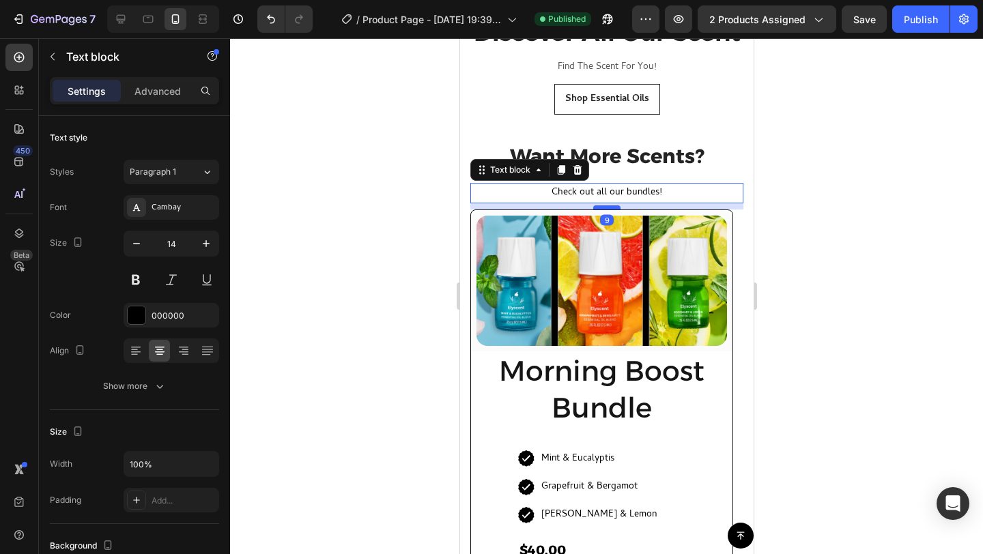
click at [602, 207] on div at bounding box center [606, 207] width 27 height 4
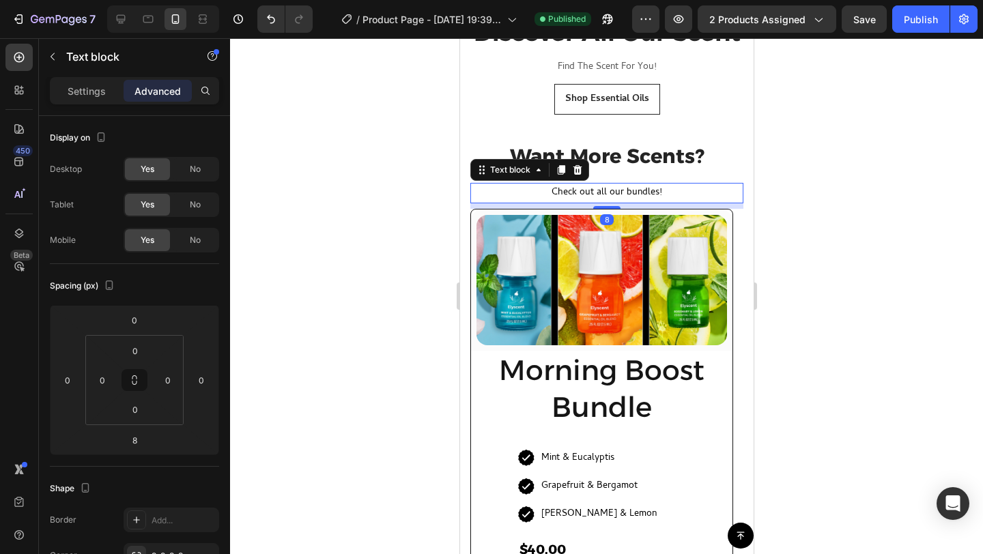
click at [809, 187] on div at bounding box center [606, 296] width 753 height 516
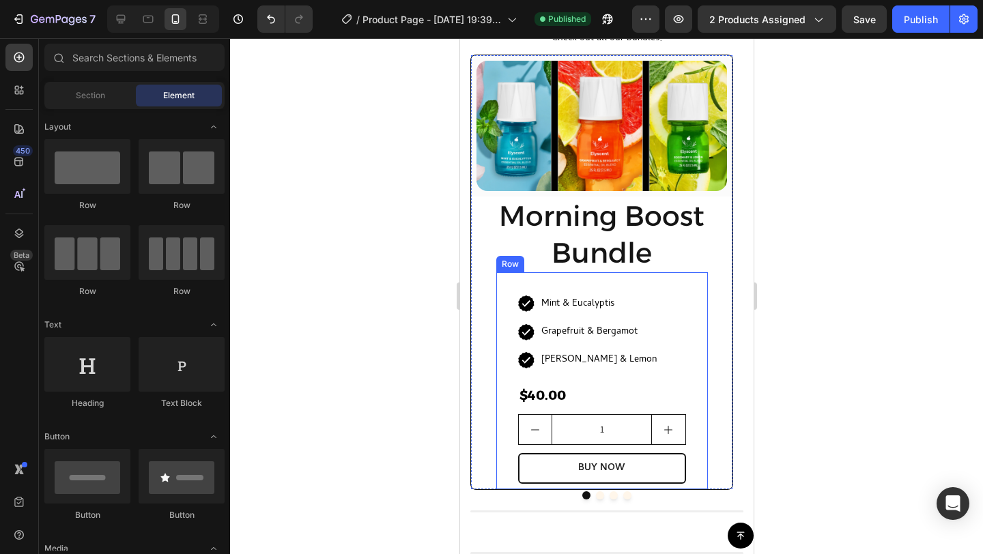
scroll to position [1163, 0]
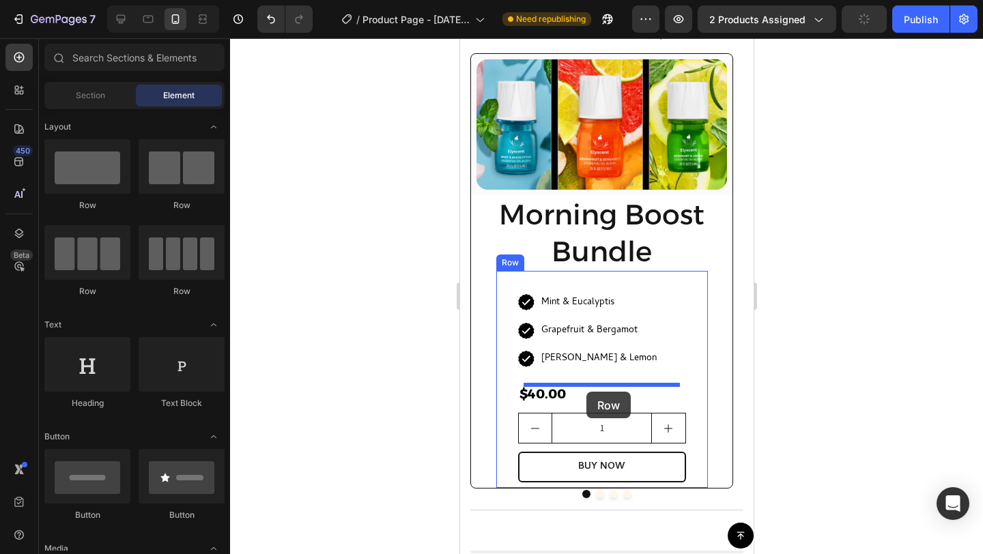
drag, startPoint x: 631, startPoint y: 214, endPoint x: 586, endPoint y: 392, distance: 183.9
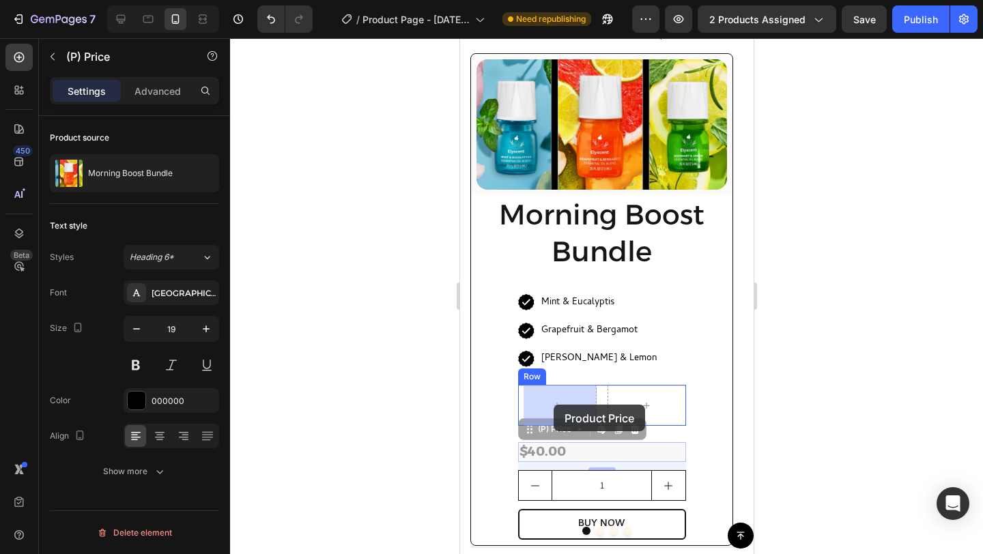
drag, startPoint x: 554, startPoint y: 455, endPoint x: 553, endPoint y: 405, distance: 49.8
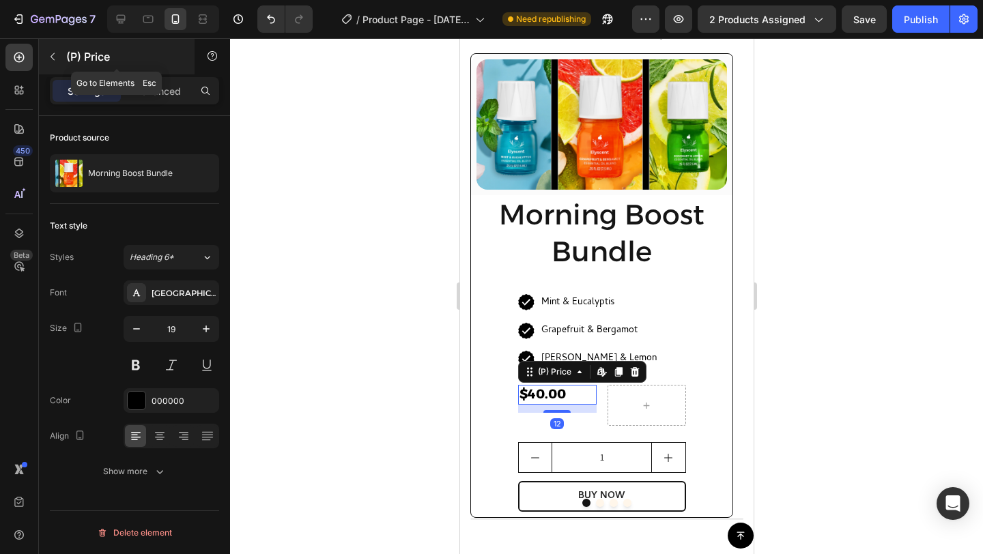
click at [72, 61] on p "(P) Price" at bounding box center [124, 56] width 116 height 16
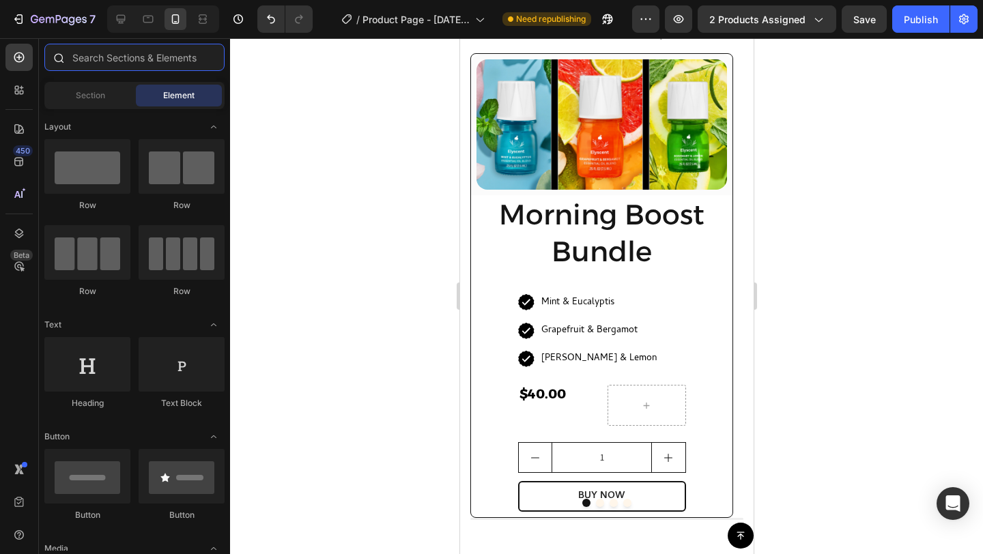
click at [162, 57] on input "text" at bounding box center [134, 57] width 180 height 27
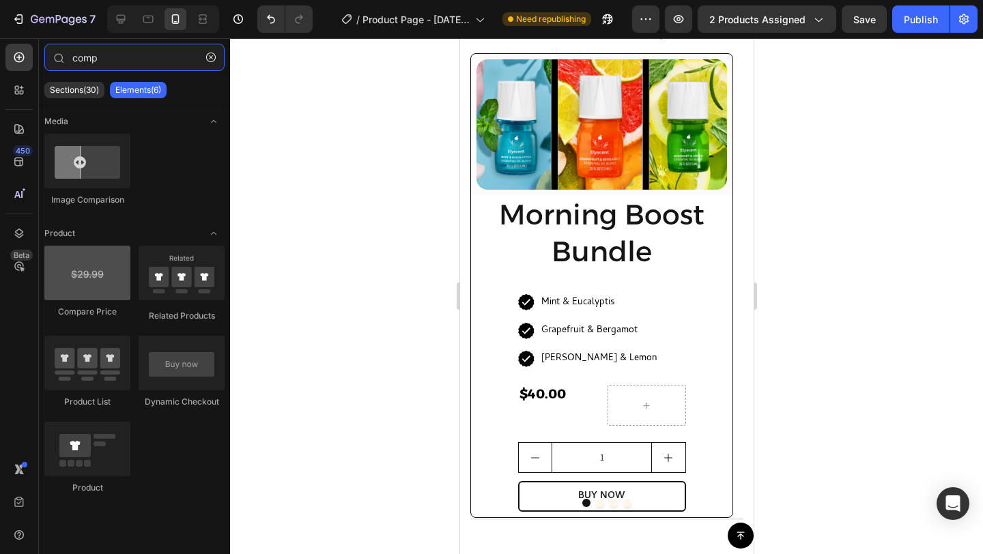
type input "comp"
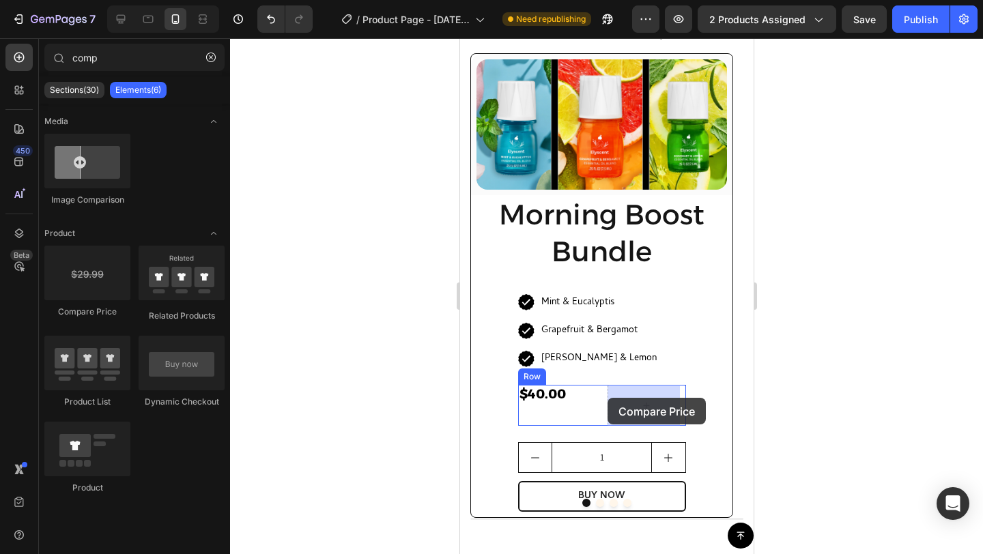
drag, startPoint x: 545, startPoint y: 311, endPoint x: 607, endPoint y: 398, distance: 106.3
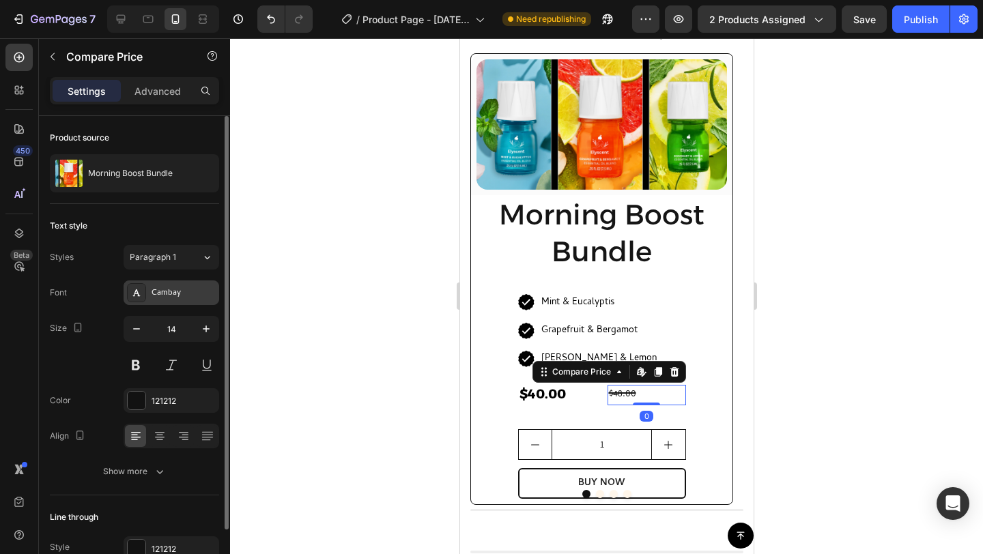
click at [170, 293] on div "Cambay" at bounding box center [184, 293] width 64 height 12
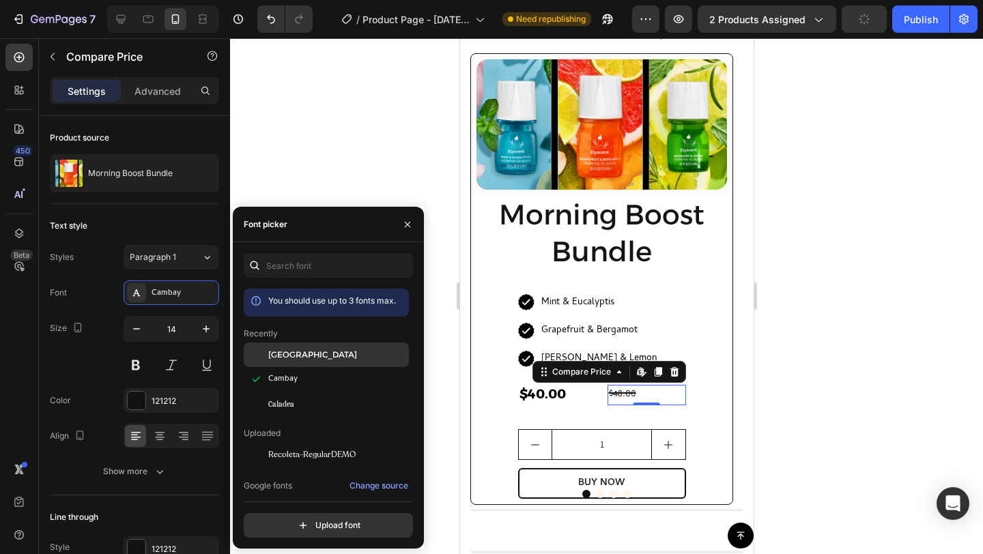
click at [271, 349] on span "[GEOGRAPHIC_DATA]" at bounding box center [312, 355] width 89 height 12
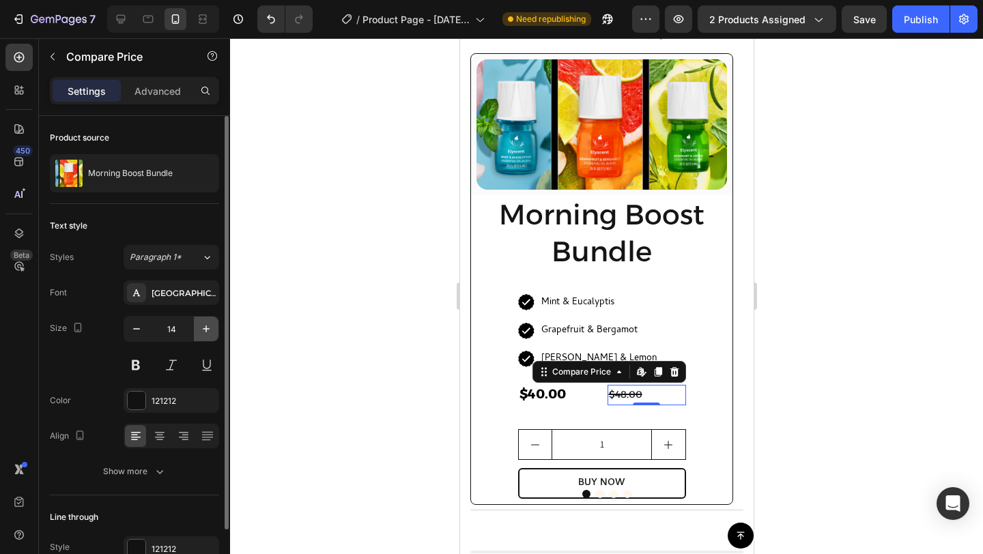
click at [210, 323] on icon "button" at bounding box center [206, 329] width 14 height 14
type input "15"
click at [141, 400] on div at bounding box center [137, 401] width 18 height 18
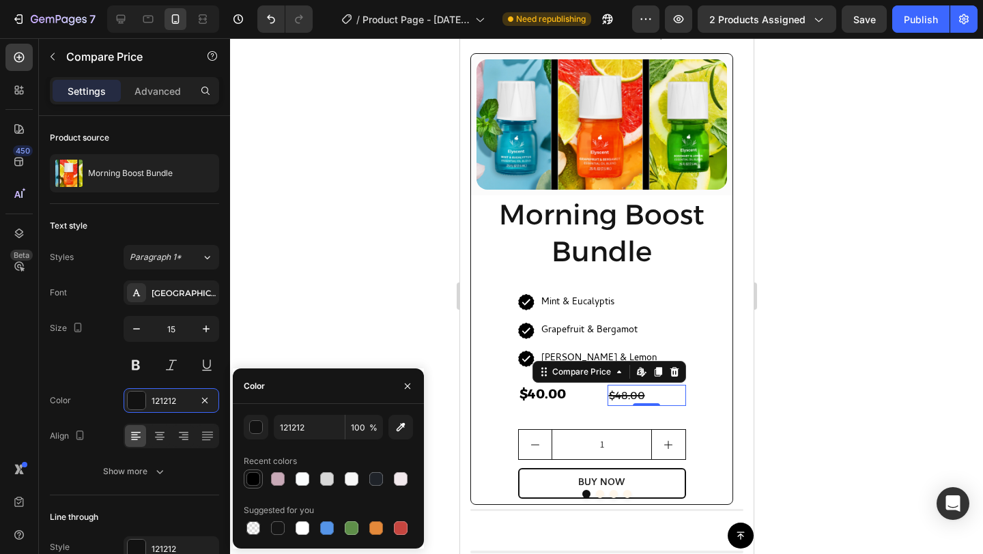
click at [249, 474] on div at bounding box center [253, 479] width 14 height 14
type input "000000"
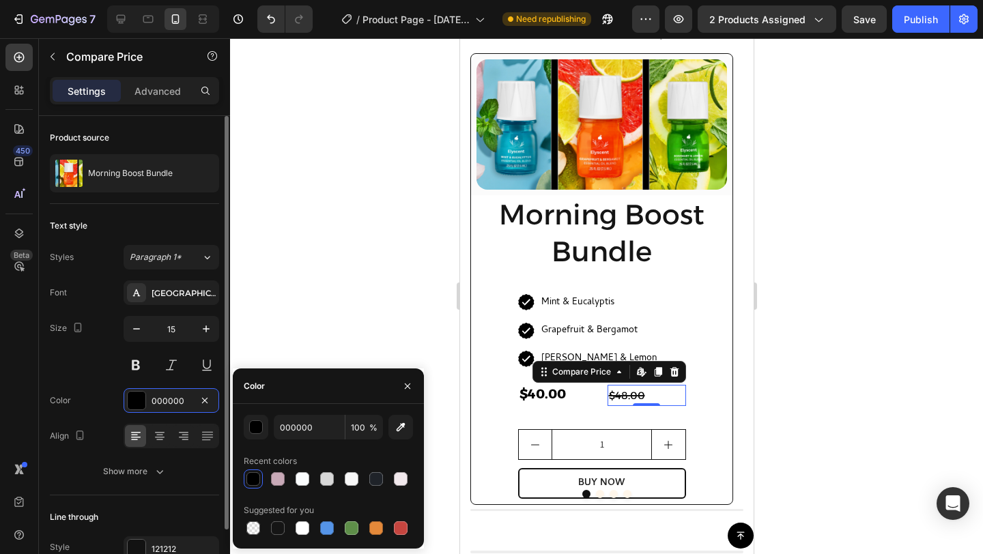
scroll to position [72, 0]
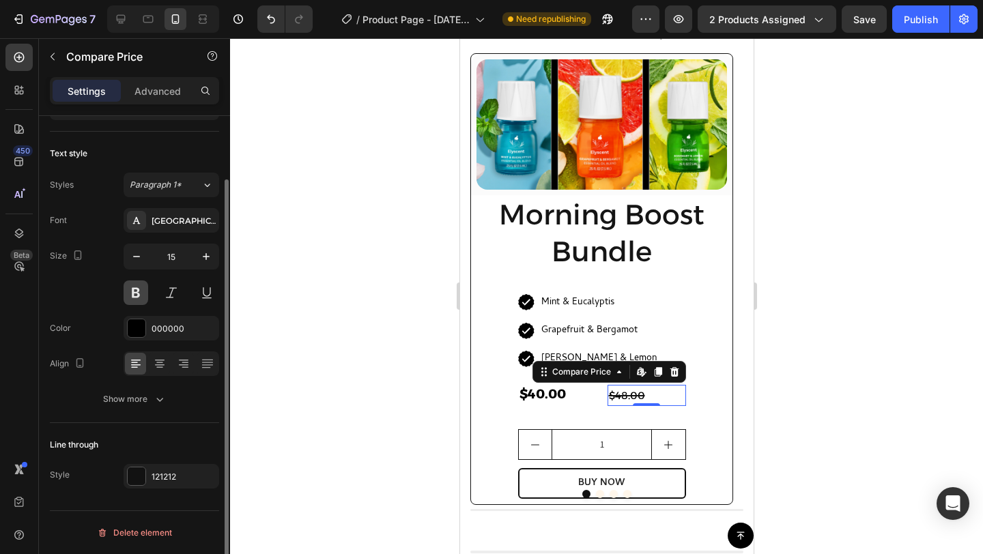
click at [139, 289] on button at bounding box center [136, 293] width 25 height 25
click at [139, 469] on div at bounding box center [137, 477] width 18 height 18
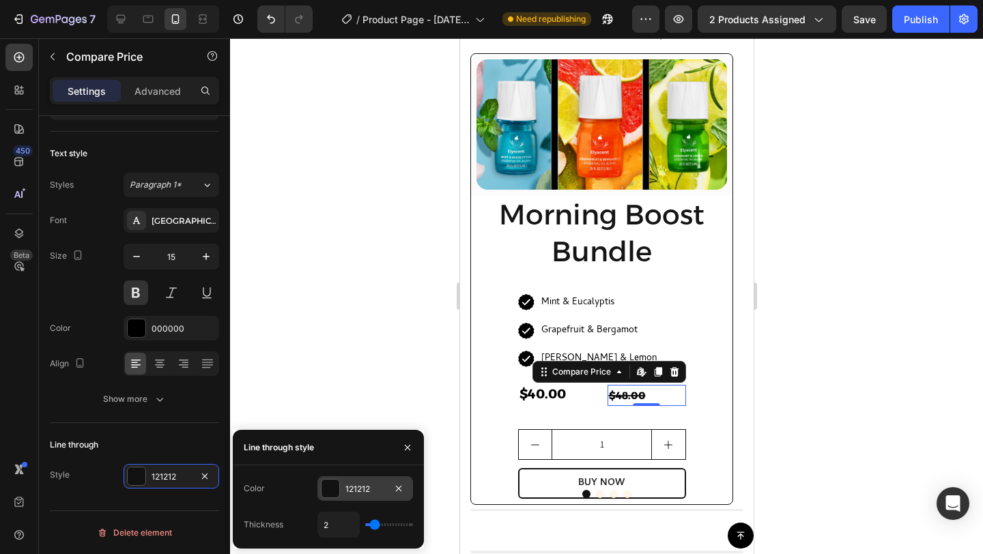
click at [332, 494] on div at bounding box center [331, 489] width 18 height 18
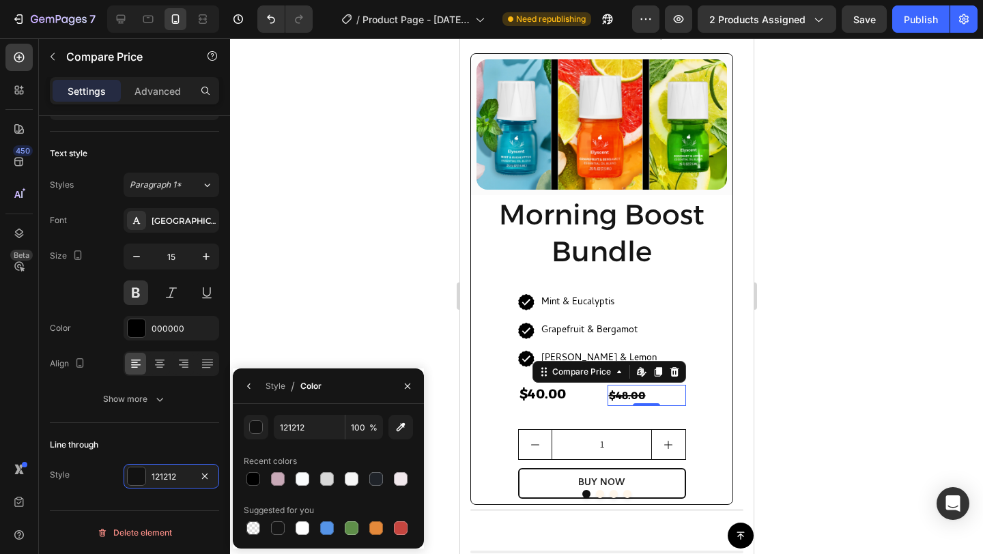
click at [400, 525] on div at bounding box center [401, 529] width 14 height 14
type input "C5453F"
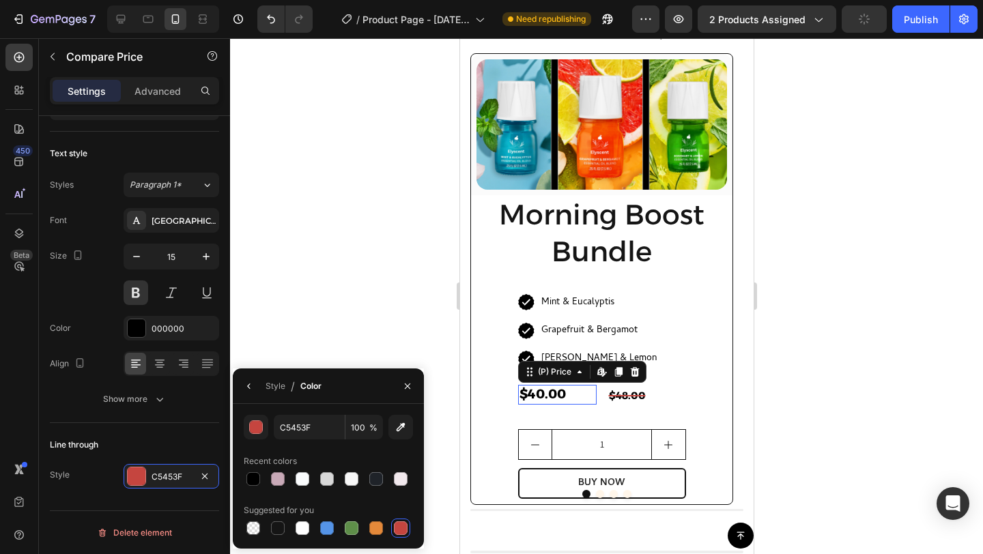
click at [562, 394] on div "$40.00" at bounding box center [556, 395] width 79 height 20
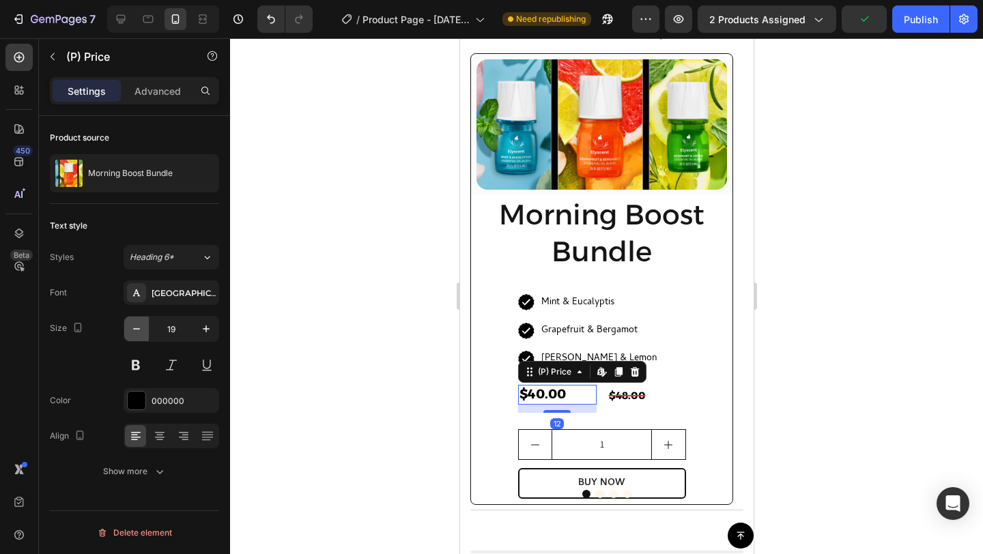
click at [130, 332] on icon "button" at bounding box center [137, 329] width 14 height 14
type input "15"
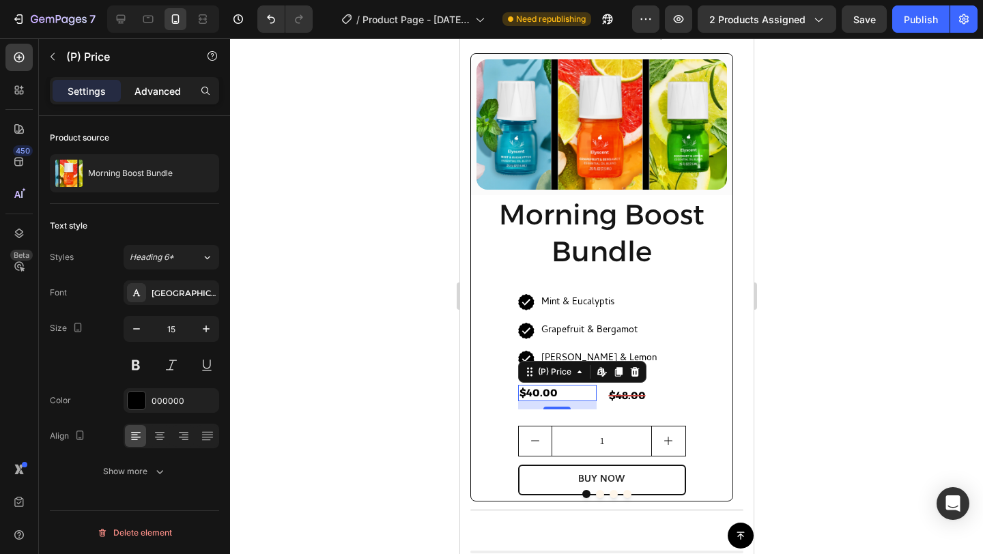
click at [153, 91] on p "Advanced" at bounding box center [157, 91] width 46 height 14
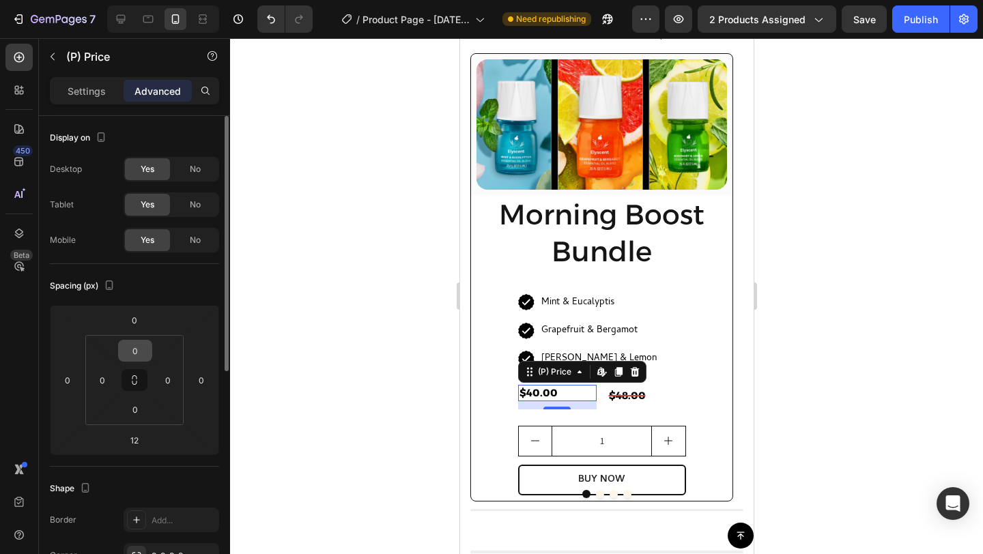
click at [134, 0] on html "7 Version history / Product Page - Jun 15, 19:39:12 Need republishing Preview 2…" at bounding box center [491, 0] width 983 height 0
type input "4"
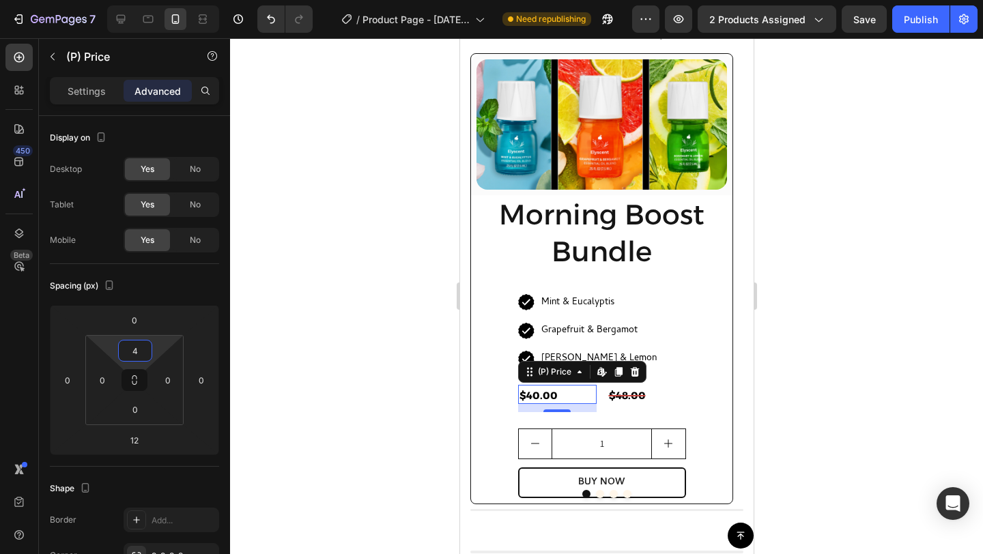
click at [775, 330] on div at bounding box center [606, 296] width 753 height 516
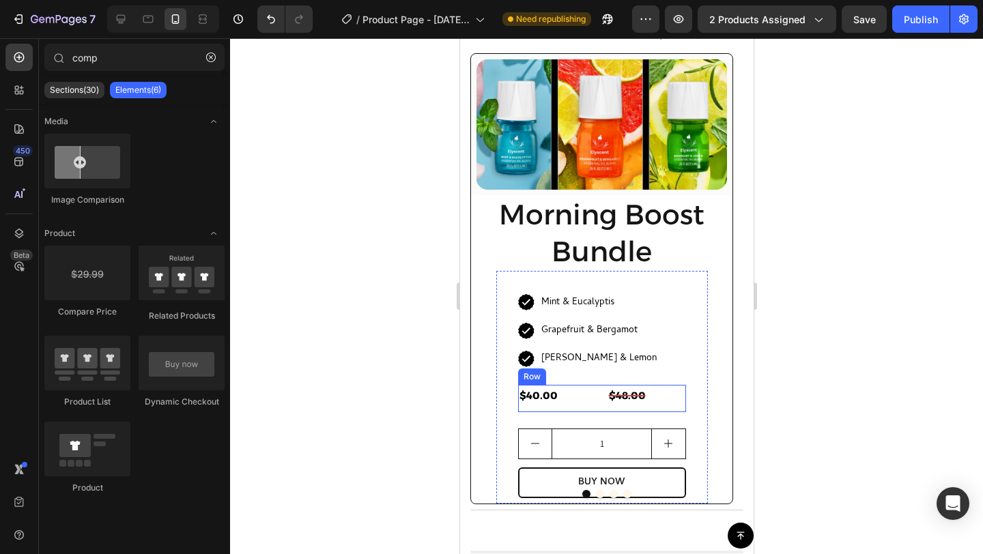
click at [595, 405] on div "$40.00 (P) Price (P) Price" at bounding box center [556, 398] width 79 height 27
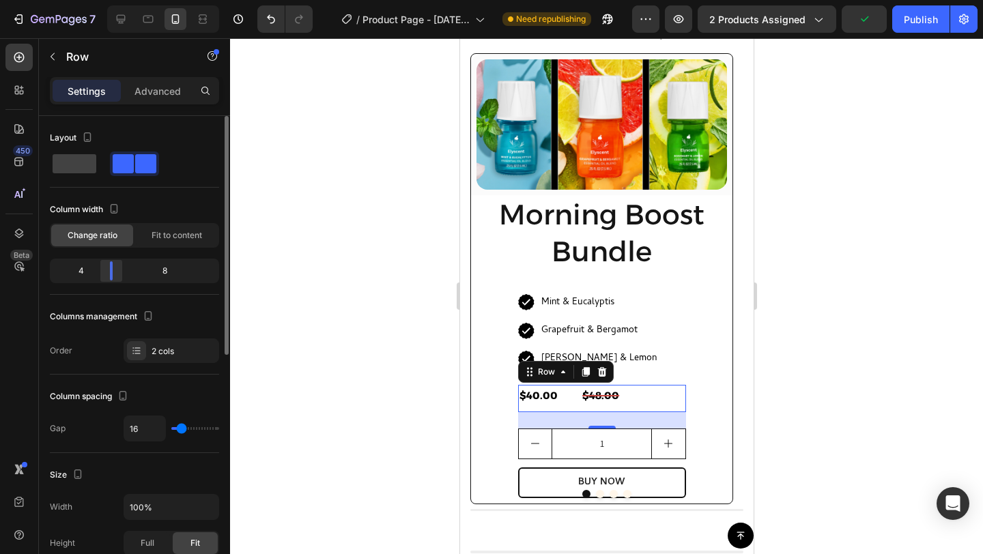
drag, startPoint x: 134, startPoint y: 266, endPoint x: 109, endPoint y: 266, distance: 25.3
click at [109, 266] on div at bounding box center [111, 270] width 25 height 19
click at [177, 433] on div "16" at bounding box center [172, 429] width 96 height 26
drag, startPoint x: 181, startPoint y: 421, endPoint x: 176, endPoint y: 429, distance: 8.9
click at [175, 427] on div "16" at bounding box center [172, 429] width 96 height 26
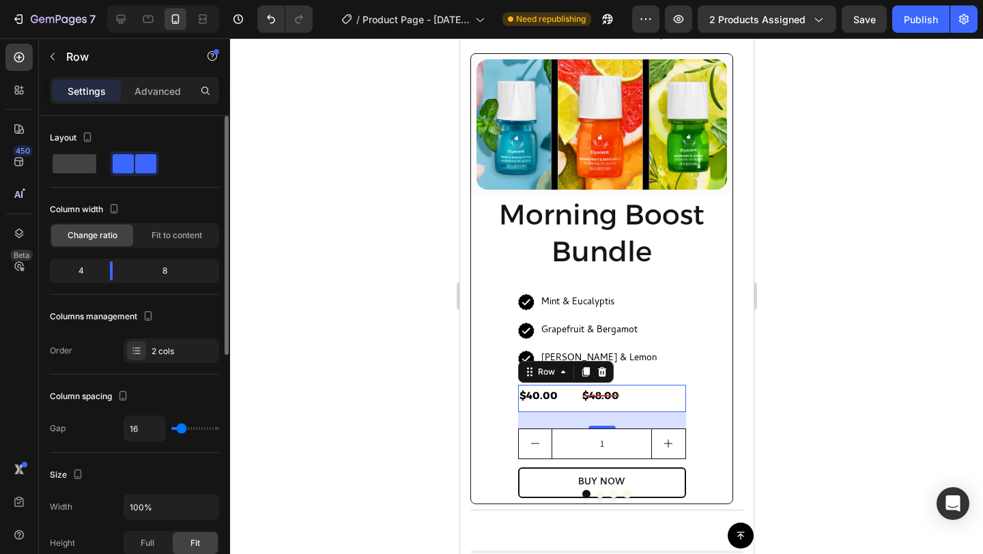
type input "7"
type input "0"
drag, startPoint x: 182, startPoint y: 429, endPoint x: 158, endPoint y: 429, distance: 24.6
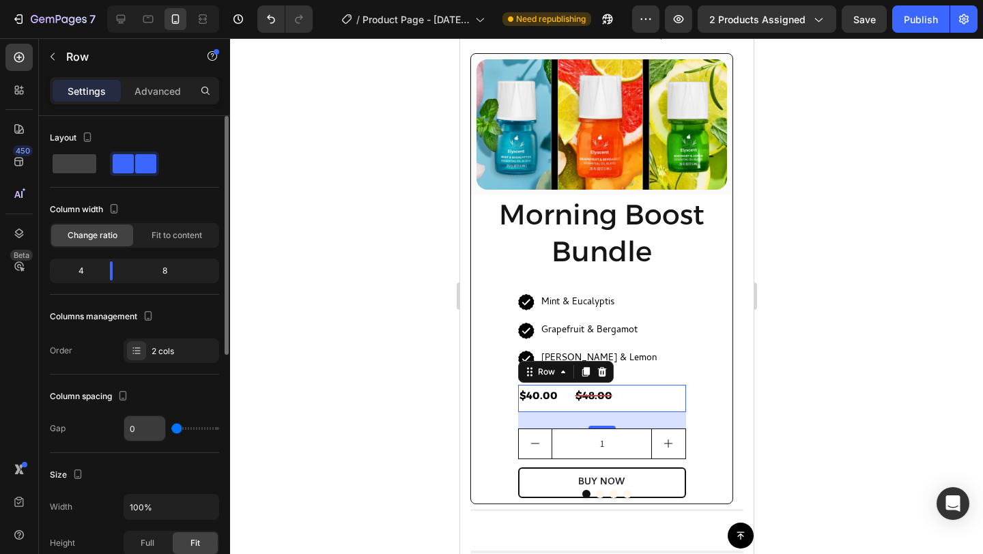
click at [158, 429] on div "0" at bounding box center [172, 429] width 96 height 26
click at [834, 308] on div at bounding box center [606, 296] width 753 height 516
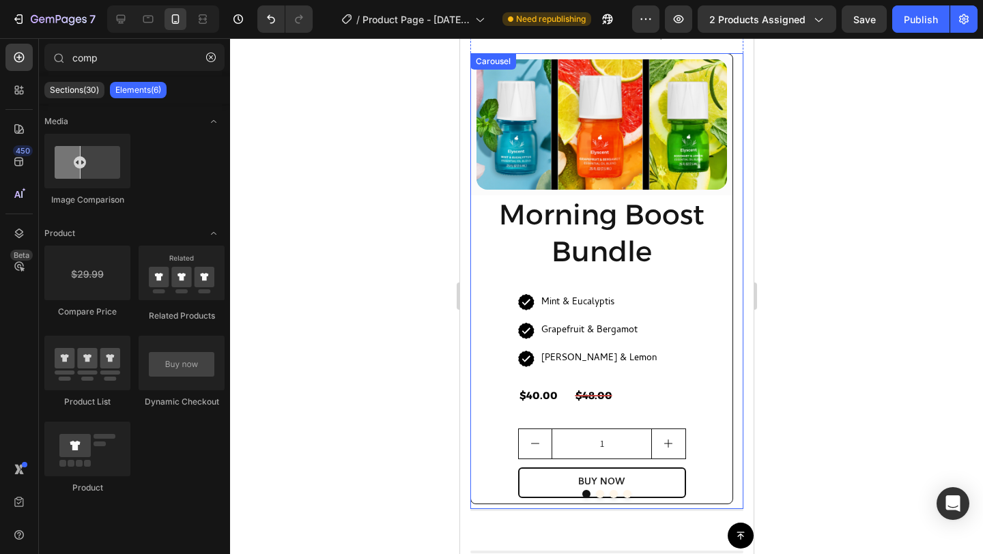
click at [595, 493] on button "Dot" at bounding box center [599, 494] width 8 height 8
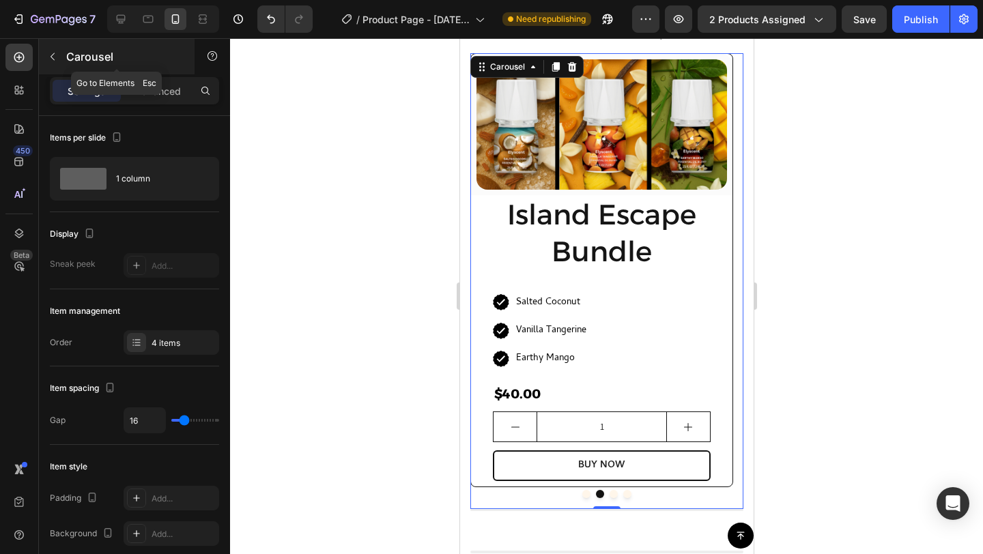
click at [79, 53] on p "Carousel" at bounding box center [124, 56] width 116 height 16
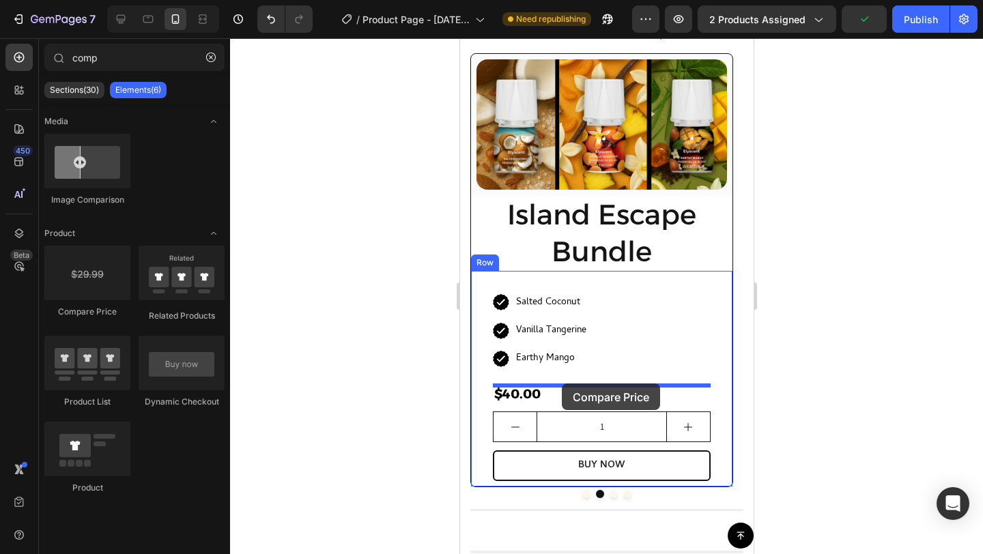
drag, startPoint x: 555, startPoint y: 300, endPoint x: 560, endPoint y: 384, distance: 84.1
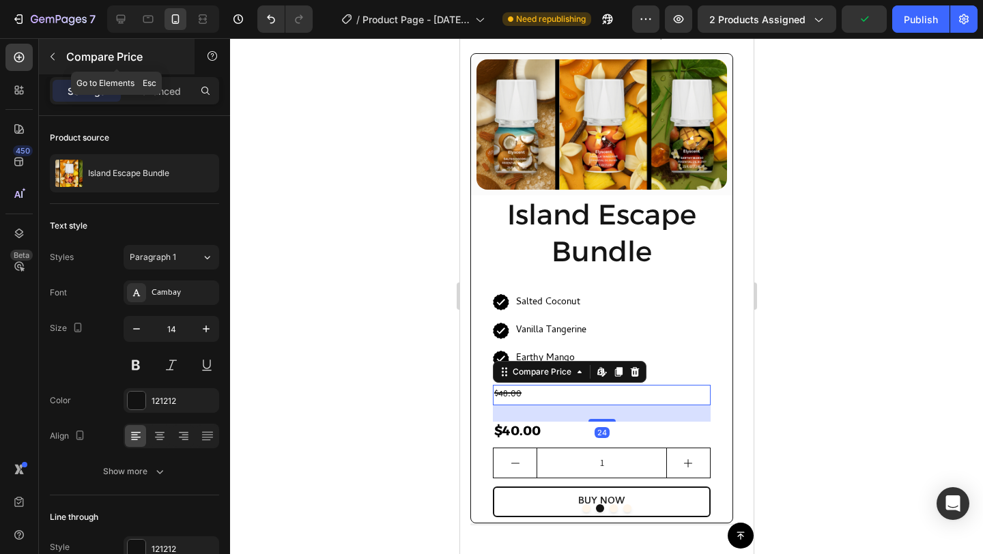
click at [65, 64] on div "Compare Price" at bounding box center [117, 56] width 156 height 35
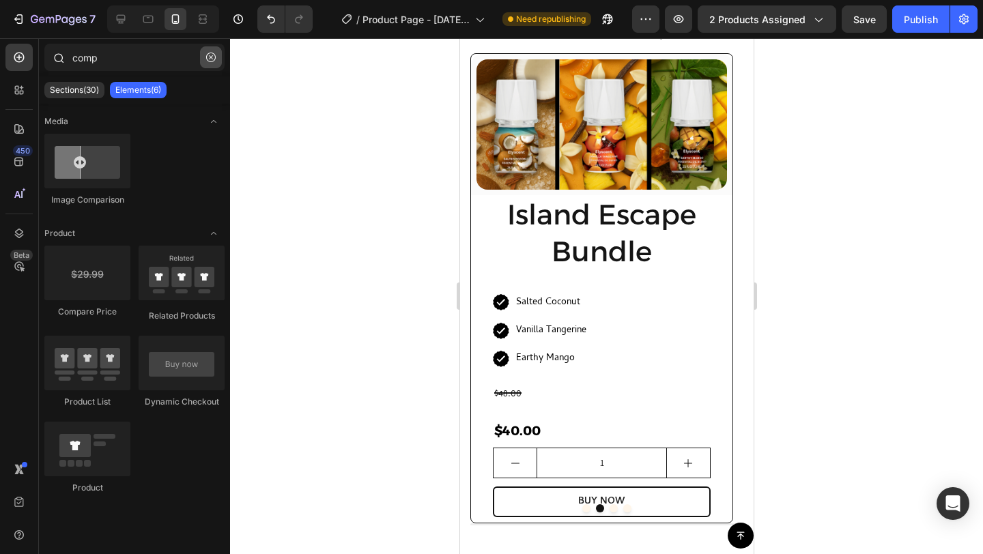
click at [207, 57] on icon "button" at bounding box center [211, 58] width 10 height 10
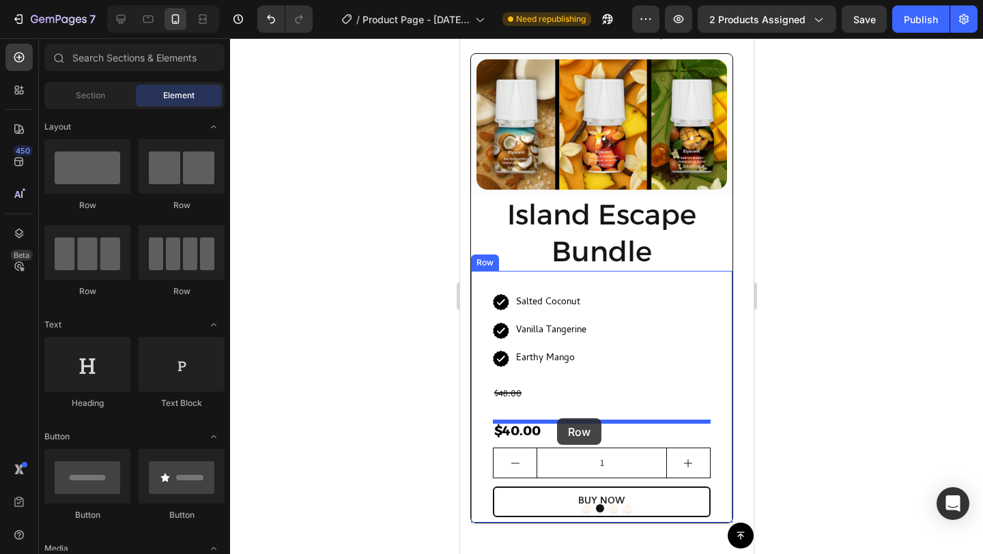
drag, startPoint x: 633, startPoint y: 212, endPoint x: 556, endPoint y: 418, distance: 219.9
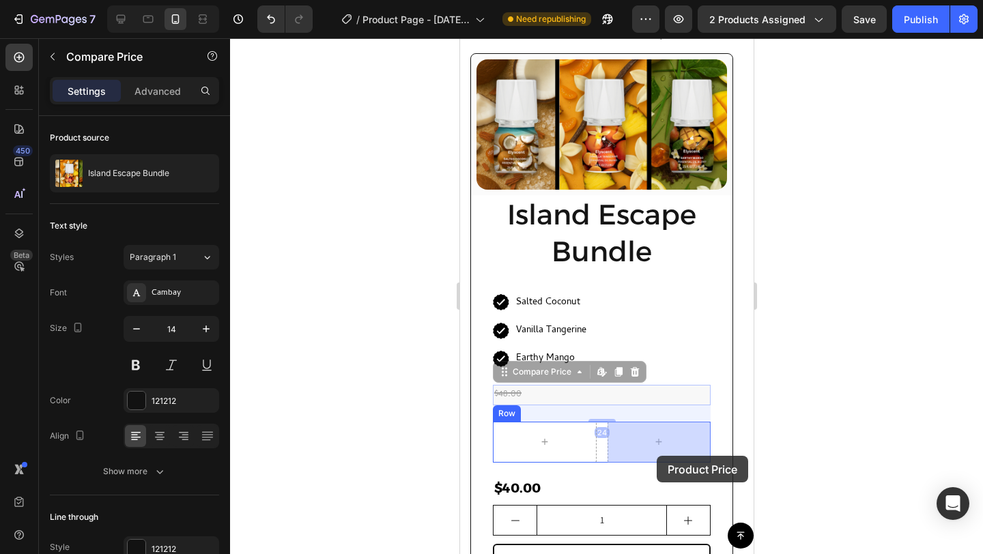
drag, startPoint x: 511, startPoint y: 390, endPoint x: 655, endPoint y: 455, distance: 158.0
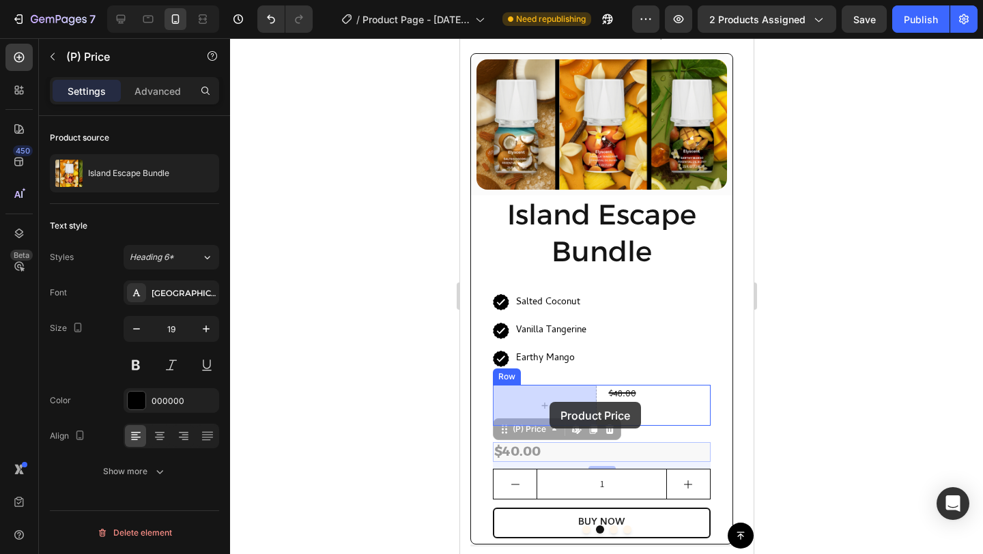
drag, startPoint x: 549, startPoint y: 453, endPoint x: 549, endPoint y: 402, distance: 50.5
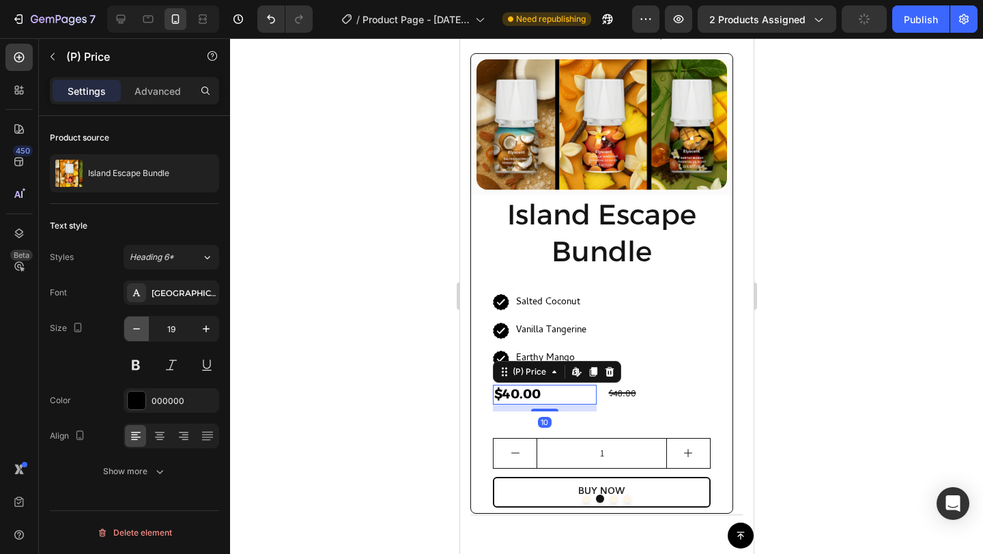
click at [141, 330] on icon "button" at bounding box center [137, 329] width 14 height 14
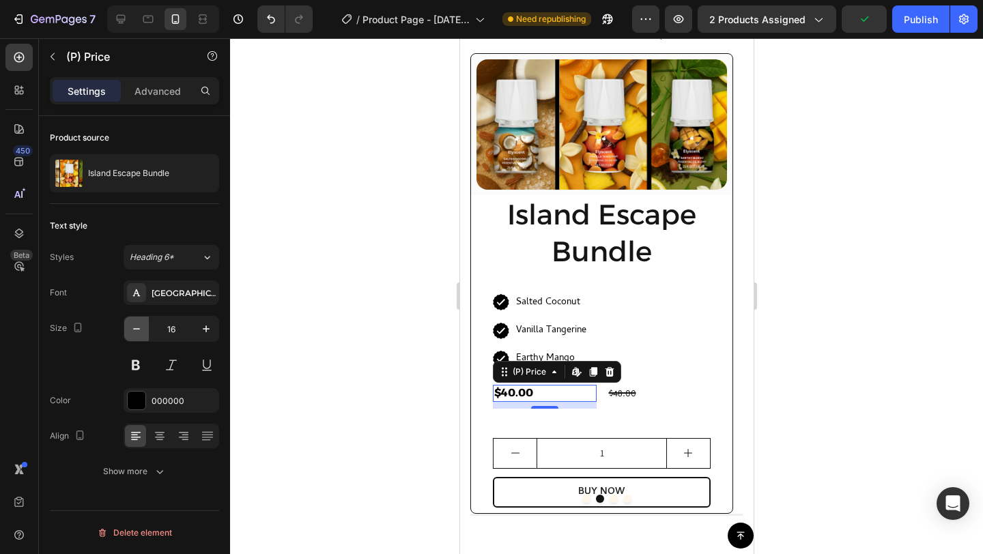
type input "15"
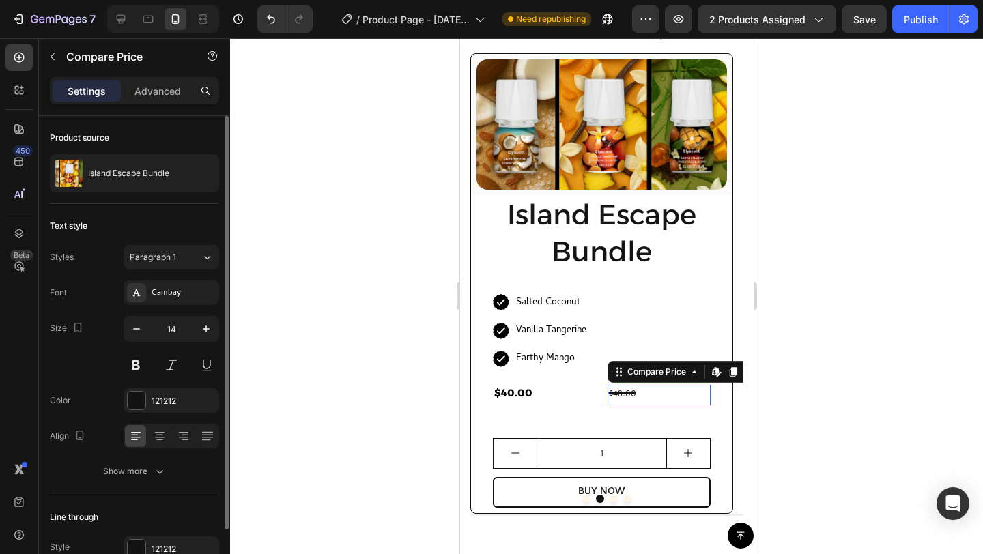
click at [629, 399] on div "$48.00" at bounding box center [659, 395] width 104 height 20
click at [204, 322] on button "button" at bounding box center [206, 329] width 25 height 25
type input "15"
click at [173, 291] on div "Cambay" at bounding box center [184, 293] width 64 height 12
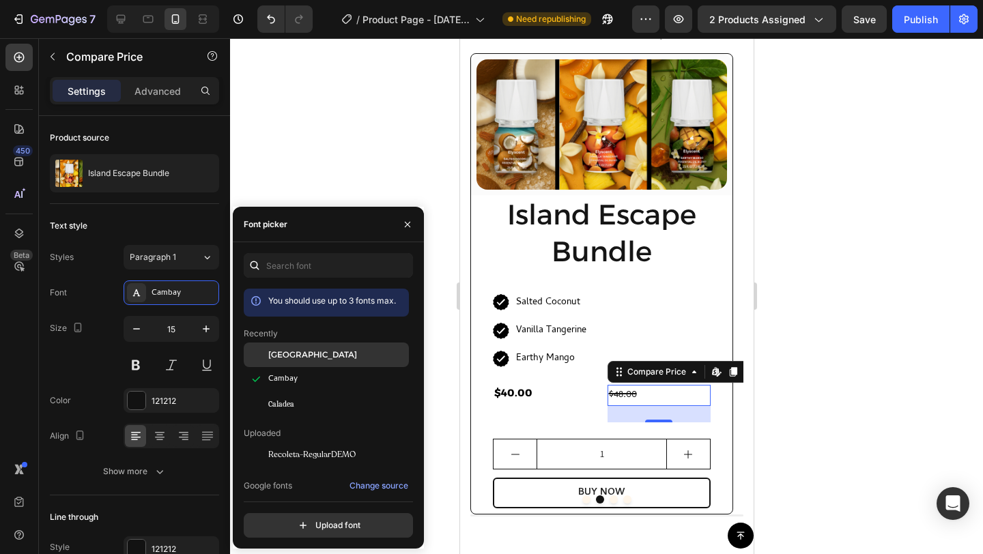
click at [282, 357] on span "[GEOGRAPHIC_DATA]" at bounding box center [312, 355] width 89 height 12
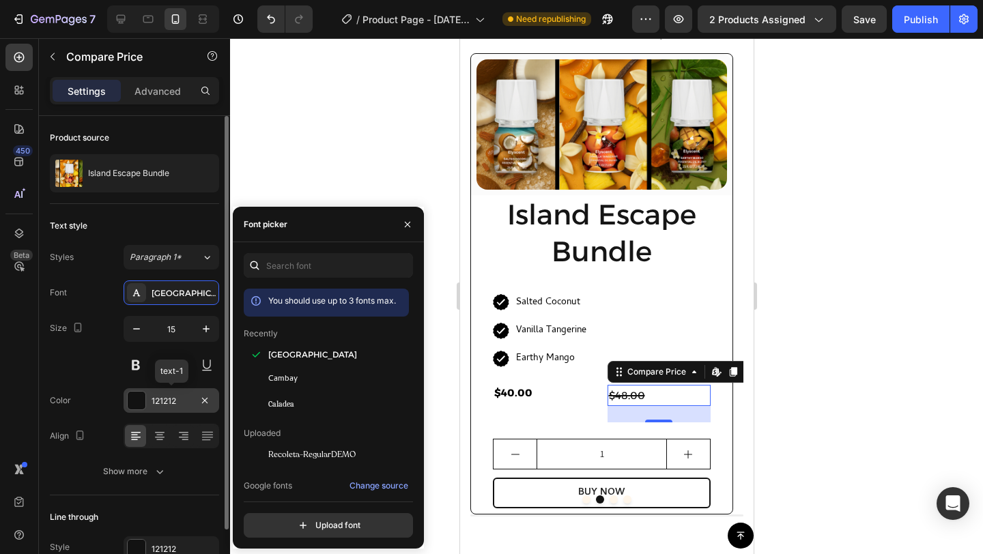
click at [135, 402] on div at bounding box center [137, 401] width 18 height 18
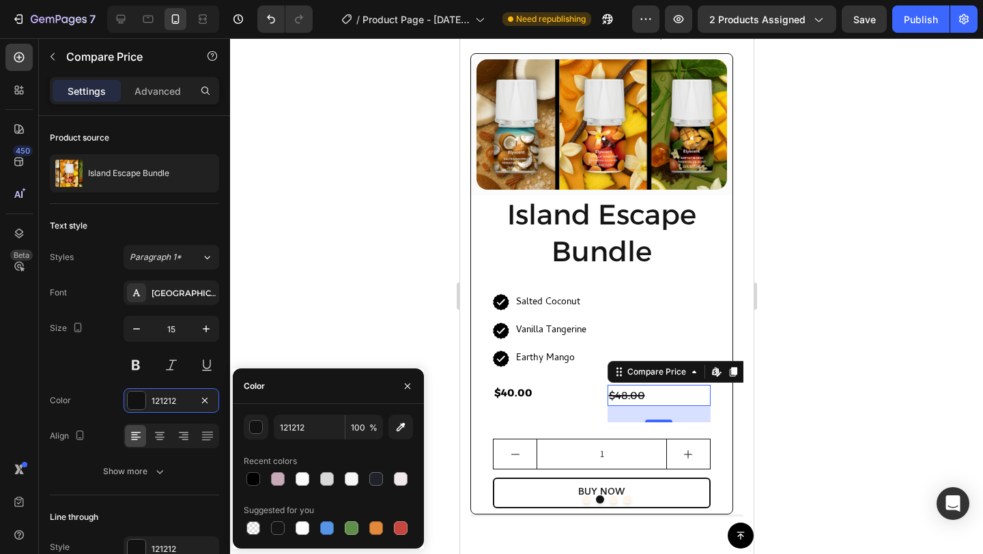
click at [241, 481] on div "121212 100 % Recent colors Suggested for you" at bounding box center [328, 476] width 191 height 123
click at [249, 481] on div at bounding box center [253, 479] width 14 height 14
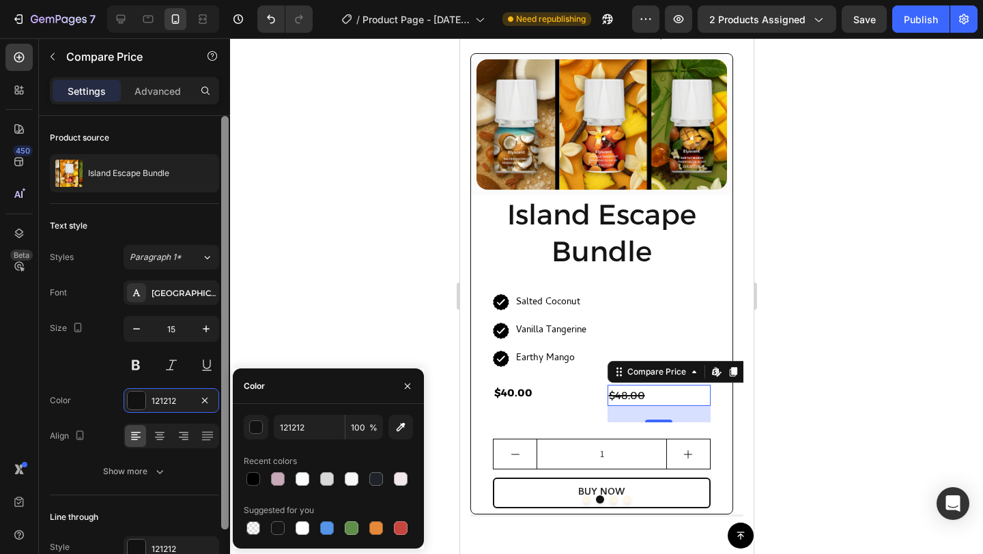
type input "000000"
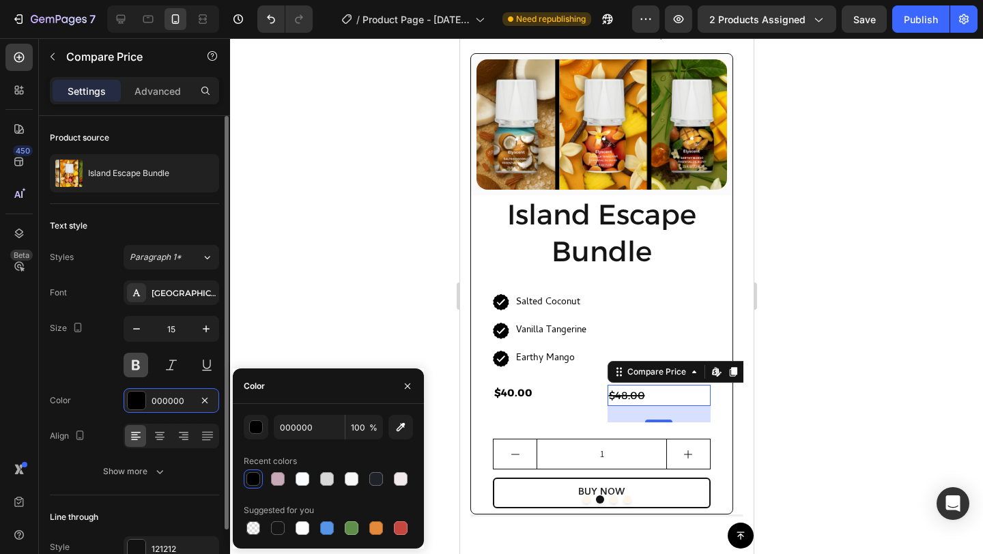
click at [143, 364] on button at bounding box center [136, 365] width 25 height 25
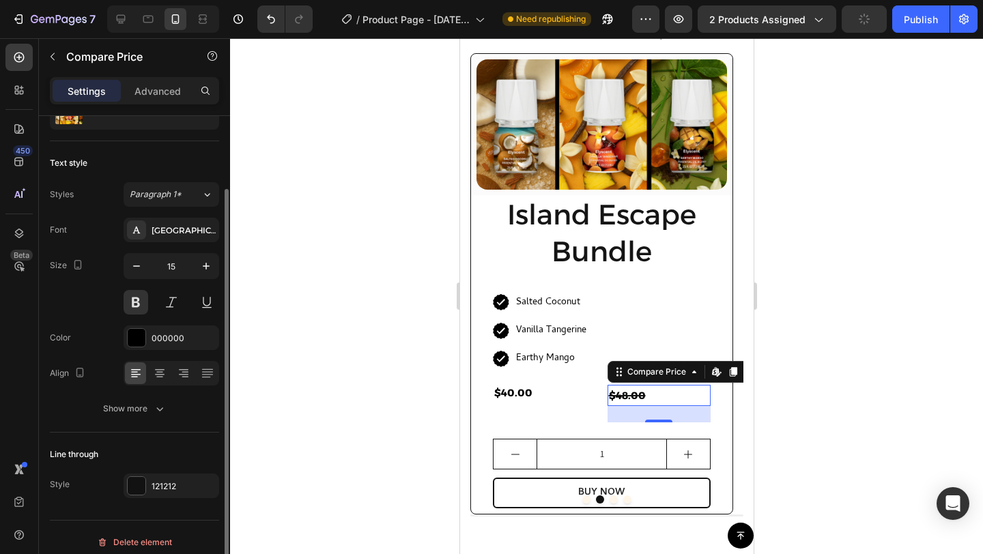
scroll to position [72, 0]
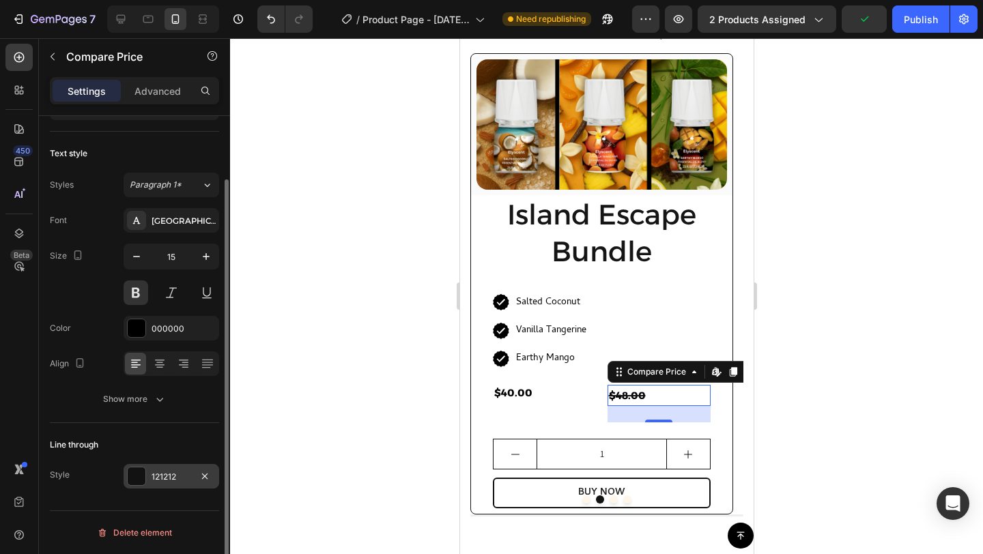
click at [142, 482] on div at bounding box center [137, 477] width 18 height 18
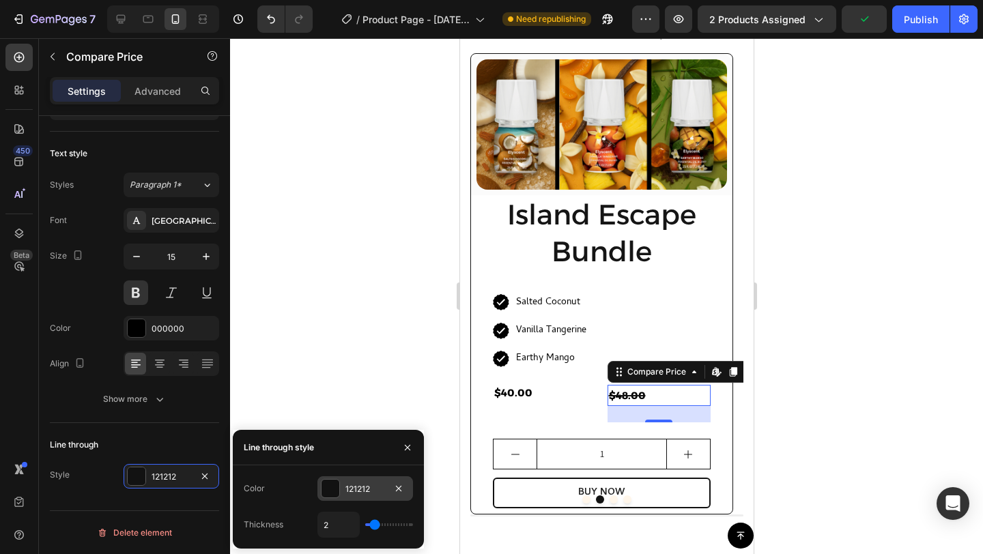
click at [333, 494] on div at bounding box center [331, 489] width 18 height 18
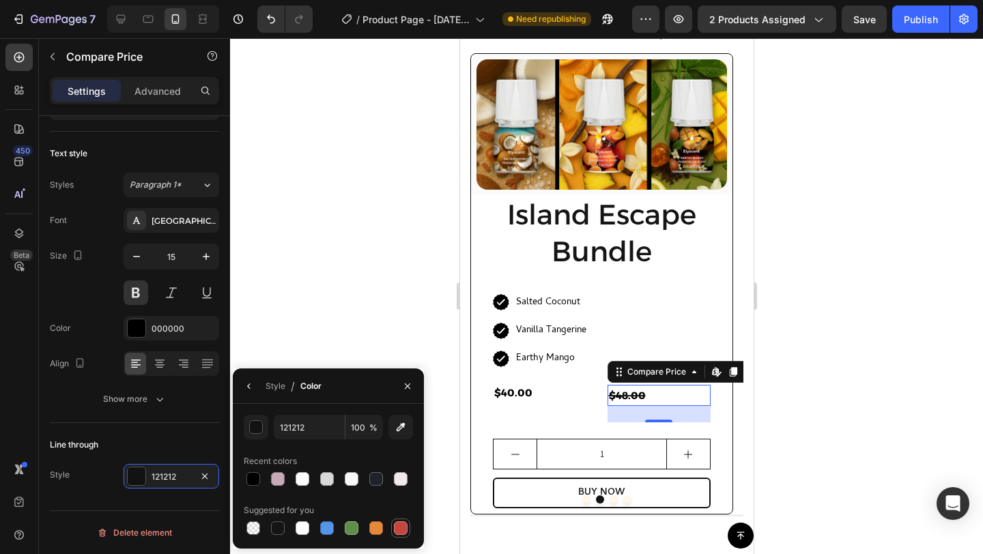
click at [400, 528] on div at bounding box center [401, 529] width 14 height 14
type input "C5453F"
click at [782, 386] on div at bounding box center [606, 296] width 753 height 516
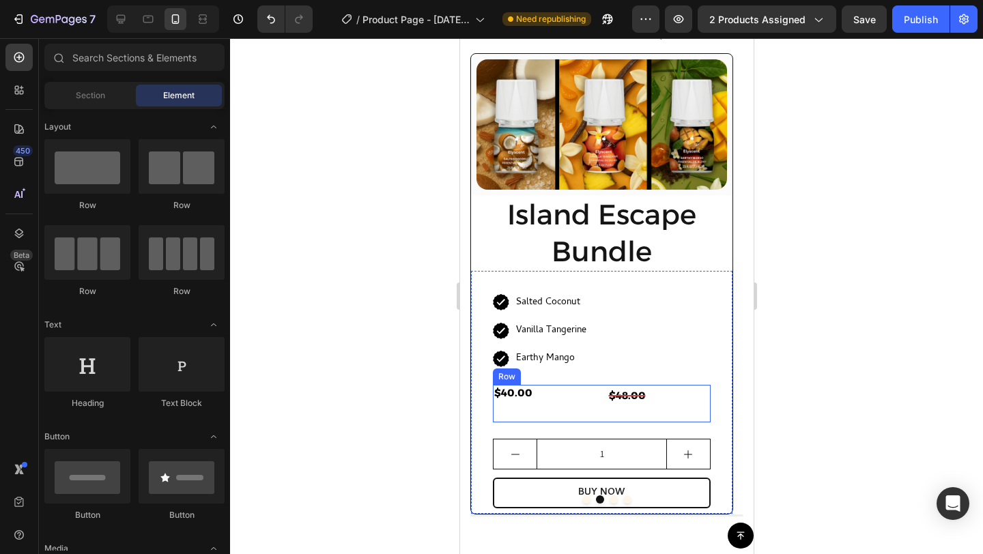
click at [601, 408] on div "$40.00 (P) Price (P) Price $48.00 Compare Price Compare Price Row" at bounding box center [601, 404] width 218 height 38
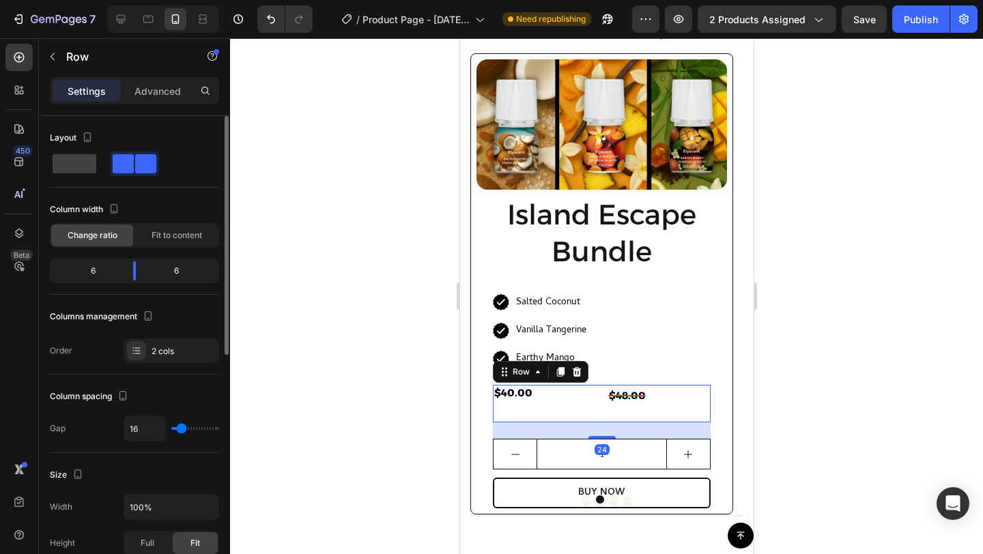
click at [181, 422] on div "16" at bounding box center [172, 429] width 96 height 26
type input "15"
type input "2"
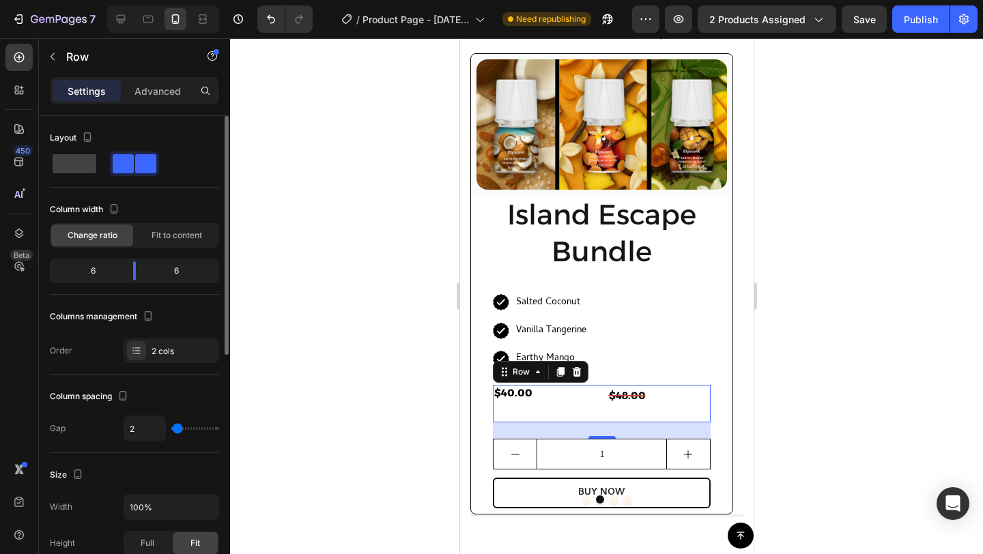
type input "0"
drag, startPoint x: 182, startPoint y: 433, endPoint x: 159, endPoint y: 431, distance: 22.6
click at [159, 432] on div "0" at bounding box center [172, 429] width 96 height 26
drag, startPoint x: 135, startPoint y: 268, endPoint x: 113, endPoint y: 268, distance: 22.5
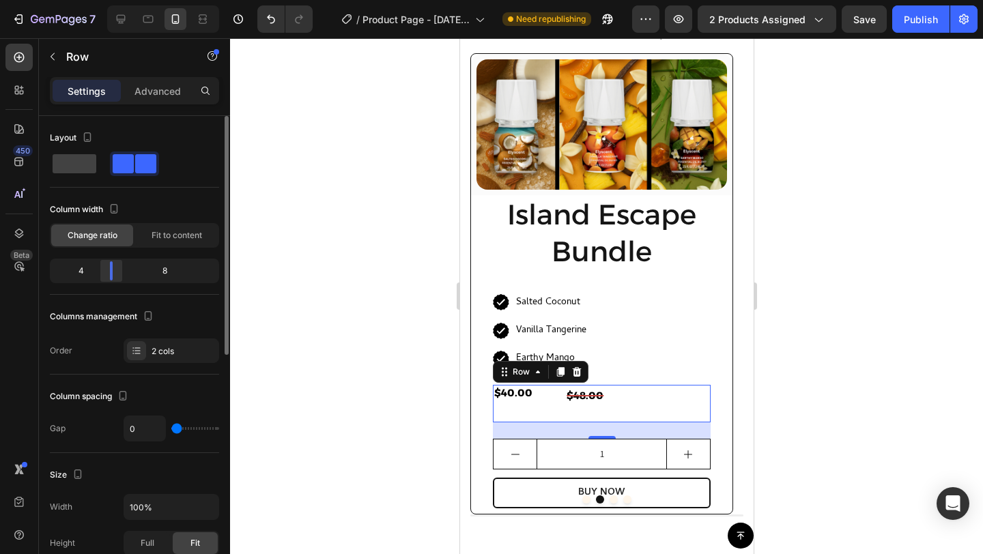
click at [113, 268] on div at bounding box center [111, 270] width 25 height 19
click at [360, 416] on div at bounding box center [606, 296] width 753 height 516
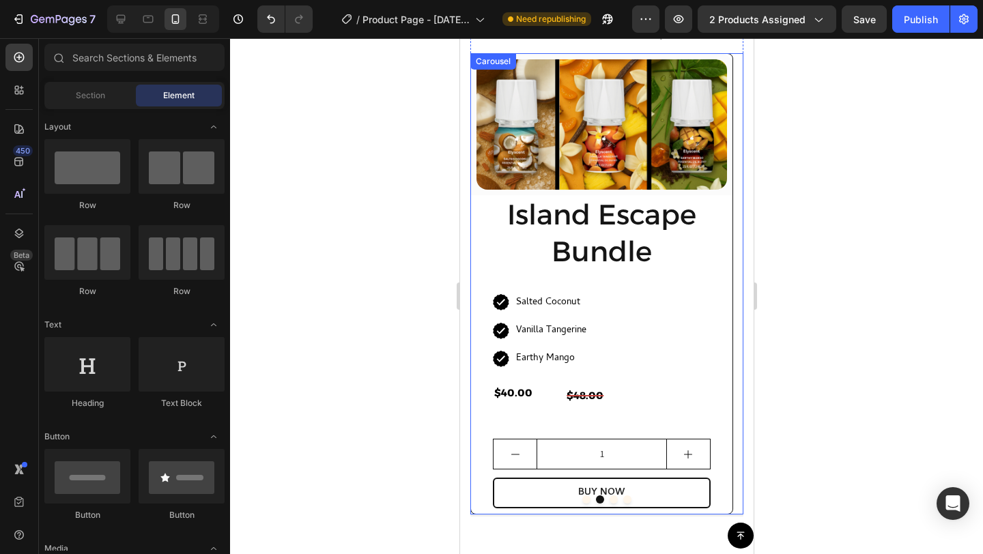
click at [582, 501] on button "Dot" at bounding box center [586, 500] width 8 height 8
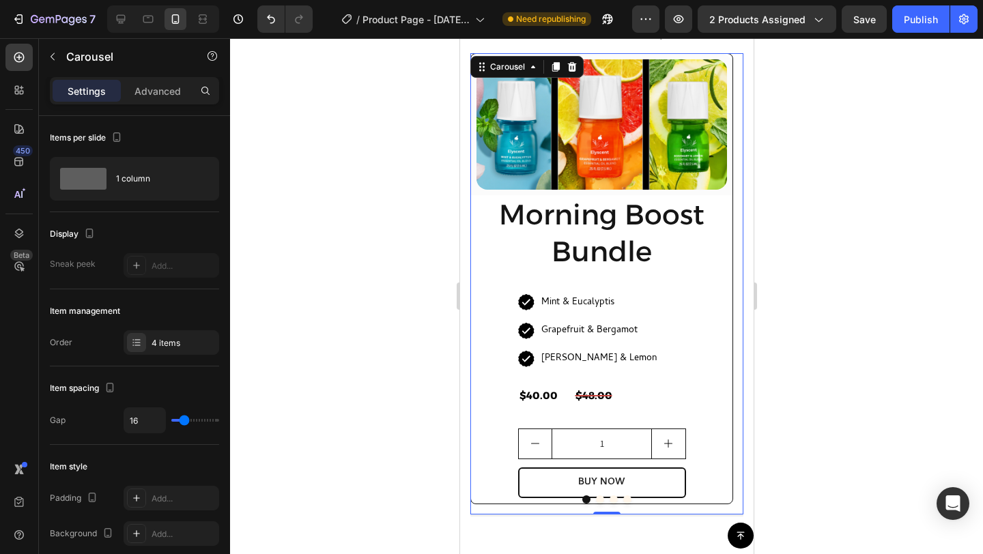
click at [595, 498] on button "Dot" at bounding box center [599, 500] width 8 height 8
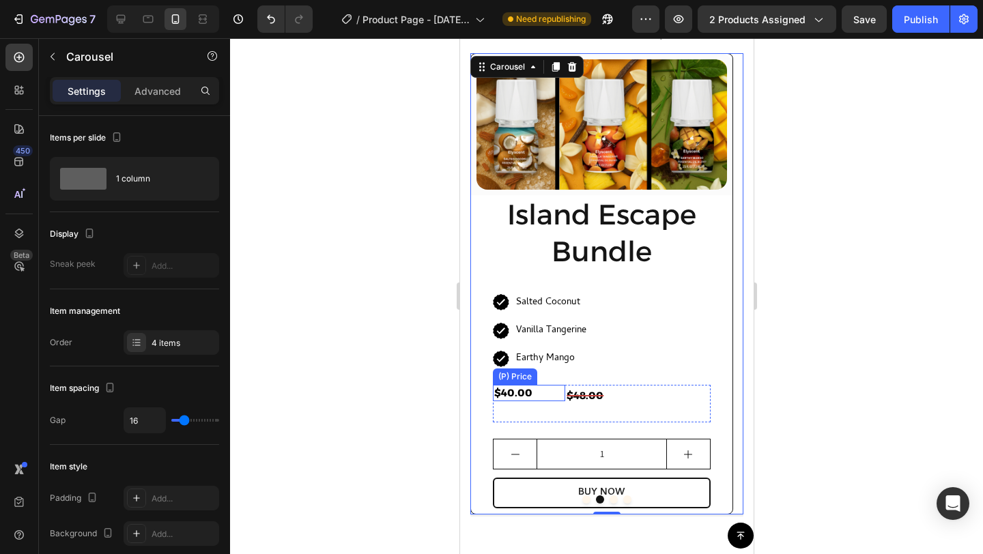
click at [559, 395] on div "$40.00" at bounding box center [528, 393] width 72 height 16
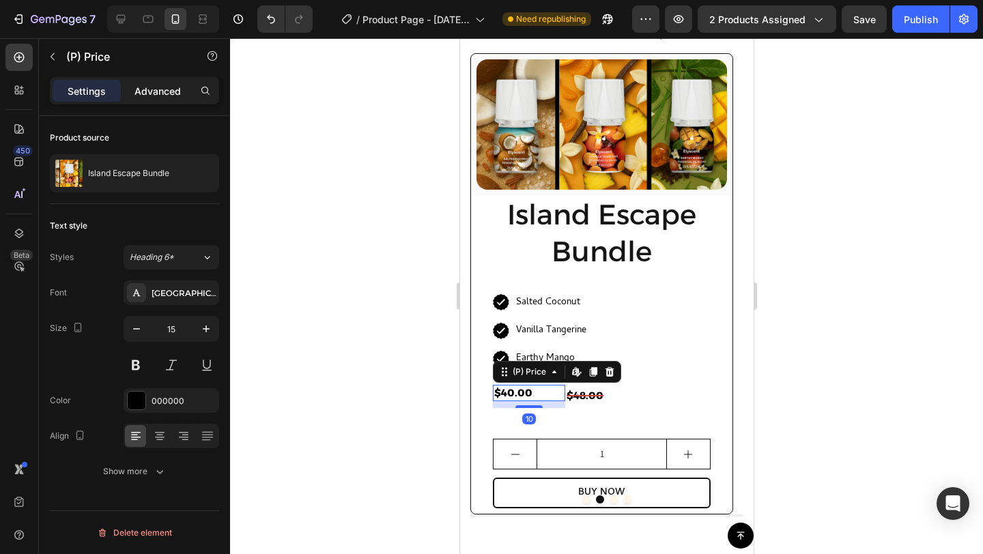
click at [163, 94] on p "Advanced" at bounding box center [157, 91] width 46 height 14
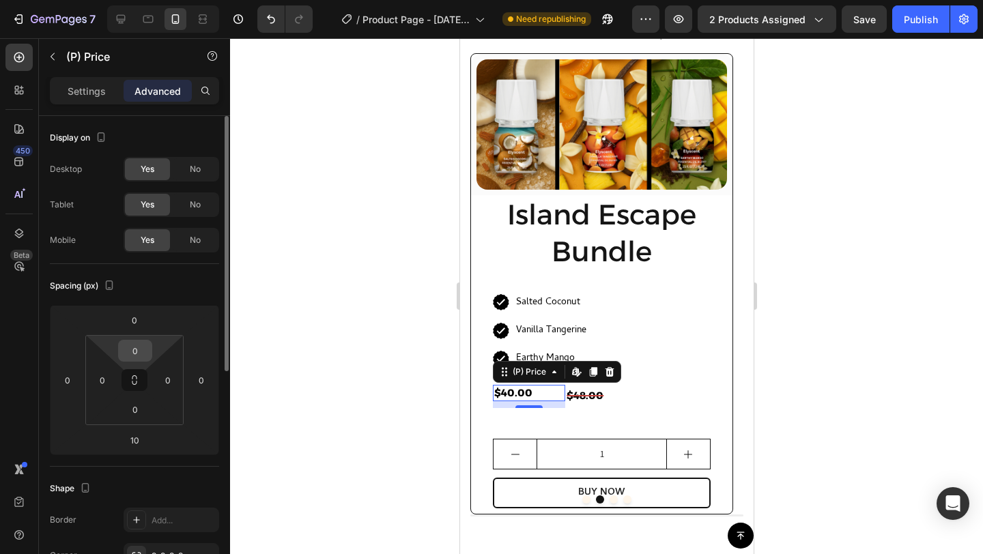
click at [138, 346] on input "0" at bounding box center [135, 351] width 27 height 20
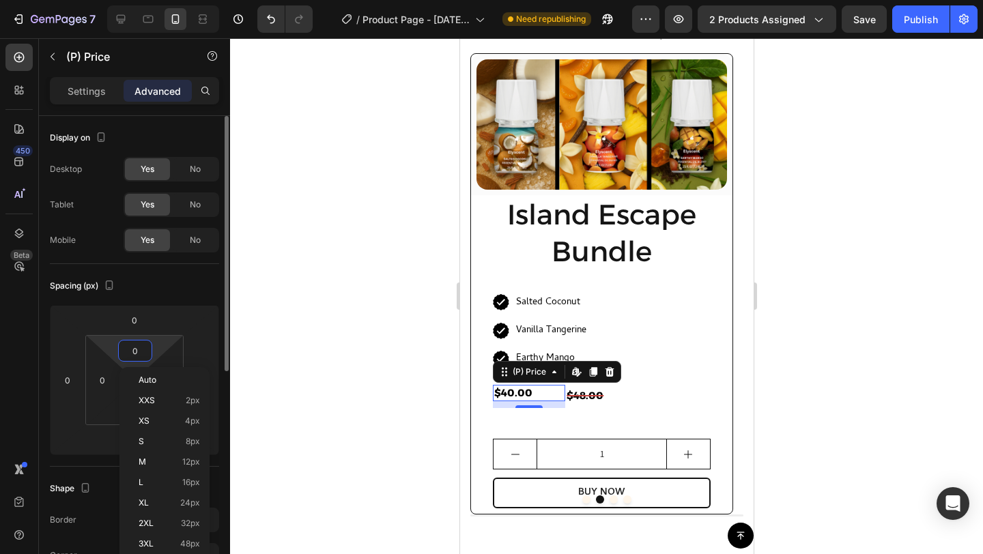
type input "4"
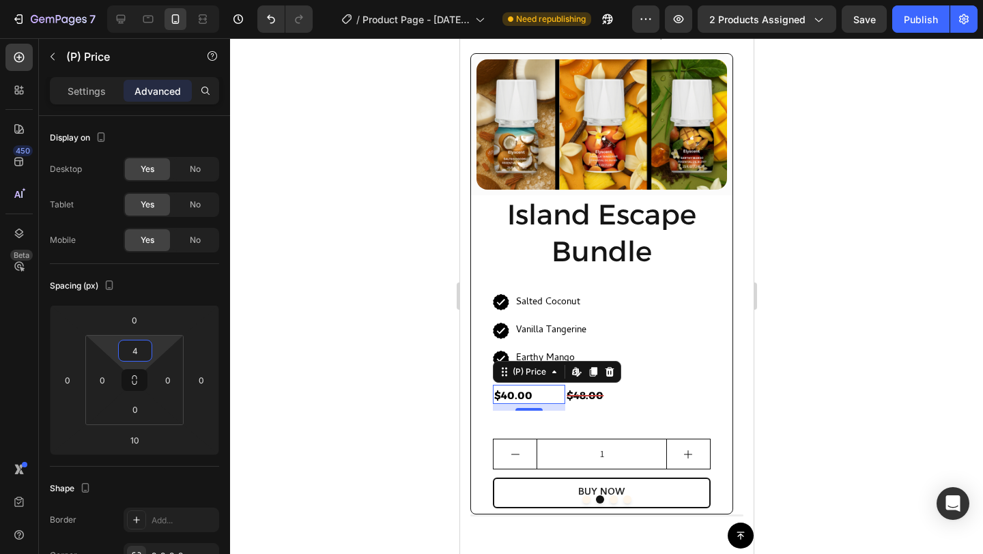
click at [311, 358] on div at bounding box center [606, 296] width 753 height 516
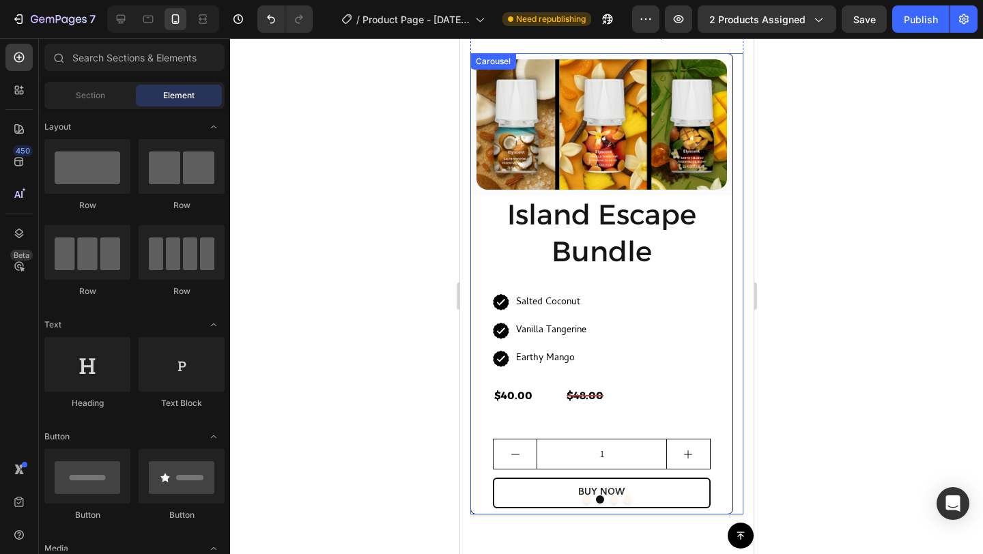
click at [582, 498] on button "Dot" at bounding box center [586, 500] width 8 height 8
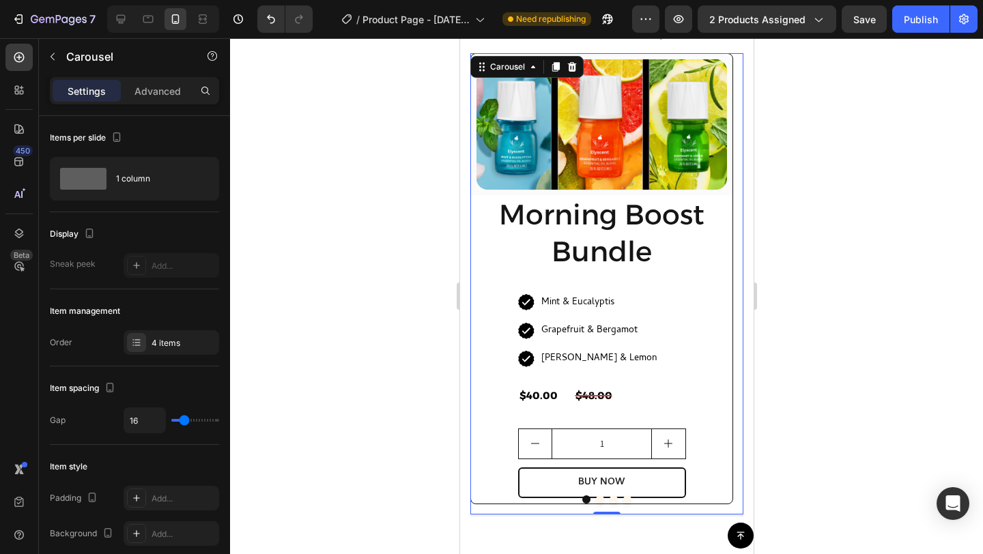
click at [595, 498] on button "Dot" at bounding box center [599, 500] width 8 height 8
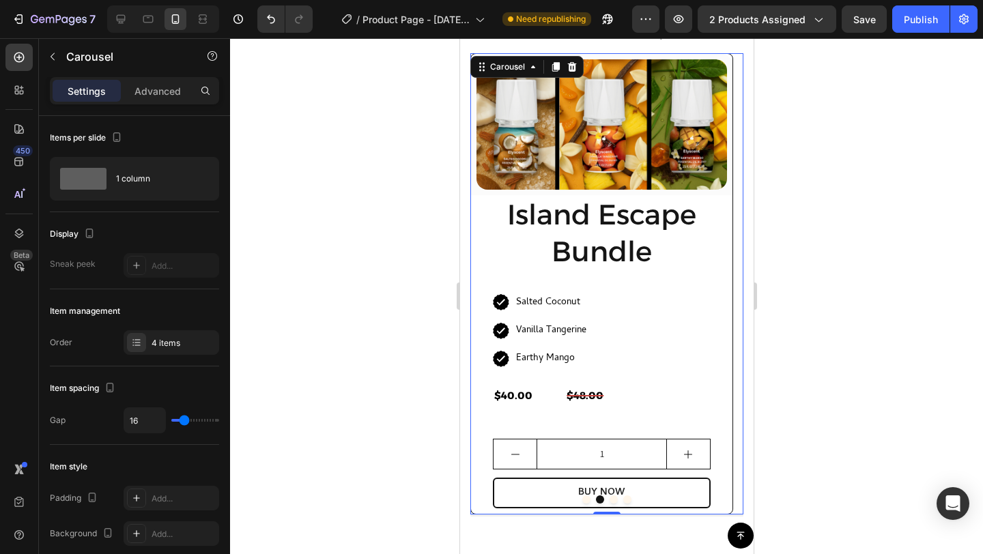
click at [582, 498] on button "Dot" at bounding box center [586, 500] width 8 height 8
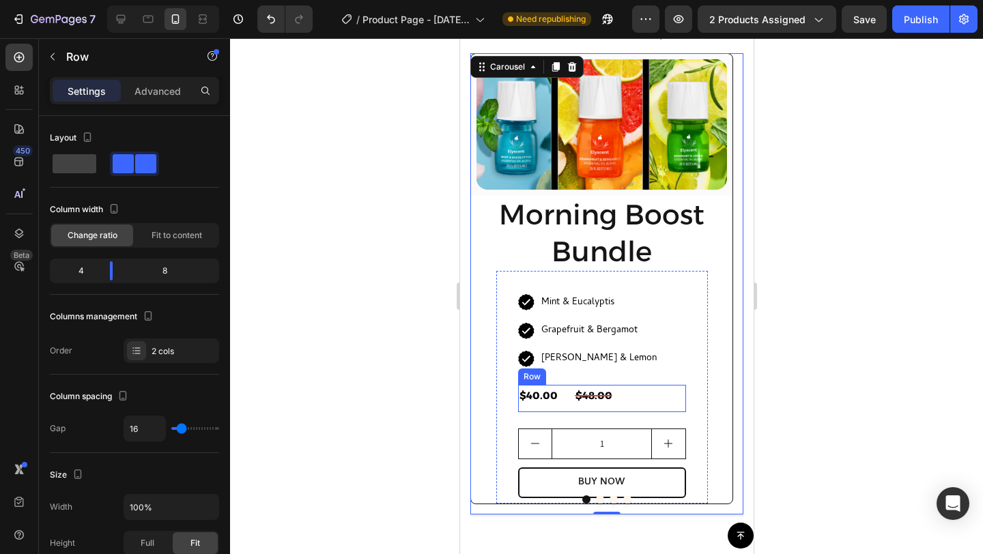
click at [570, 408] on div "$40.00 (P) Price (P) Price" at bounding box center [545, 398] width 56 height 27
click at [595, 498] on button "Dot" at bounding box center [599, 500] width 8 height 8
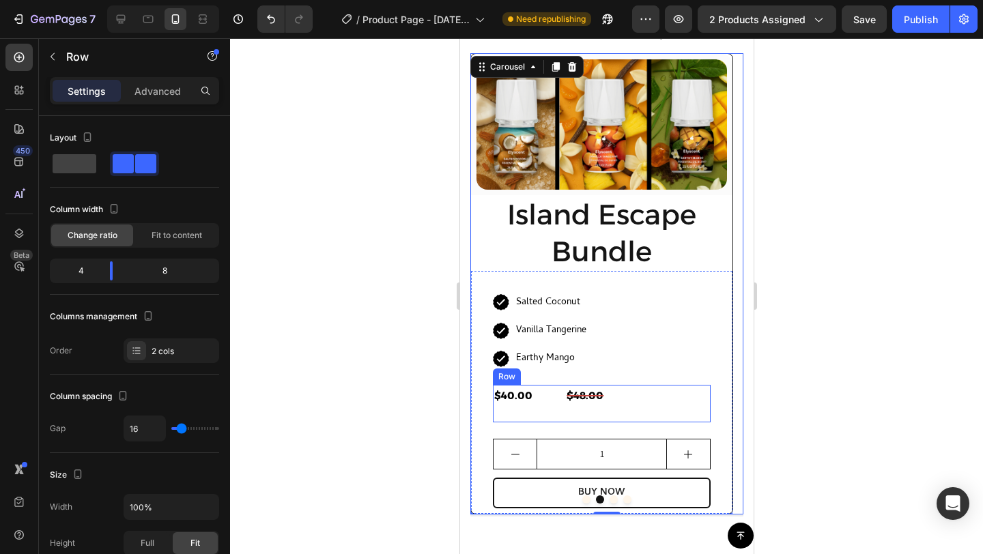
click at [552, 412] on div "$40.00 (P) Price (P) Price" at bounding box center [528, 404] width 72 height 38
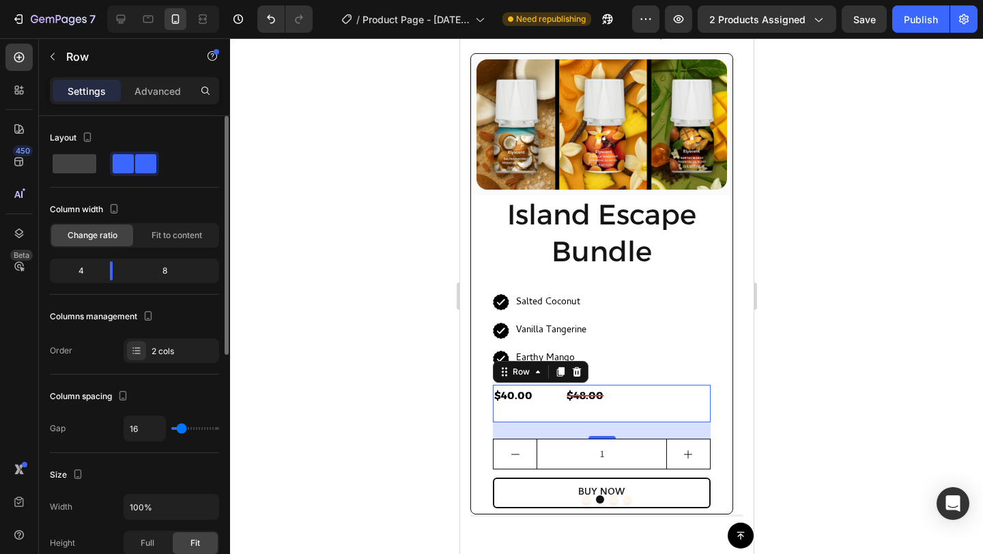
type input "33"
type input "30"
type input "19"
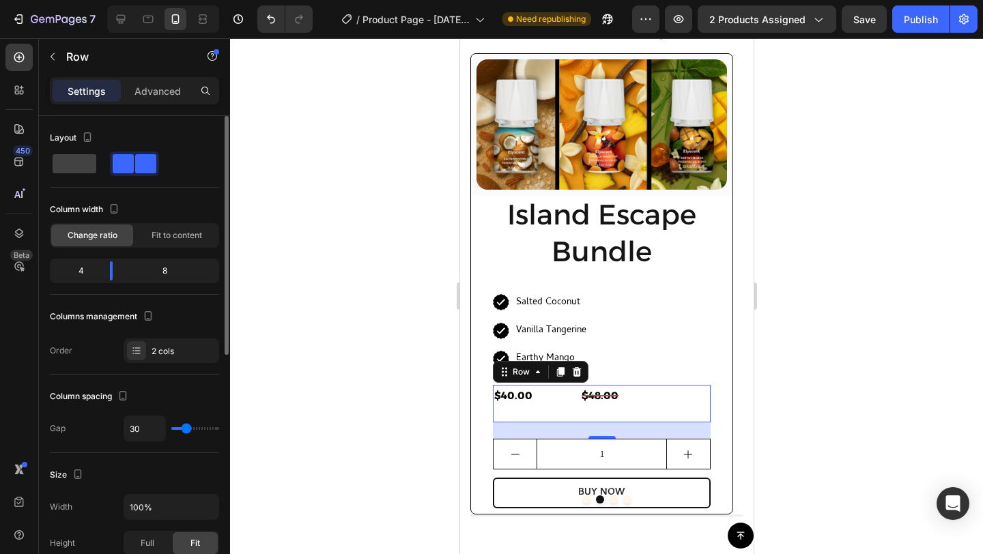
type input "19"
type input "10"
type input "5"
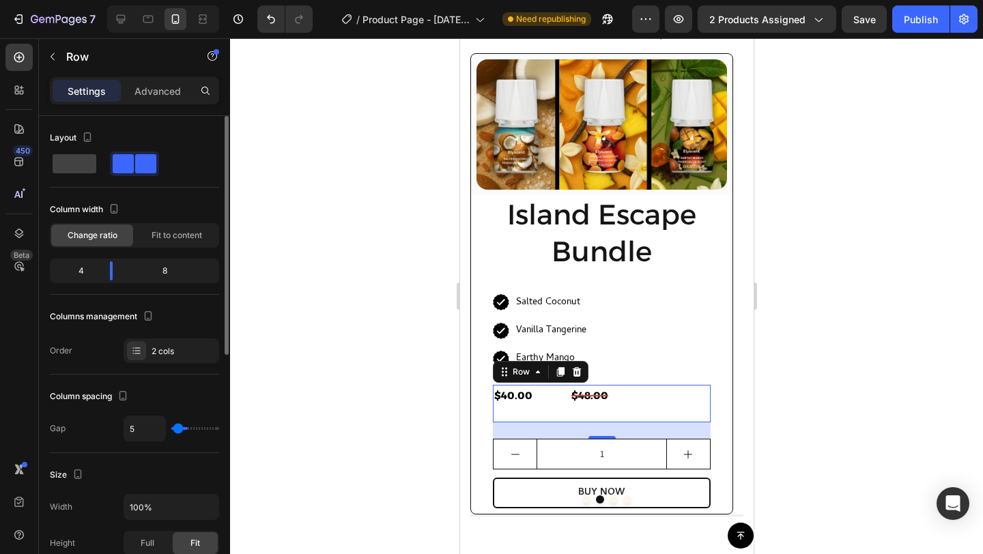
type input "1"
type input "0"
drag, startPoint x: 187, startPoint y: 428, endPoint x: 117, endPoint y: 437, distance: 70.9
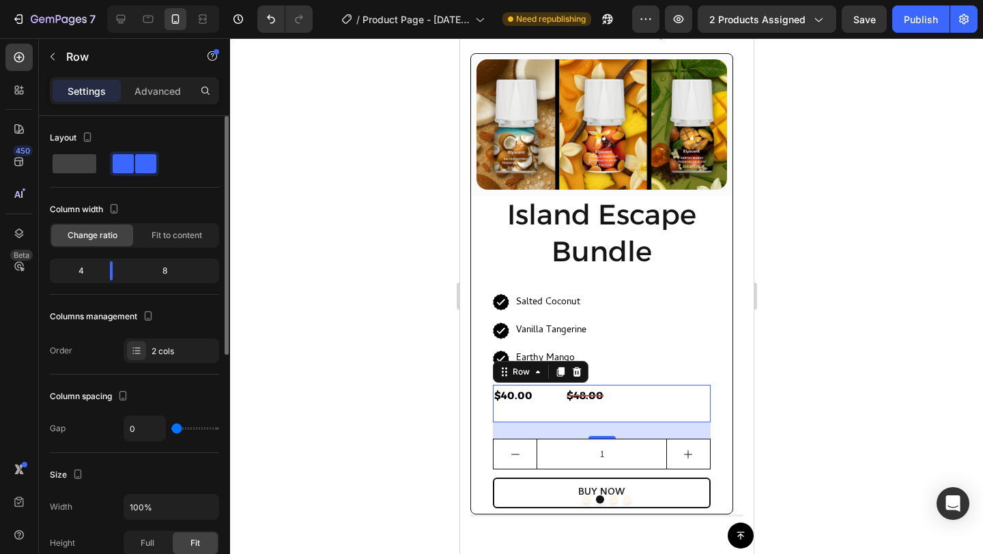
click at [117, 438] on div "Gap 0" at bounding box center [134, 429] width 169 height 26
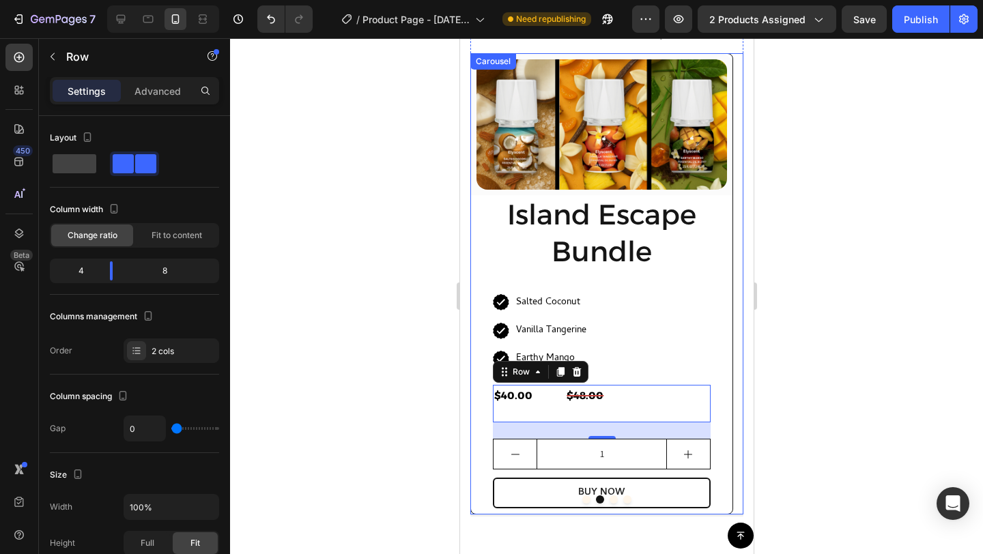
click at [582, 499] on button "Dot" at bounding box center [586, 500] width 8 height 8
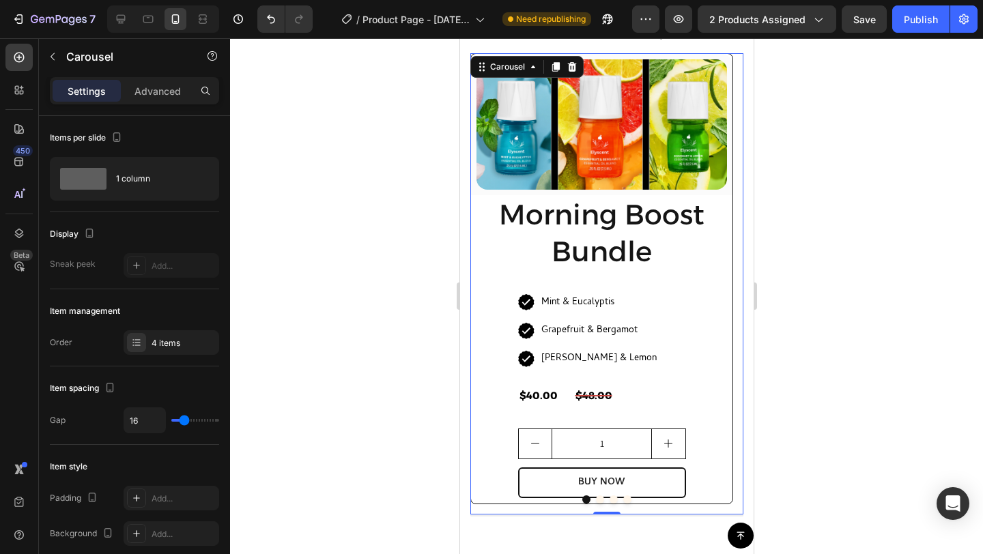
click at [595, 499] on button "Dot" at bounding box center [599, 500] width 8 height 8
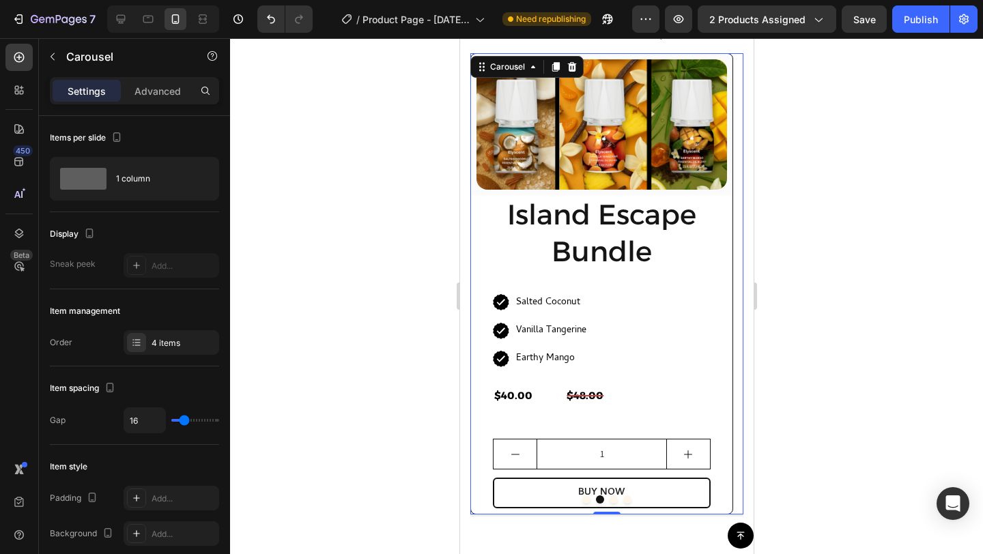
click at [582, 499] on button "Dot" at bounding box center [586, 500] width 8 height 8
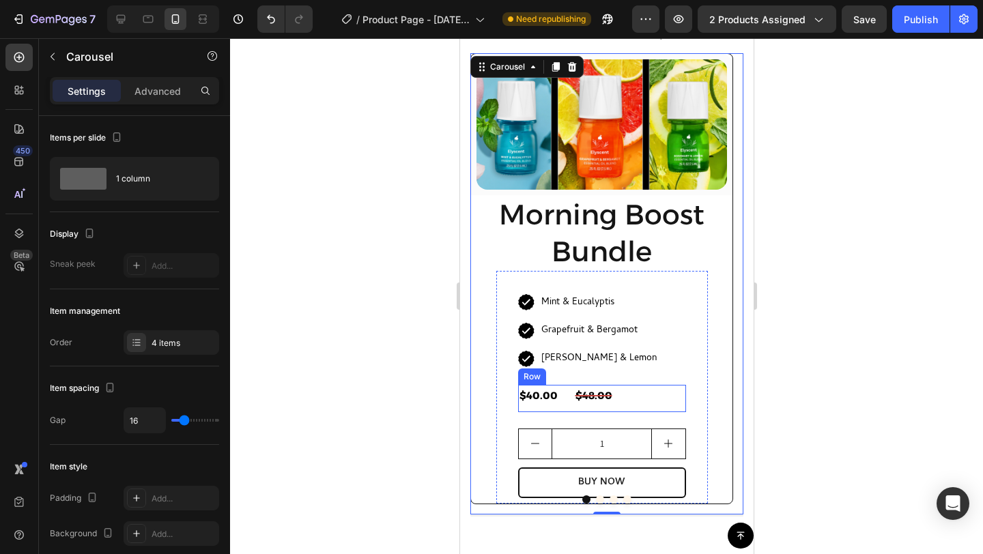
click at [569, 405] on div "$40.00 (P) Price (P) Price" at bounding box center [545, 398] width 56 height 27
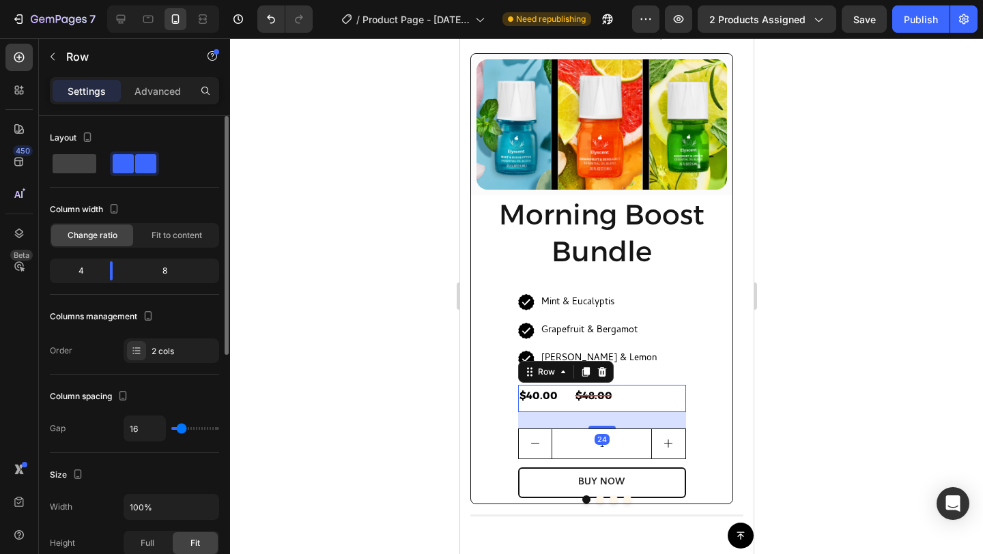
type input "10"
type input "7"
type input "6"
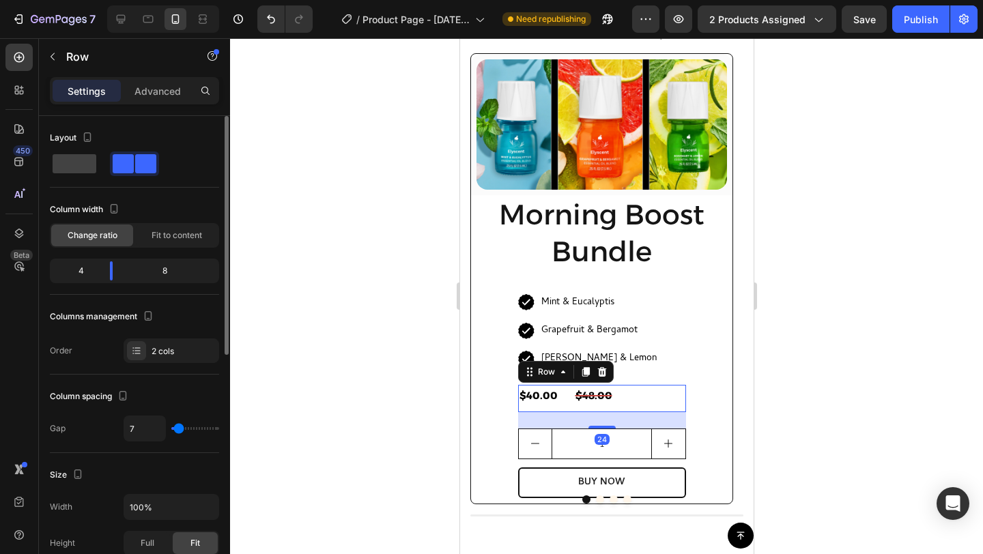
type input "6"
type input "3"
type input "2"
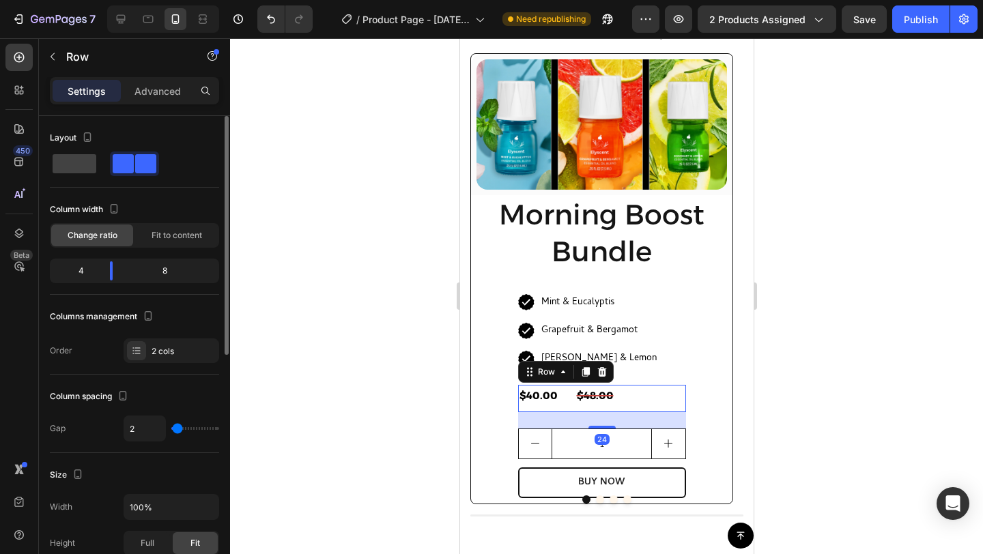
type input "0"
drag, startPoint x: 180, startPoint y: 427, endPoint x: 159, endPoint y: 427, distance: 20.5
click at [159, 427] on div "0" at bounding box center [172, 429] width 96 height 26
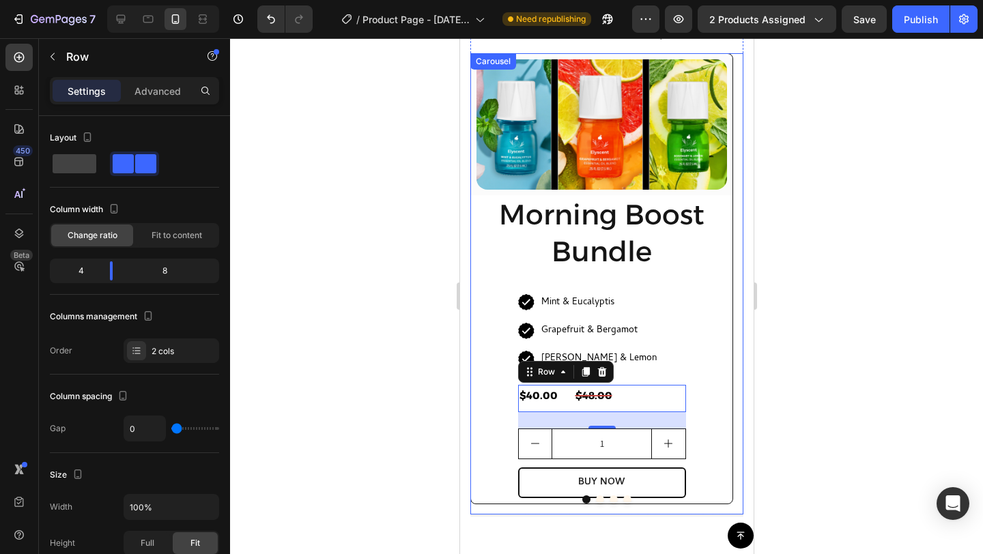
click at [597, 496] on button "Dot" at bounding box center [599, 500] width 8 height 8
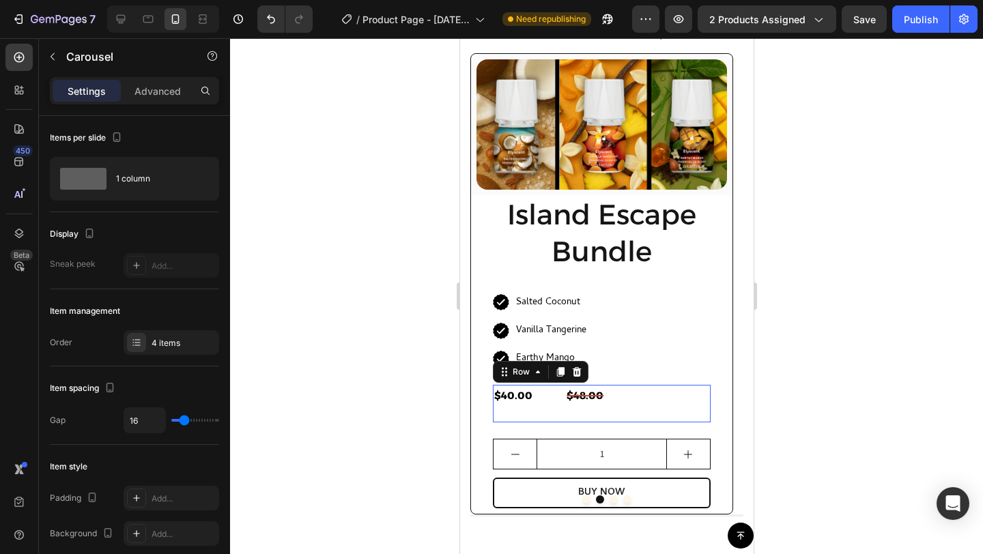
click at [549, 408] on div "$40.00 (P) Price (P) Price" at bounding box center [528, 404] width 72 height 38
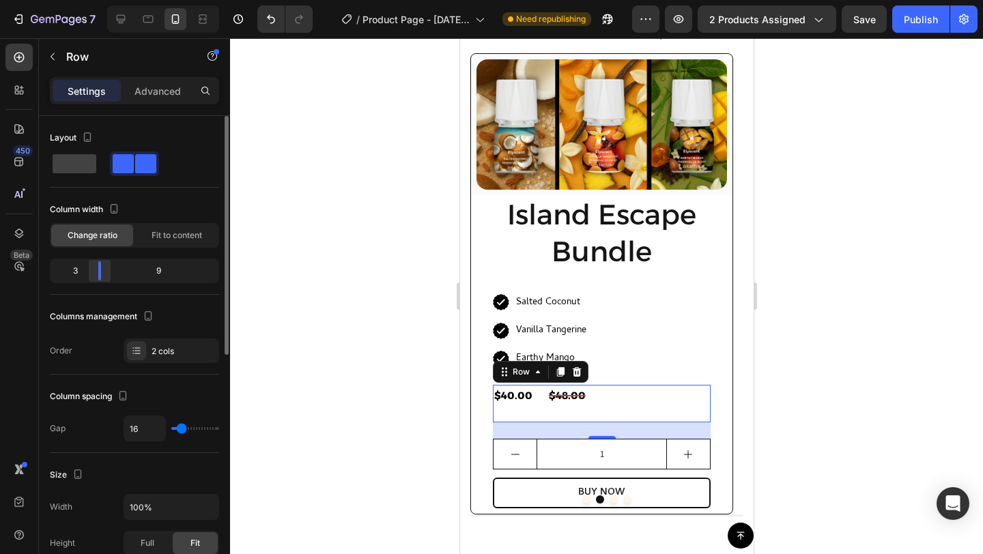
drag, startPoint x: 107, startPoint y: 270, endPoint x: 97, endPoint y: 270, distance: 10.2
click at [97, 270] on div at bounding box center [99, 270] width 25 height 19
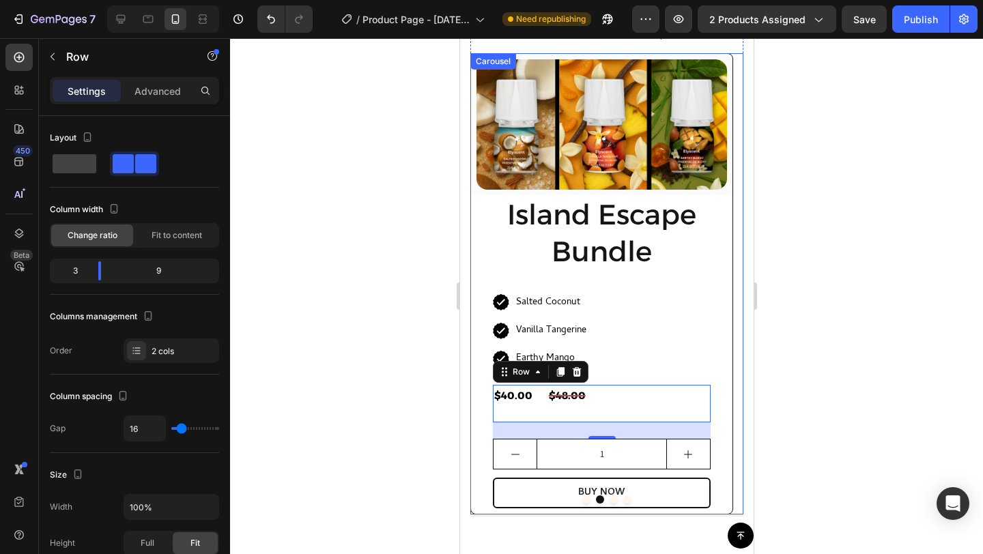
click at [609, 498] on button "Dot" at bounding box center [613, 500] width 8 height 8
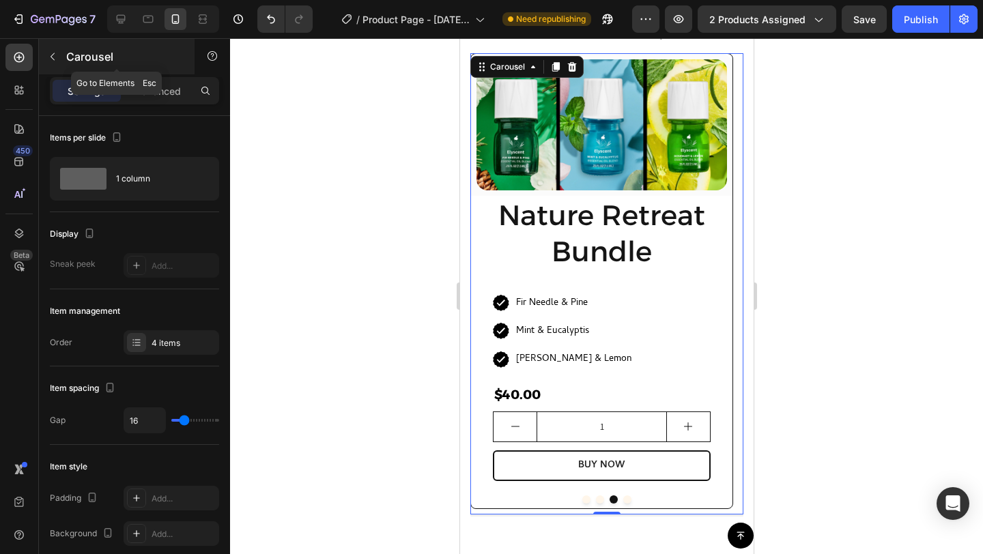
click at [86, 41] on div "Carousel" at bounding box center [117, 56] width 156 height 35
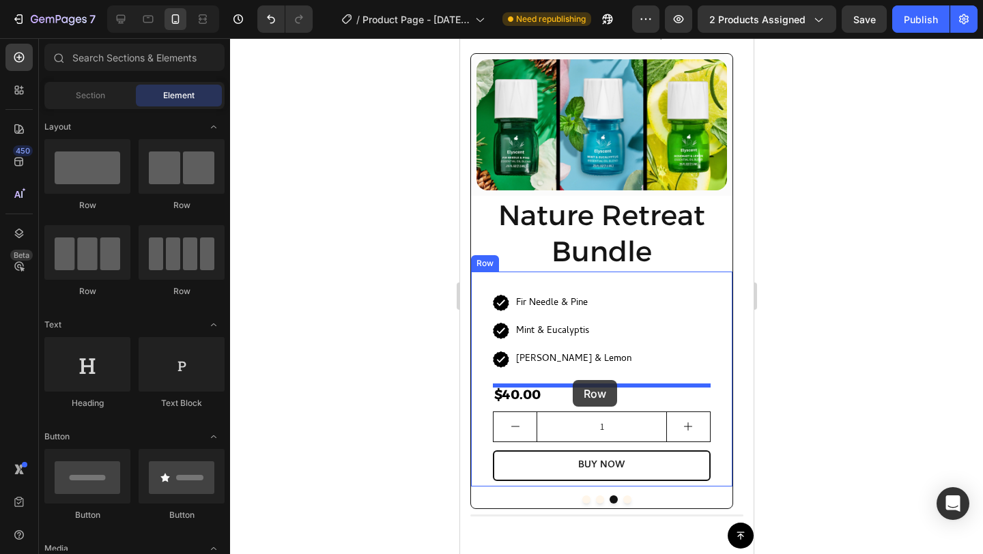
drag, startPoint x: 616, startPoint y: 216, endPoint x: 572, endPoint y: 380, distance: 170.2
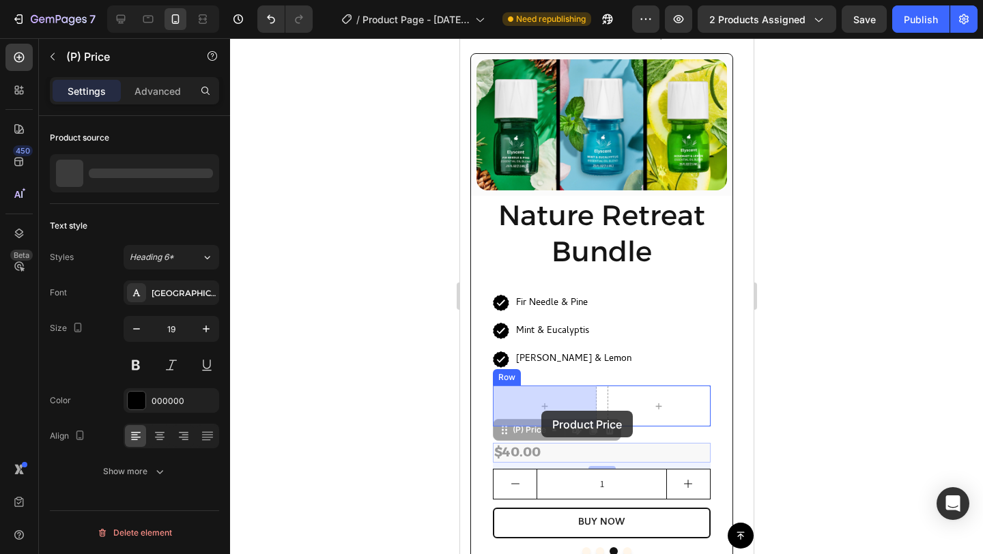
drag, startPoint x: 543, startPoint y: 453, endPoint x: 541, endPoint y: 409, distance: 44.5
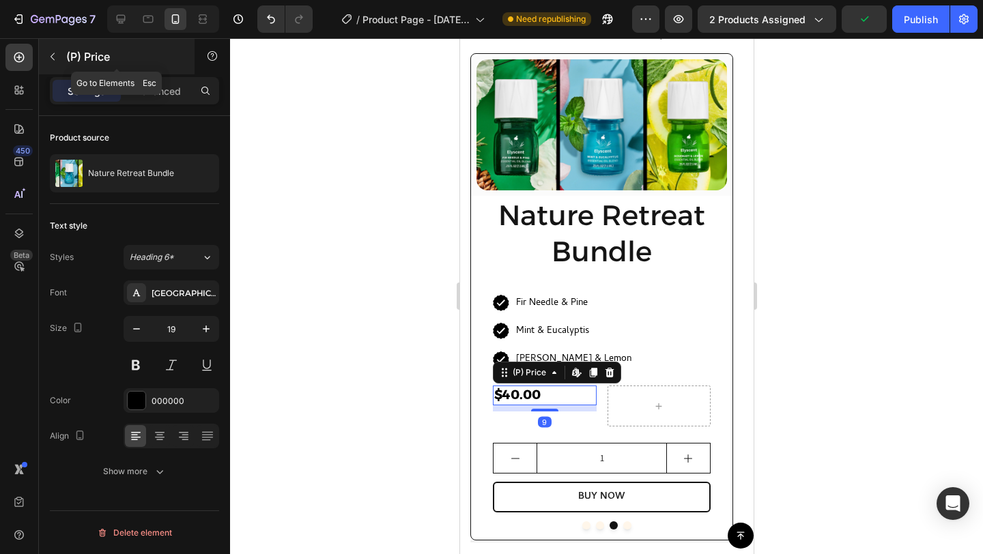
click at [53, 53] on icon "button" at bounding box center [53, 57] width 4 height 8
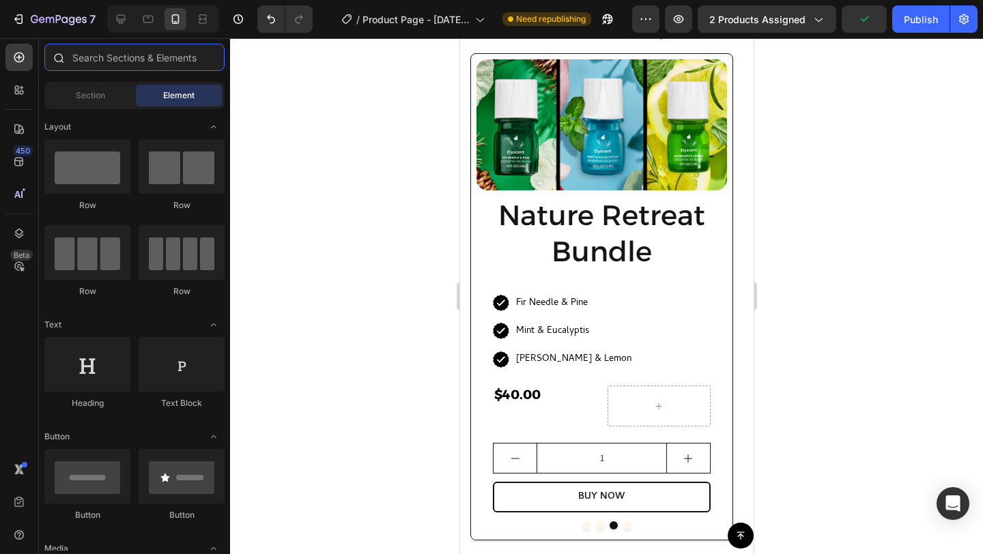
click at [122, 63] on input "text" at bounding box center [134, 57] width 180 height 27
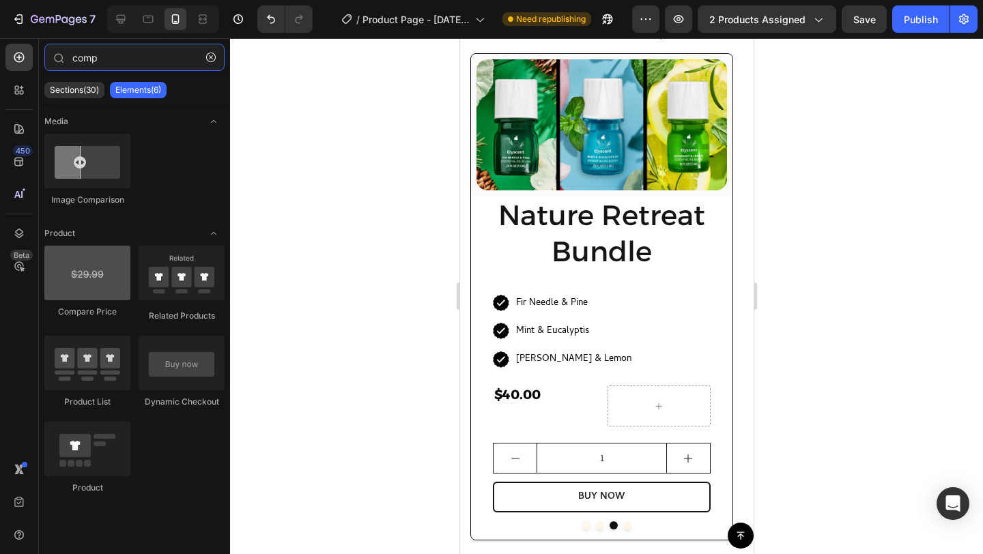
type input "comp"
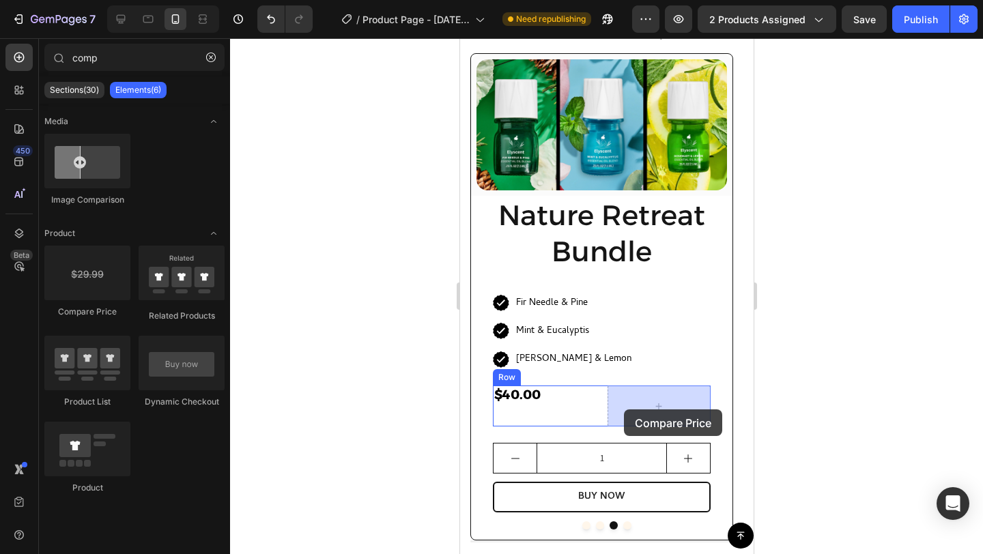
drag, startPoint x: 567, startPoint y: 305, endPoint x: 623, endPoint y: 410, distance: 118.8
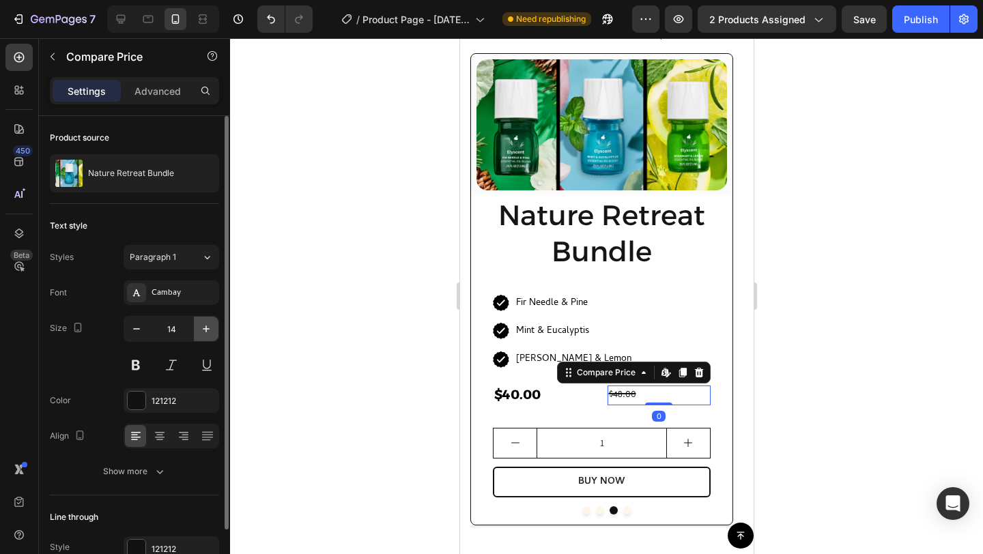
click at [205, 332] on icon "button" at bounding box center [206, 329] width 14 height 14
type input "15"
click at [180, 300] on div "Cambay" at bounding box center [172, 293] width 96 height 25
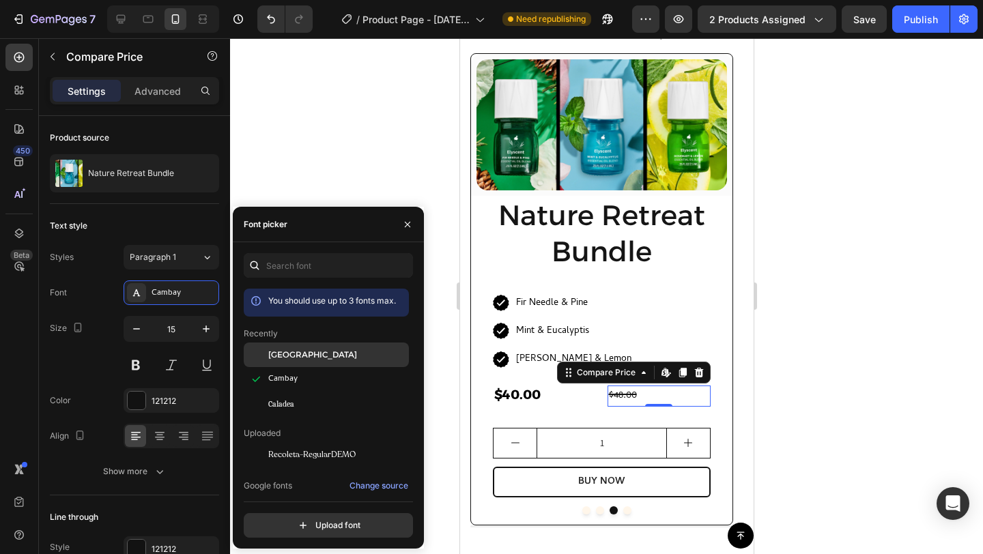
click at [285, 358] on span "[GEOGRAPHIC_DATA]" at bounding box center [312, 355] width 89 height 12
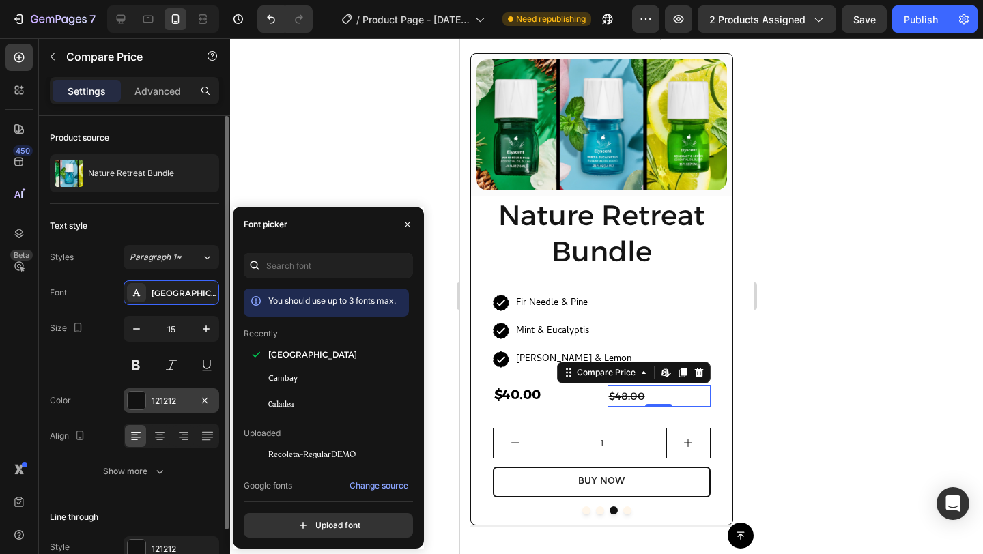
click at [137, 403] on div at bounding box center [137, 401] width 18 height 18
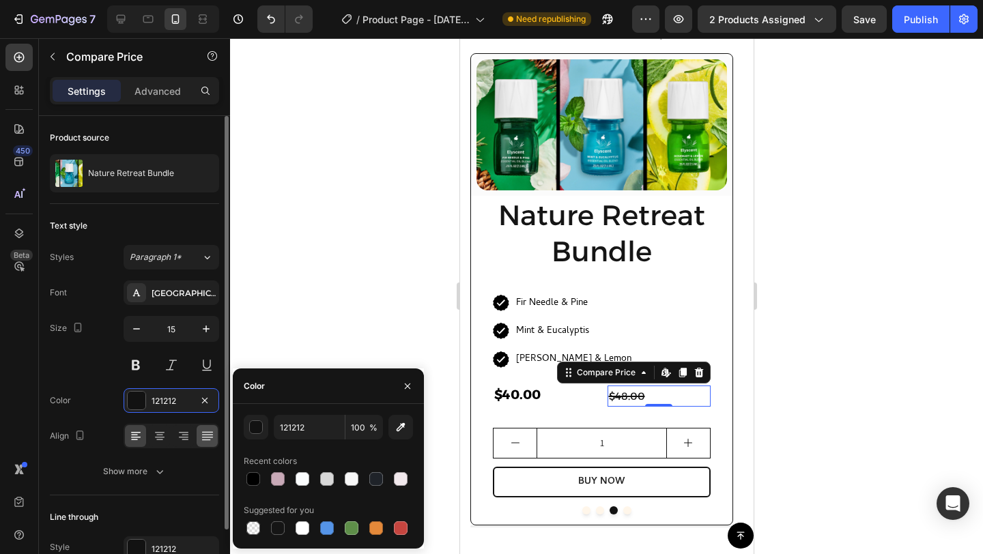
click at [255, 481] on div at bounding box center [253, 479] width 14 height 14
type input "000000"
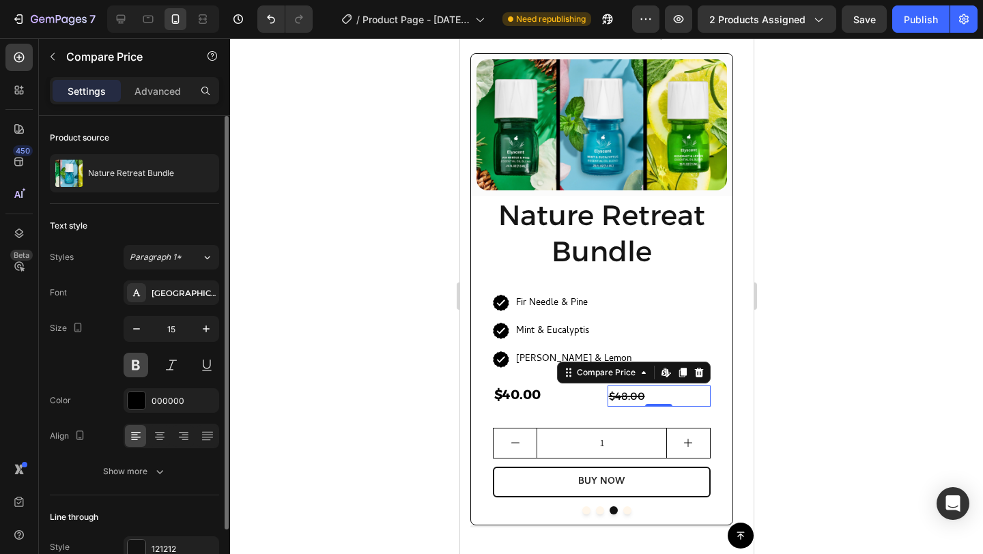
click at [135, 371] on button at bounding box center [136, 365] width 25 height 25
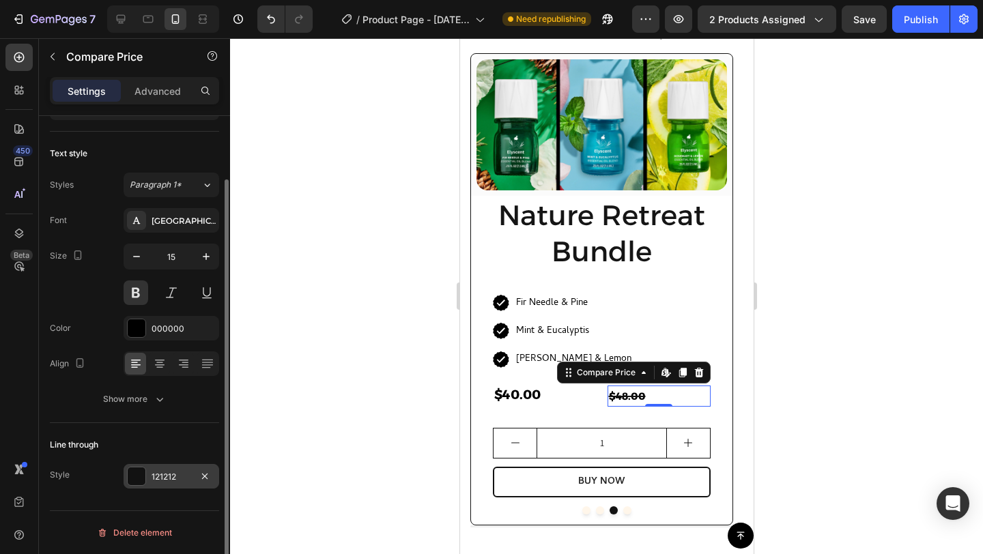
click at [129, 481] on div at bounding box center [137, 477] width 18 height 18
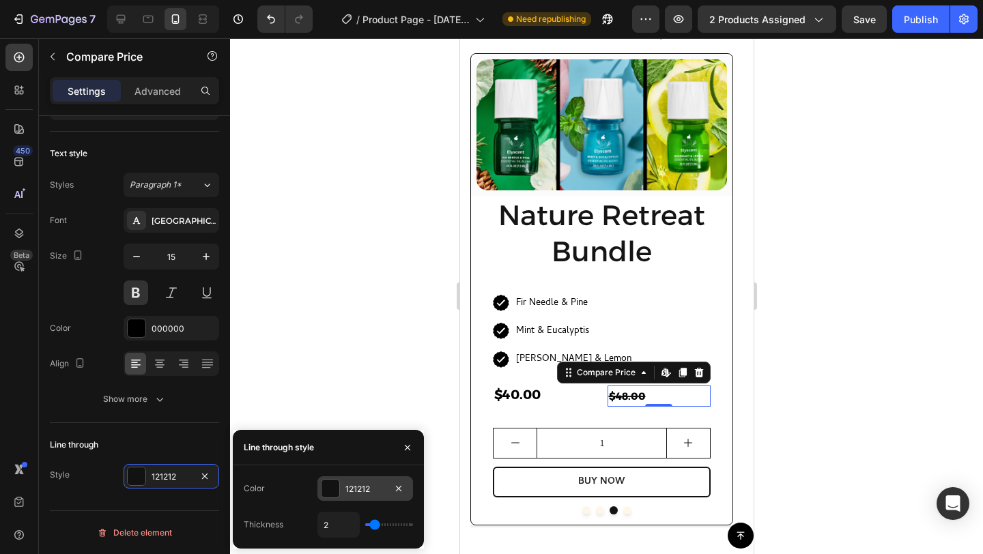
click at [325, 500] on div "121212" at bounding box center [365, 488] width 96 height 25
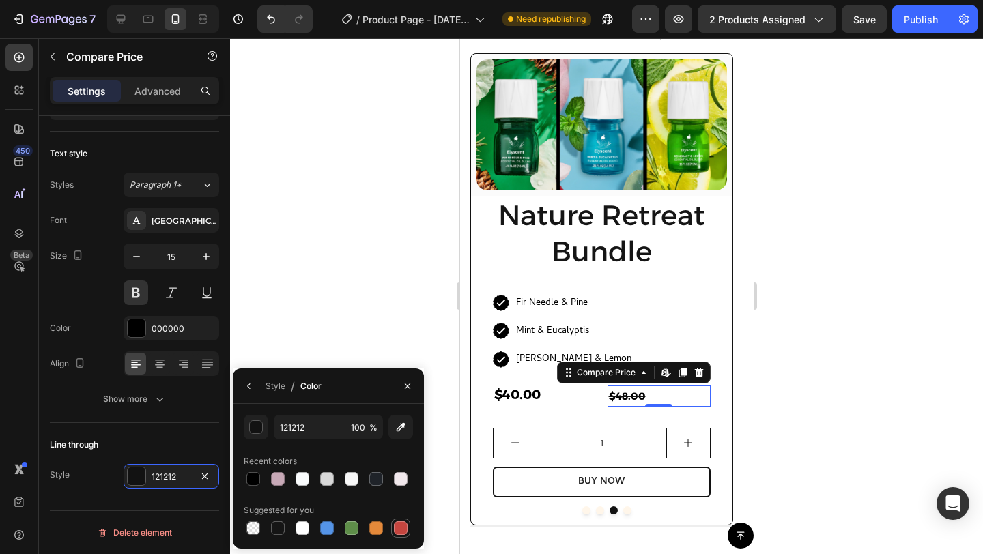
click at [399, 533] on div at bounding box center [401, 529] width 14 height 14
type input "C5453F"
click at [566, 394] on div "$40.00" at bounding box center [544, 396] width 104 height 20
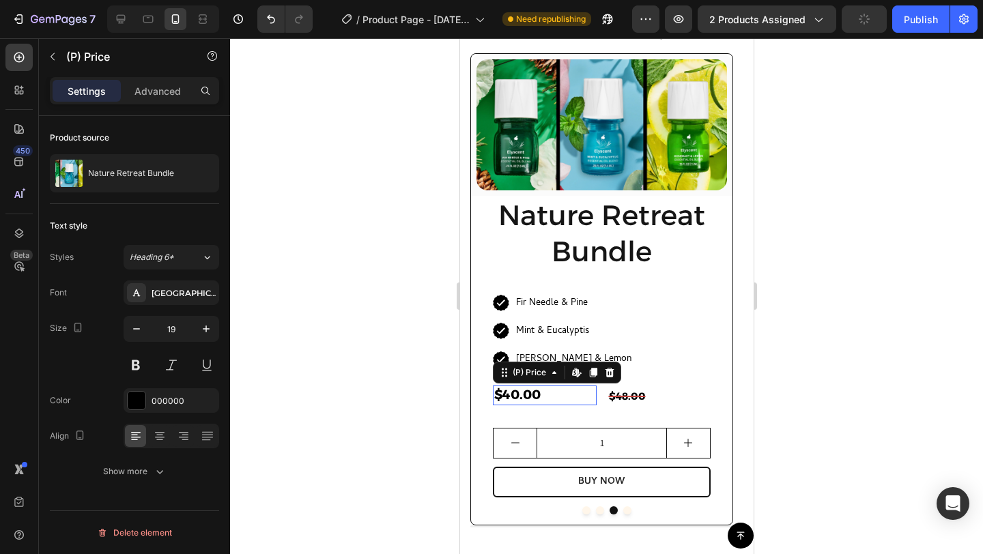
scroll to position [0, 0]
click at [139, 328] on icon "button" at bounding box center [137, 329] width 14 height 14
click at [138, 328] on icon "button" at bounding box center [137, 329] width 14 height 14
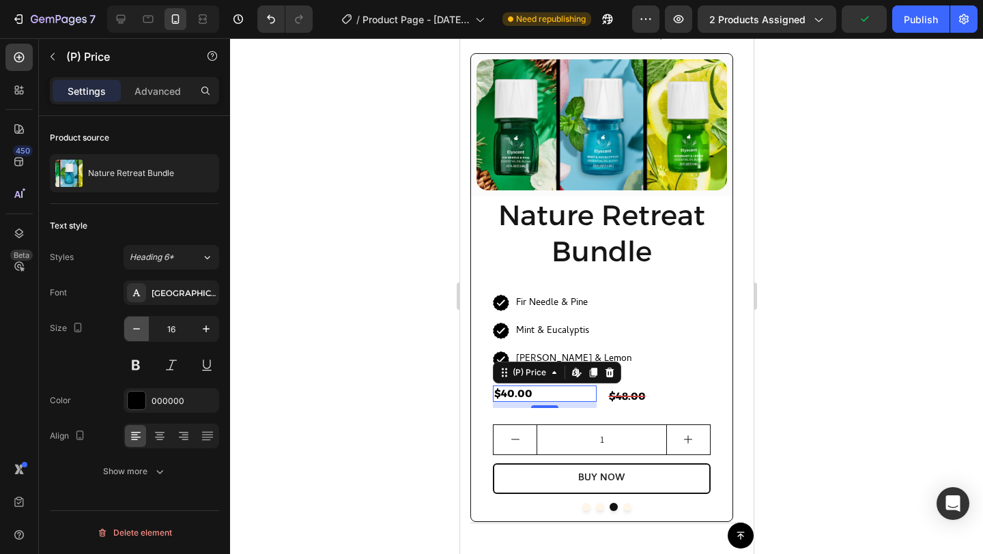
type input "15"
click at [162, 88] on p "Advanced" at bounding box center [157, 91] width 46 height 14
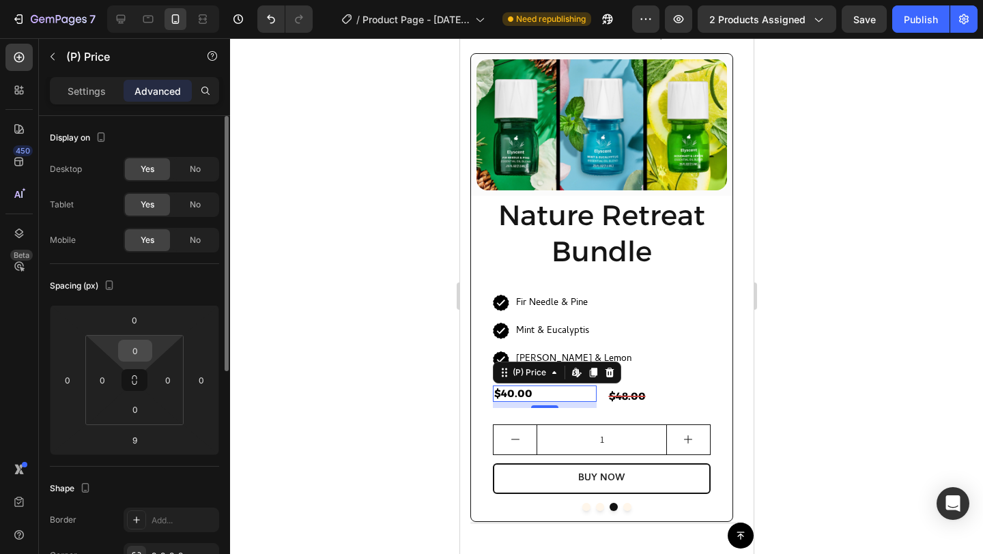
click at [137, 344] on input "0" at bounding box center [135, 351] width 27 height 20
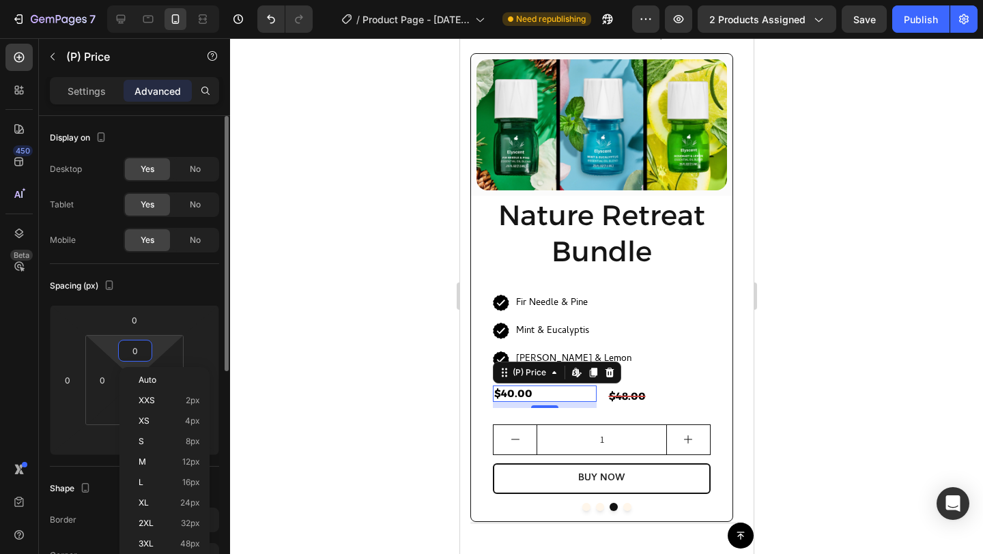
type input "4"
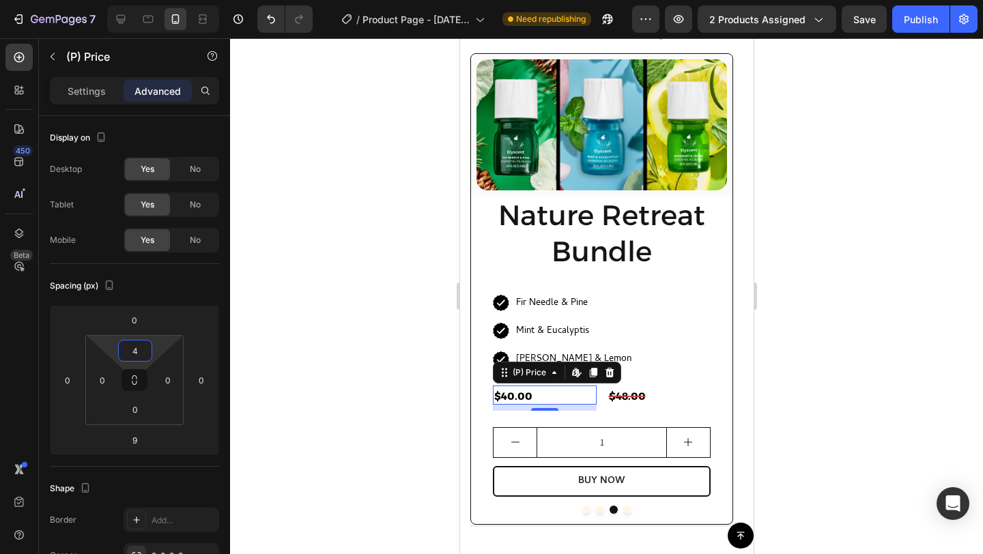
click at [388, 413] on div at bounding box center [606, 296] width 753 height 516
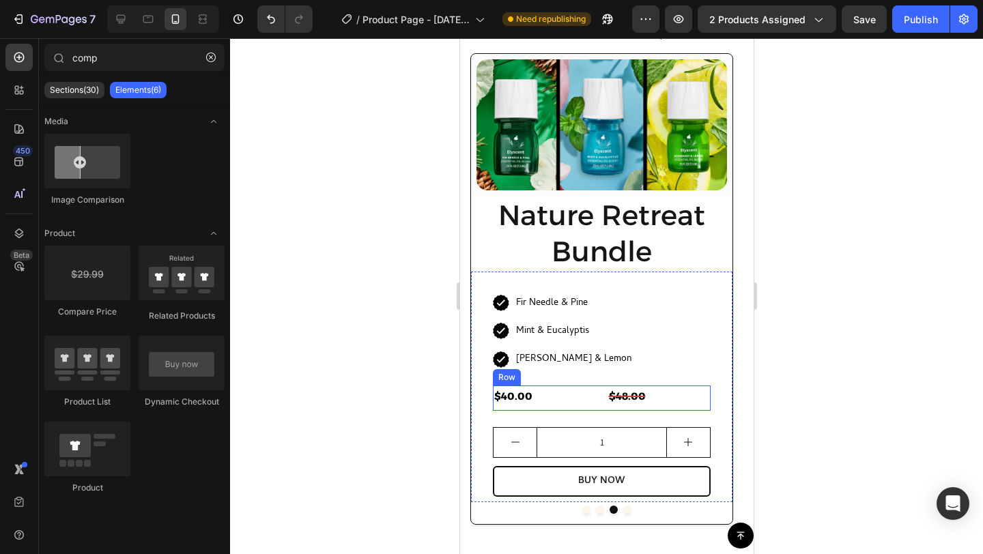
click at [585, 404] on div "$40.00 (P) Price (P) Price" at bounding box center [544, 398] width 104 height 25
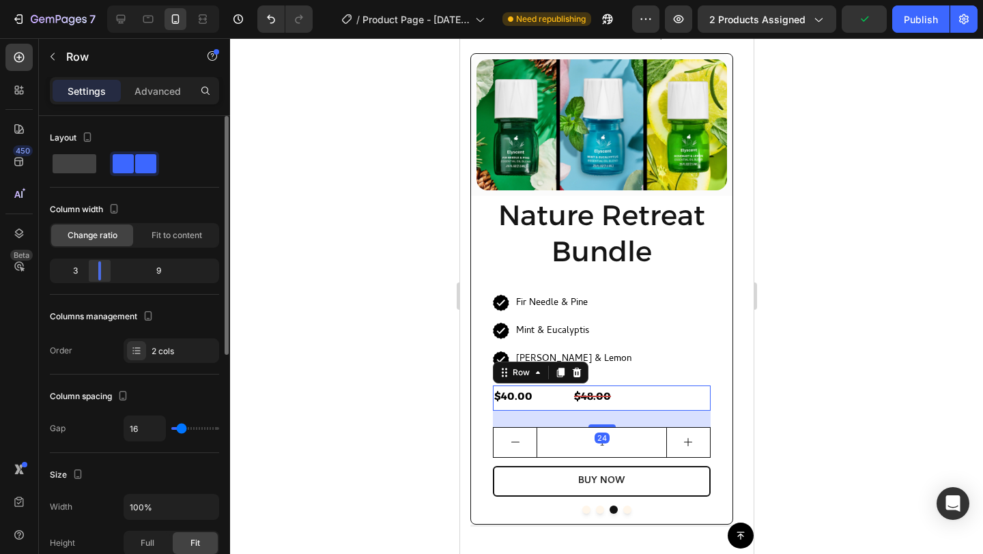
drag, startPoint x: 134, startPoint y: 271, endPoint x: 99, endPoint y: 268, distance: 35.6
click at [99, 268] on div at bounding box center [99, 270] width 3 height 19
type input "14"
type input "0"
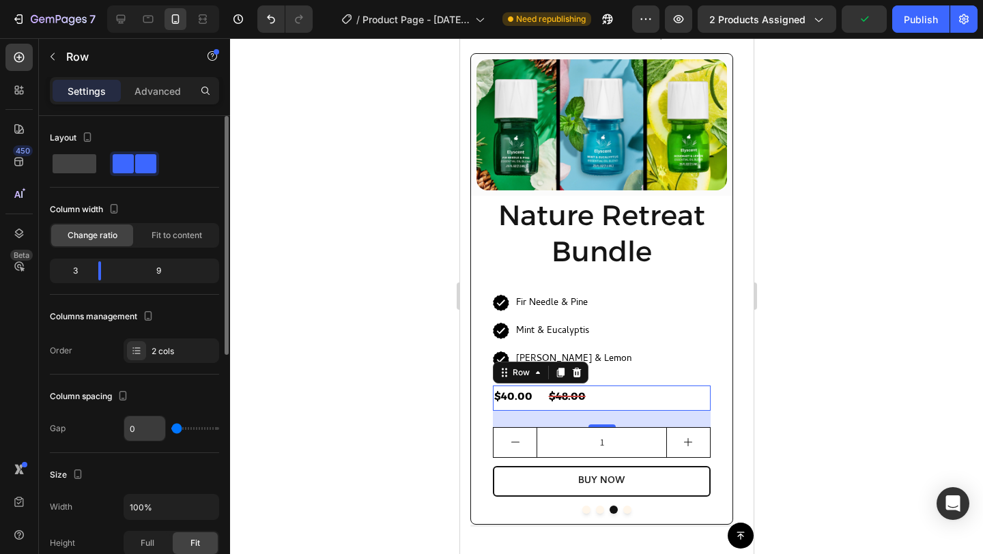
type input "0"
drag, startPoint x: 183, startPoint y: 427, endPoint x: 147, endPoint y: 427, distance: 35.5
click at [148, 427] on div "0" at bounding box center [172, 429] width 96 height 26
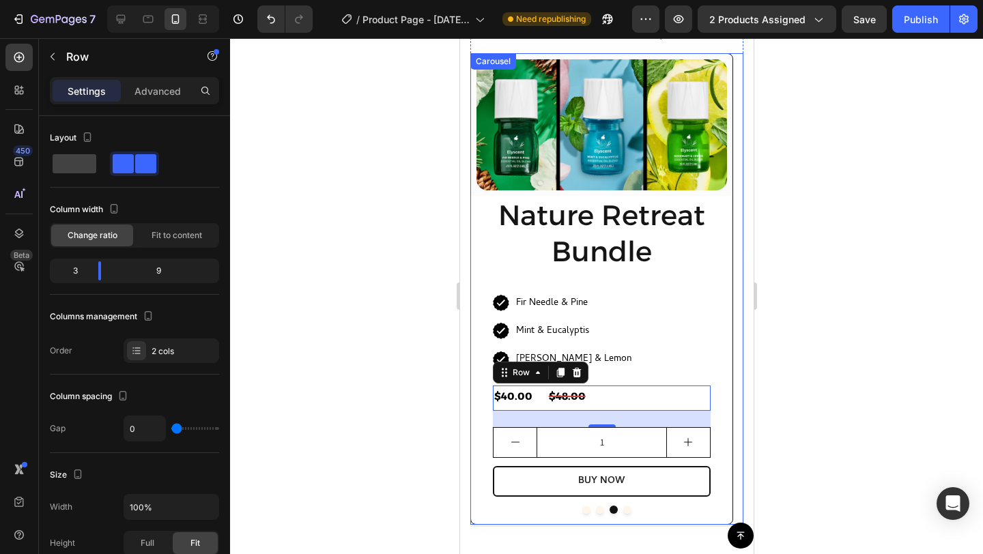
click at [595, 511] on button "Dot" at bounding box center [599, 510] width 8 height 8
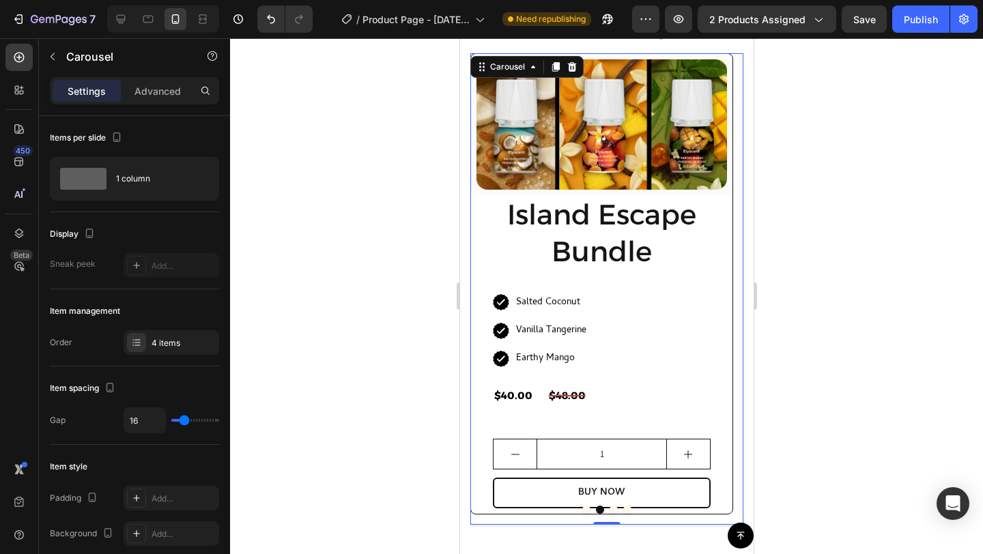
click at [582, 511] on button "Dot" at bounding box center [586, 510] width 8 height 8
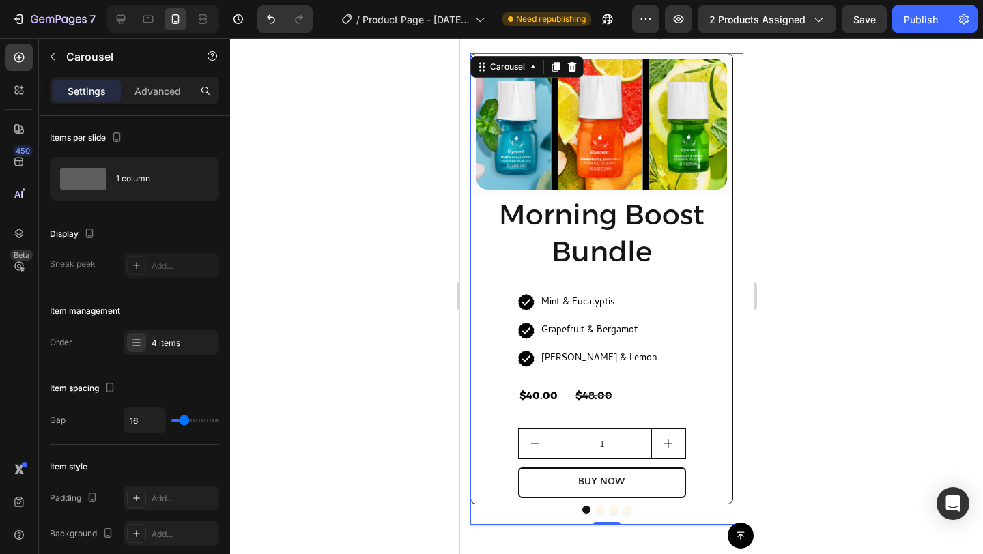
click at [623, 511] on button "Dot" at bounding box center [627, 510] width 8 height 8
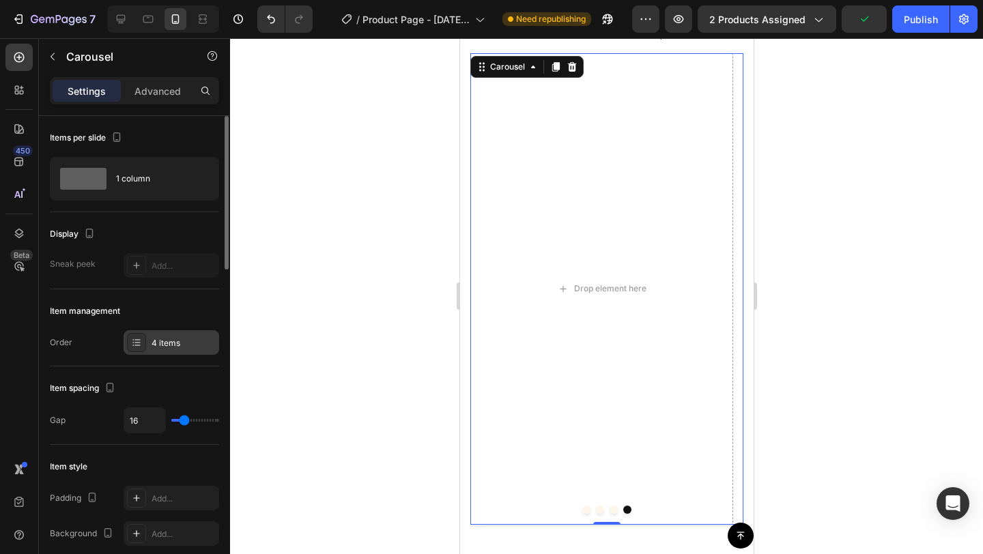
click at [176, 336] on div "4 items" at bounding box center [172, 342] width 96 height 25
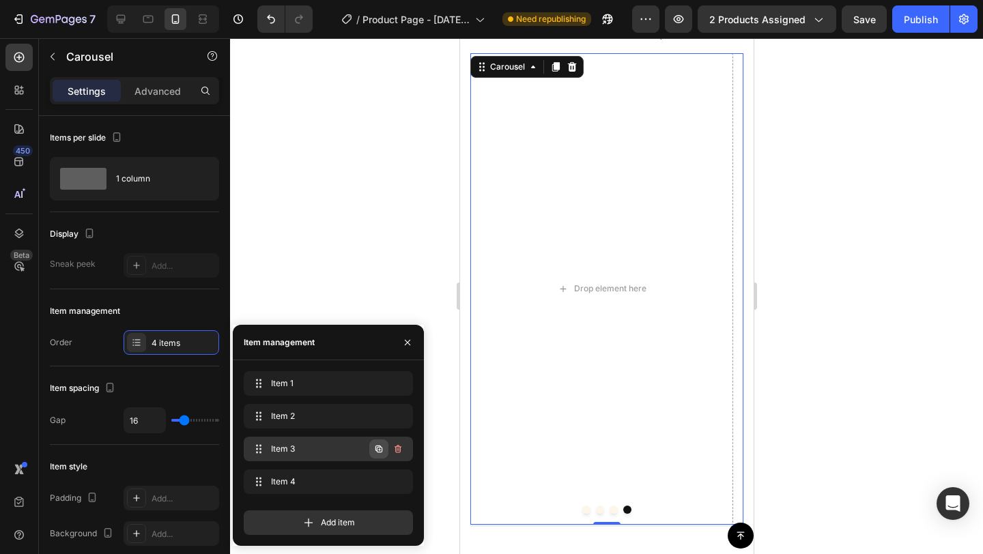
click at [378, 445] on icon "button" at bounding box center [378, 449] width 11 height 11
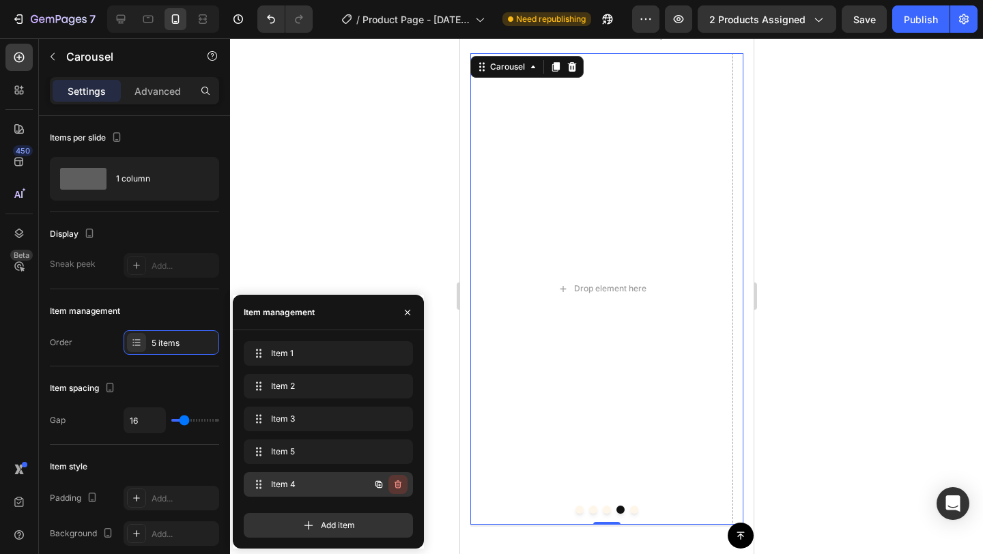
click at [397, 483] on icon "button" at bounding box center [398, 484] width 11 height 11
click at [395, 484] on div "Delete" at bounding box center [388, 485] width 25 height 12
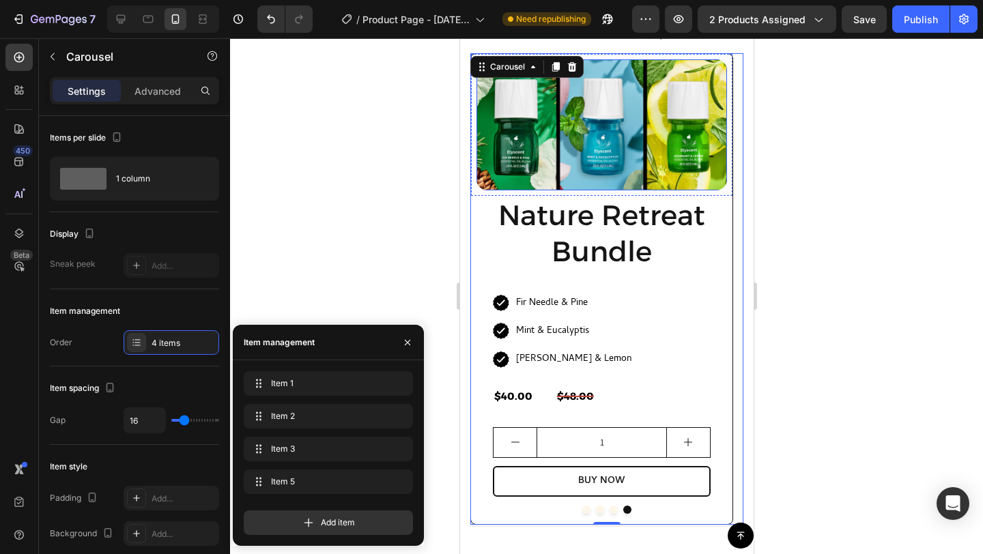
click at [579, 143] on img at bounding box center [601, 124] width 251 height 131
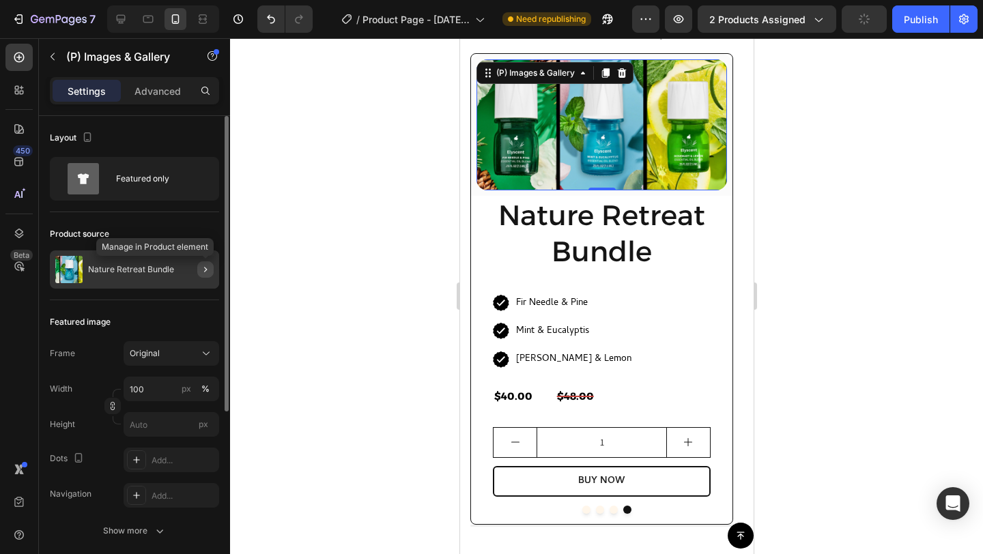
click at [203, 263] on button "button" at bounding box center [205, 269] width 16 height 16
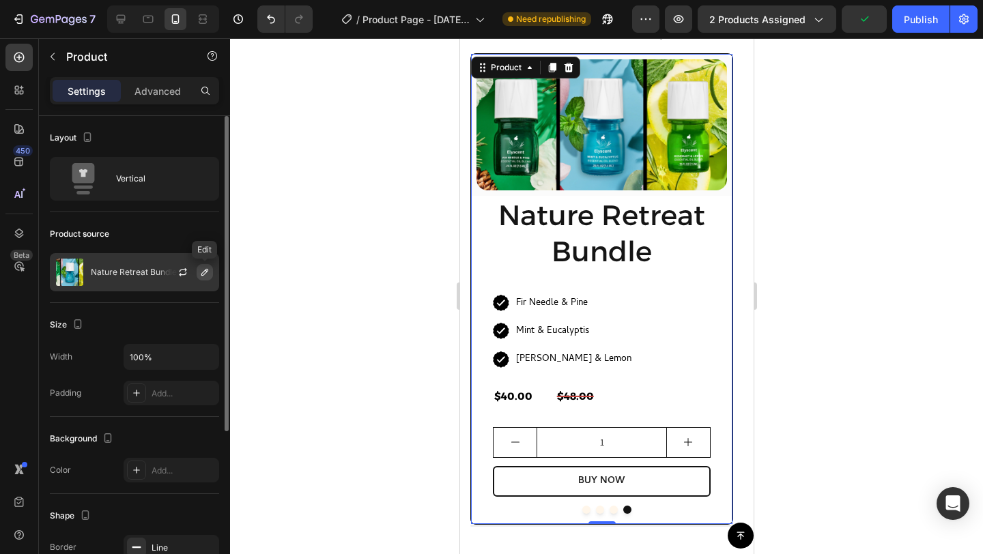
click at [203, 271] on icon "button" at bounding box center [204, 272] width 7 height 7
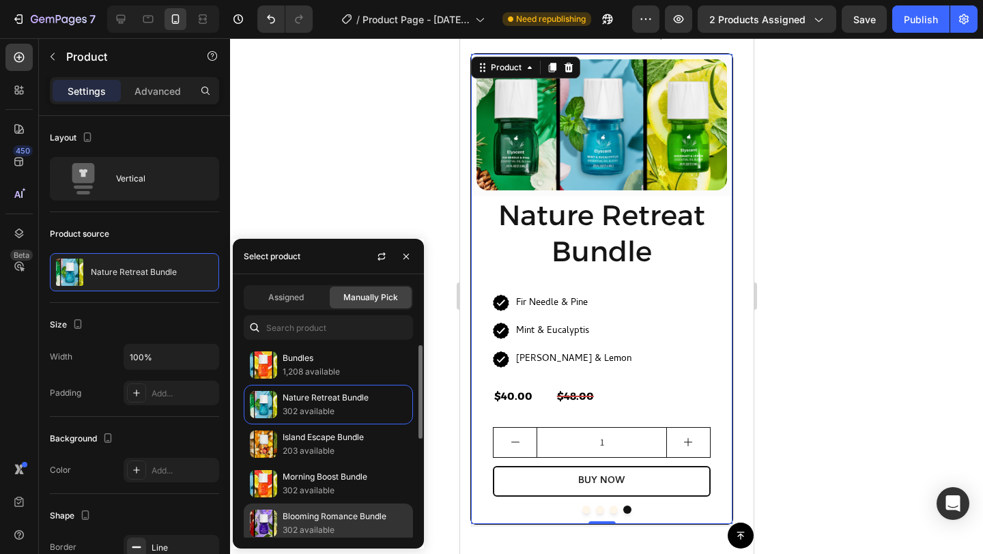
click at [298, 513] on p "Blooming Romance Bundle" at bounding box center [345, 517] width 124 height 14
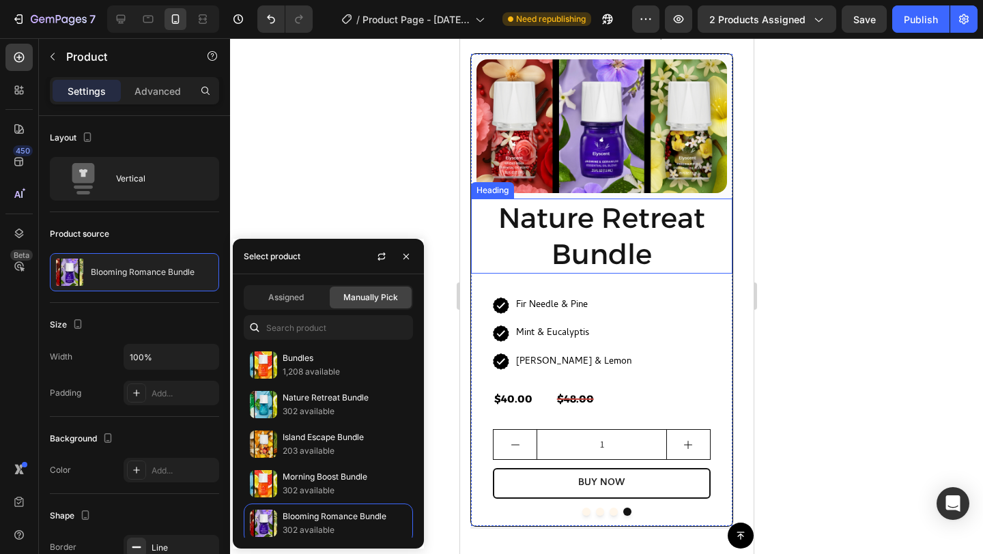
click at [587, 233] on h2 "Nature Retreat Bundle" at bounding box center [600, 237] width 261 height 76
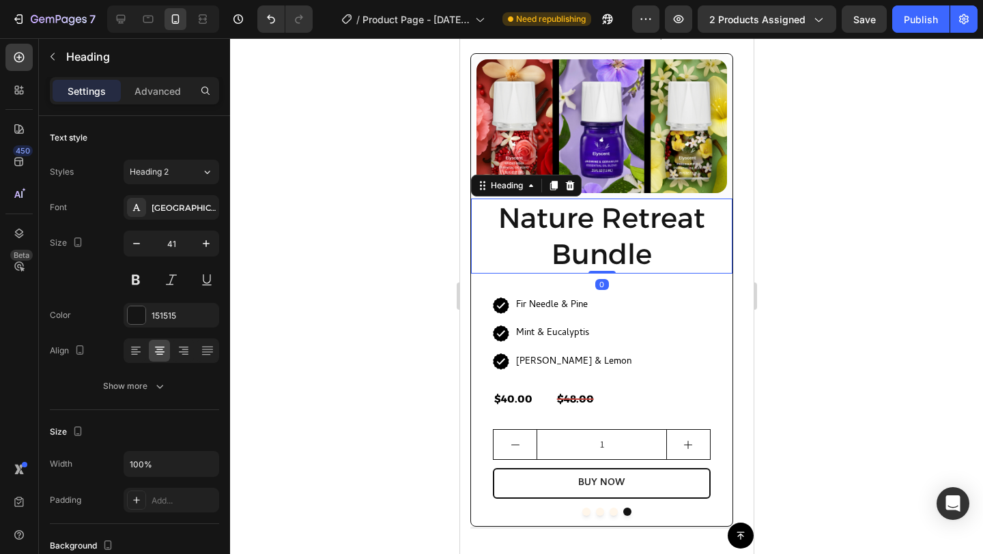
click at [653, 216] on h2 "Nature Retreat Bundle" at bounding box center [600, 237] width 261 height 76
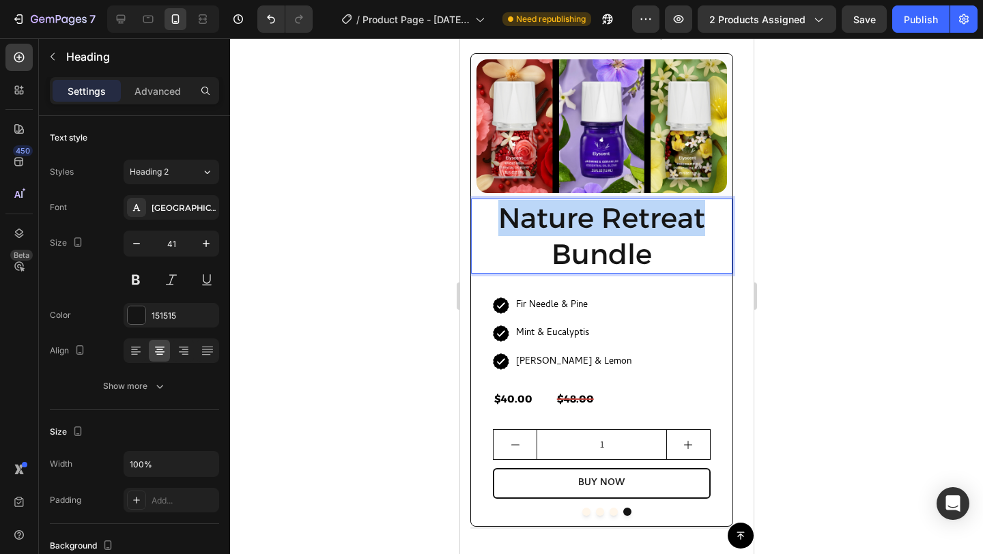
drag, startPoint x: 700, startPoint y: 216, endPoint x: 502, endPoint y: 223, distance: 198.1
click at [502, 223] on p "Nature Retreat Bundle" at bounding box center [601, 236] width 259 height 73
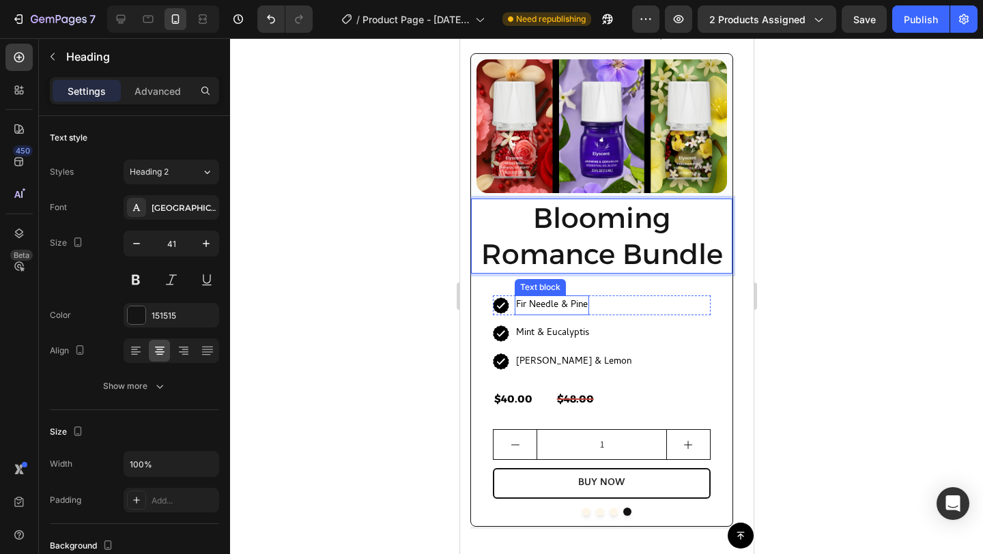
click at [537, 304] on p "Fir Needle & Pine" at bounding box center [551, 305] width 72 height 17
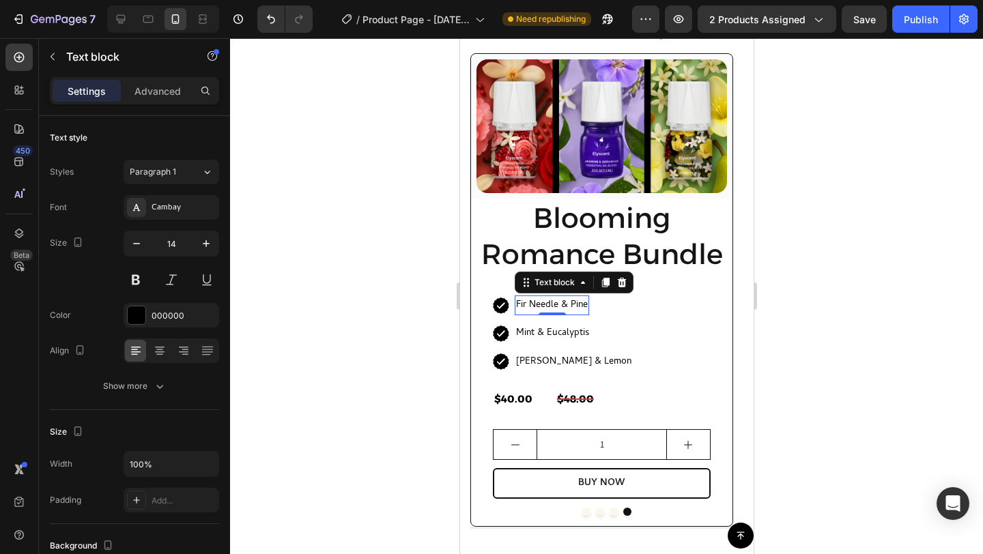
click at [544, 304] on p "Fir Needle & Pine" at bounding box center [551, 305] width 72 height 17
click at [564, 334] on p "Mint & Eucalyptis" at bounding box center [551, 333] width 73 height 17
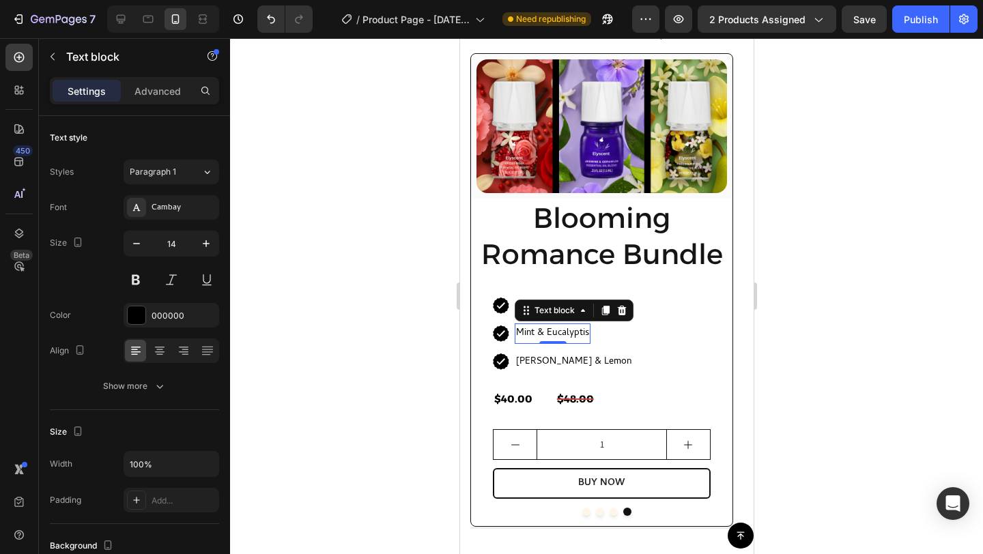
click at [565, 333] on p "Mint & Eucalyptis" at bounding box center [551, 333] width 73 height 17
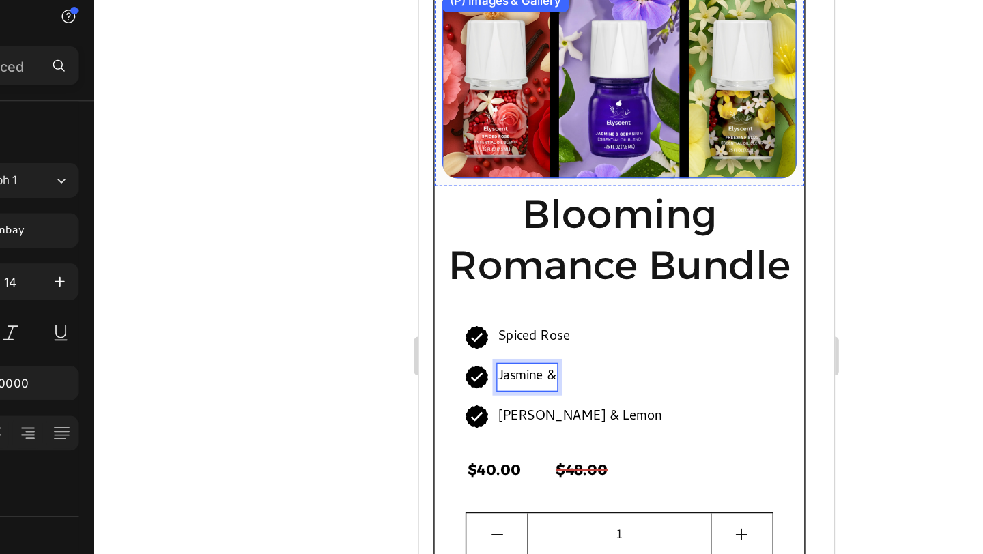
scroll to position [1189, 0]
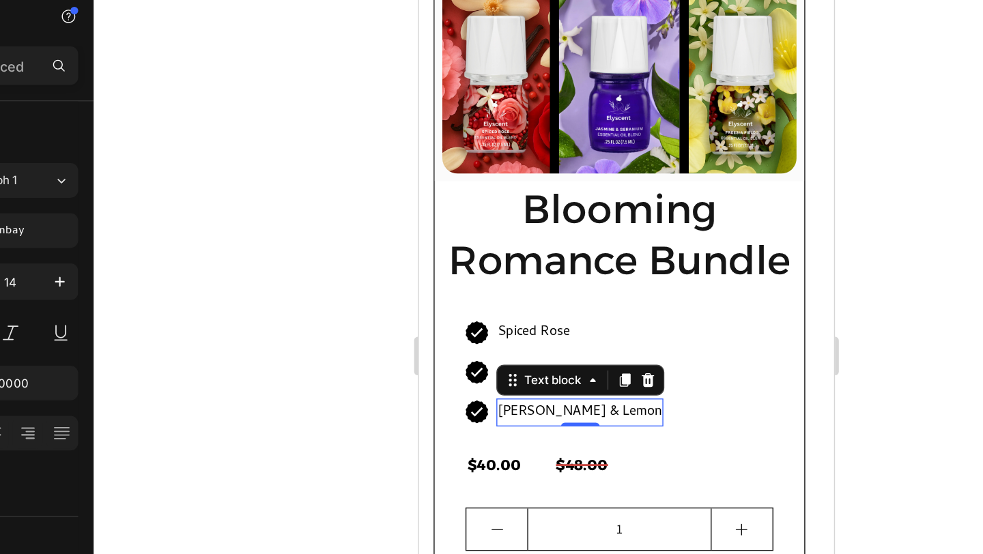
click at [522, 289] on p "[PERSON_NAME] & Lemon" at bounding box center [531, 289] width 115 height 17
click at [534, 289] on p "[PERSON_NAME] & Lemon" at bounding box center [531, 289] width 115 height 17
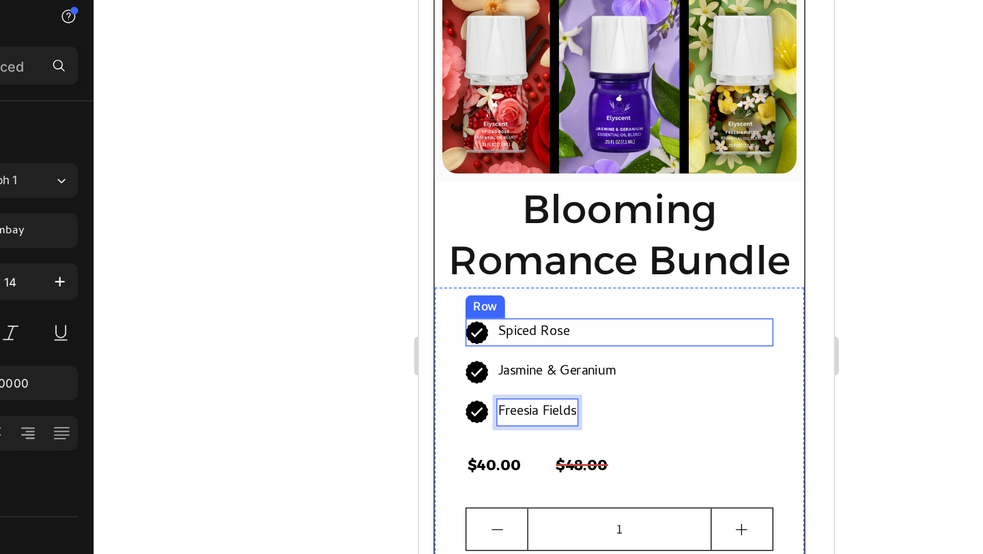
click at [558, 242] on div "Icon Spiced Rose Text block Row" at bounding box center [560, 233] width 218 height 20
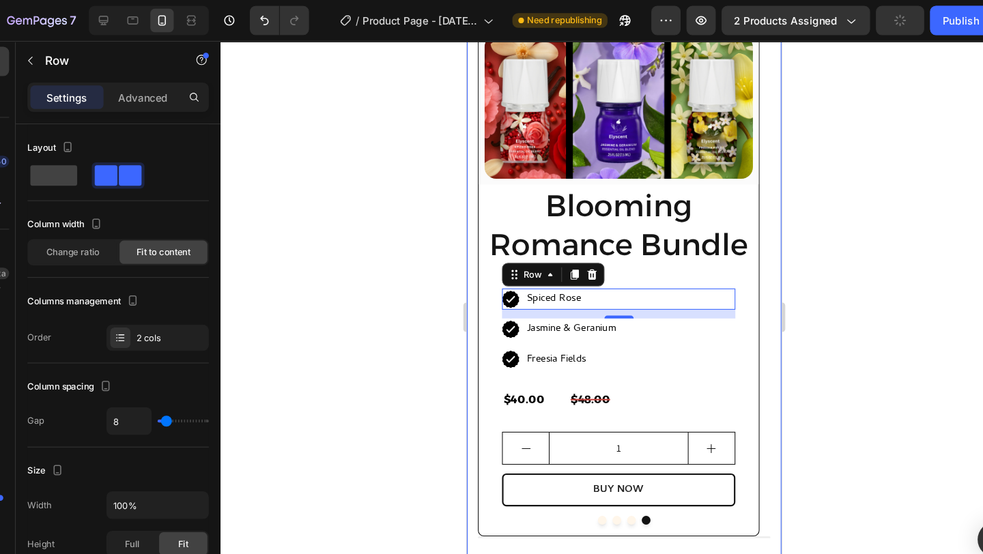
click at [805, 287] on div at bounding box center [606, 296] width 753 height 516
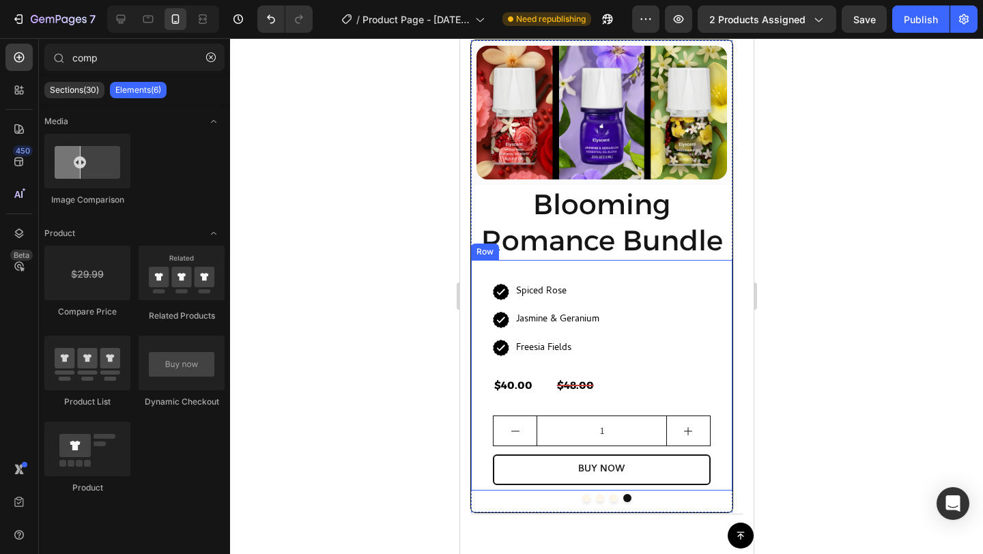
scroll to position [1178, 0]
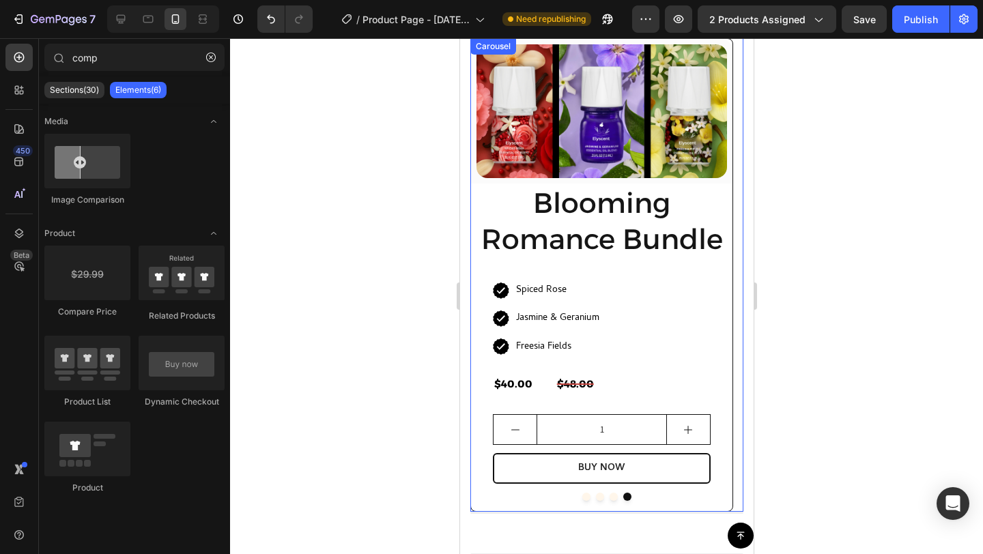
click at [609, 498] on button "Dot" at bounding box center [613, 497] width 8 height 8
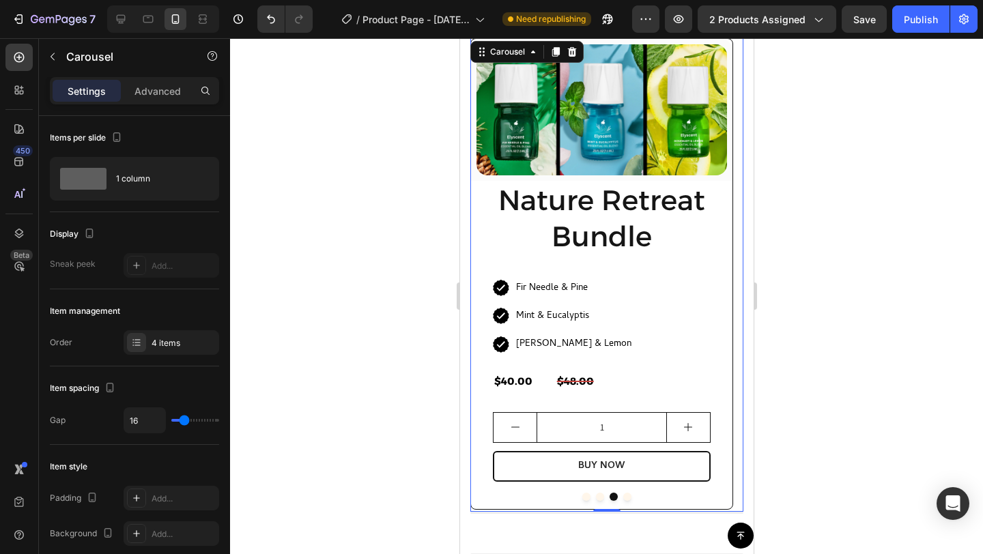
click at [590, 498] on div at bounding box center [606, 497] width 273 height 8
click at [595, 497] on button "Dot" at bounding box center [599, 497] width 8 height 8
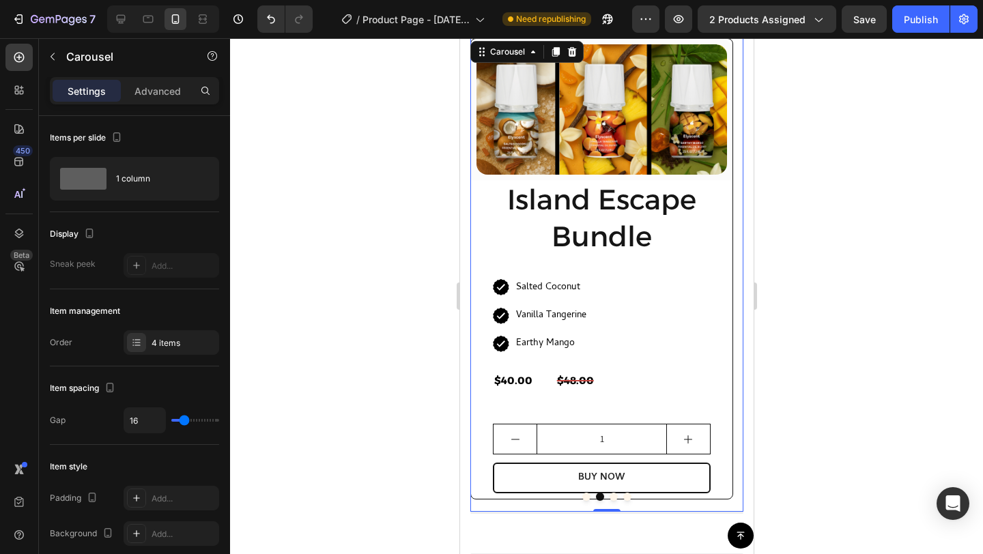
click at [582, 498] on button "Dot" at bounding box center [586, 497] width 8 height 8
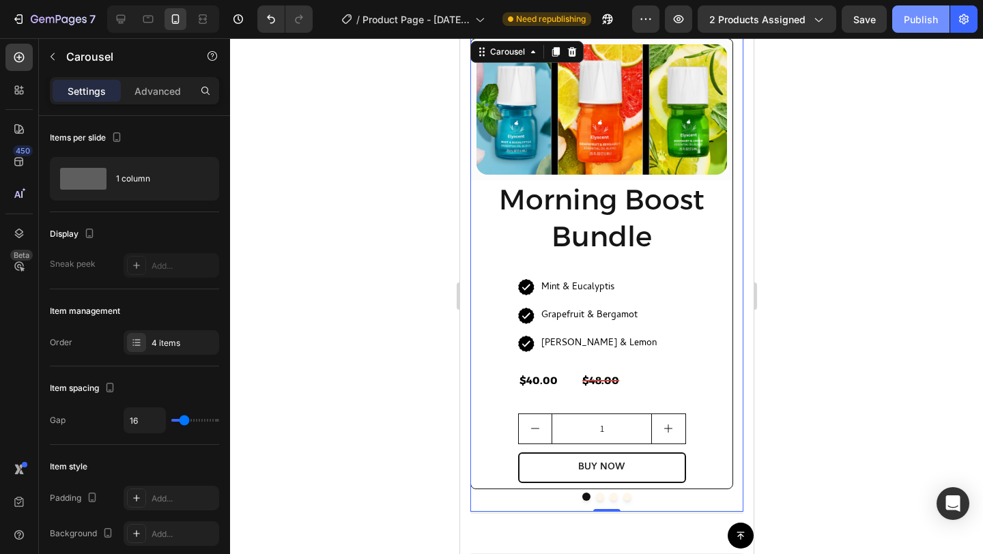
click at [924, 7] on button "Publish" at bounding box center [920, 18] width 57 height 27
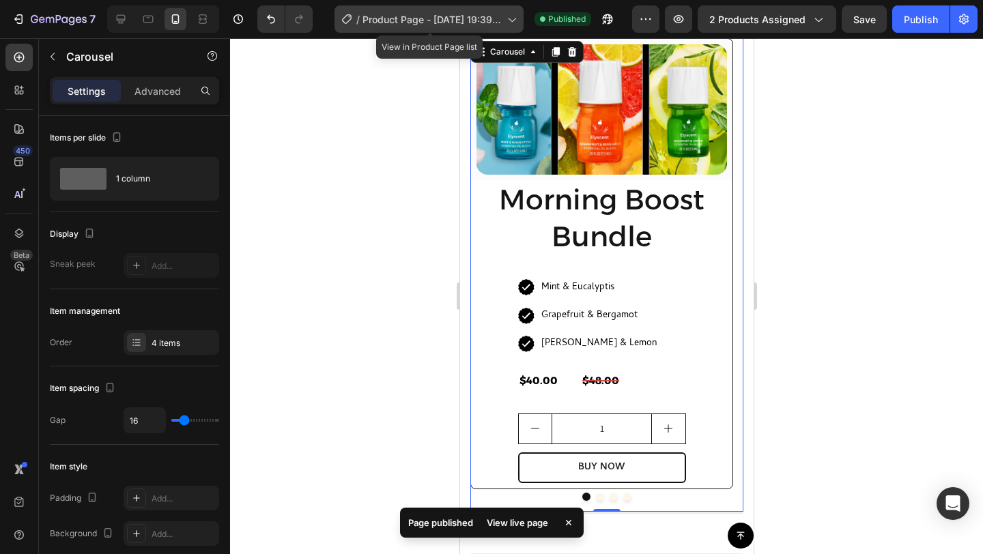
click at [379, 17] on span "Product Page - [DATE] 19:39:12" at bounding box center [431, 19] width 139 height 14
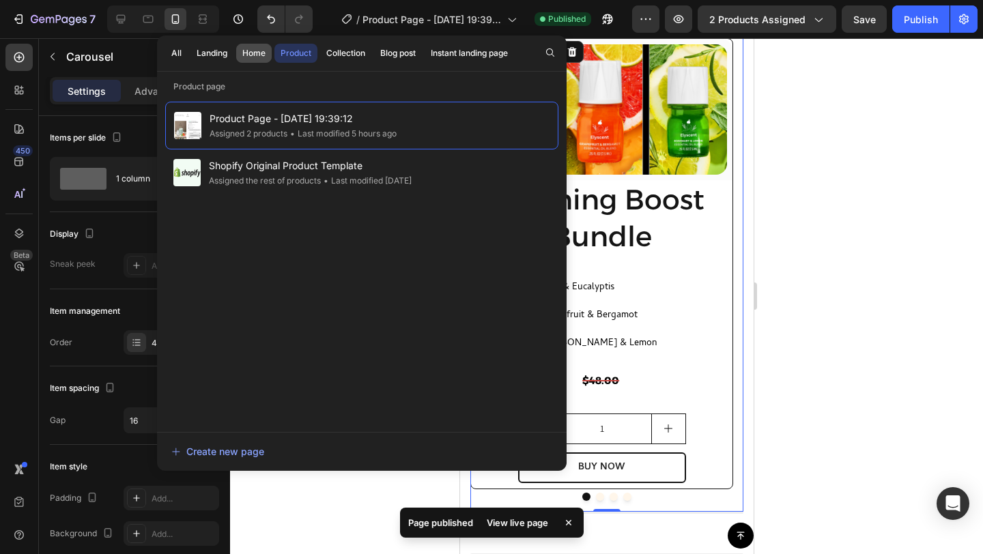
click at [254, 57] on div "Home" at bounding box center [253, 53] width 23 height 12
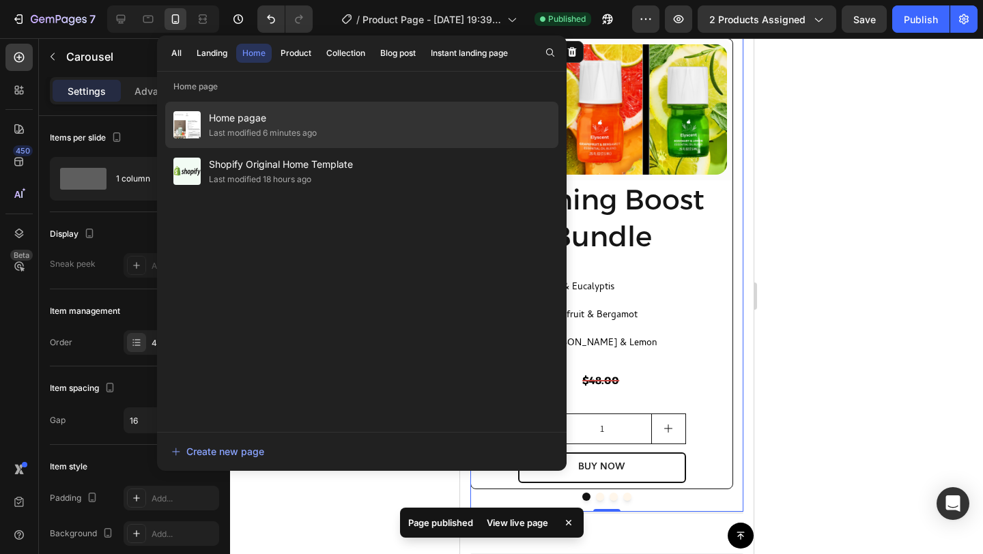
click at [268, 130] on div "Last modified 6 minutes ago" at bounding box center [263, 133] width 108 height 14
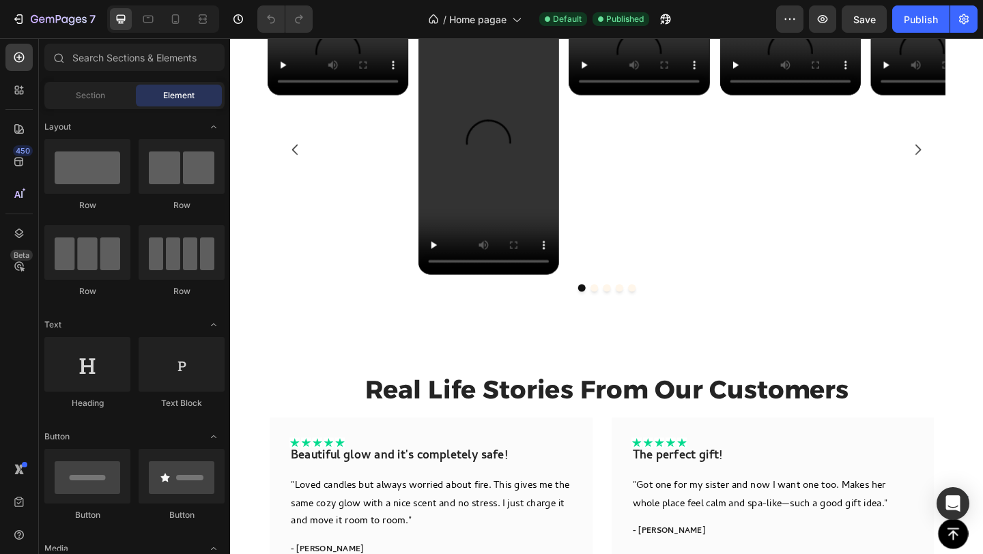
scroll to position [1076, 0]
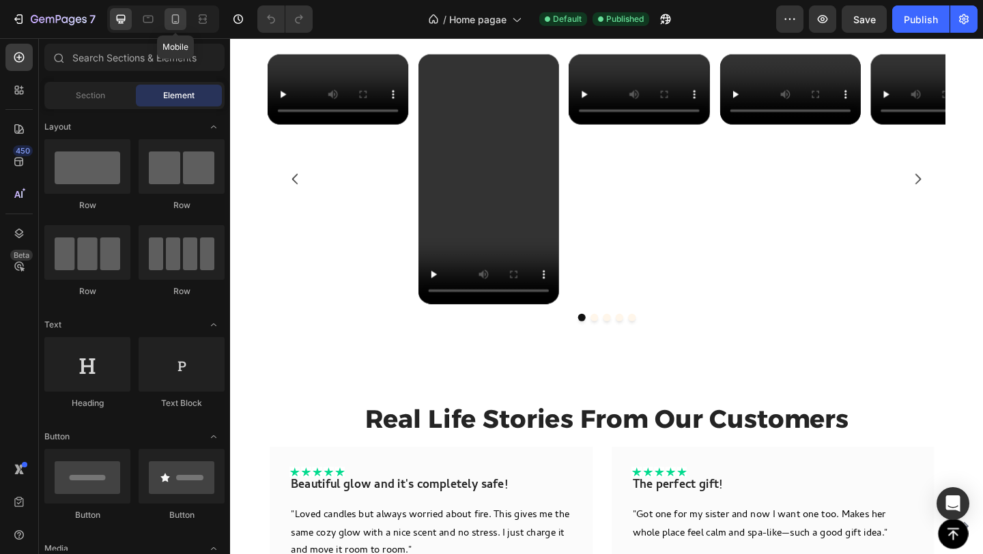
click at [169, 18] on icon at bounding box center [176, 19] width 14 height 14
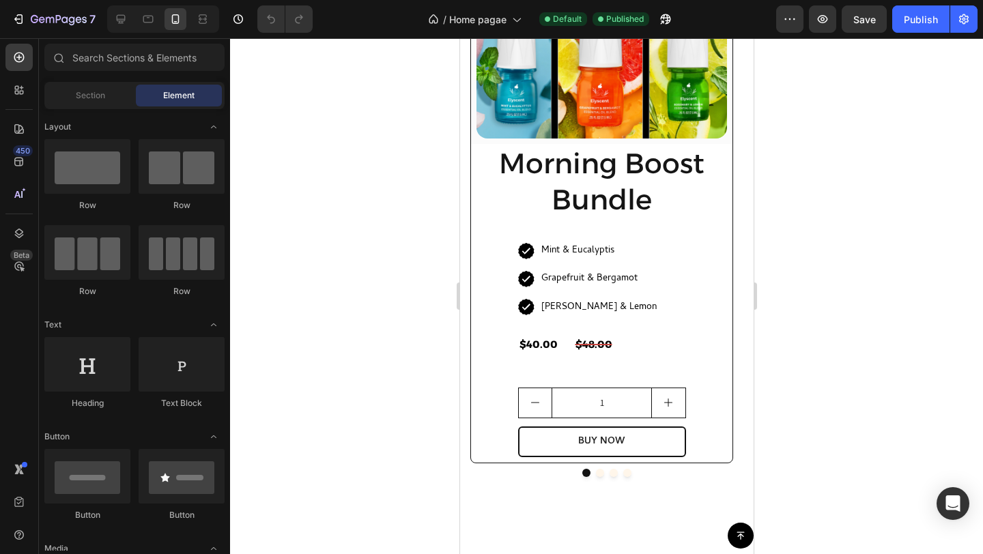
scroll to position [1132, 0]
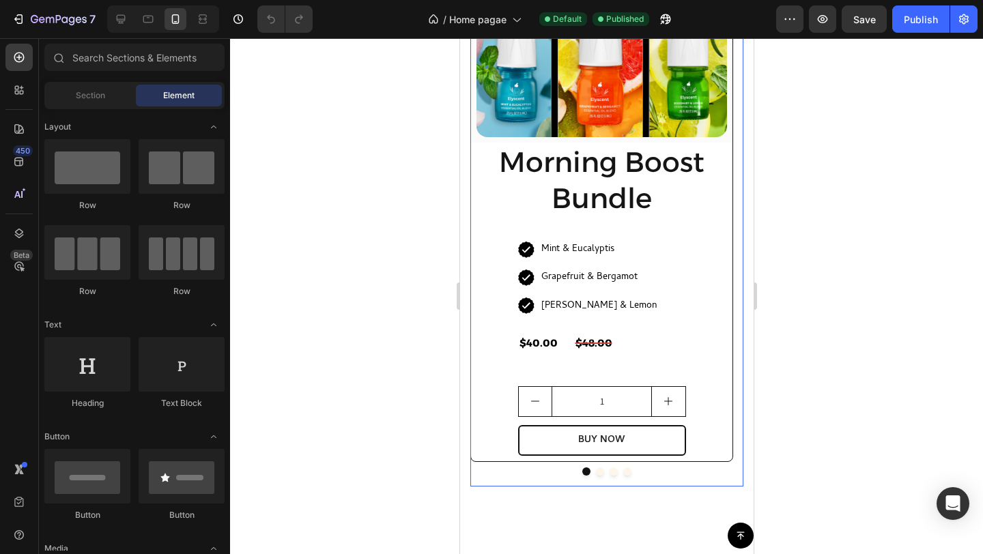
click at [624, 472] on button "Dot" at bounding box center [627, 472] width 8 height 8
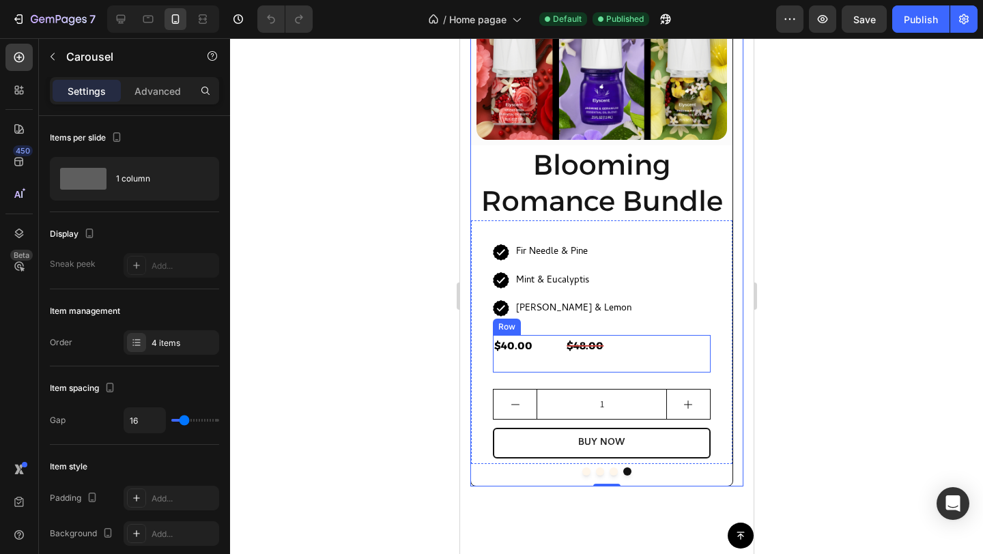
click at [553, 364] on div "$40.00 (P) Price (P) Price" at bounding box center [528, 354] width 72 height 38
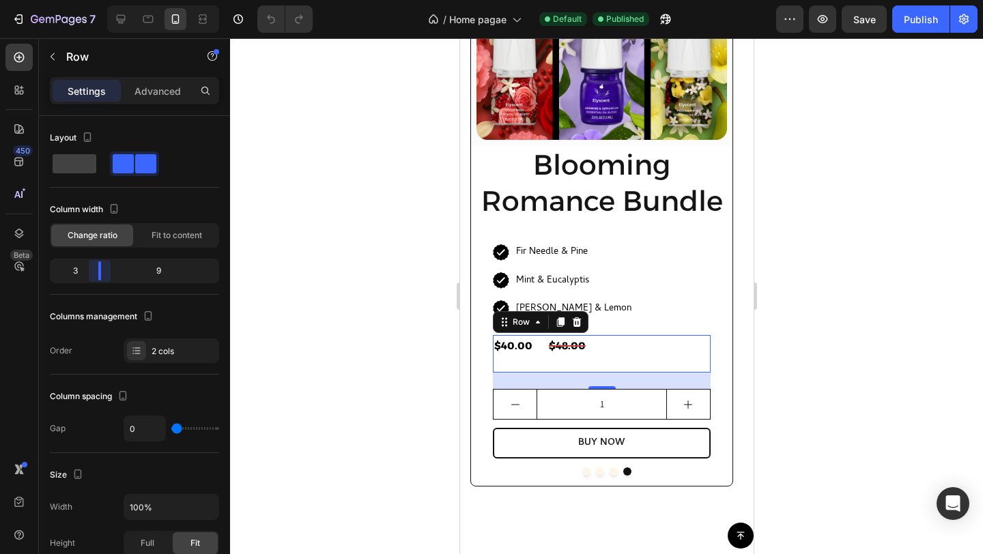
drag, startPoint x: 112, startPoint y: 269, endPoint x: 97, endPoint y: 268, distance: 15.0
click at [97, 0] on body "7 Version history / Home pagae Default Published Preview Save Publish 450 Beta …" at bounding box center [491, 0] width 983 height 0
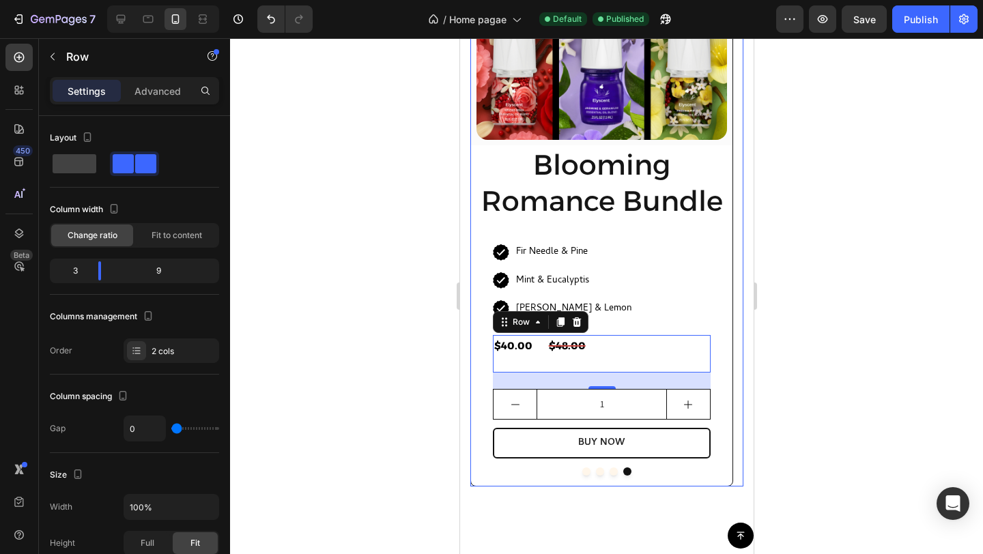
click at [609, 472] on button "Dot" at bounding box center [613, 472] width 8 height 8
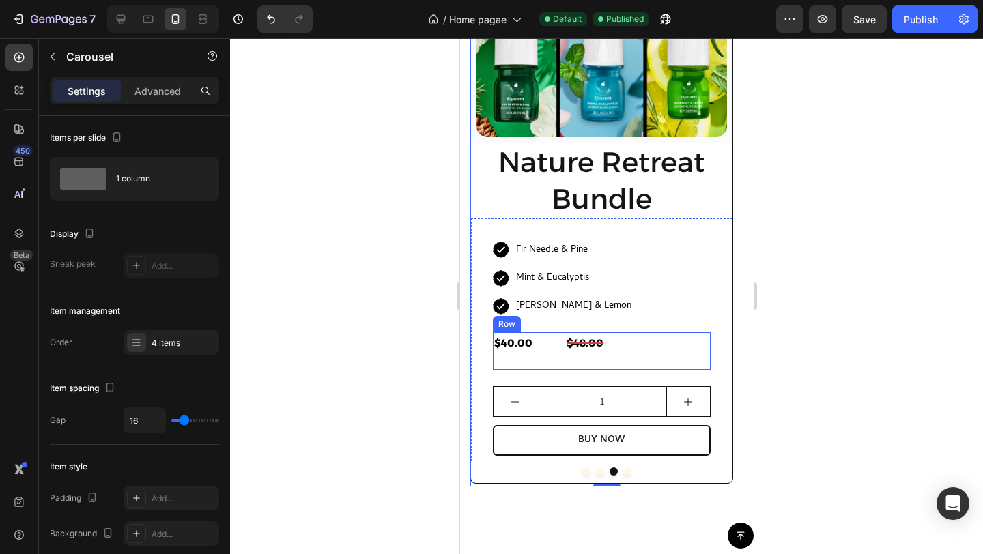
click at [552, 356] on div "$40.00 (P) Price (P) Price" at bounding box center [528, 351] width 72 height 38
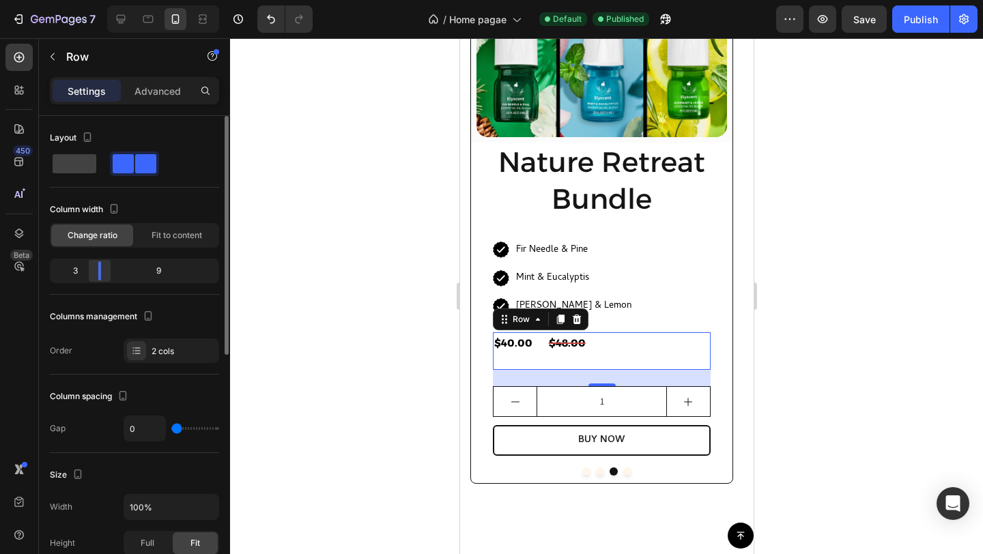
drag, startPoint x: 110, startPoint y: 276, endPoint x: 98, endPoint y: 277, distance: 12.4
click at [98, 0] on body "7 Version history / Home pagae Default Published Preview Save Publish 450 Beta …" at bounding box center [491, 0] width 983 height 0
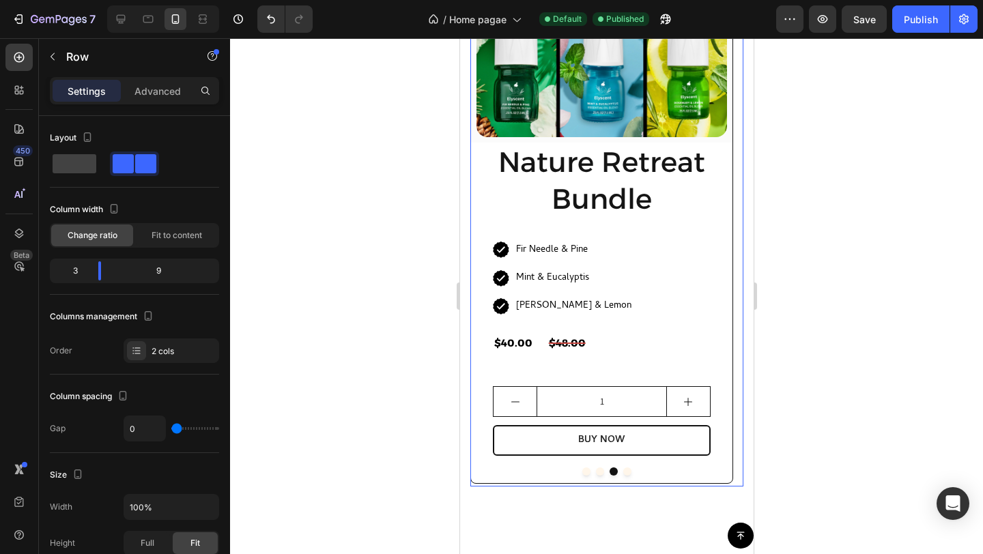
click at [595, 473] on button "Dot" at bounding box center [599, 472] width 8 height 8
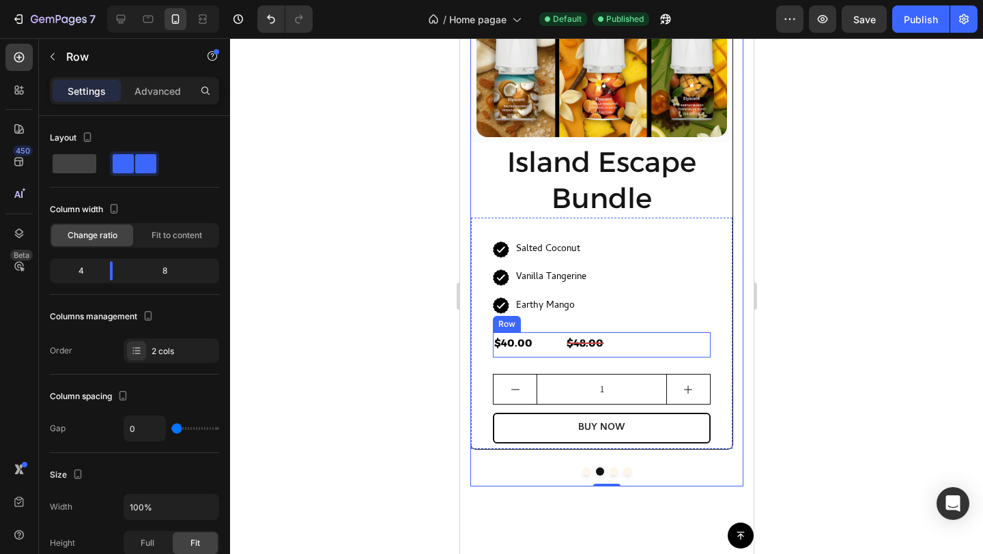
click at [552, 351] on div "$40.00 (P) Price (P) Price" at bounding box center [528, 345] width 72 height 26
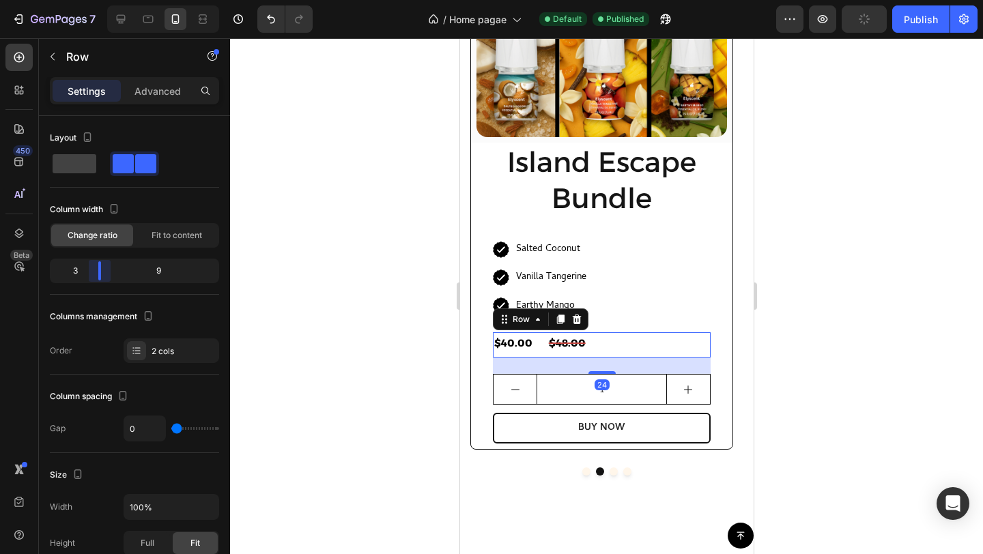
drag, startPoint x: 108, startPoint y: 278, endPoint x: 97, endPoint y: 278, distance: 10.9
click at [97, 0] on body "7 Version history / Home pagae Default Published Preview Publish 450 Beta Secti…" at bounding box center [491, 0] width 983 height 0
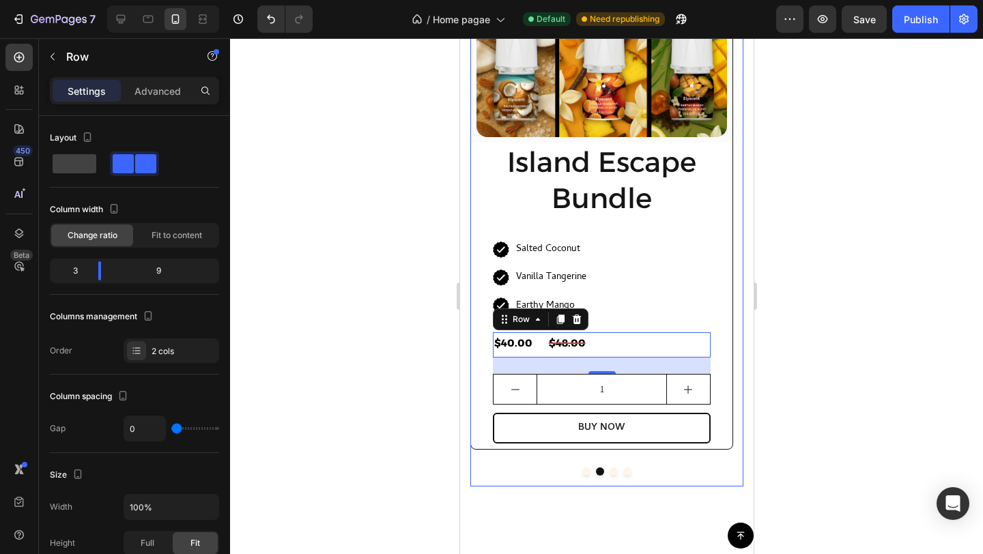
click at [582, 474] on button "Dot" at bounding box center [586, 472] width 8 height 8
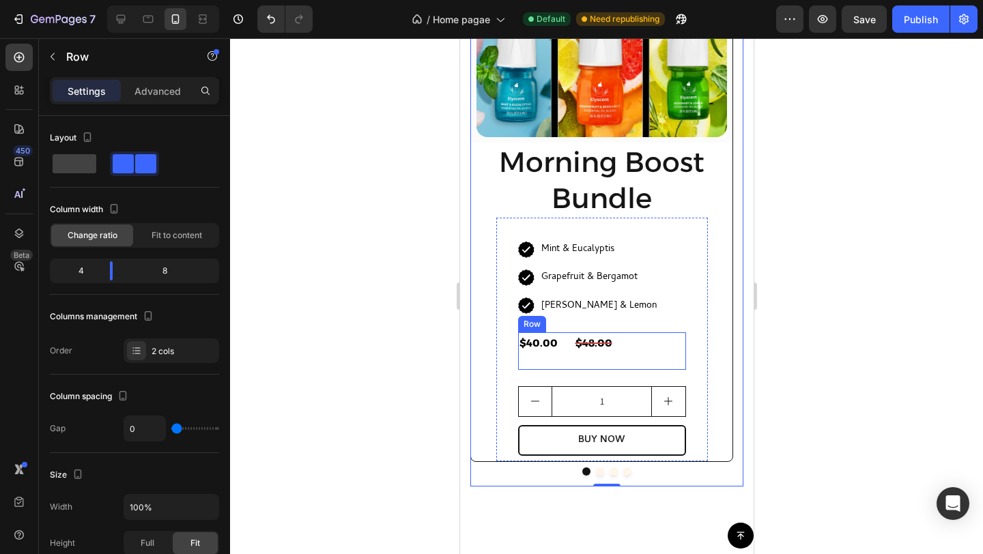
click at [569, 358] on div "$40.00 (P) Price (P) Price" at bounding box center [545, 351] width 56 height 38
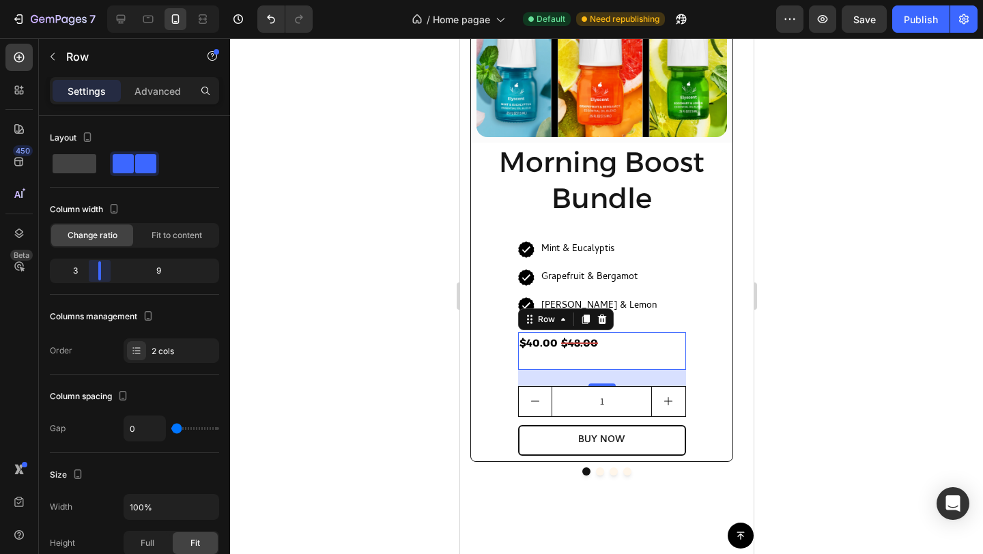
drag, startPoint x: 115, startPoint y: 266, endPoint x: 92, endPoint y: 270, distance: 23.6
click at [92, 0] on body "7 Version history / Home pagae Default Need republishing Preview Save Publish 4…" at bounding box center [491, 0] width 983 height 0
click at [102, 0] on body "7 Version history / Home pagae Default Need republishing Preview Publish 450 Be…" at bounding box center [491, 0] width 983 height 0
click at [343, 302] on div at bounding box center [606, 296] width 753 height 516
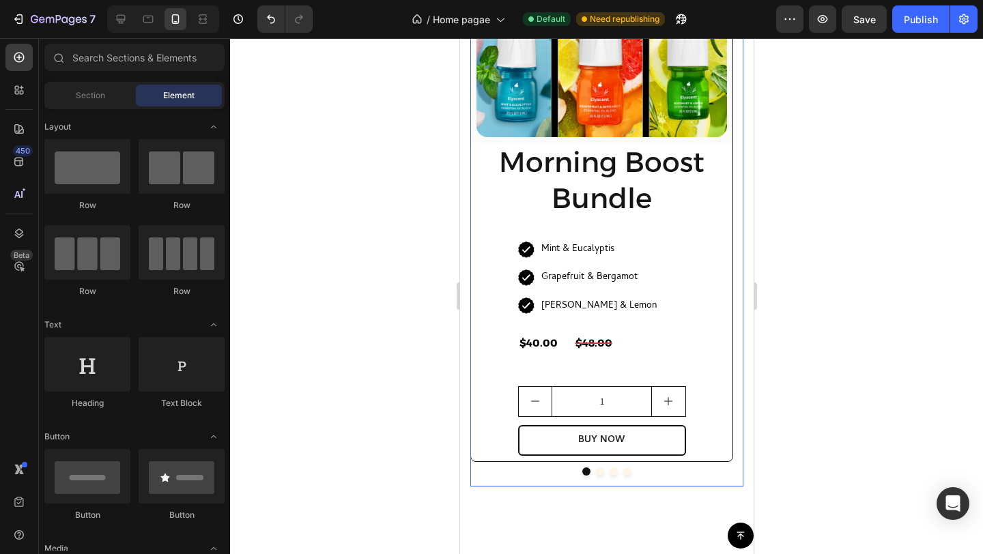
click at [589, 470] on div at bounding box center [606, 472] width 273 height 8
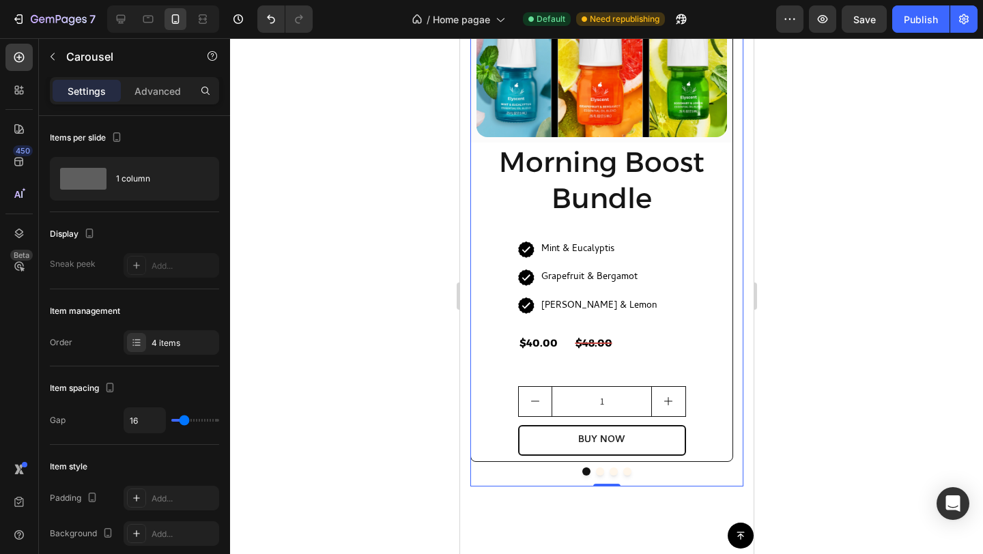
click at [595, 471] on button "Dot" at bounding box center [599, 472] width 8 height 8
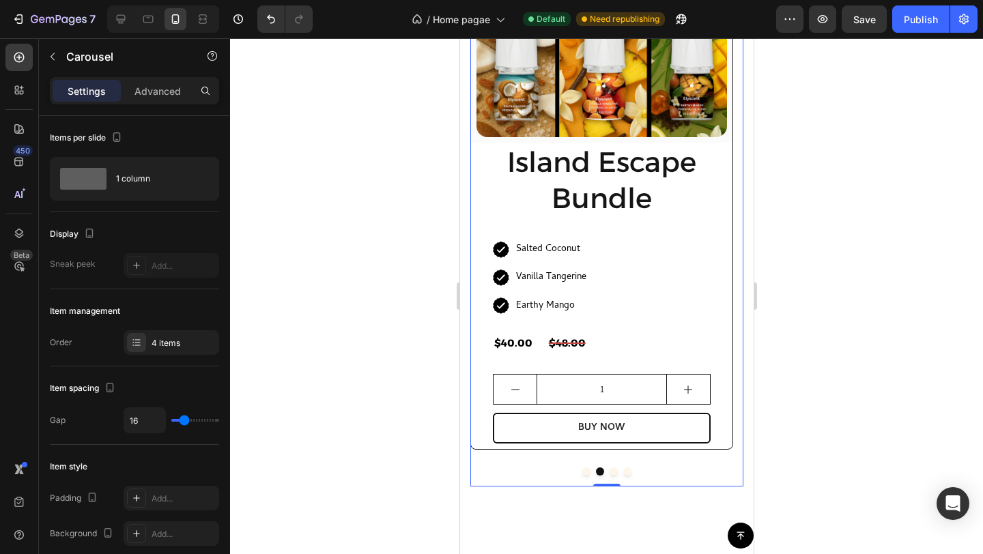
click at [574, 473] on div at bounding box center [606, 472] width 273 height 8
click at [582, 472] on button "Dot" at bounding box center [586, 472] width 8 height 8
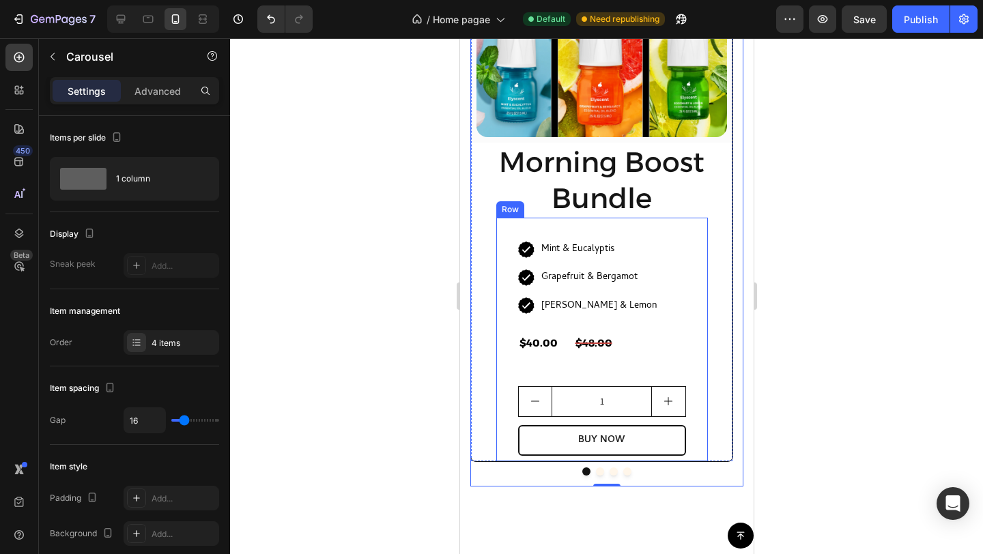
click at [516, 323] on div "Icon Mint & Eucalyptis Text block Row Icon Grapefruit & Bergamot Text block Row…" at bounding box center [602, 340] width 212 height 244
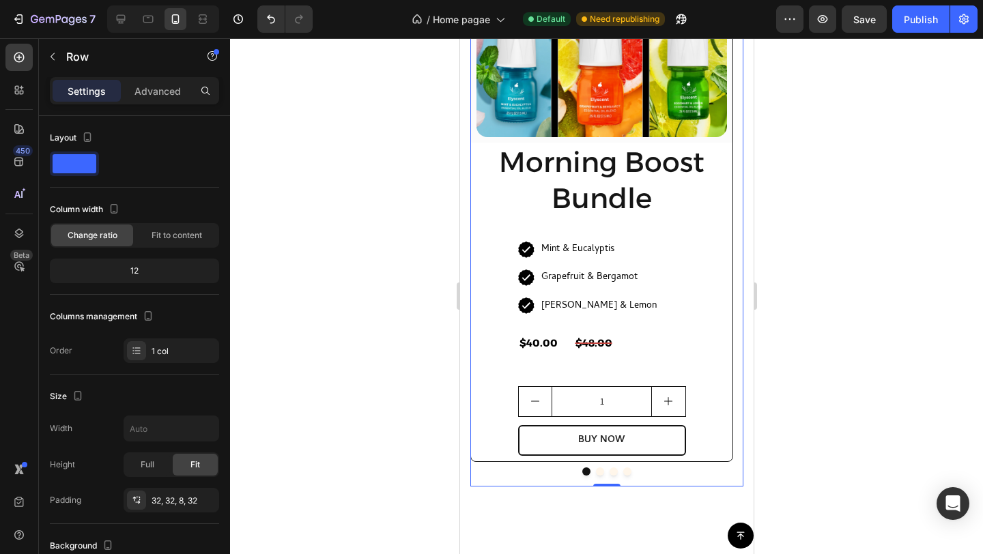
click at [595, 472] on button "Dot" at bounding box center [599, 472] width 8 height 8
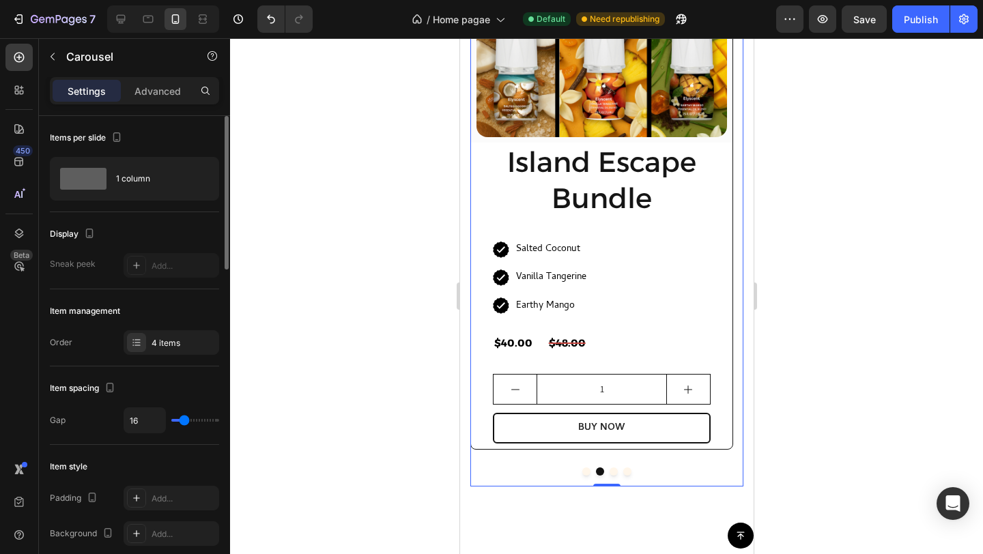
type input "0"
drag, startPoint x: 185, startPoint y: 420, endPoint x: 158, endPoint y: 423, distance: 26.8
click at [171, 422] on input "range" at bounding box center [195, 420] width 48 height 3
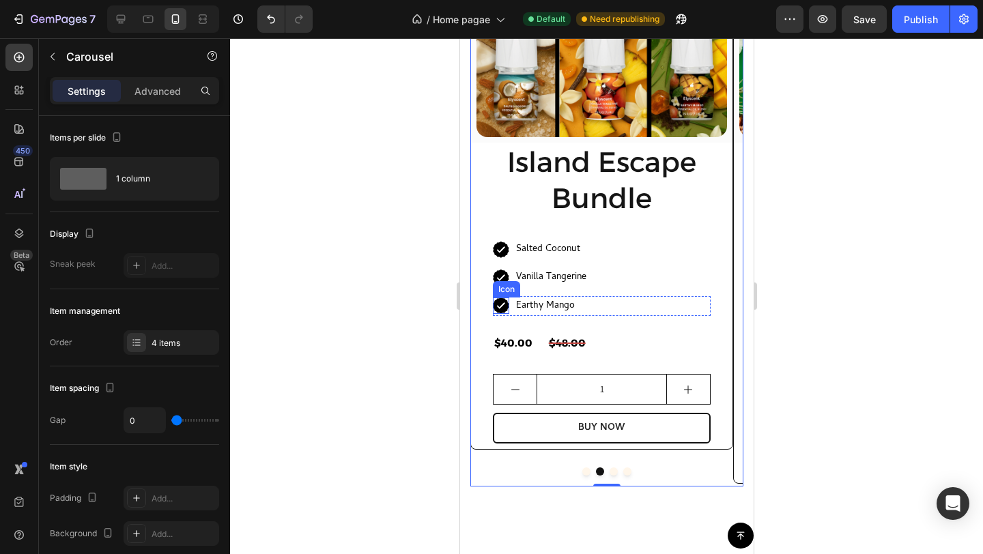
type input "16"
click at [582, 471] on button "Dot" at bounding box center [586, 472] width 8 height 8
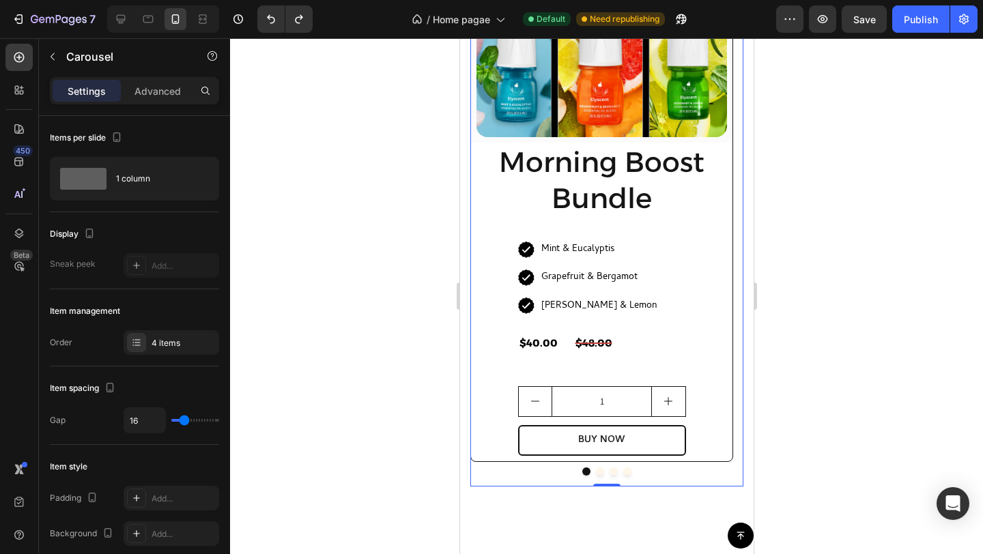
click at [595, 470] on button "Dot" at bounding box center [599, 472] width 8 height 8
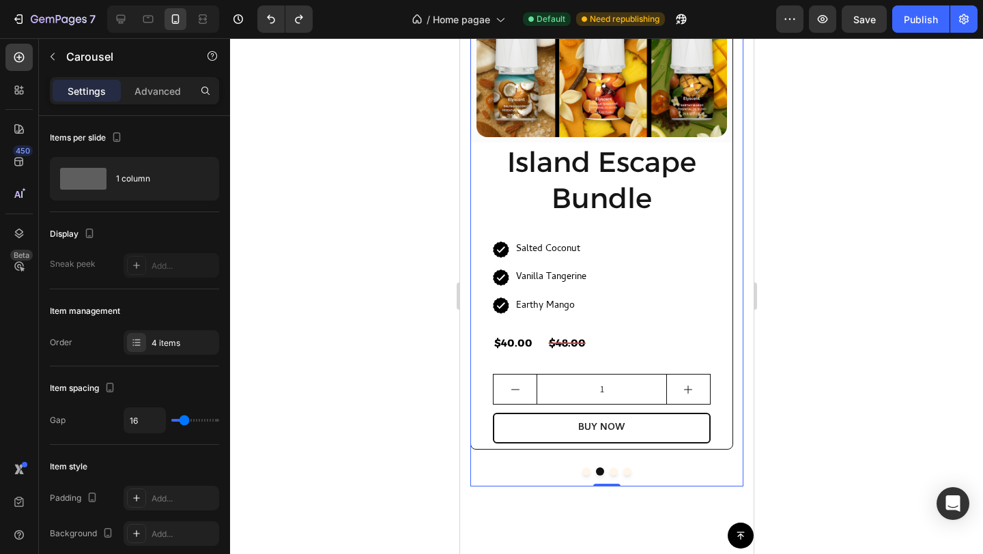
click at [582, 470] on button "Dot" at bounding box center [586, 472] width 8 height 8
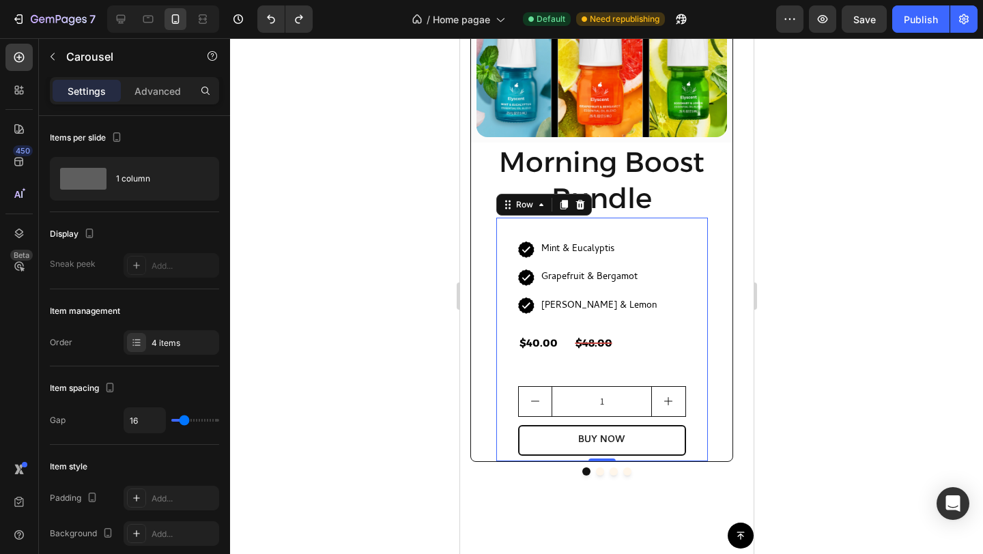
click at [686, 343] on div "Icon Mint & Eucalyptis Text block Row Icon Grapefruit & Bergamot Text block Row…" at bounding box center [602, 340] width 212 height 244
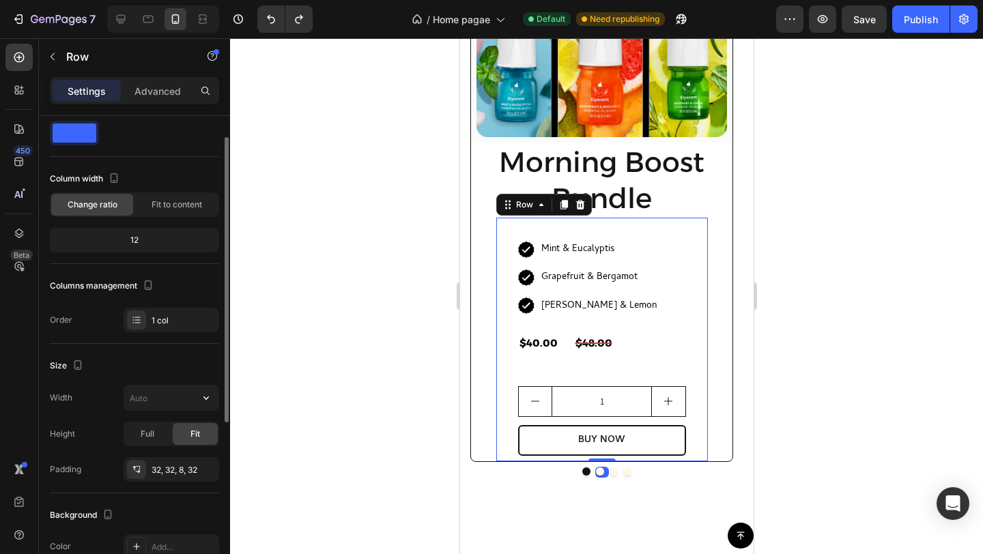
scroll to position [34, 0]
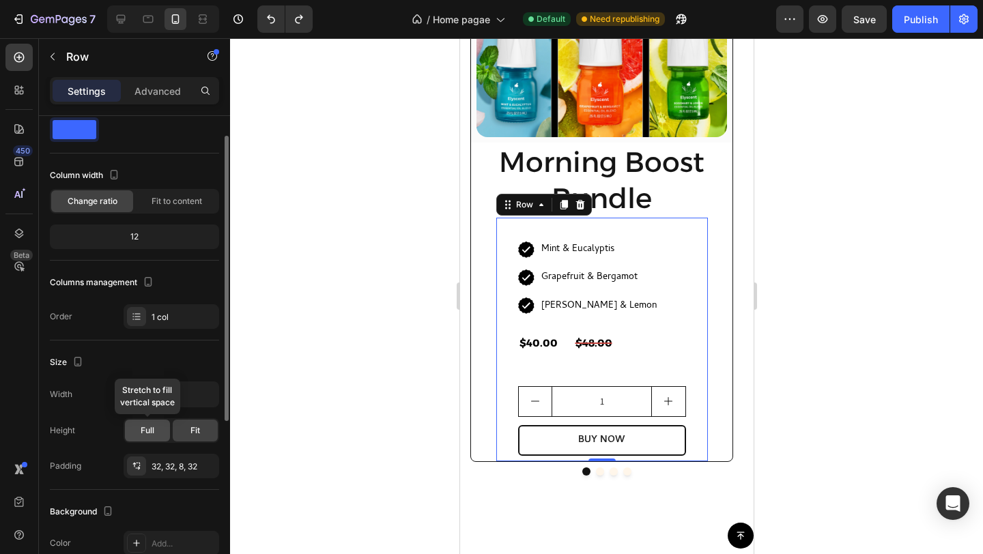
click at [141, 429] on span "Full" at bounding box center [148, 431] width 14 height 12
click at [175, 394] on input "text" at bounding box center [171, 394] width 94 height 25
click at [169, 363] on div "Size" at bounding box center [134, 363] width 169 height 22
click at [167, 199] on span "Fit to content" at bounding box center [177, 201] width 51 height 12
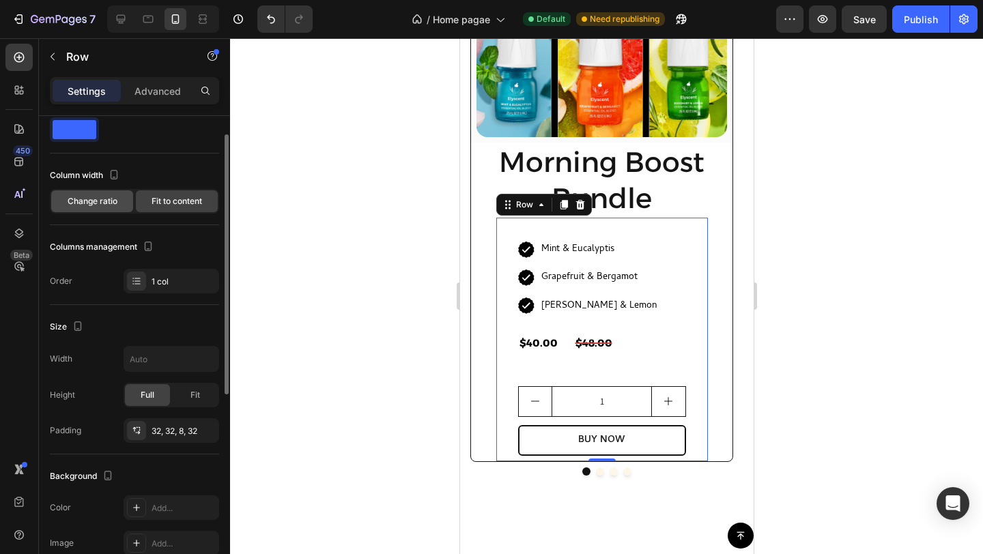
click at [112, 203] on span "Change ratio" at bounding box center [93, 201] width 50 height 12
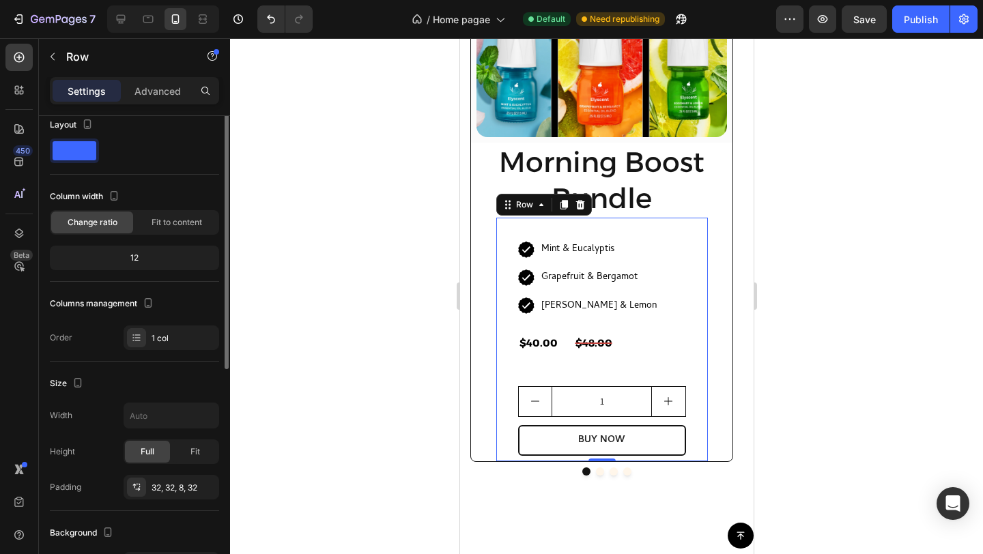
scroll to position [0, 0]
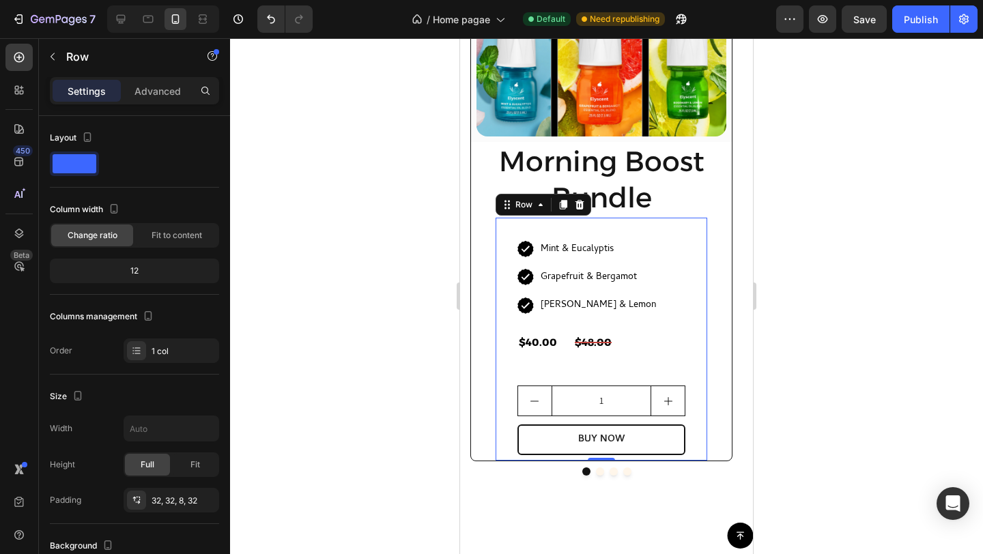
click at [797, 345] on div at bounding box center [606, 296] width 753 height 516
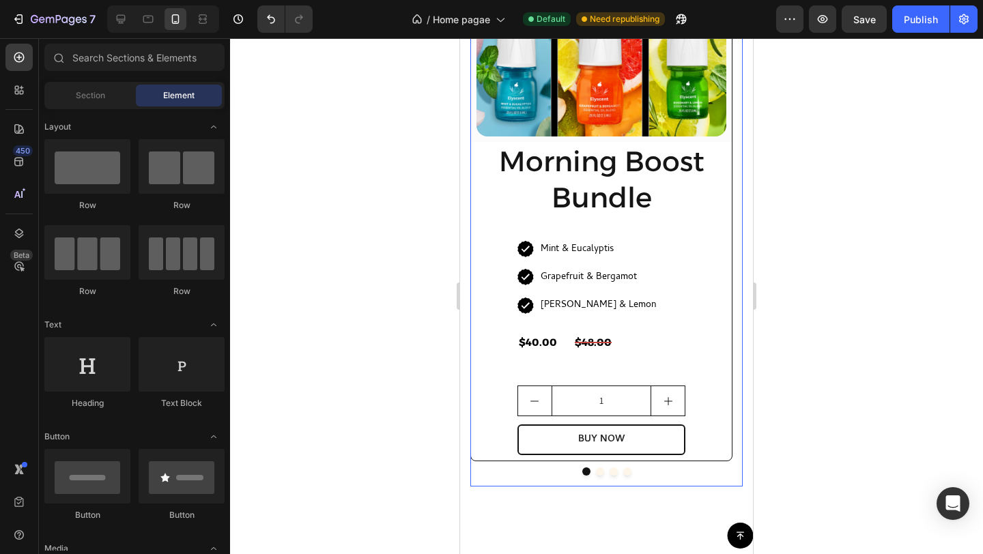
click at [624, 472] on button "Dot" at bounding box center [627, 472] width 8 height 8
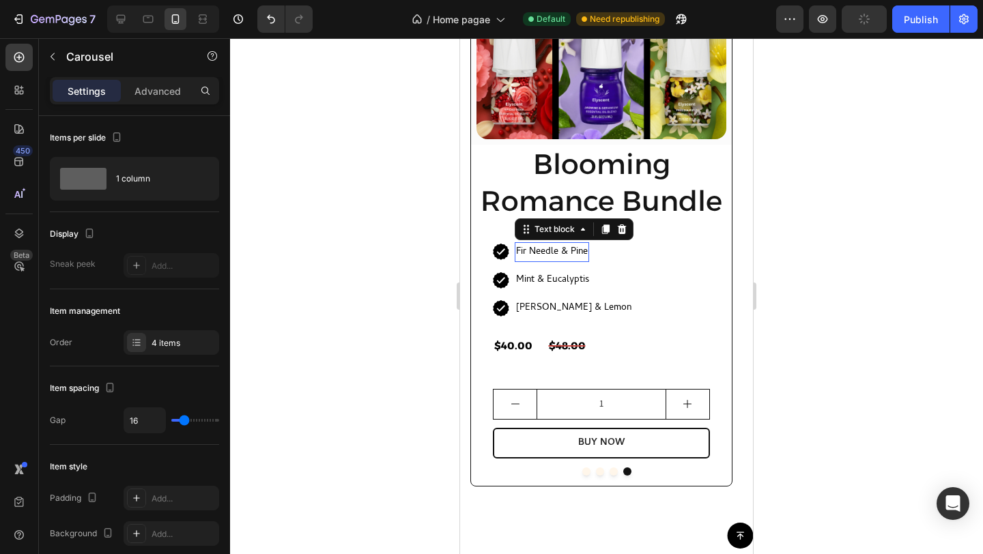
click at [566, 250] on p "Fir Needle & Pine" at bounding box center [552, 252] width 72 height 17
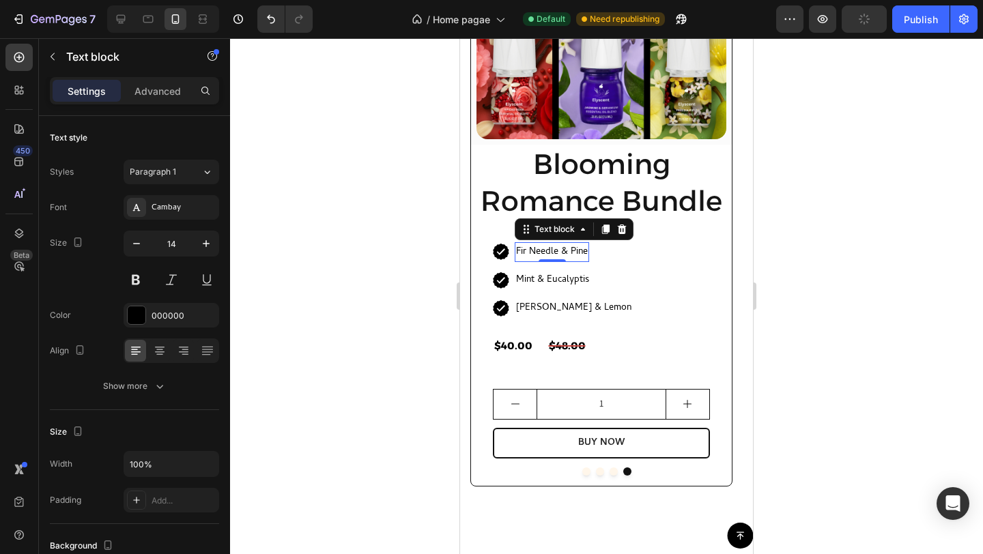
click at [577, 250] on p "Fir Needle & Pine" at bounding box center [552, 252] width 72 height 17
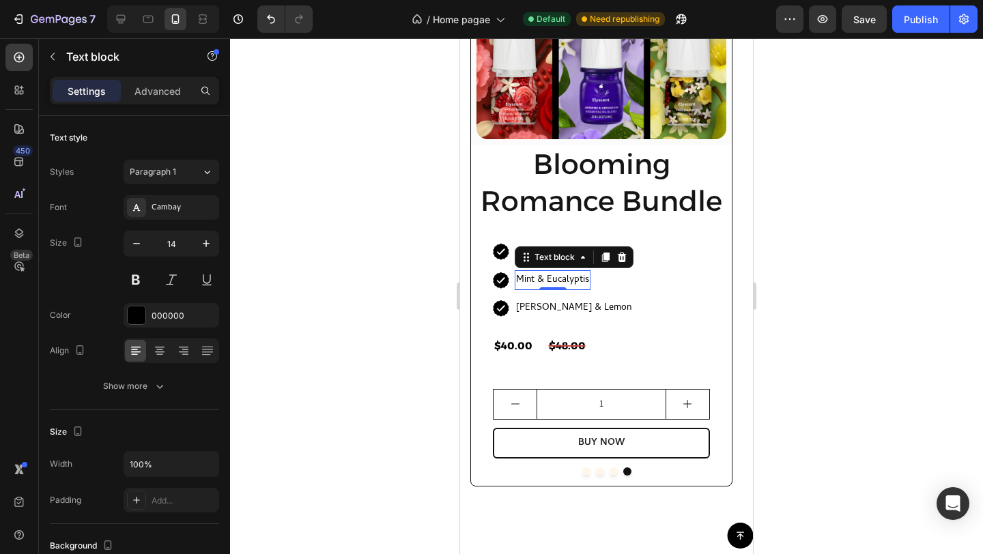
click at [556, 279] on p "Mint & Eucalyptis" at bounding box center [552, 280] width 73 height 17
click at [569, 279] on p "Mint & Eucalyptis" at bounding box center [552, 280] width 73 height 17
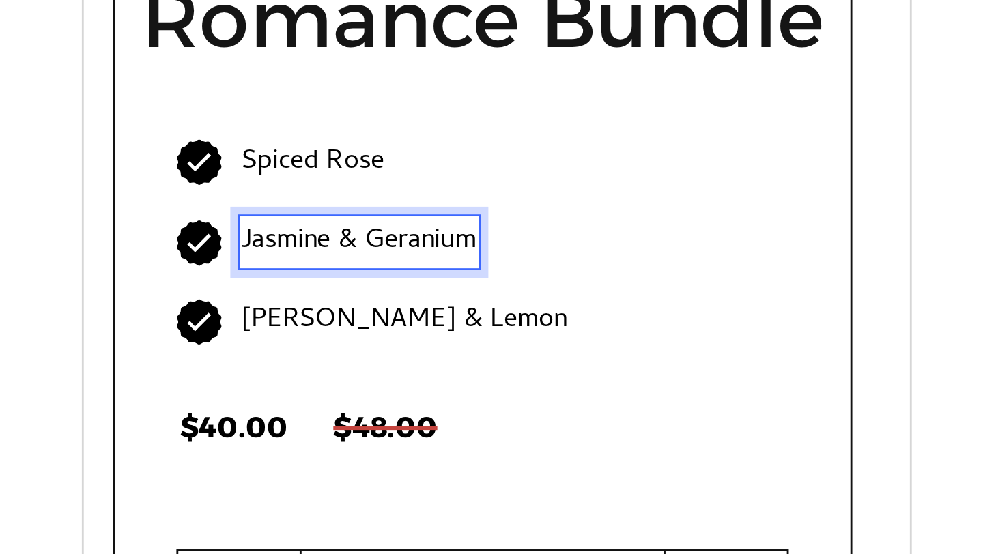
scroll to position [1264, 0]
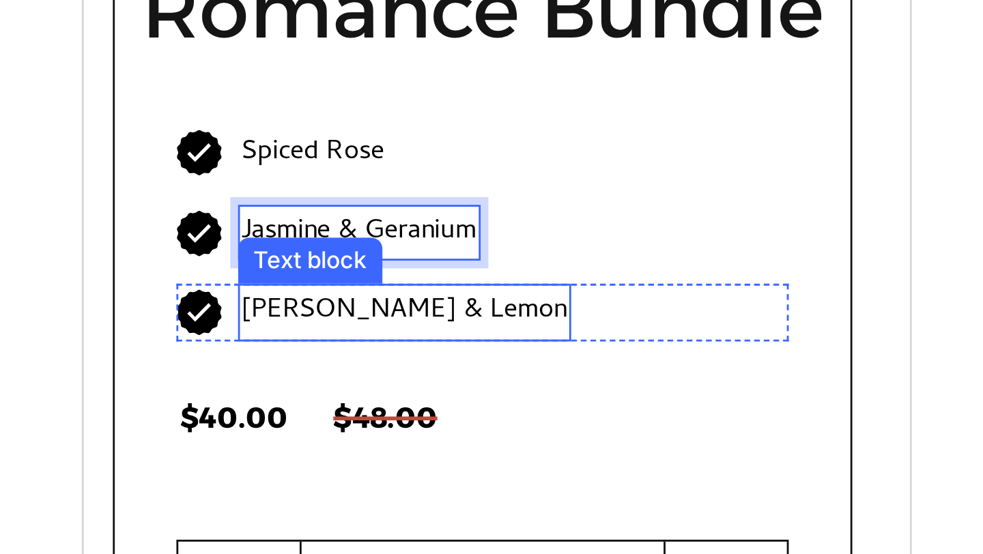
click at [193, 65] on p "[PERSON_NAME] & Lemon" at bounding box center [196, 61] width 115 height 17
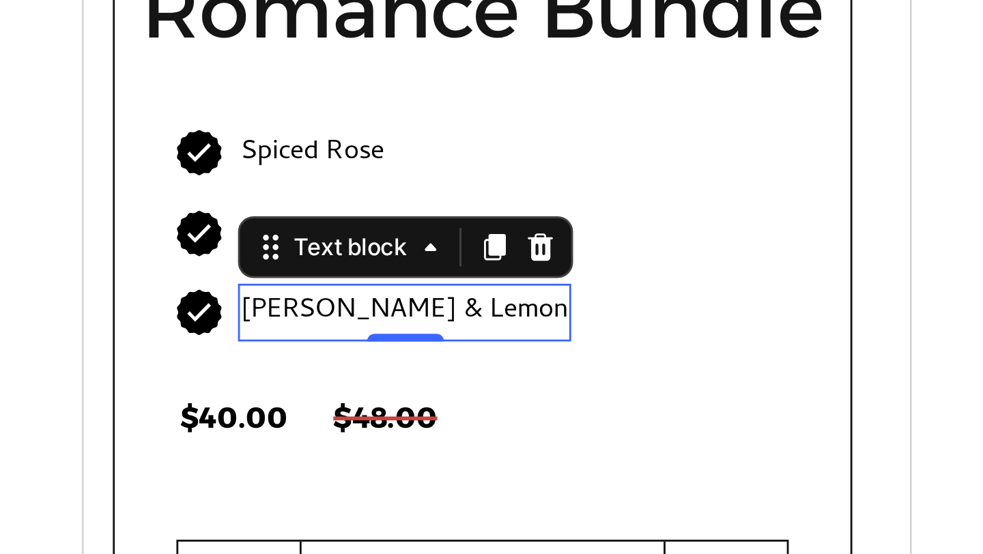
click at [201, 63] on p "[PERSON_NAME] & Lemon" at bounding box center [196, 61] width 115 height 17
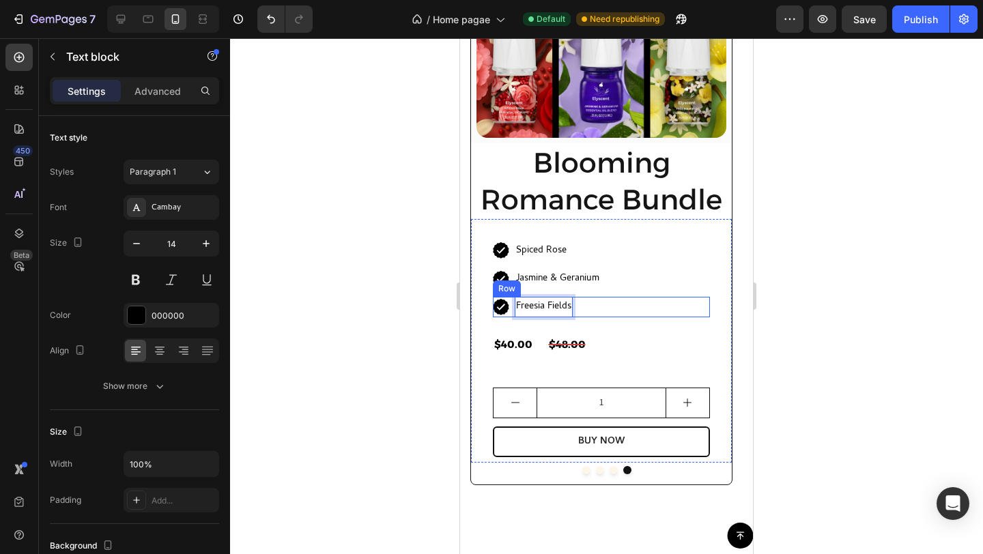
scroll to position [1103, 0]
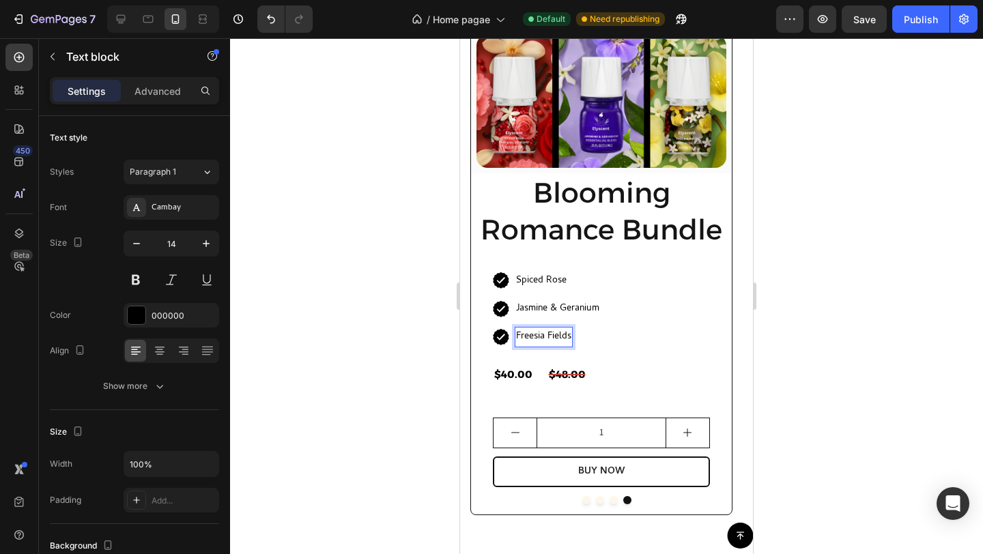
click at [844, 200] on div at bounding box center [606, 296] width 753 height 516
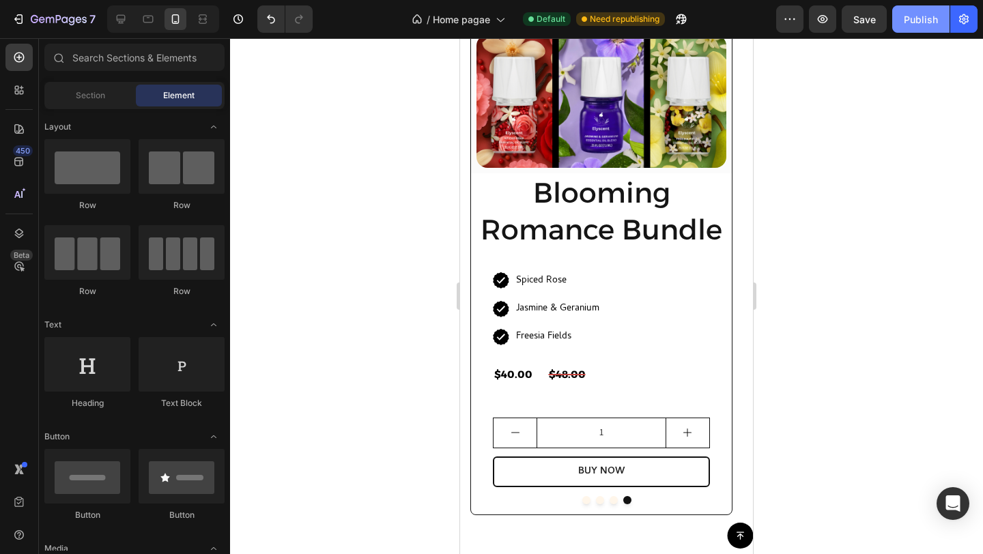
click at [909, 19] on div "Publish" at bounding box center [921, 19] width 34 height 14
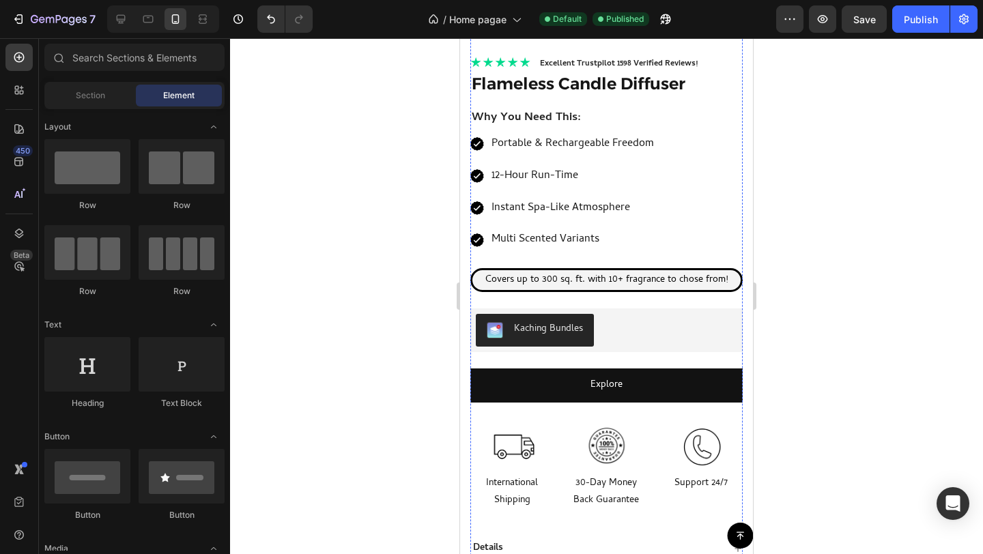
scroll to position [366, 0]
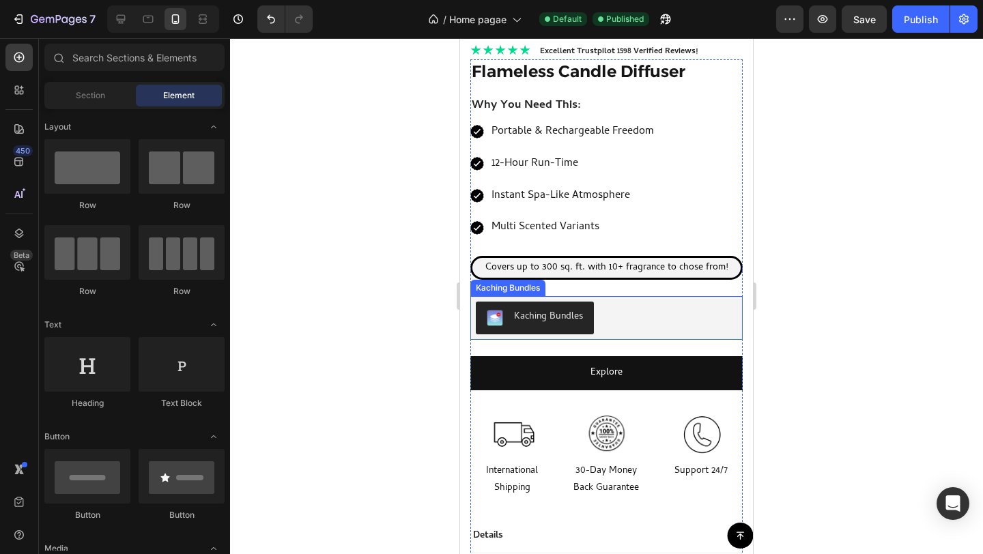
click at [651, 304] on div "Kaching Bundles" at bounding box center [606, 318] width 261 height 33
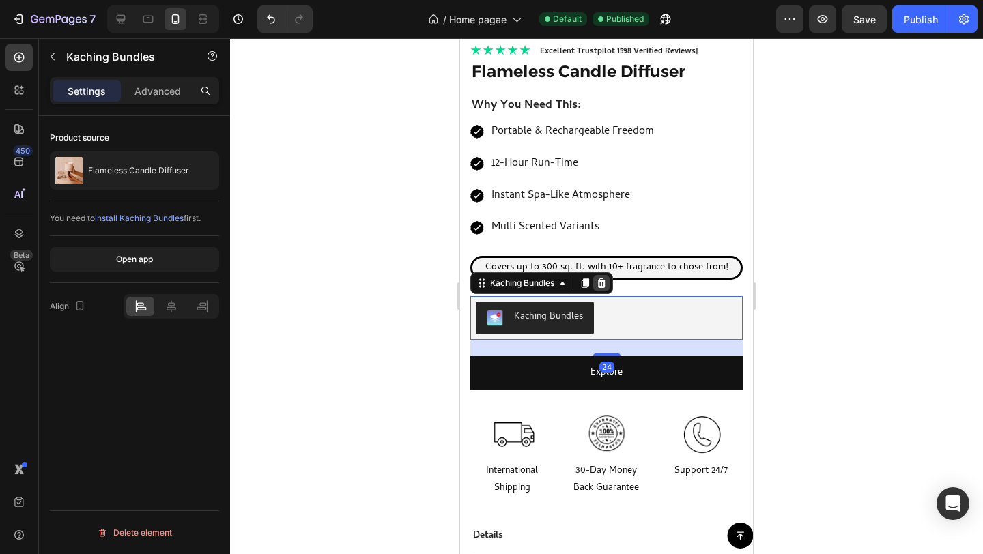
click at [602, 278] on icon at bounding box center [601, 283] width 11 height 11
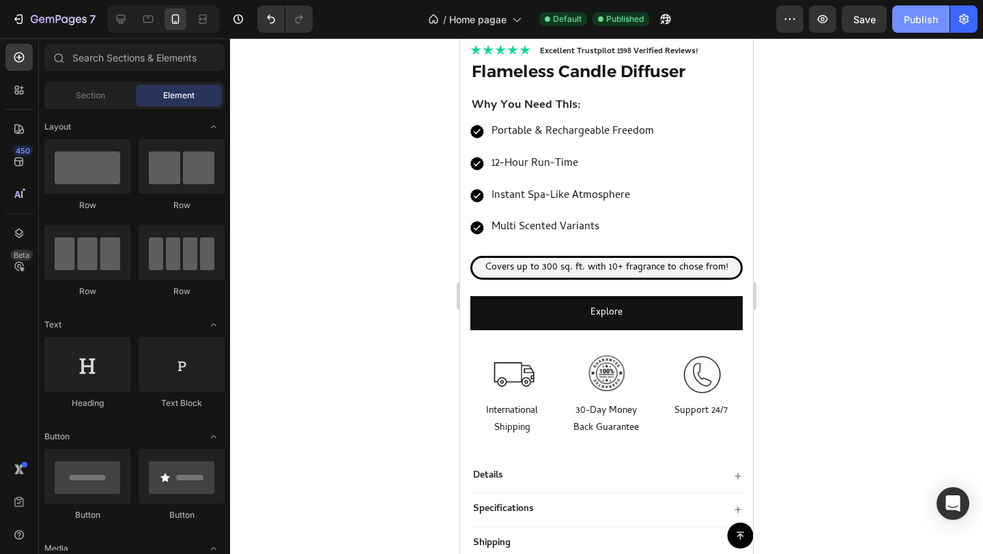
click at [919, 20] on div "Publish" at bounding box center [921, 19] width 34 height 14
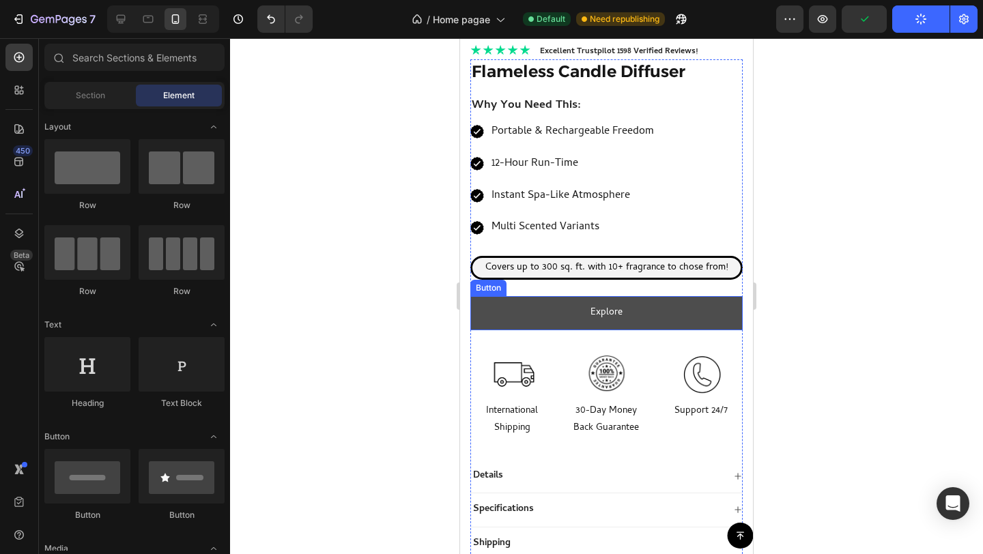
click at [687, 309] on link "Explore" at bounding box center [606, 312] width 272 height 33
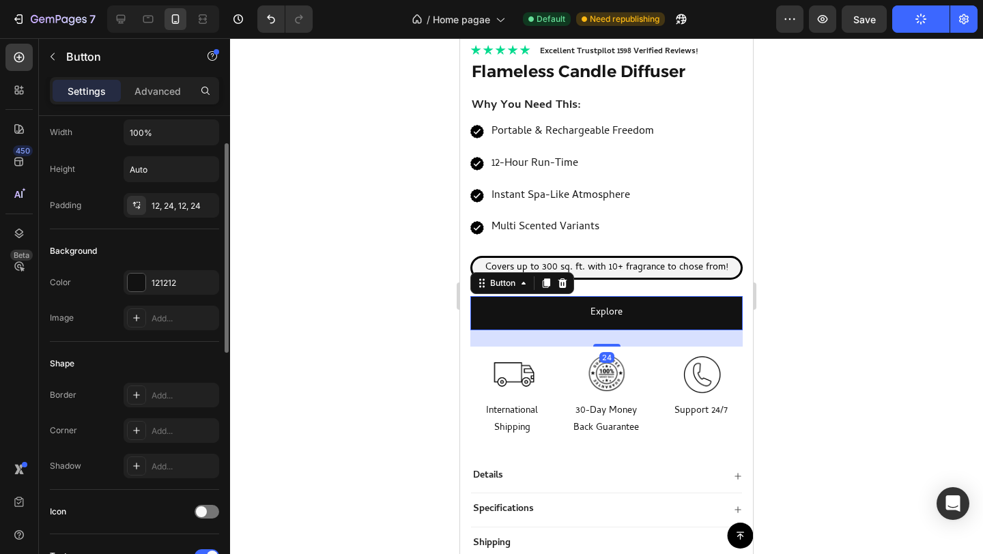
scroll to position [45, 0]
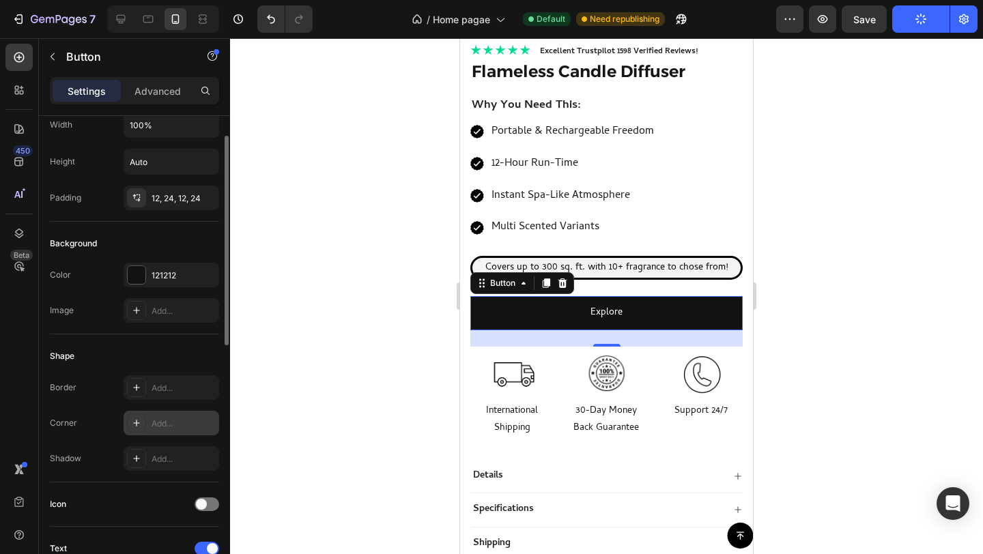
click at [162, 421] on div "Add..." at bounding box center [184, 424] width 64 height 12
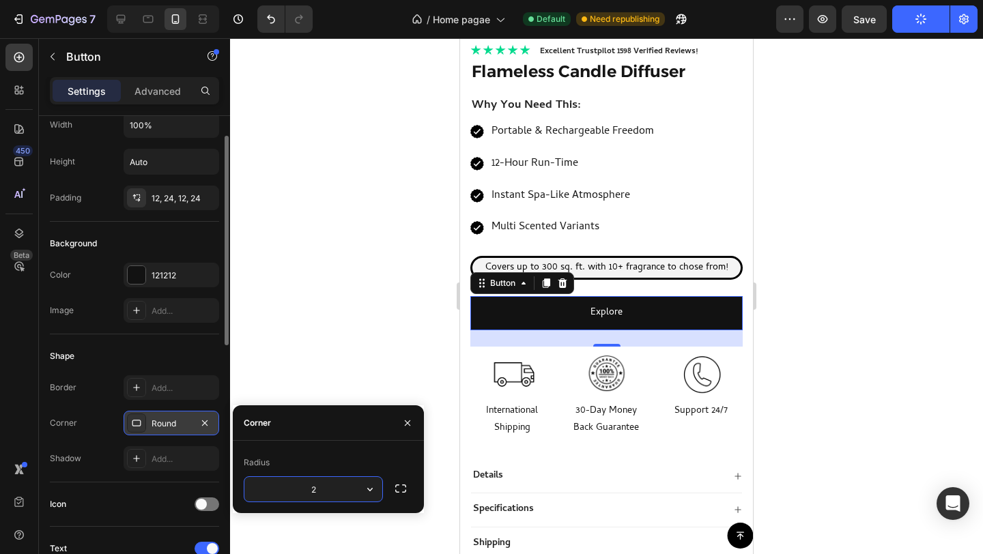
type input "20"
click at [980, 296] on div at bounding box center [606, 296] width 753 height 516
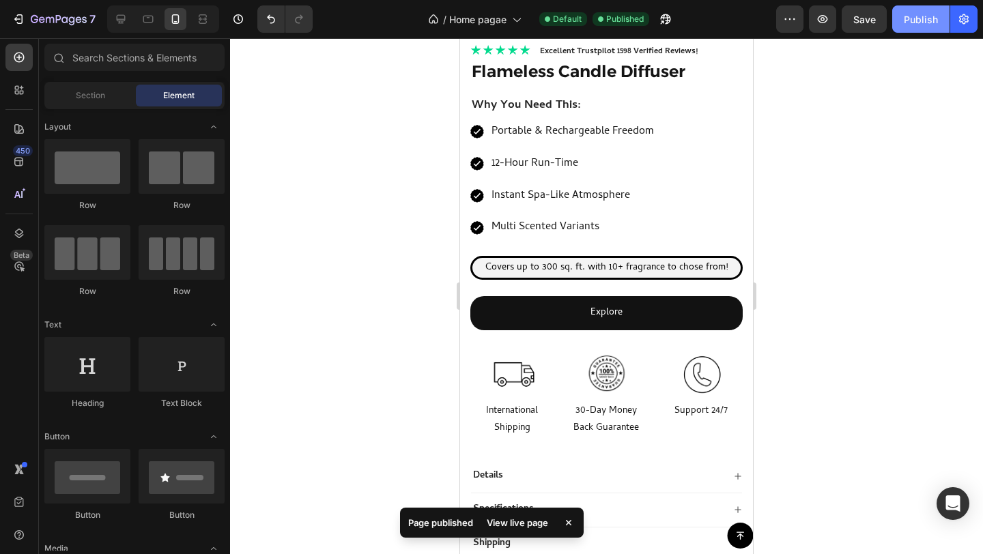
click at [924, 25] on div "Publish" at bounding box center [921, 19] width 34 height 14
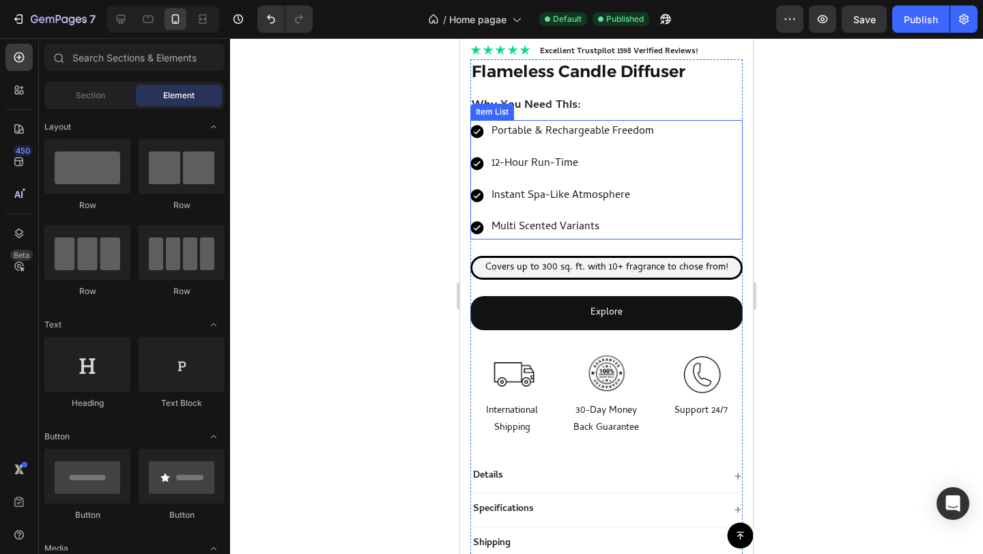
scroll to position [0, 0]
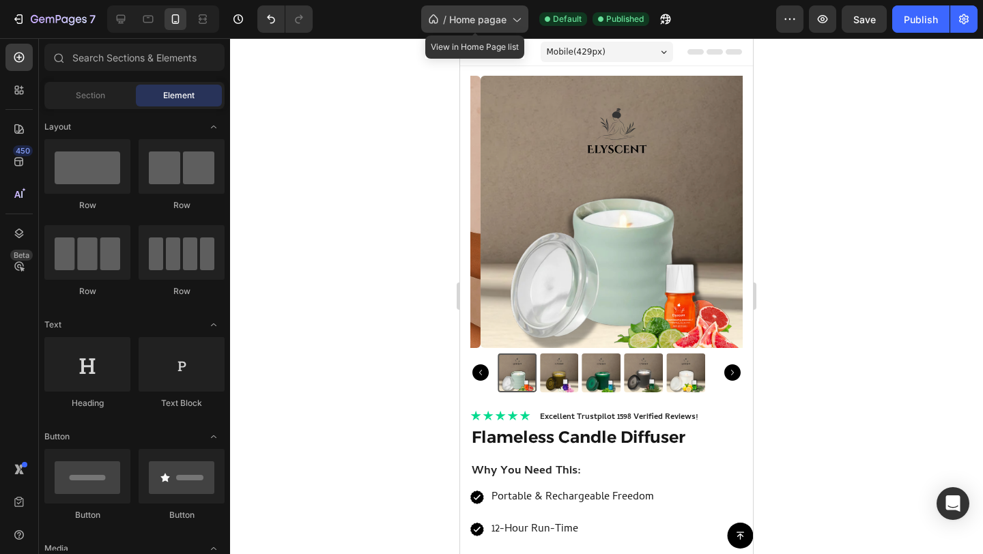
click at [494, 22] on span "Home pagae" at bounding box center [477, 19] width 57 height 14
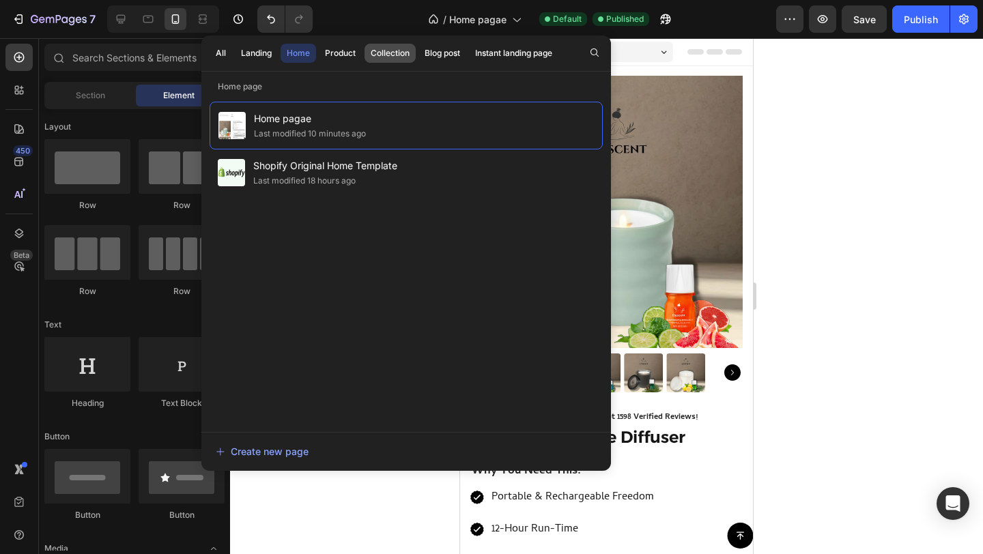
click at [391, 51] on div "Collection" at bounding box center [390, 53] width 39 height 12
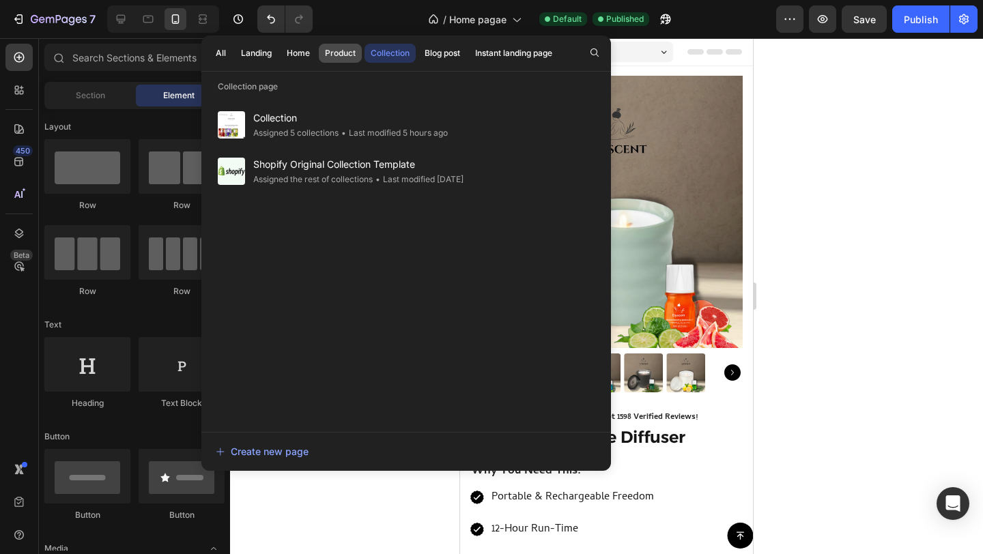
click at [334, 47] on div "Product" at bounding box center [340, 53] width 31 height 12
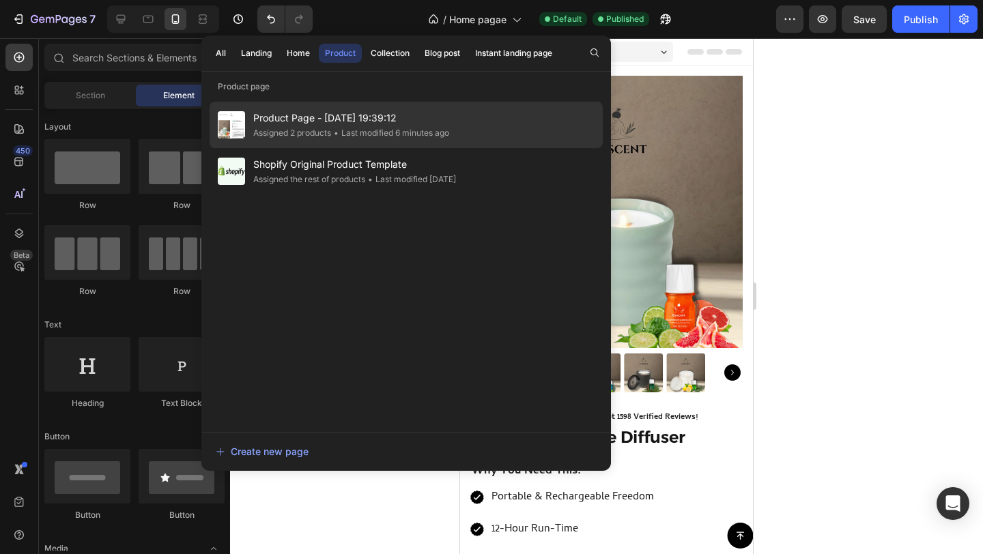
click at [339, 119] on span "Product Page - [DATE] 19:39:12" at bounding box center [351, 118] width 196 height 16
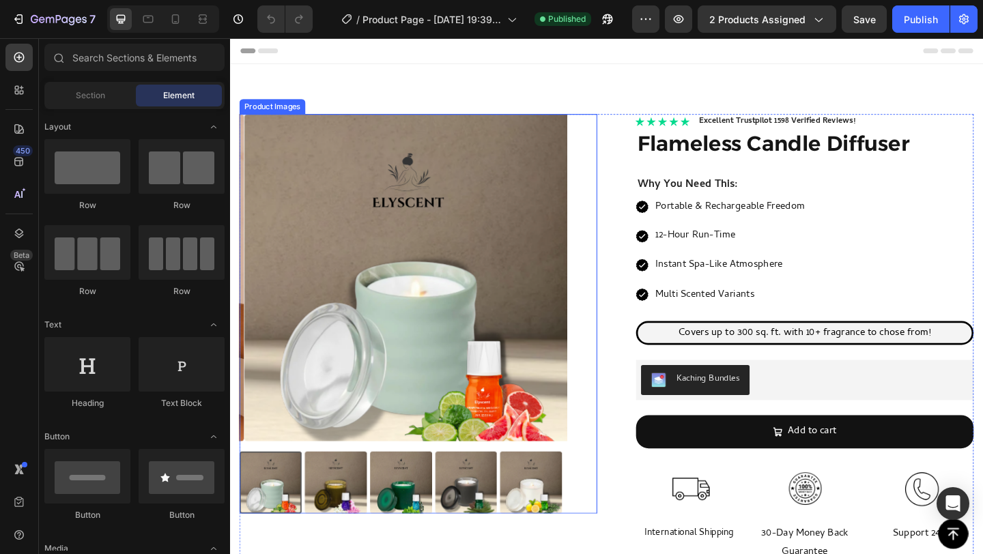
click at [476, 255] on img at bounding box center [424, 299] width 356 height 356
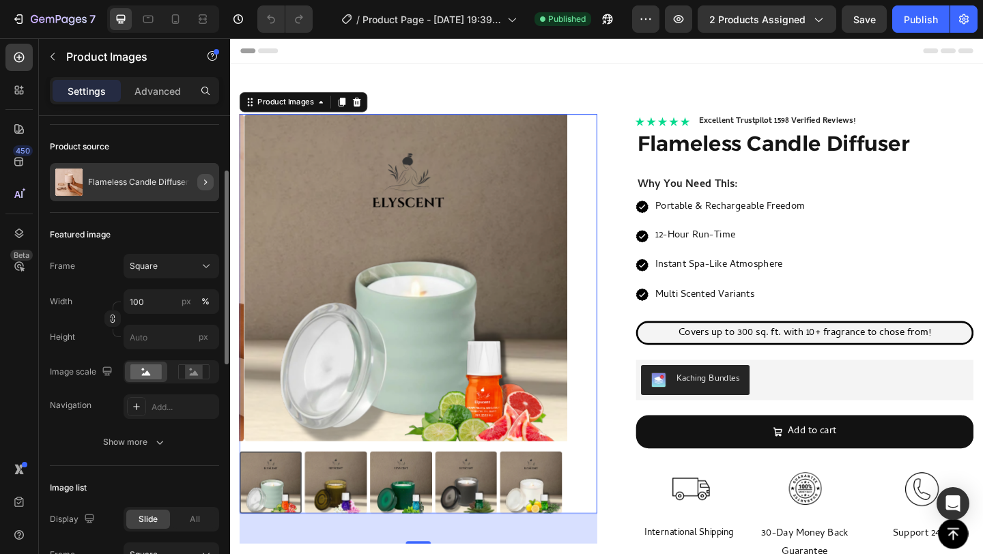
scroll to position [122, 0]
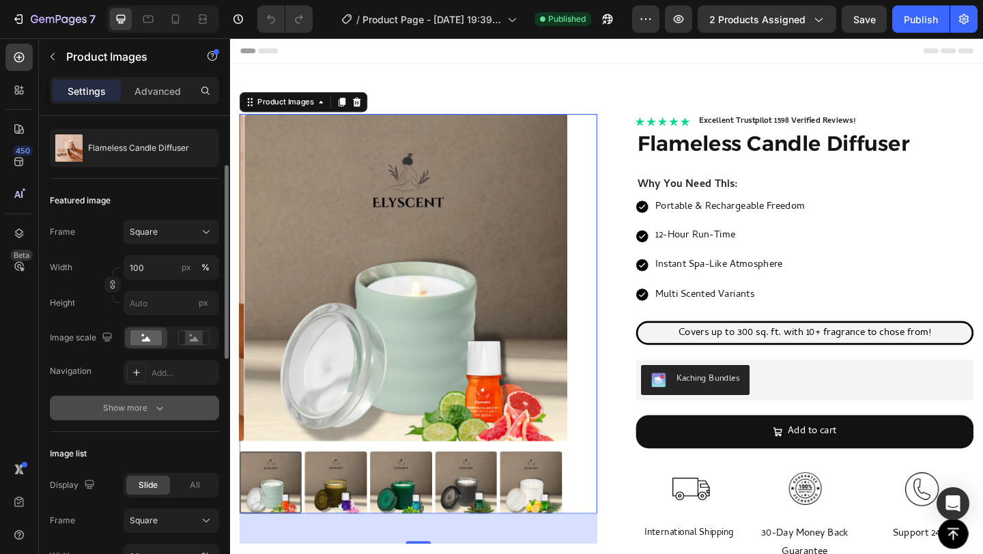
click at [132, 407] on div "Show more" at bounding box center [134, 408] width 63 height 14
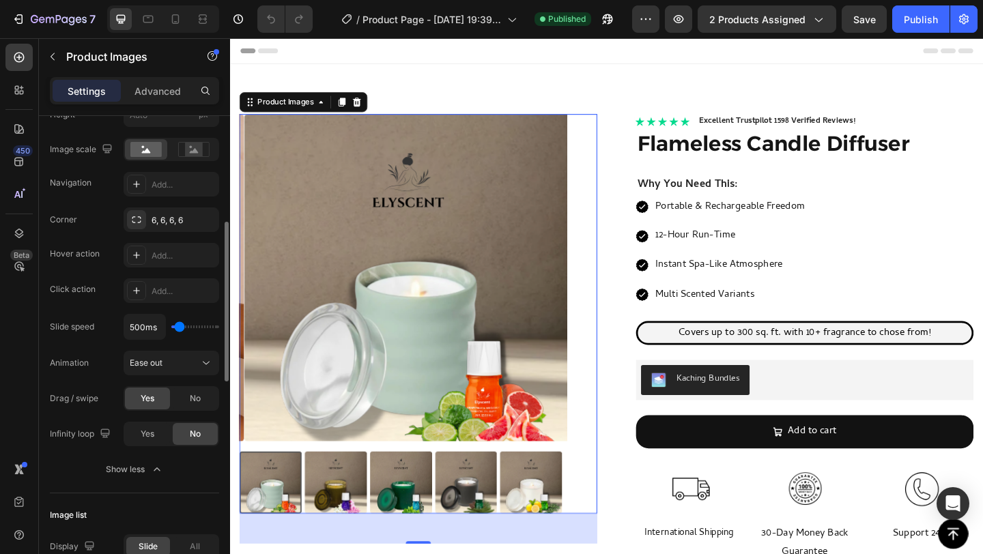
scroll to position [318, 0]
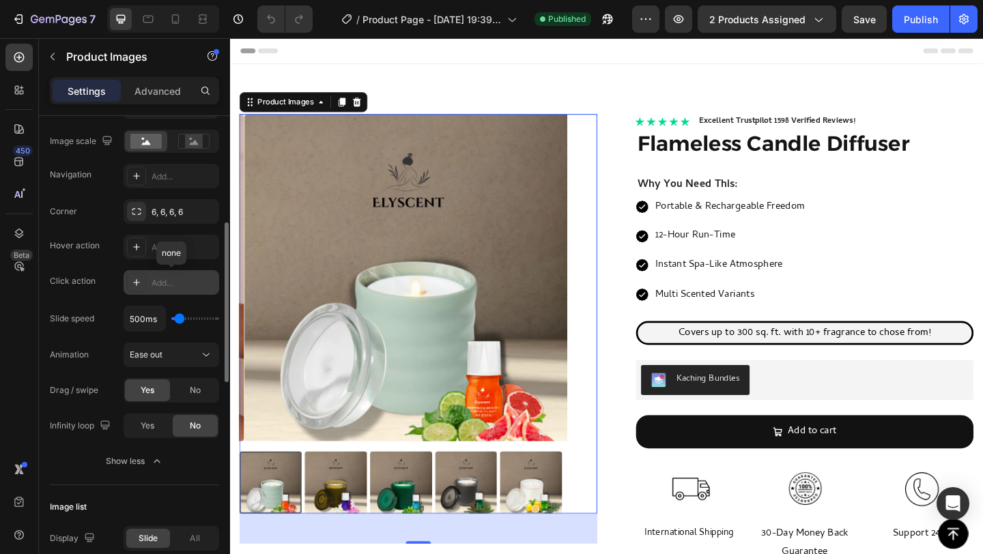
click at [156, 280] on div "Add..." at bounding box center [184, 283] width 64 height 12
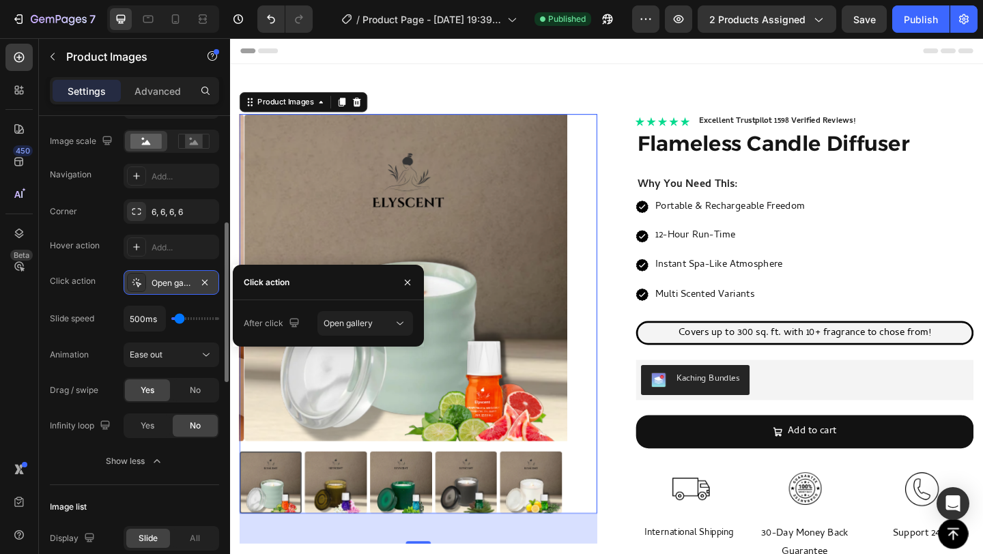
click at [431, 225] on img at bounding box center [424, 299] width 356 height 356
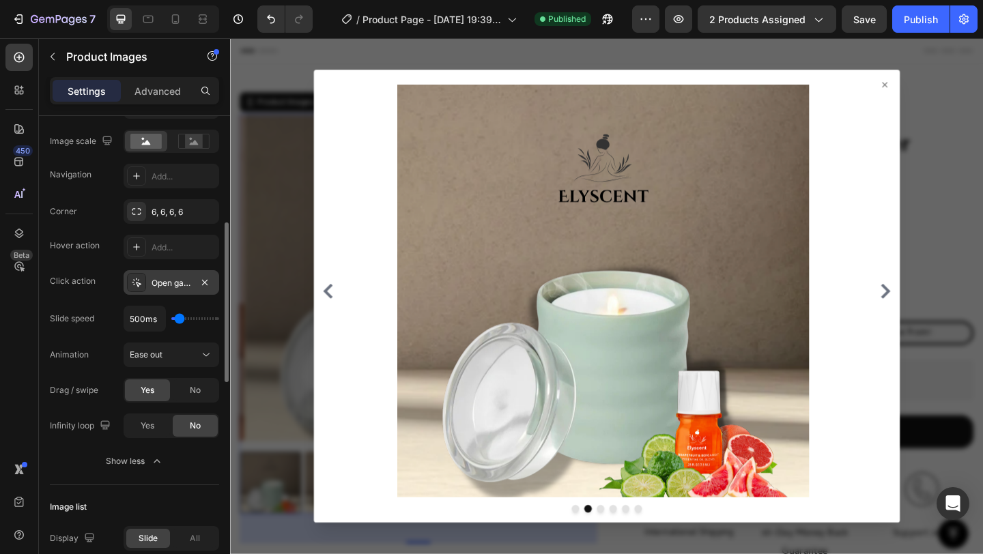
click at [938, 319] on icon "Carousel Next Arrow" at bounding box center [943, 313] width 10 height 16
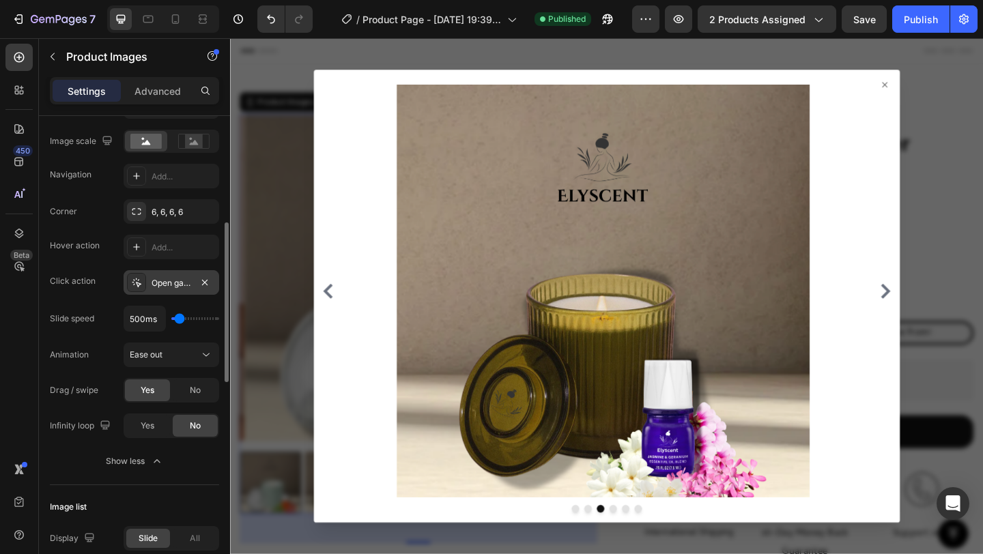
click at [934, 316] on icon "Carousel Next Arrow" at bounding box center [942, 313] width 16 height 16
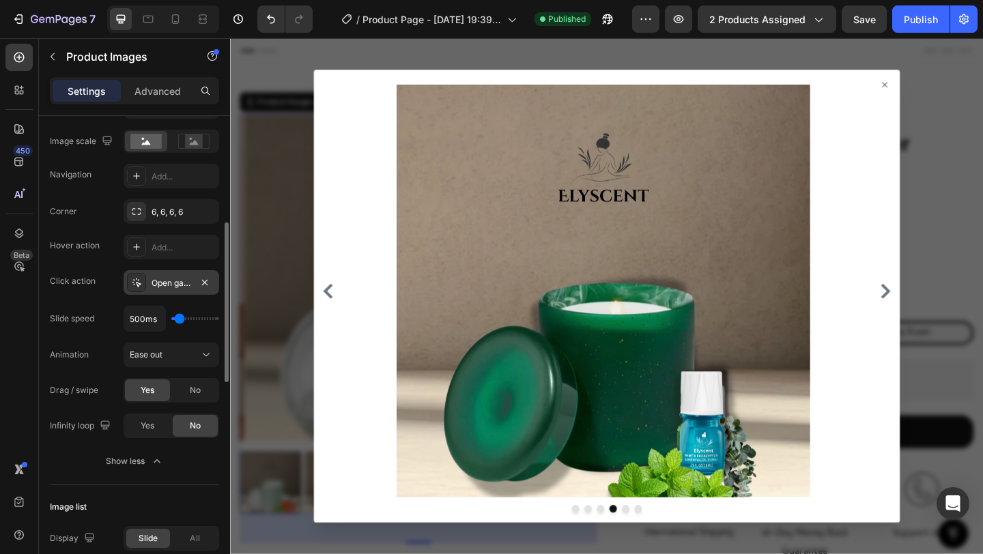
click at [982, 267] on div at bounding box center [639, 318] width 819 height 561
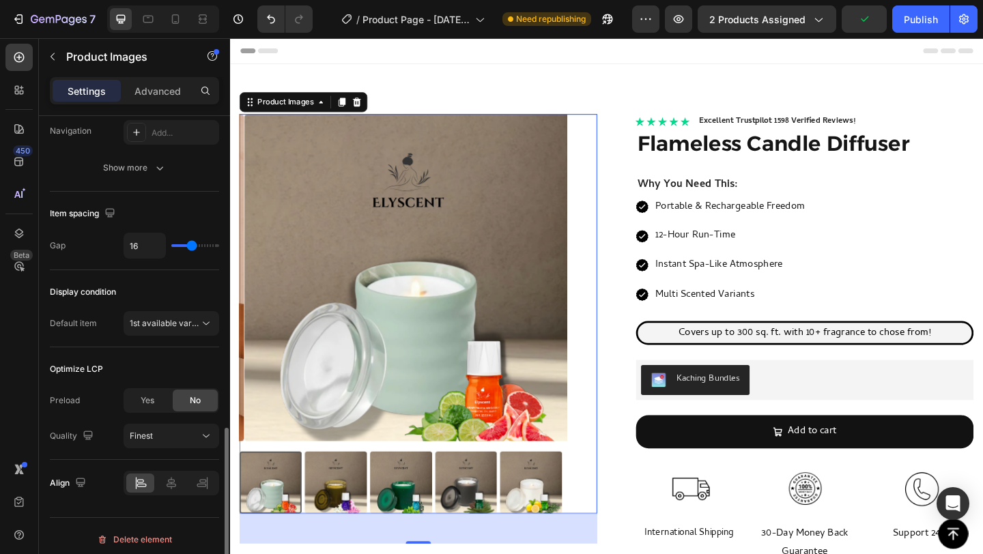
scroll to position [944, 0]
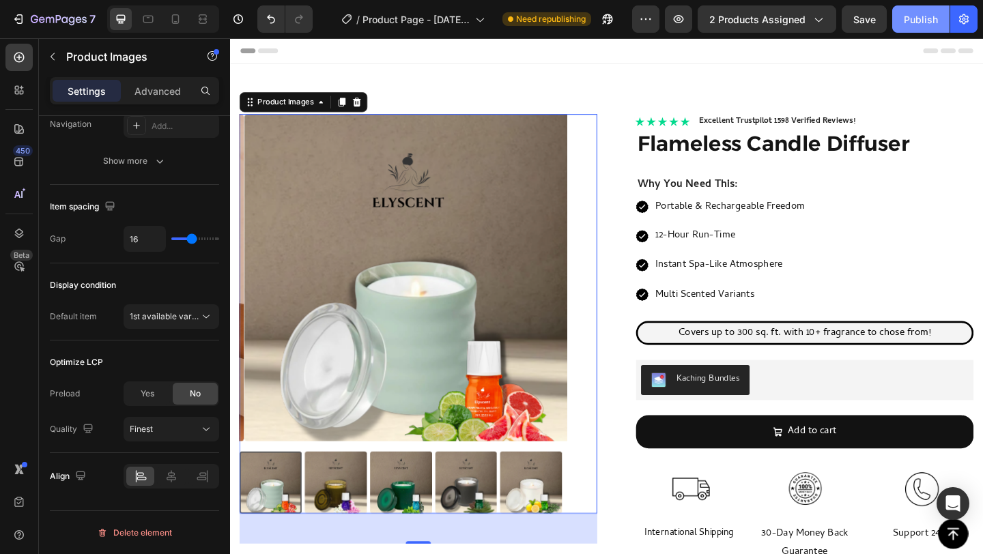
click at [931, 18] on div "Publish" at bounding box center [921, 19] width 34 height 14
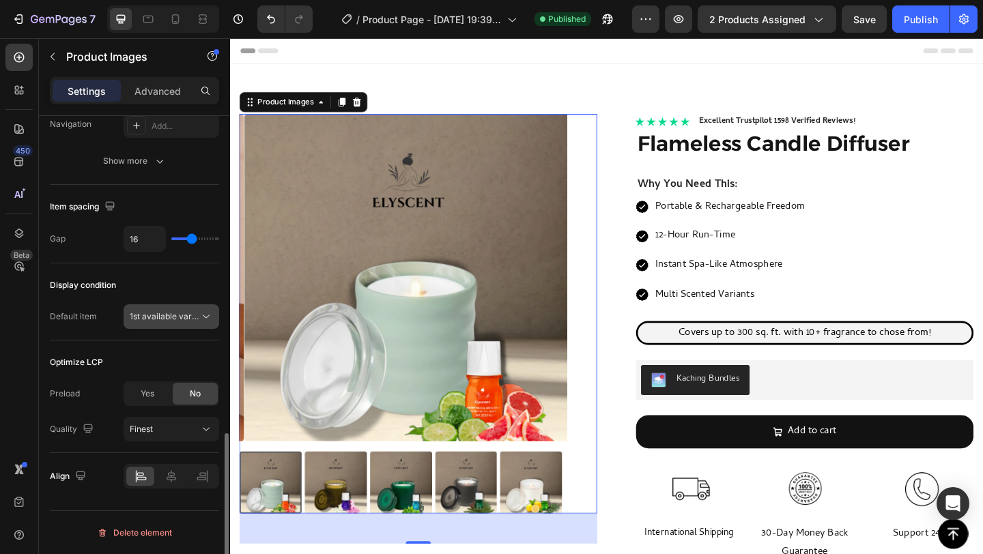
click at [183, 315] on span "1st available variant" at bounding box center [168, 316] width 76 height 10
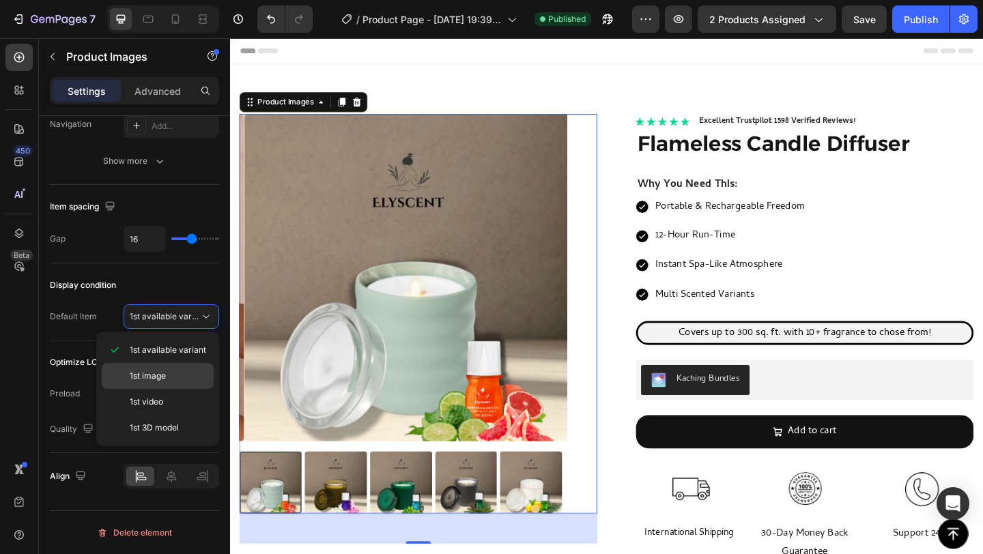
click at [170, 381] on p "1st image" at bounding box center [169, 376] width 78 height 12
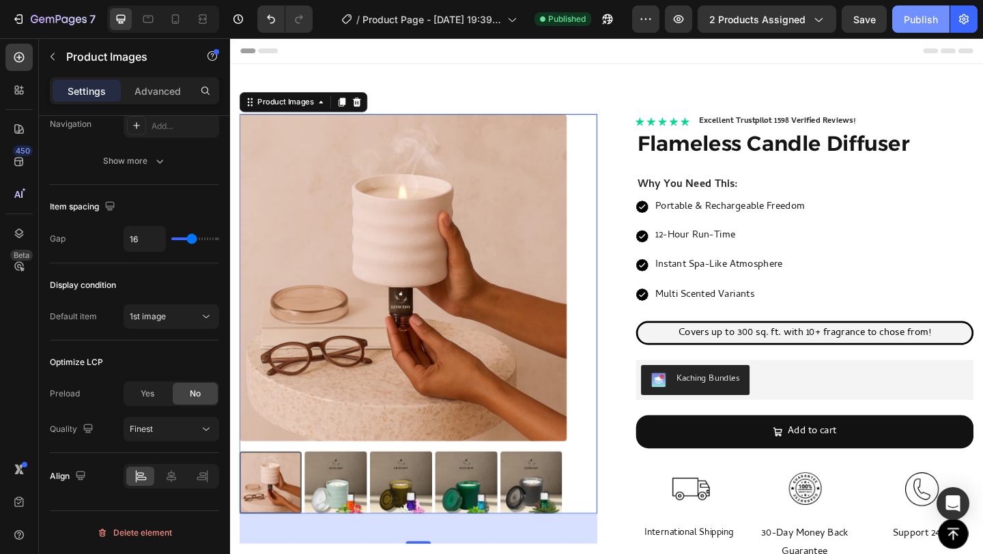
click at [919, 19] on div "Publish" at bounding box center [921, 19] width 34 height 14
click at [175, 18] on icon at bounding box center [176, 19] width 14 height 14
type input "8"
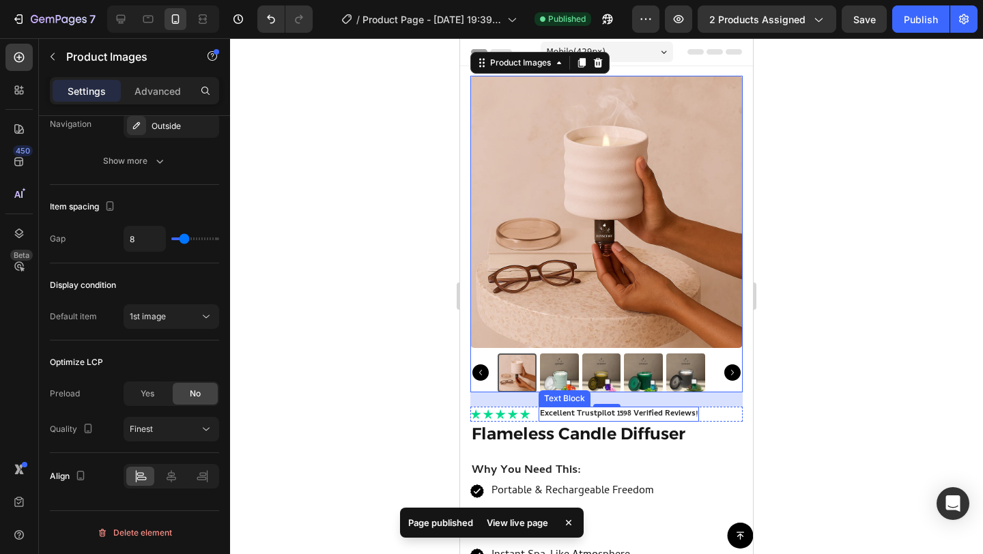
click at [647, 408] on p "Excellent Trustpilot 1598 Verified Reviews!" at bounding box center [619, 414] width 158 height 12
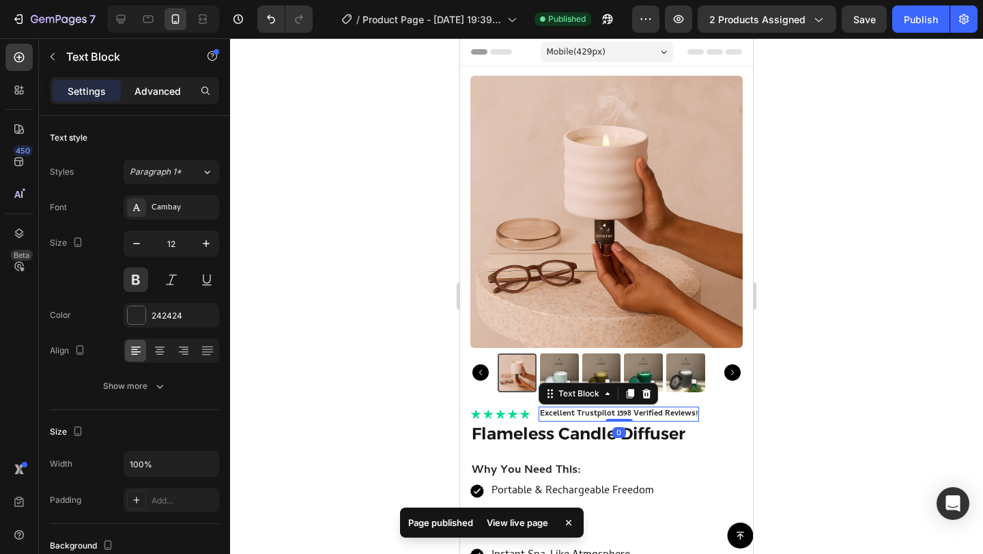
click at [169, 100] on div "Advanced" at bounding box center [158, 91] width 68 height 22
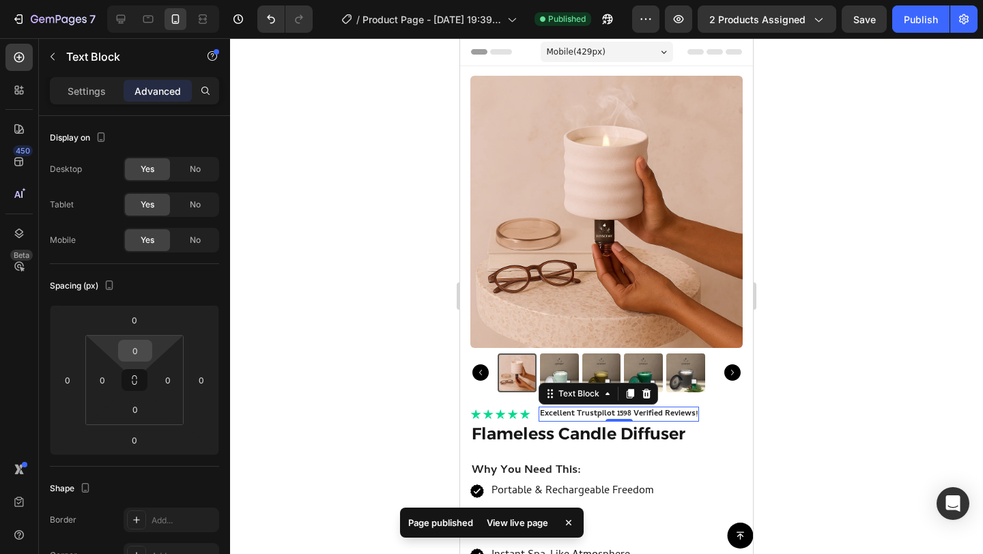
click at [137, 347] on input "0" at bounding box center [135, 351] width 27 height 20
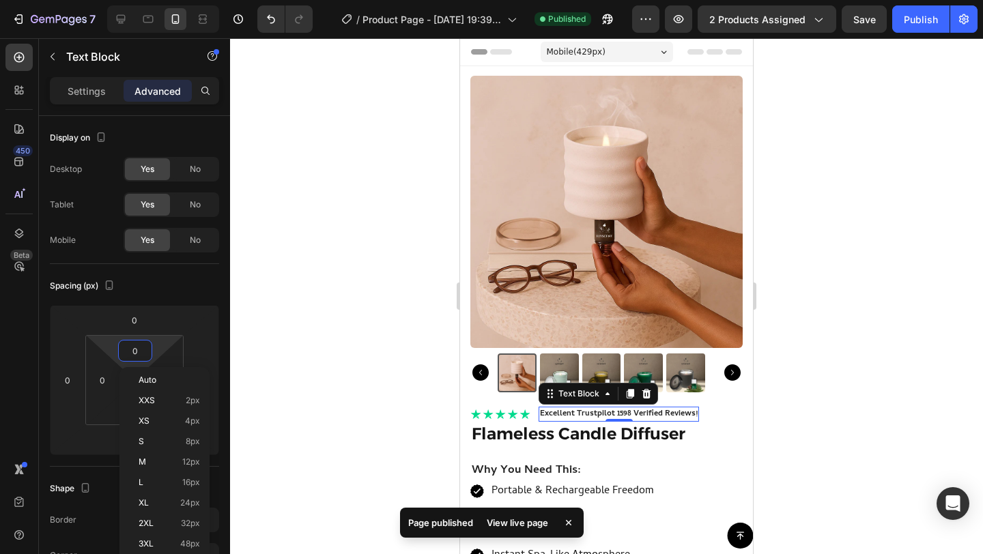
type input "3"
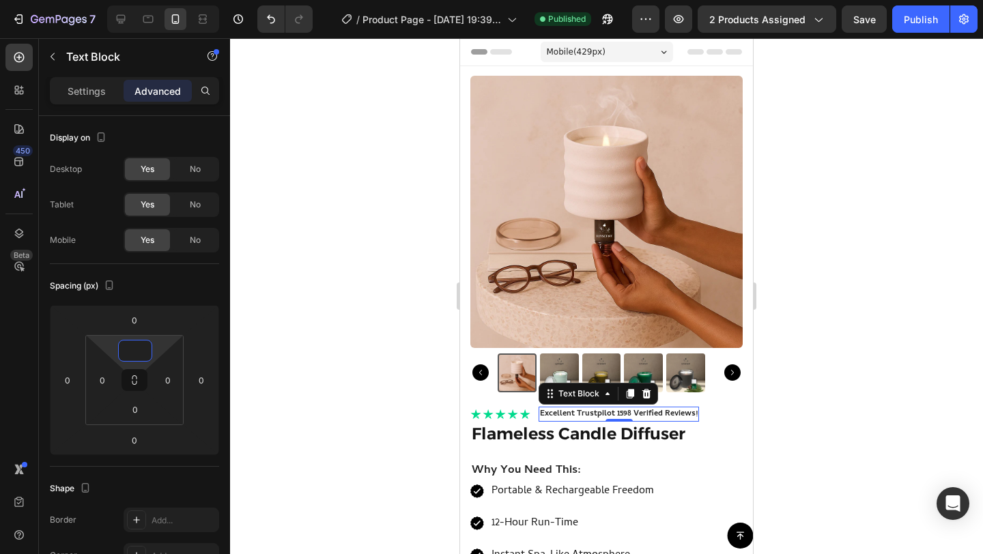
type input "4"
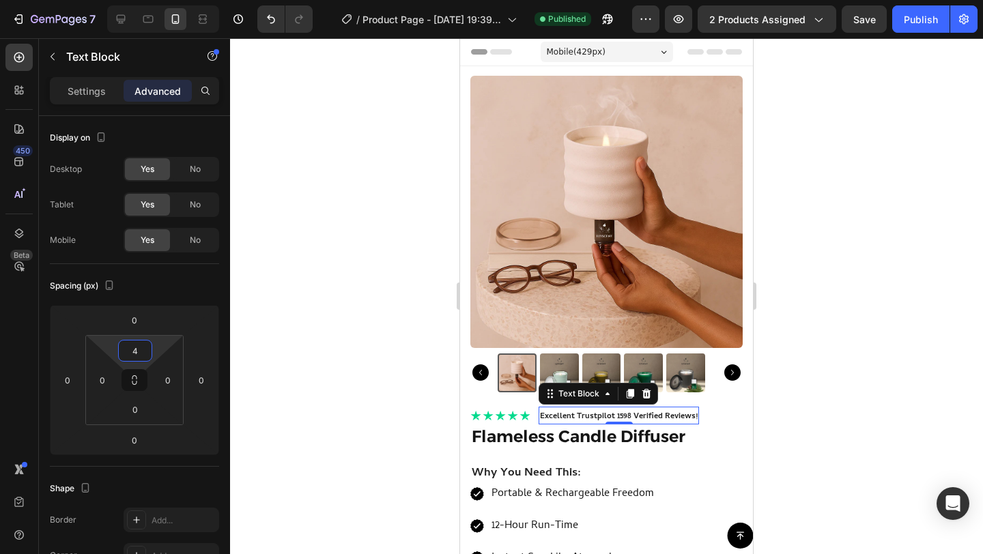
click at [853, 344] on div at bounding box center [606, 296] width 753 height 516
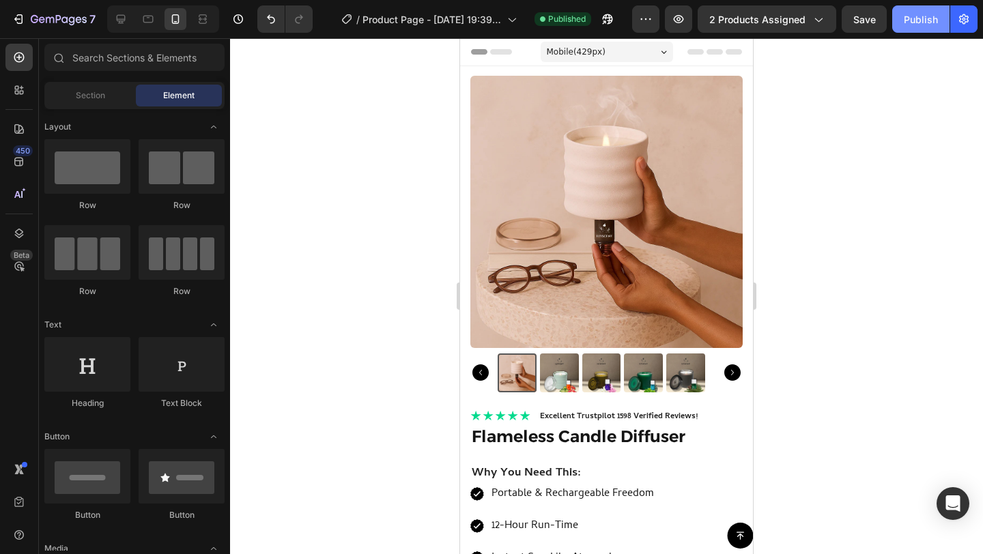
click at [916, 20] on div "Publish" at bounding box center [921, 19] width 34 height 14
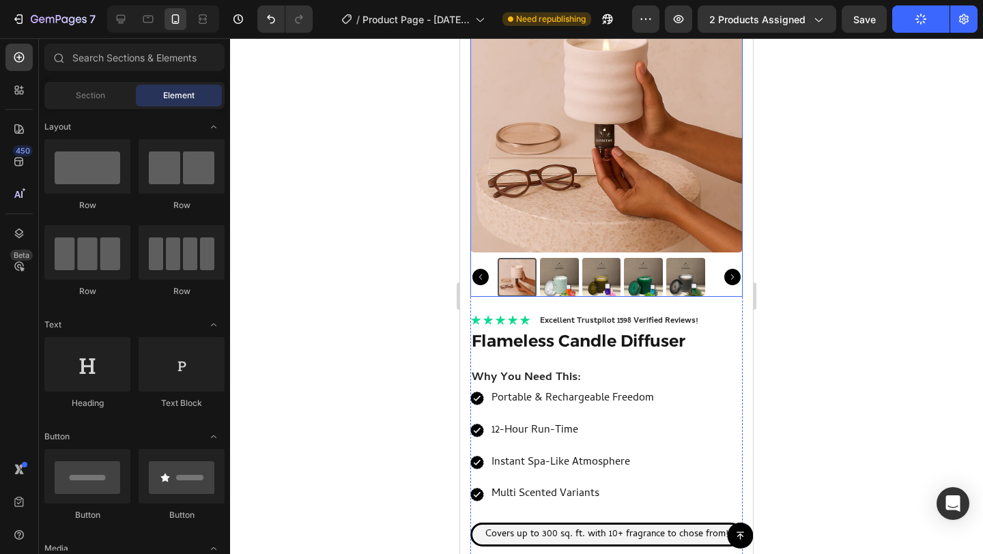
scroll to position [96, 0]
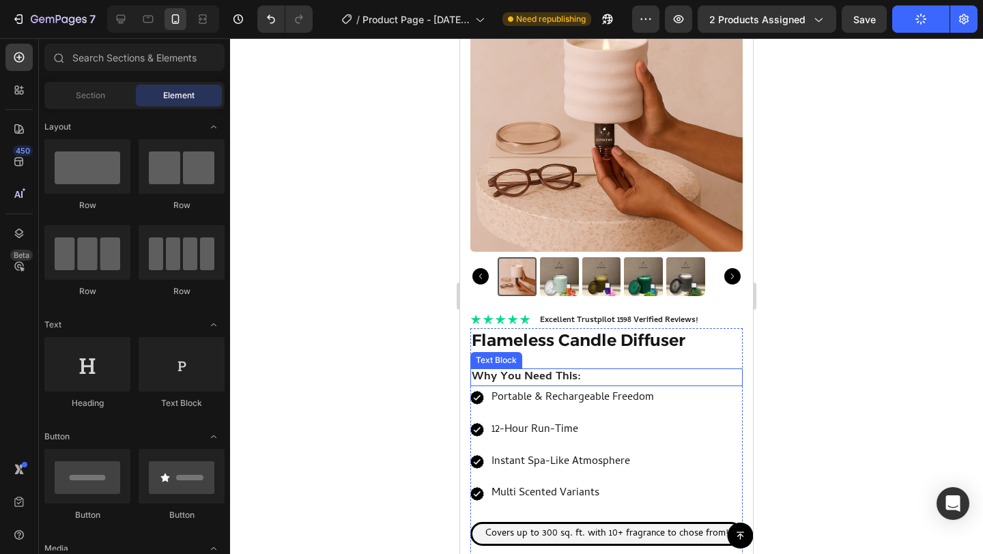
click at [605, 371] on p "Why You Need This:" at bounding box center [607, 377] width 270 height 15
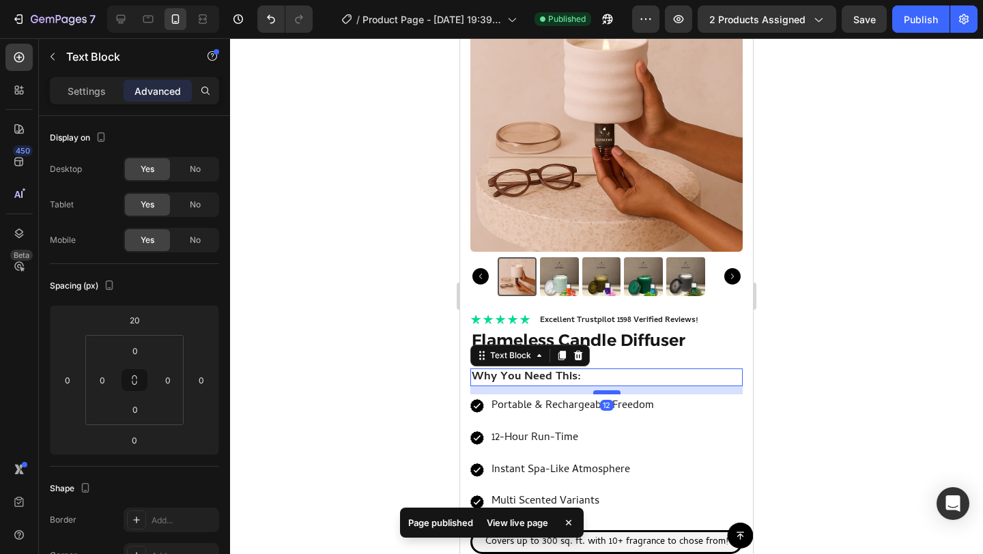
drag, startPoint x: 597, startPoint y: 375, endPoint x: 598, endPoint y: 383, distance: 8.3
click at [598, 390] on div at bounding box center [606, 392] width 27 height 4
type input "12"
click at [848, 356] on div at bounding box center [606, 296] width 753 height 516
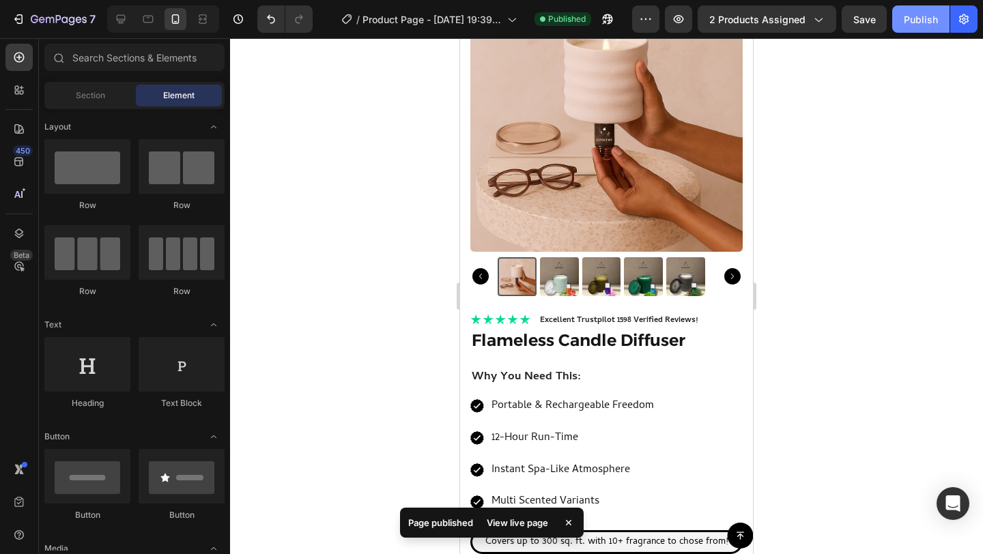
click at [921, 18] on div "Publish" at bounding box center [921, 19] width 34 height 14
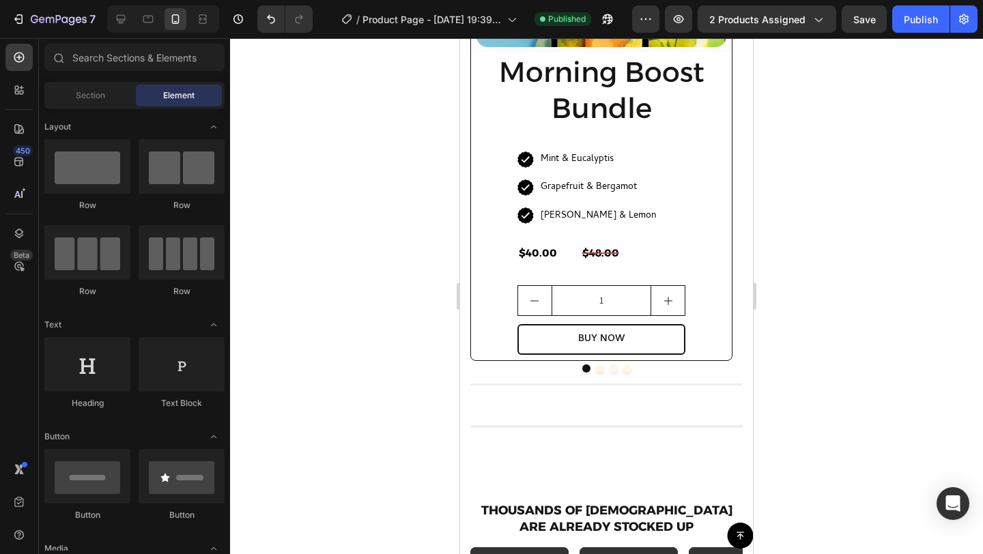
scroll to position [1317, 0]
